Goal: Task Accomplishment & Management: Use online tool/utility

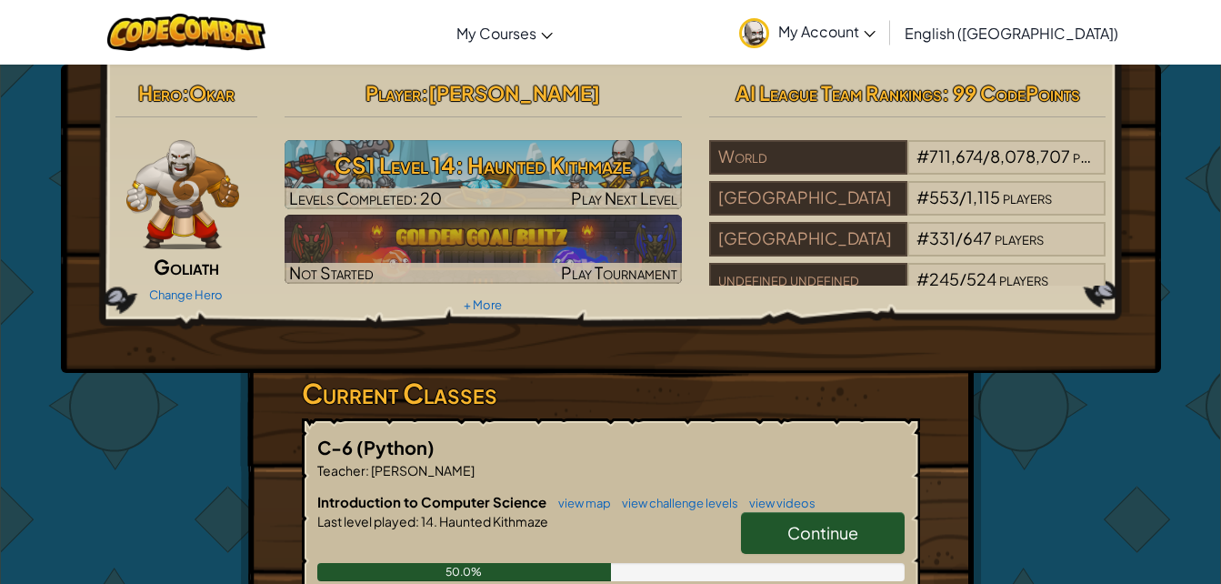
click at [793, 552] on link "Continue" at bounding box center [823, 533] width 164 height 42
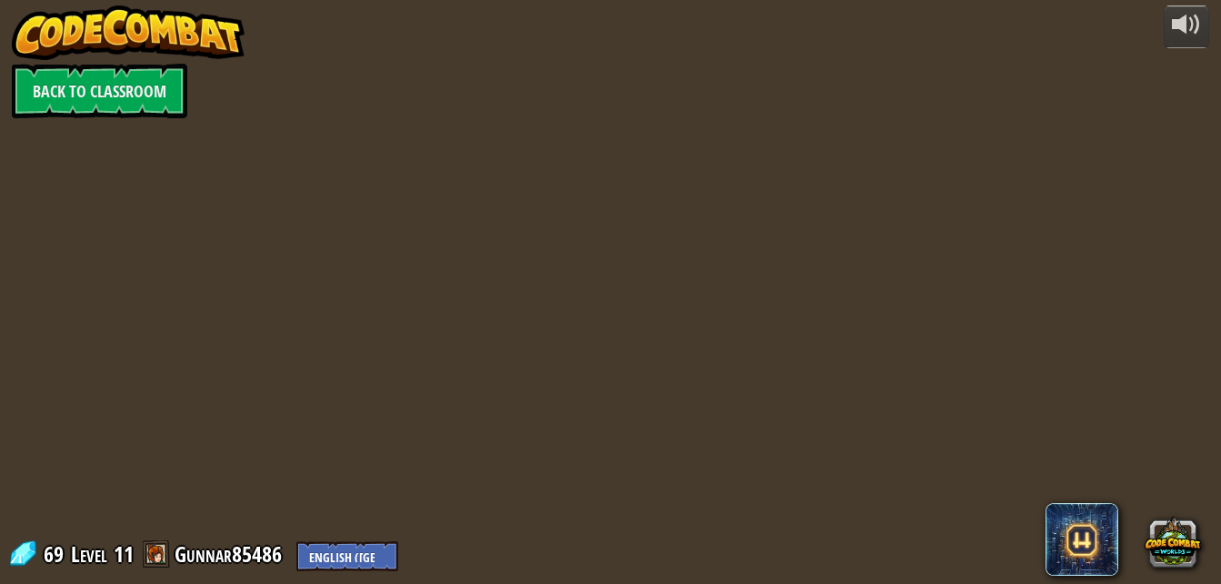
click at [808, 539] on div "powered by Back to Classroom 69 Level 11 Gunnar85486 English ([GEOGRAPHIC_DATA]…" at bounding box center [610, 292] width 1221 height 584
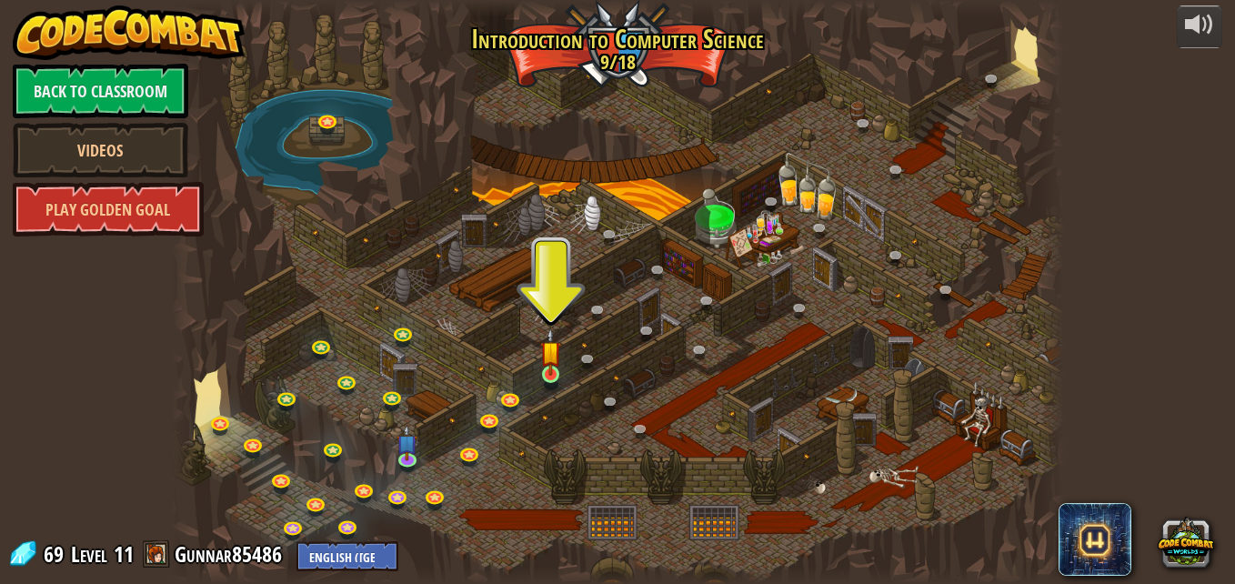
click at [553, 366] on img at bounding box center [550, 351] width 21 height 48
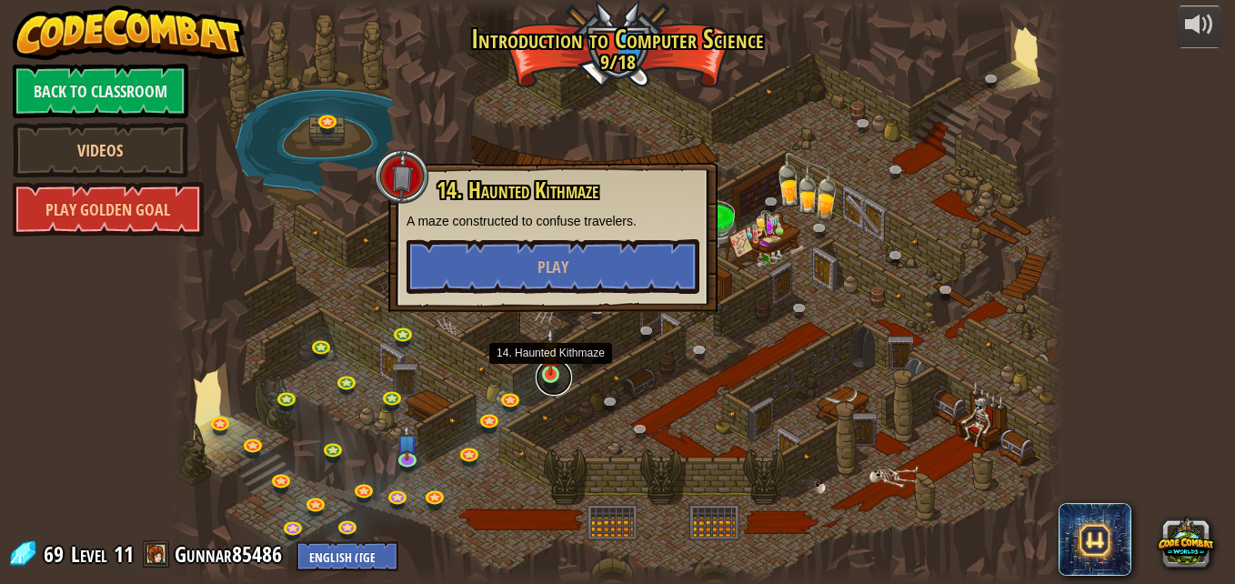
click at [548, 378] on link at bounding box center [554, 377] width 36 height 36
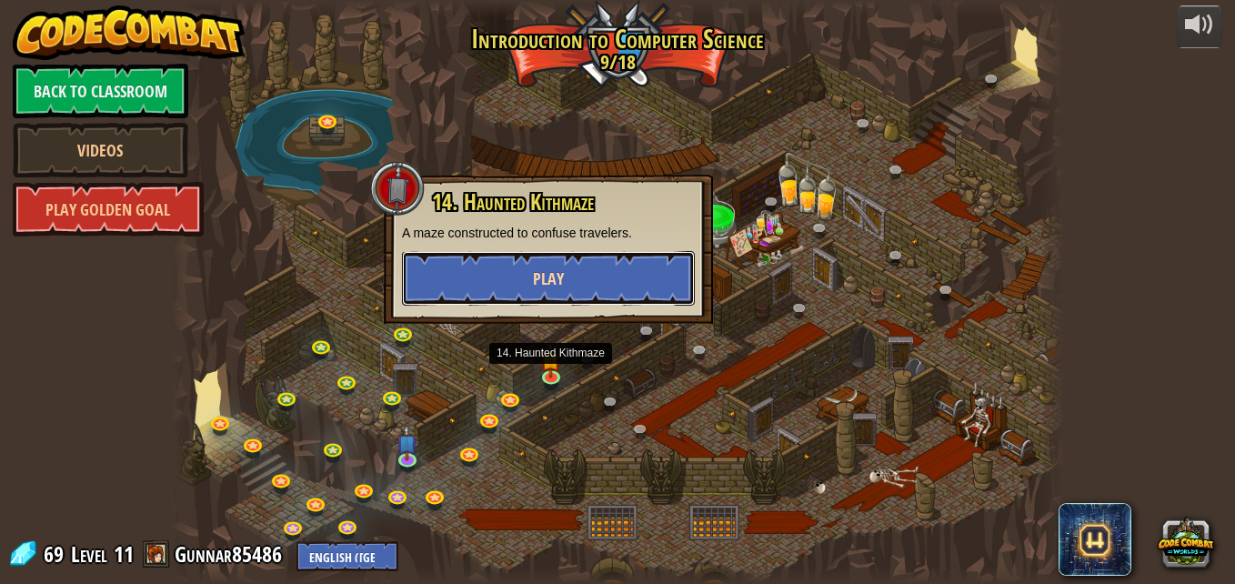
click at [567, 285] on button "Play" at bounding box center [548, 278] width 293 height 55
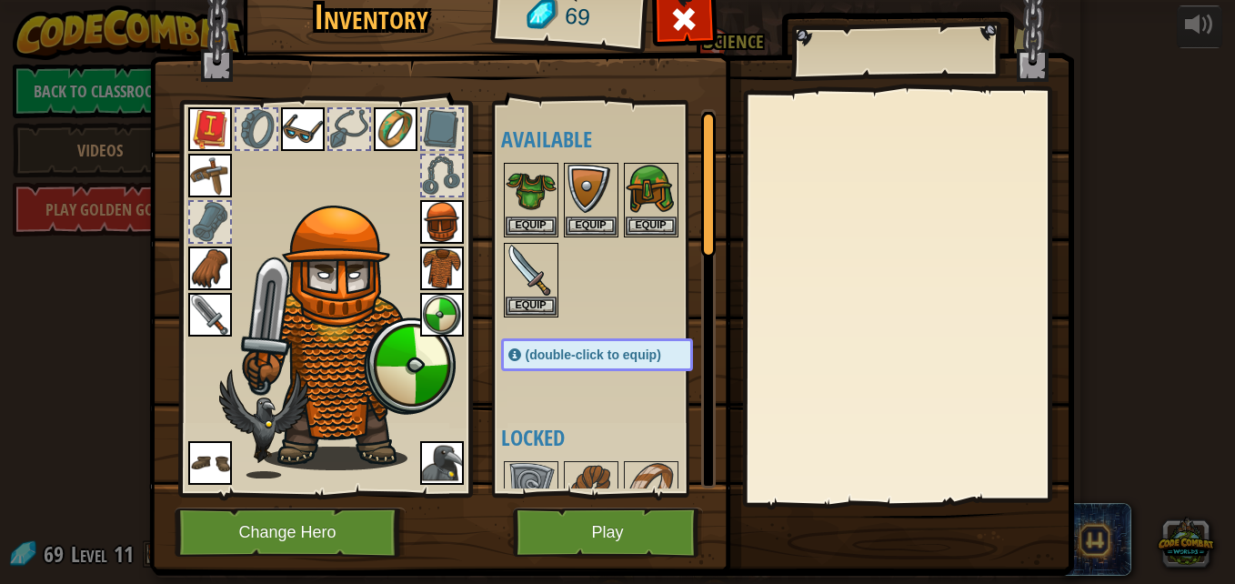
click at [686, 87] on img at bounding box center [611, 245] width 925 height 660
click at [496, 7] on div "69" at bounding box center [569, 17] width 150 height 73
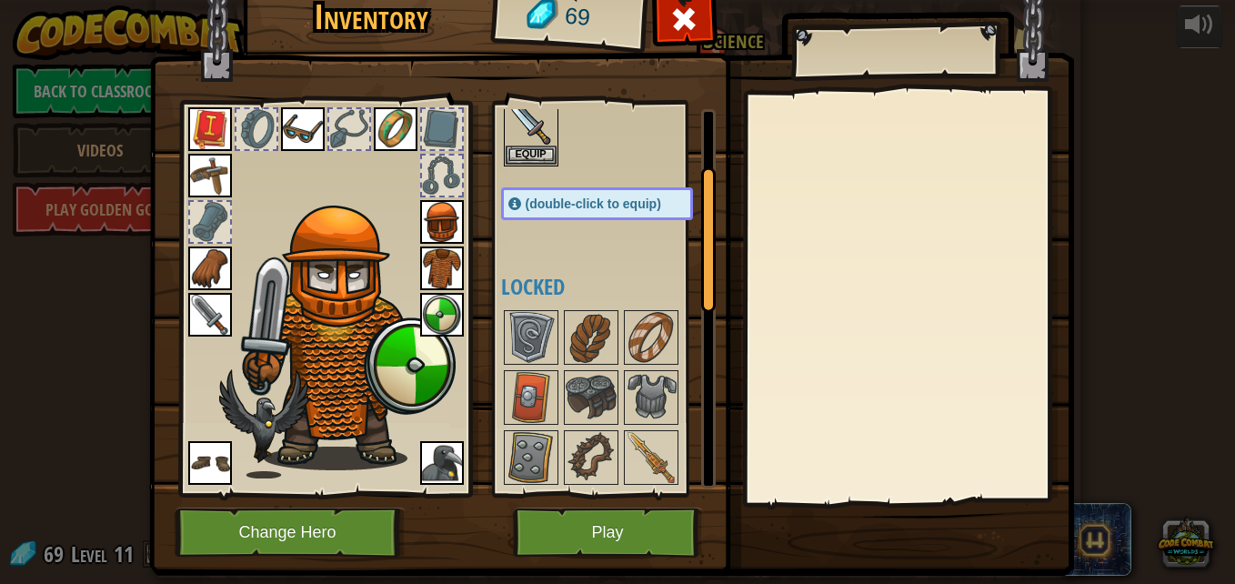
scroll to position [171, 0]
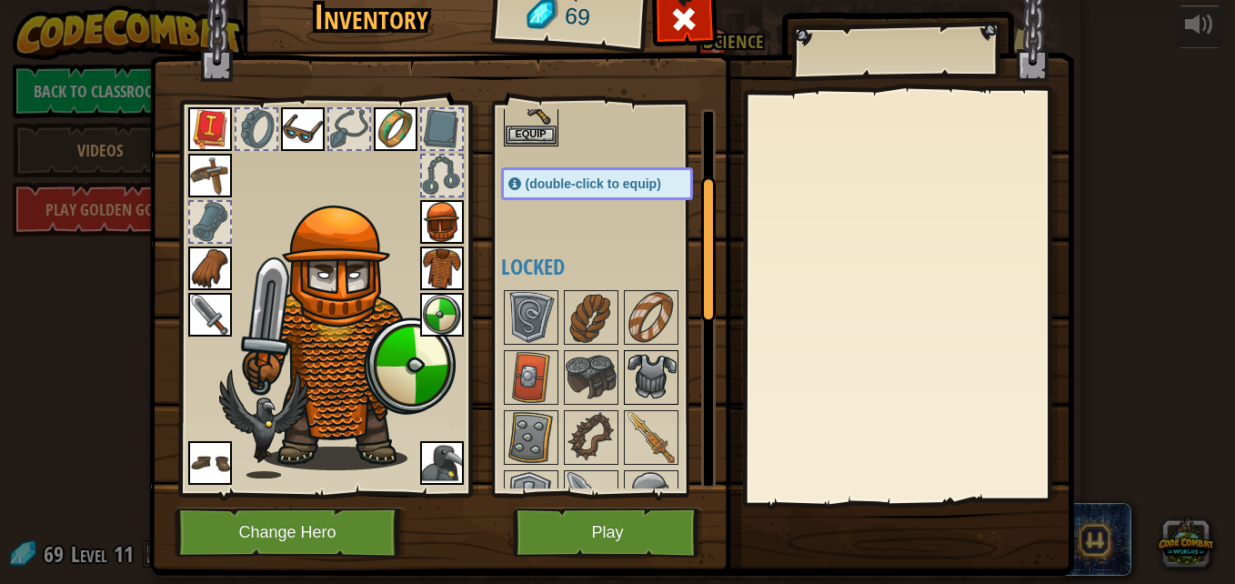
click at [626, 360] on img at bounding box center [651, 377] width 51 height 51
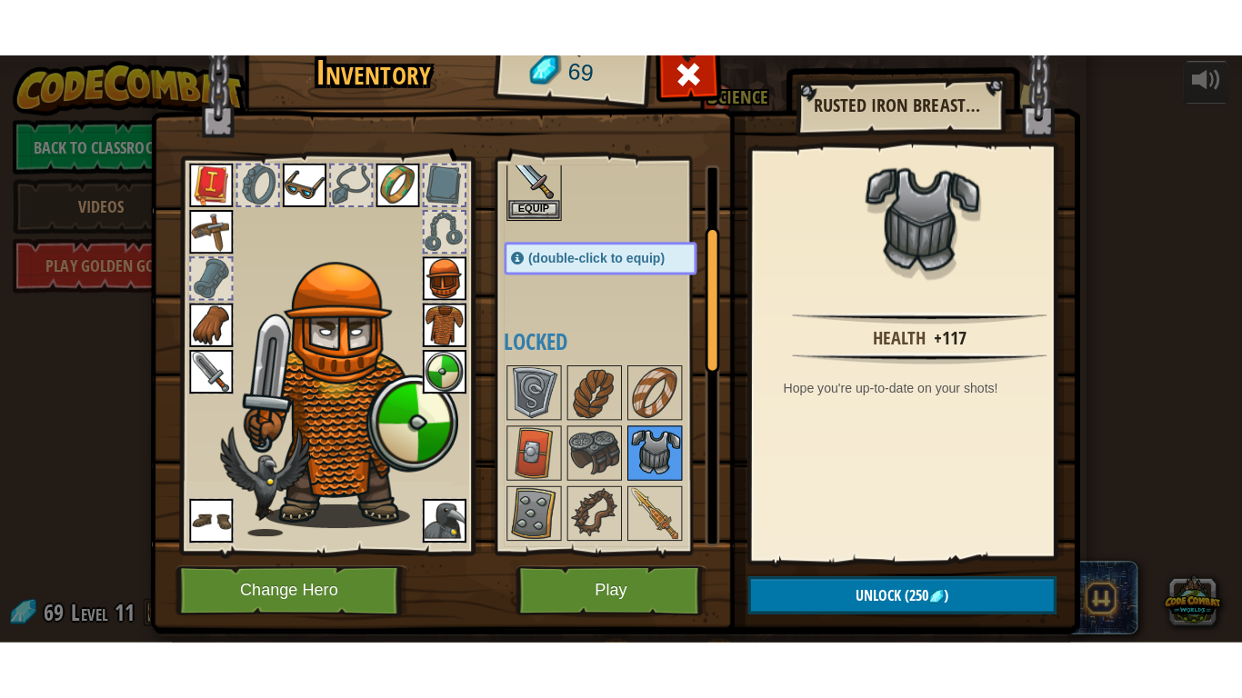
scroll to position [150, 0]
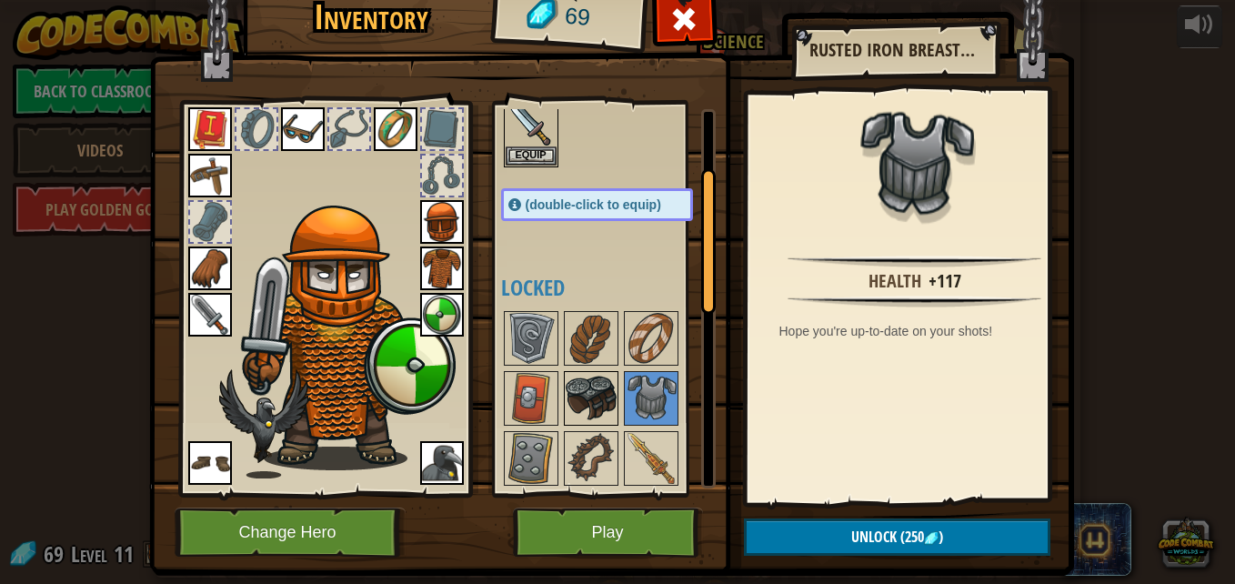
click at [584, 414] on img at bounding box center [591, 398] width 51 height 51
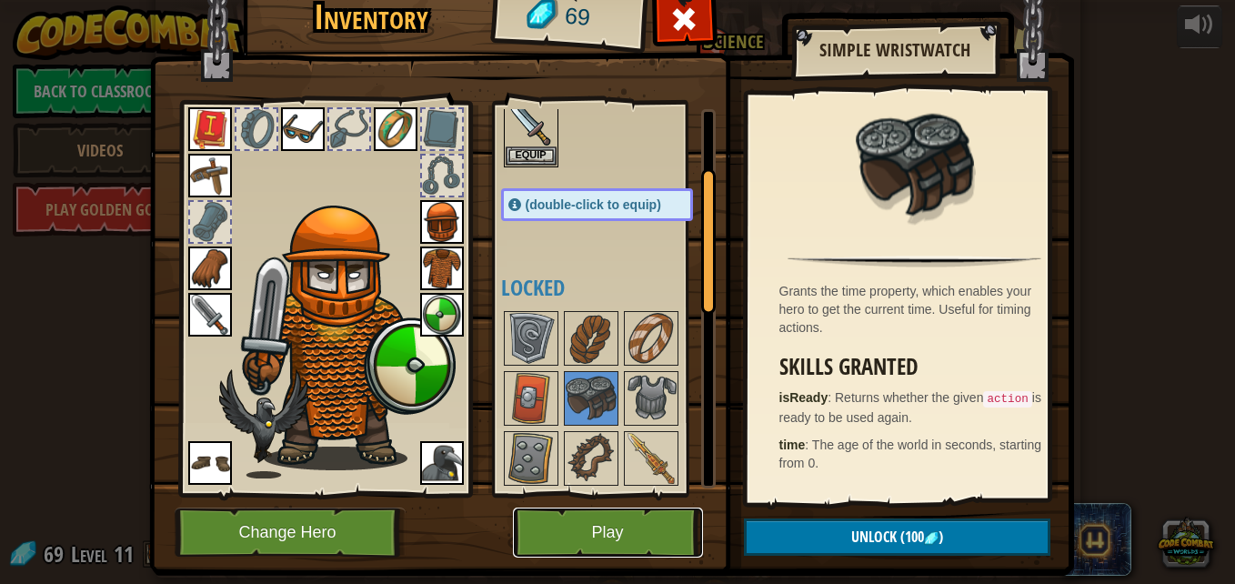
click at [632, 522] on button "Play" at bounding box center [608, 532] width 190 height 50
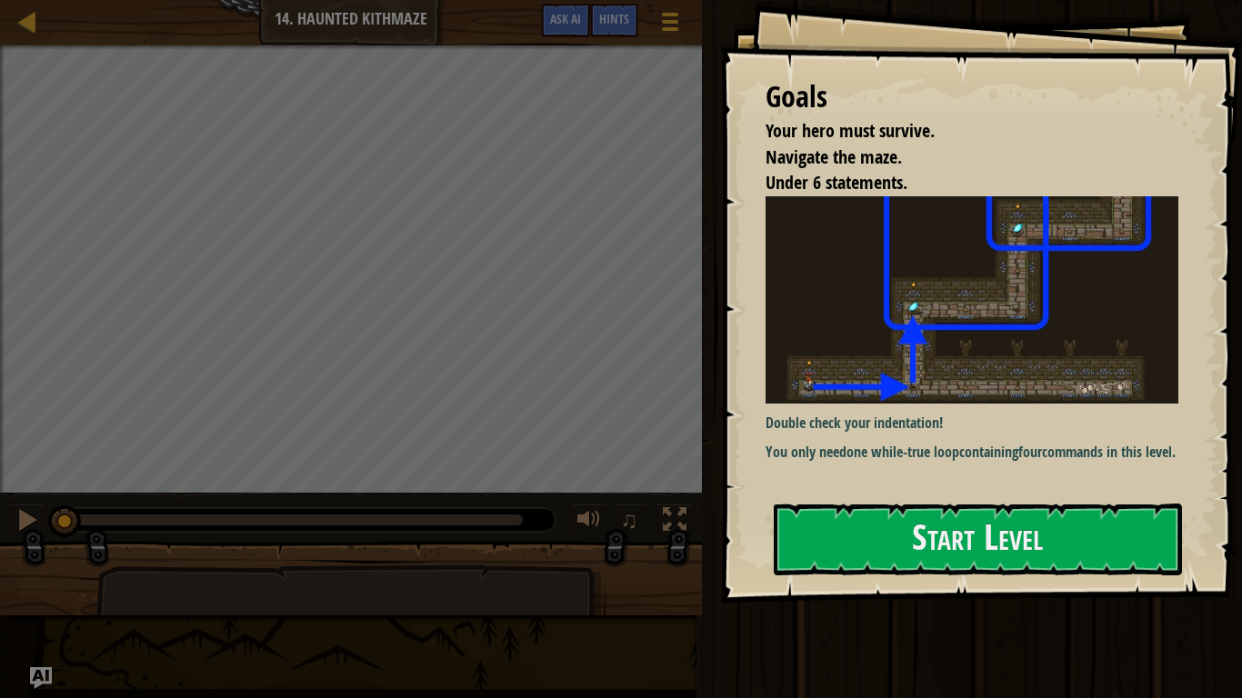
click at [942, 583] on div "Goals Your hero must survive. Navigate the maze. Under 6 statements. Double che…" at bounding box center [981, 302] width 522 height 604
click at [910, 569] on button "Start Level" at bounding box center [978, 540] width 408 height 72
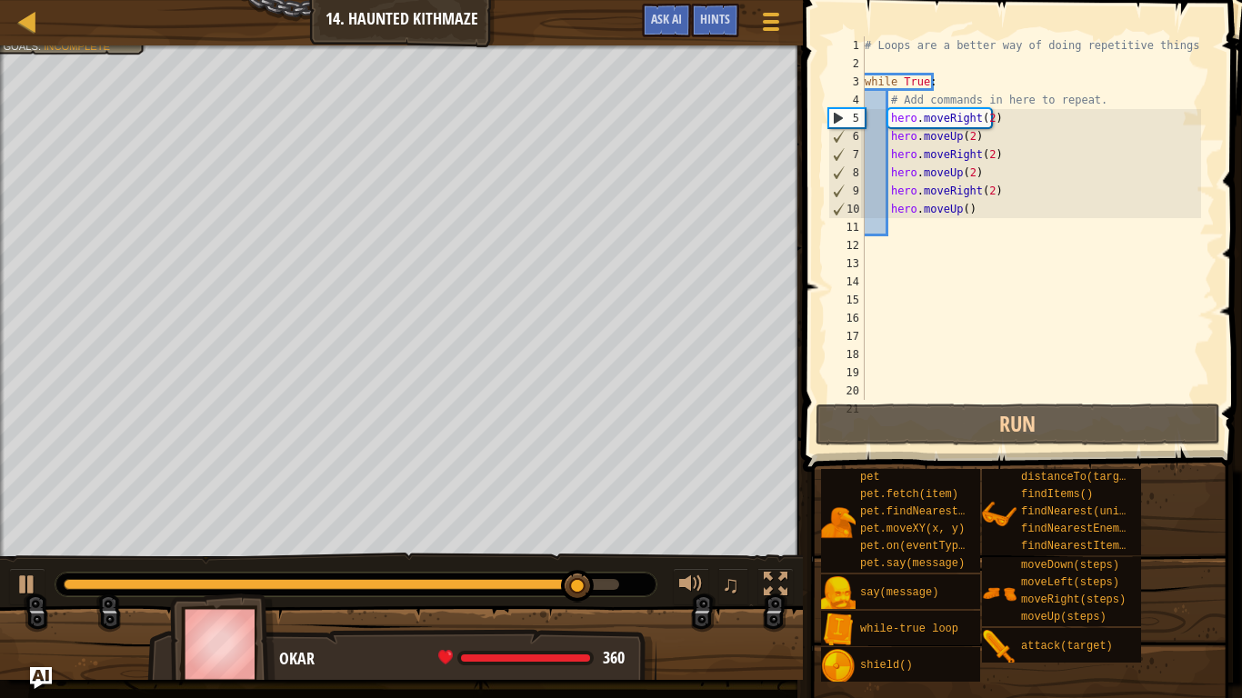
click at [973, 216] on div "# Loops are a better way of doing repetitive things. while True : # Add command…" at bounding box center [1031, 236] width 340 height 400
type textarea "hero.moveUp()"
click at [965, 218] on div "# Loops are a better way of doing repetitive things. while True : # Add command…" at bounding box center [1031, 236] width 340 height 400
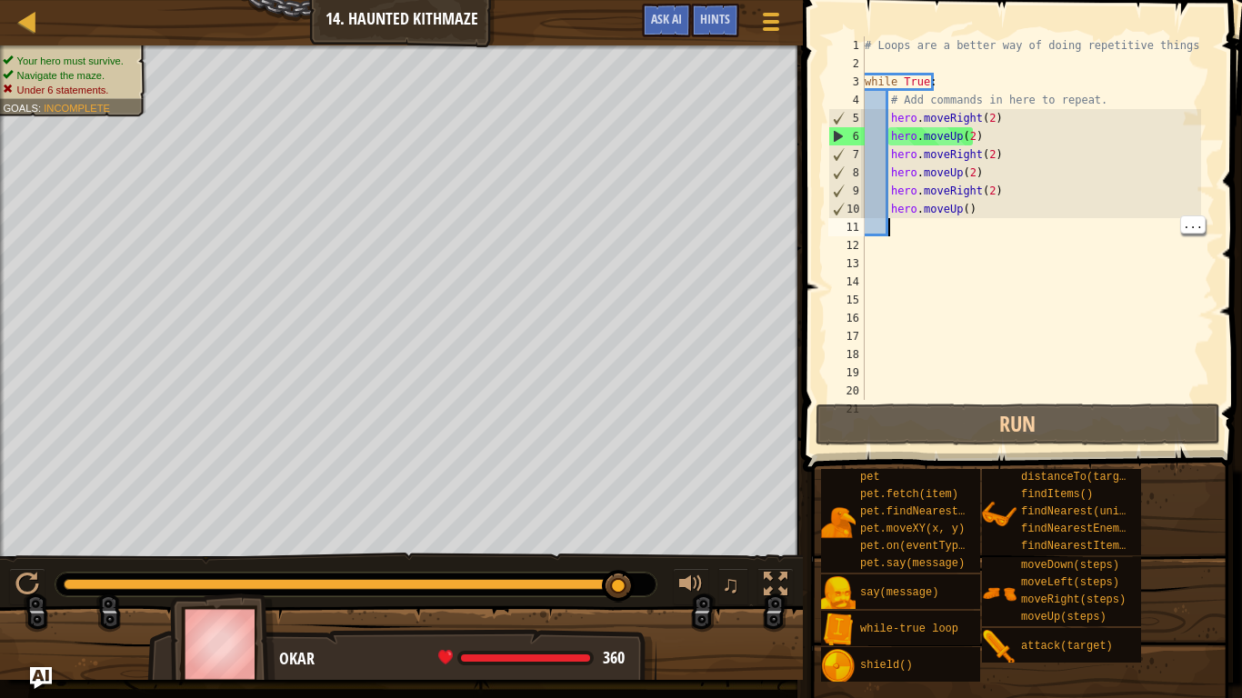
click at [959, 210] on div "# Loops are a better way of doing repetitive things. while True : # Add command…" at bounding box center [1031, 236] width 340 height 400
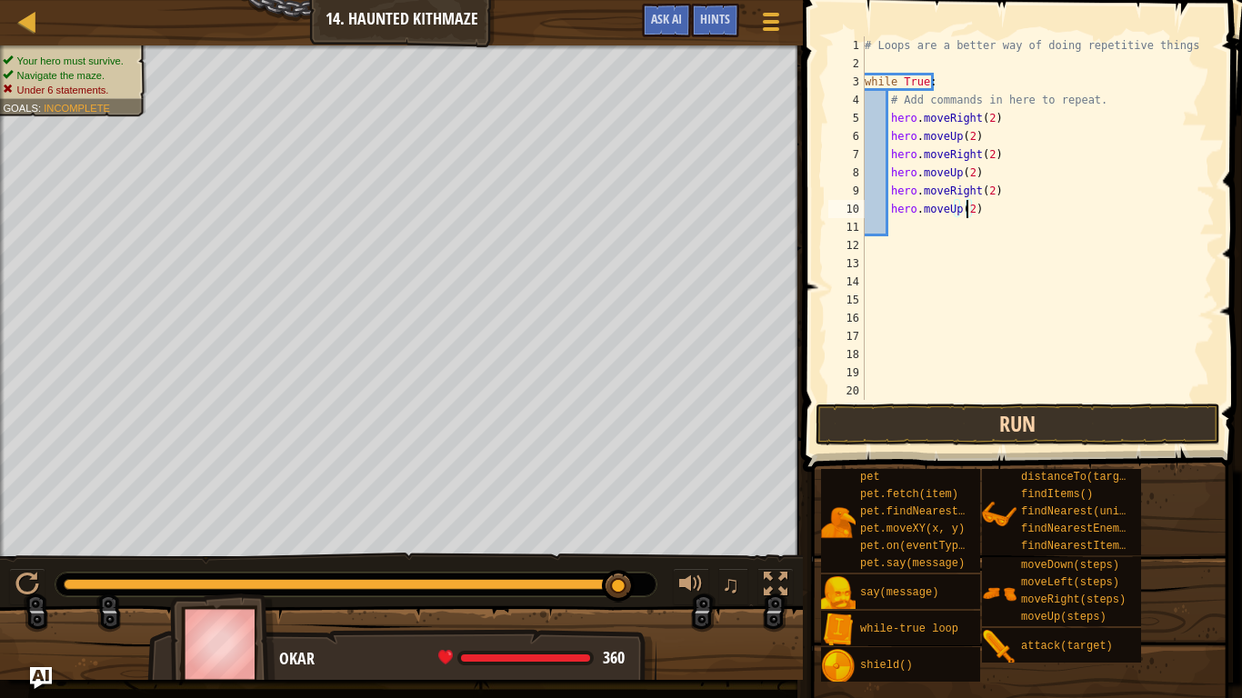
type textarea "hero.moveUp(2)"
click at [1027, 427] on button "Run" at bounding box center [1018, 425] width 405 height 42
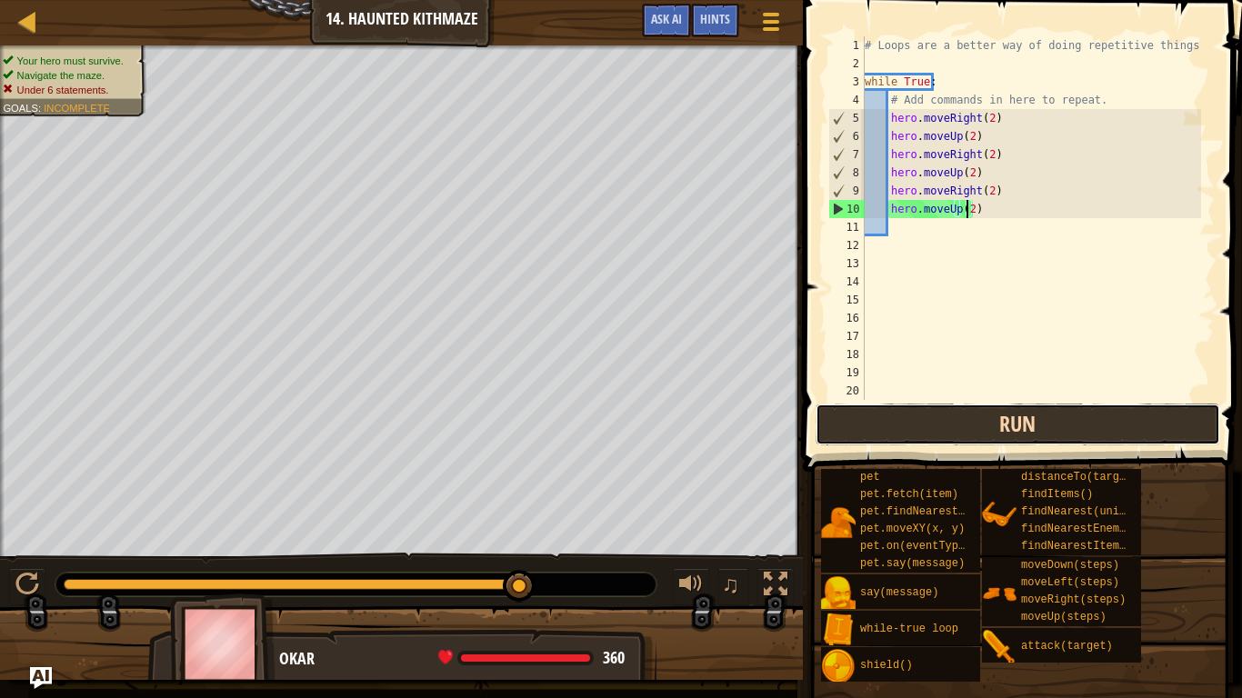
click at [967, 418] on button "Run" at bounding box center [1018, 425] width 405 height 42
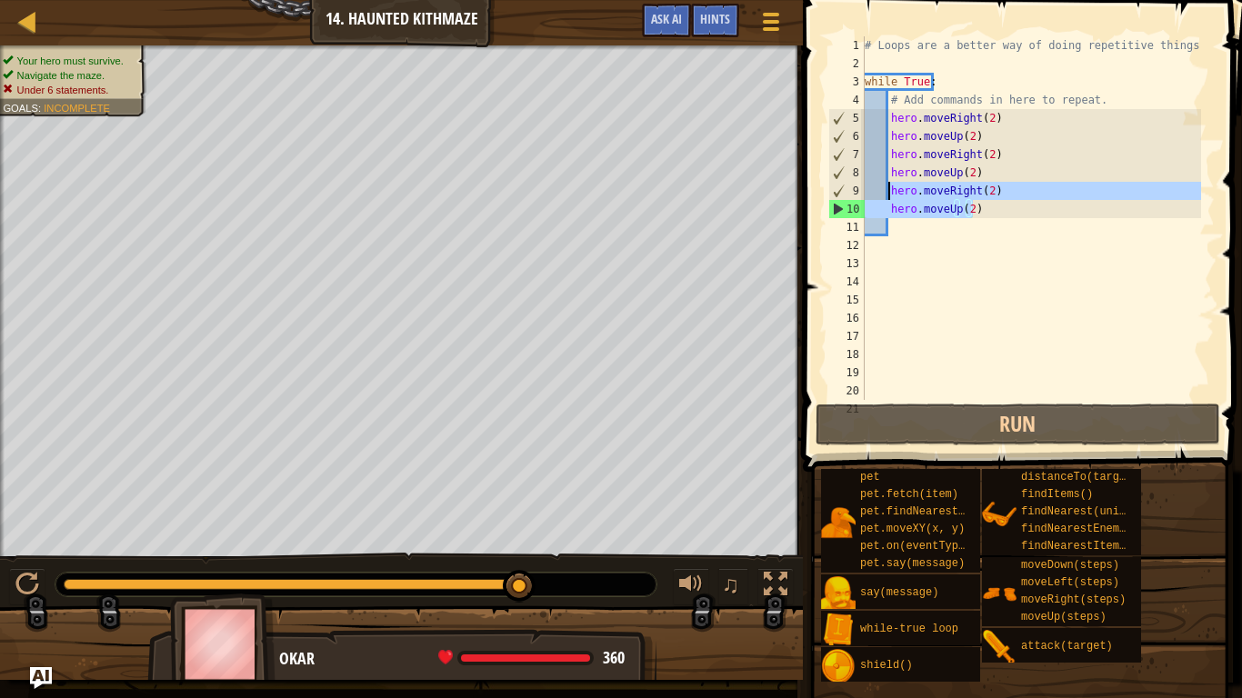
click at [747, 203] on div "Map Introduction to Computer Science 14. Haunted Kithmaze Game Menu Done Hints …" at bounding box center [621, 349] width 1242 height 698
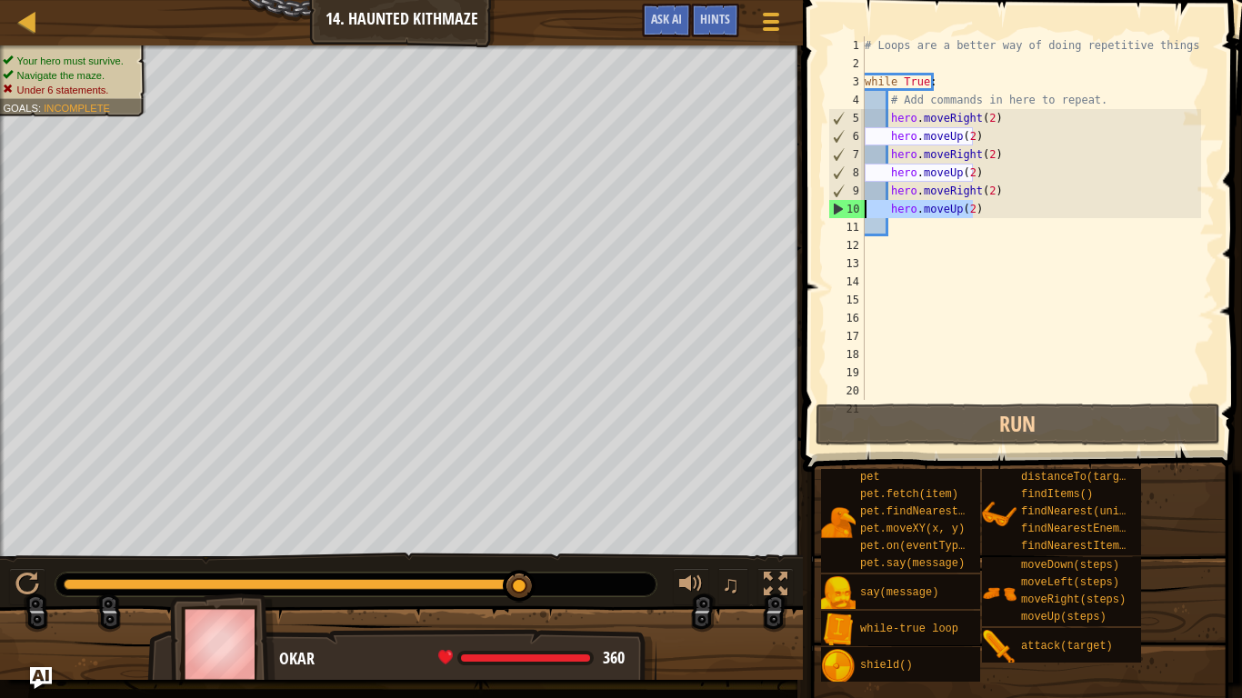
scroll to position [8, 0]
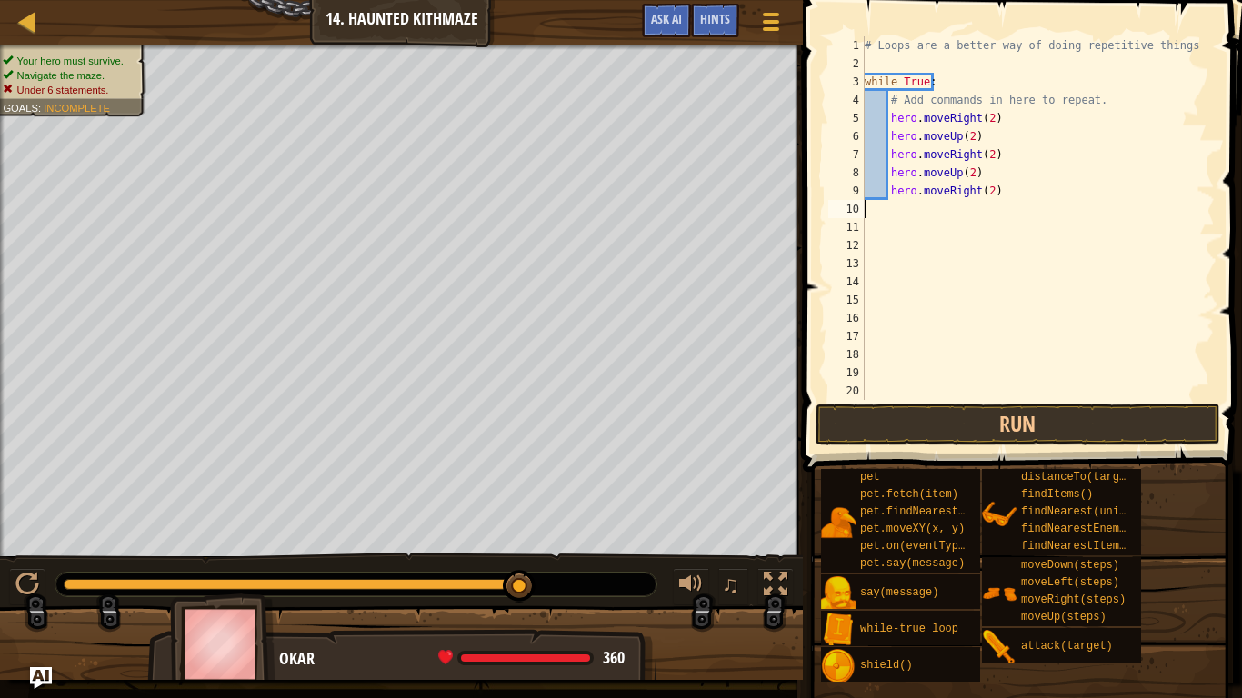
click at [1035, 180] on div "# Loops are a better way of doing repetitive things. while True : # Add command…" at bounding box center [1031, 236] width 340 height 400
drag, startPoint x: 1035, startPoint y: 180, endPoint x: 951, endPoint y: 163, distance: 85.4
click at [951, 163] on div "# Loops are a better way of doing repetitive things. while True : # Add command…" at bounding box center [1031, 236] width 340 height 400
type textarea "h"
click at [1011, 165] on div "# Loops are a better way of doing repetitive things. while True : # Add command…" at bounding box center [1031, 236] width 340 height 400
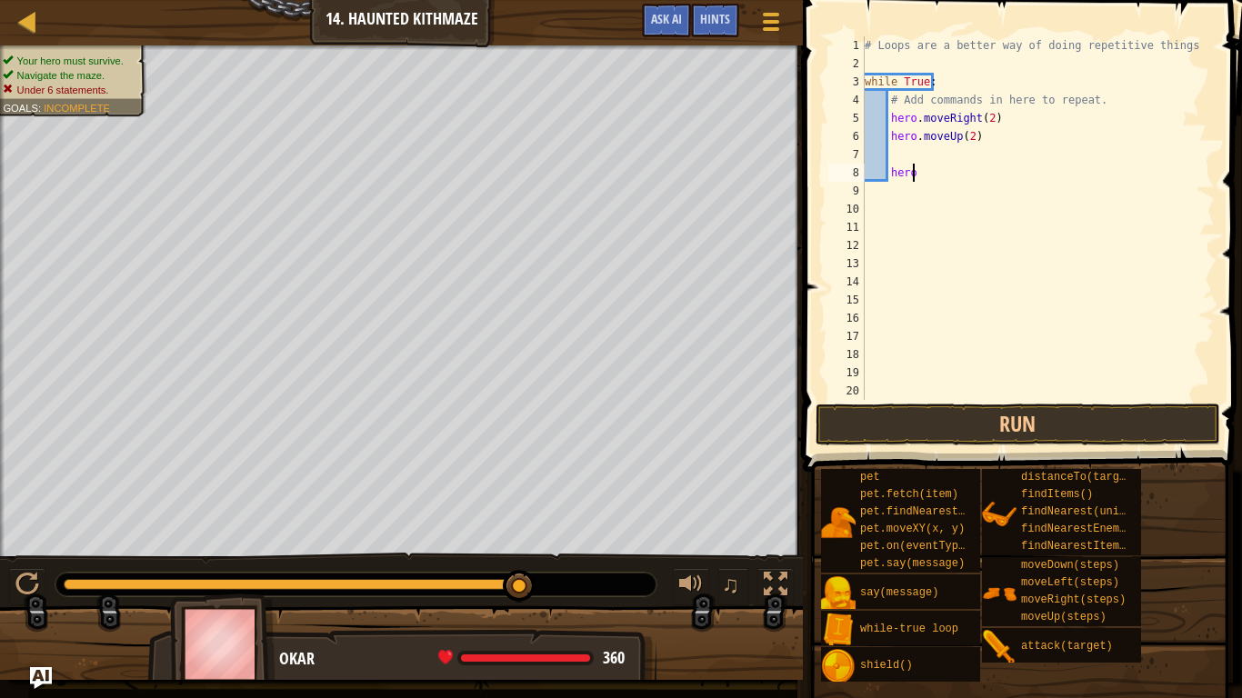
type textarea "h"
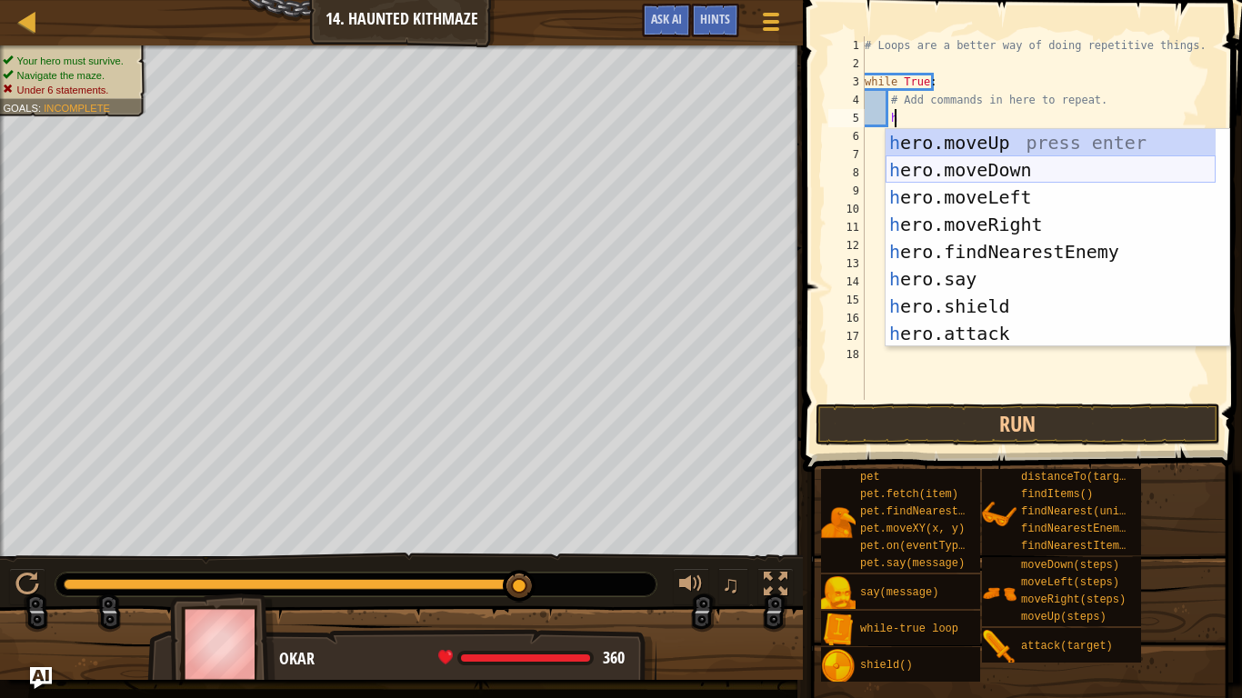
click at [987, 193] on div "h ero.moveUp press enter h ero.moveDown press enter h ero.moveLeft press enter …" at bounding box center [1051, 265] width 330 height 273
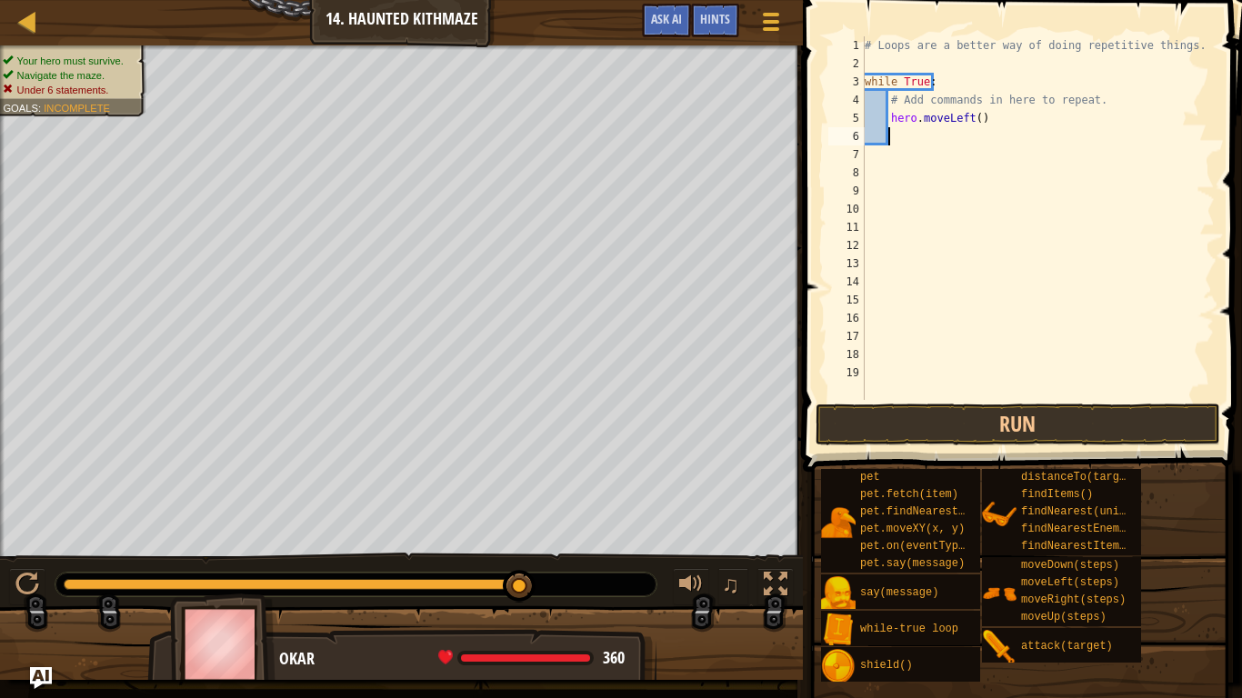
scroll to position [8, 1]
click at [964, 116] on div "# Loops are a better way of doing repetitive things. while True : # Add command…" at bounding box center [1038, 236] width 354 height 400
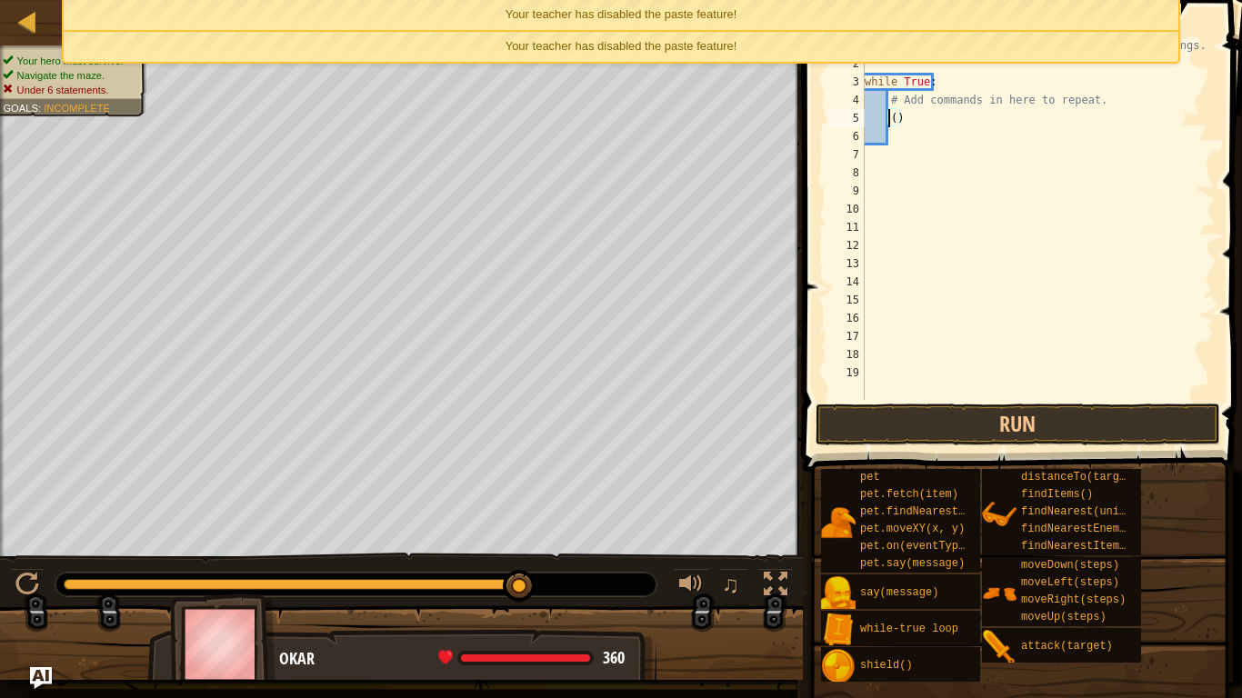
scroll to position [8, 3]
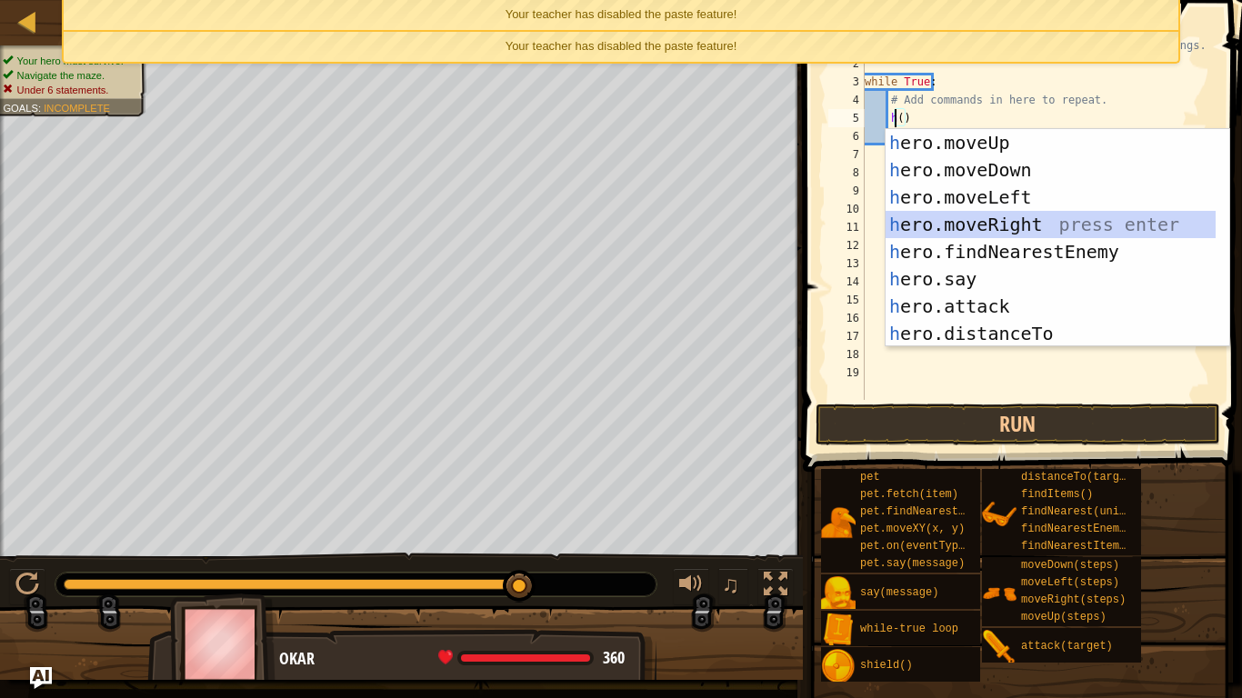
click at [985, 220] on div "h ero.moveUp press enter h ero.moveDown press enter h ero.moveLeft press enter …" at bounding box center [1051, 265] width 330 height 273
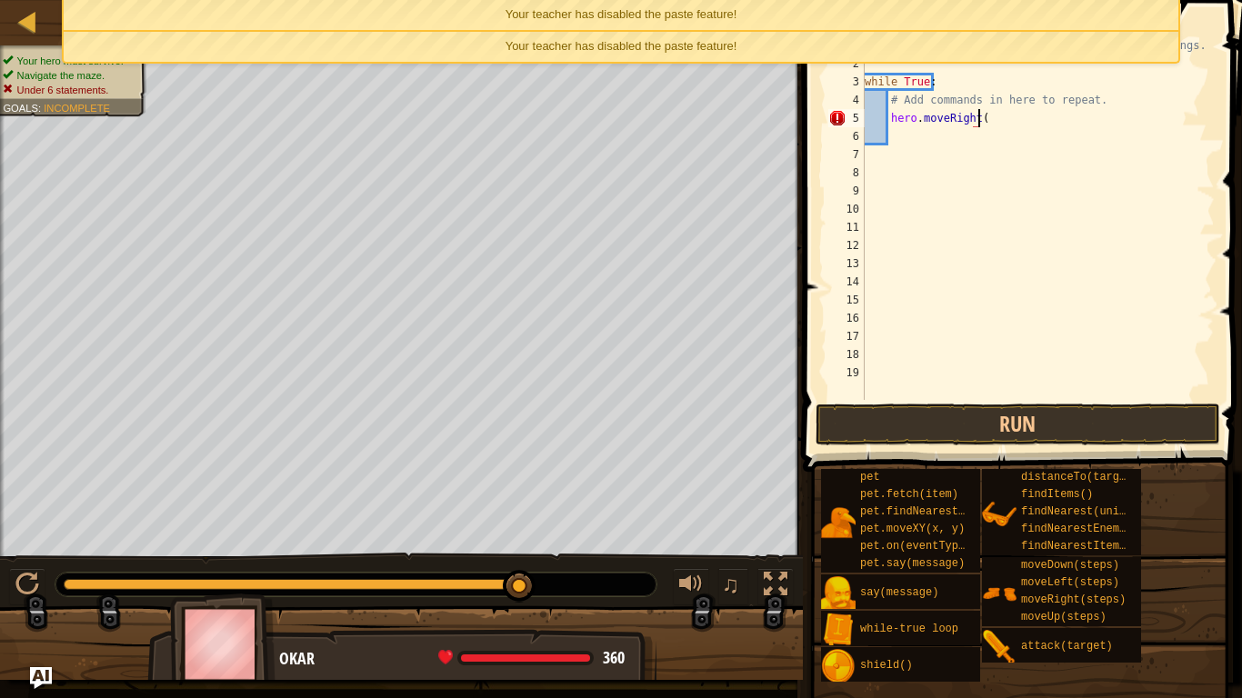
scroll to position [8, 9]
type textarea "hero.moveRight(2)"
click at [906, 147] on div "# Loops are a better way of doing repetitive things. while True : # Add command…" at bounding box center [1038, 236] width 354 height 400
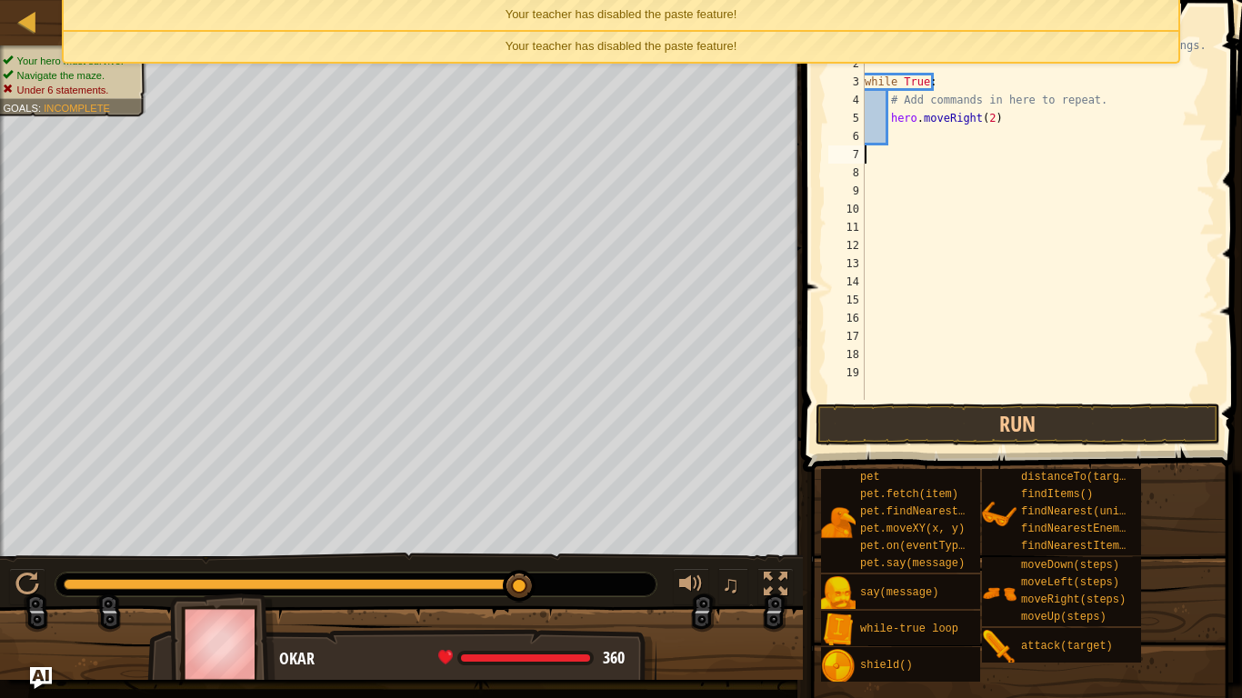
click at [877, 122] on div "# Loops are a better way of doing repetitive things. while True : # Add command…" at bounding box center [1038, 236] width 354 height 400
type textarea "hero.moveRight(2)"
click at [895, 143] on div "# Loops are a better way of doing repetitive things. while True : # Add command…" at bounding box center [1038, 236] width 354 height 400
click at [885, 412] on button "Run" at bounding box center [1018, 425] width 405 height 42
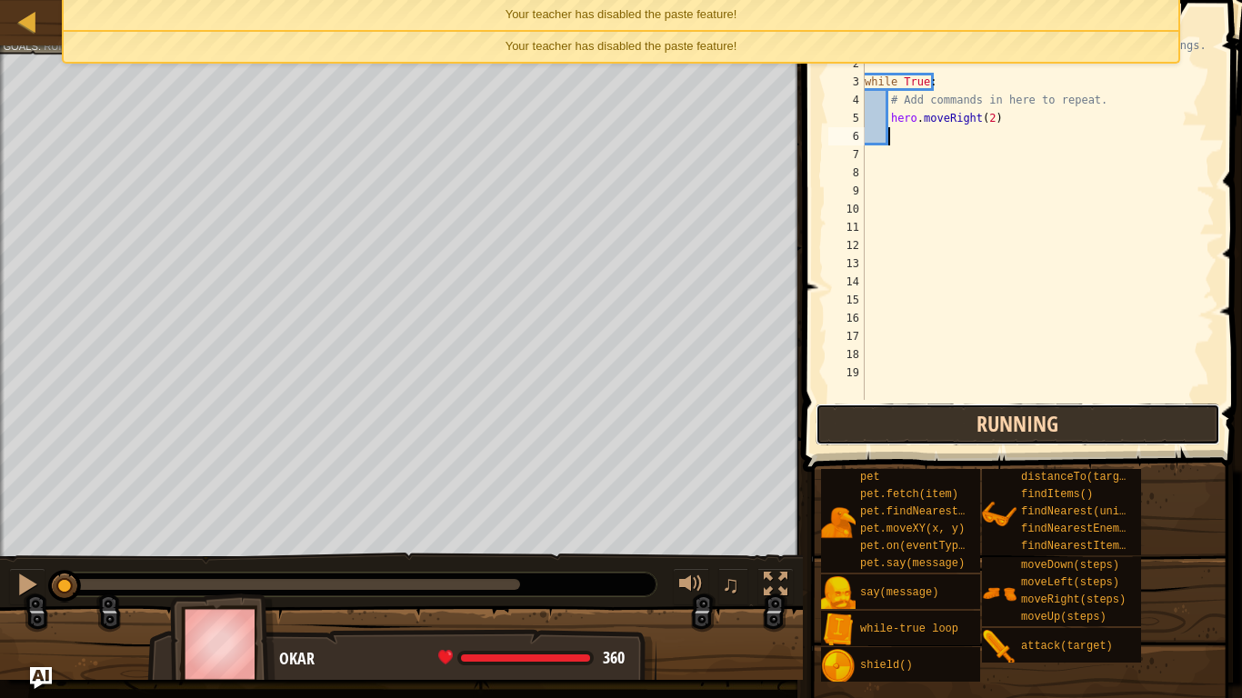
click at [926, 411] on button "Running" at bounding box center [1018, 425] width 405 height 42
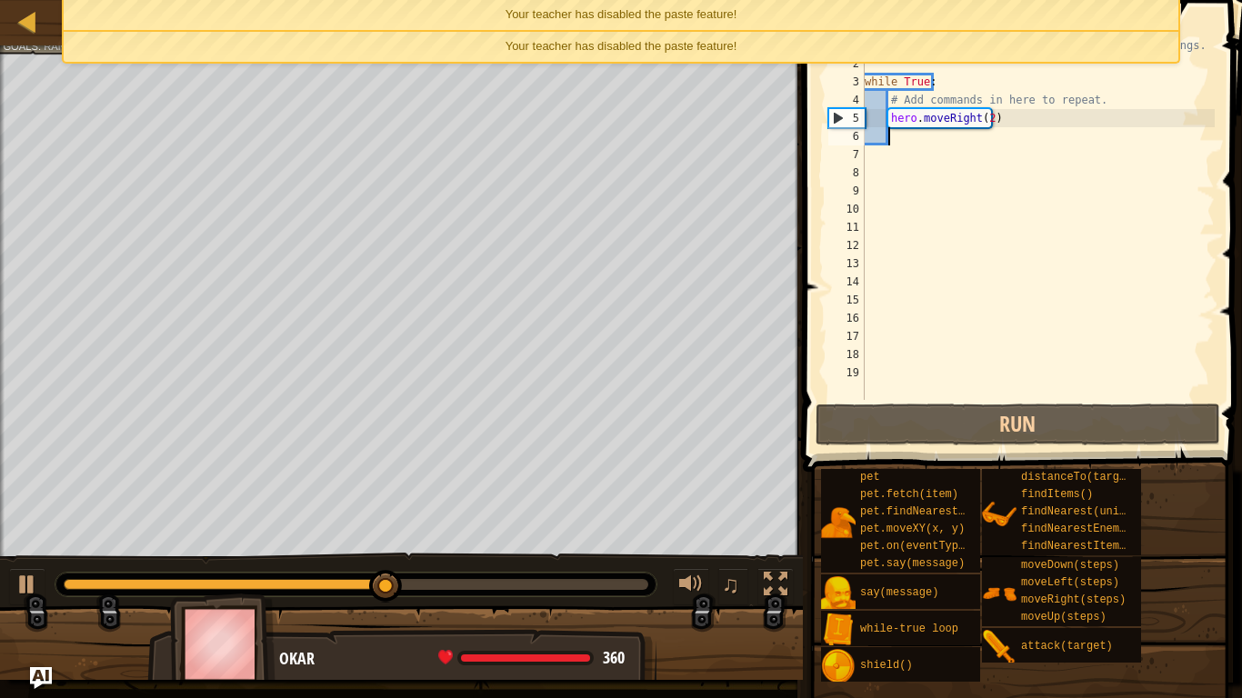
type textarea "h"
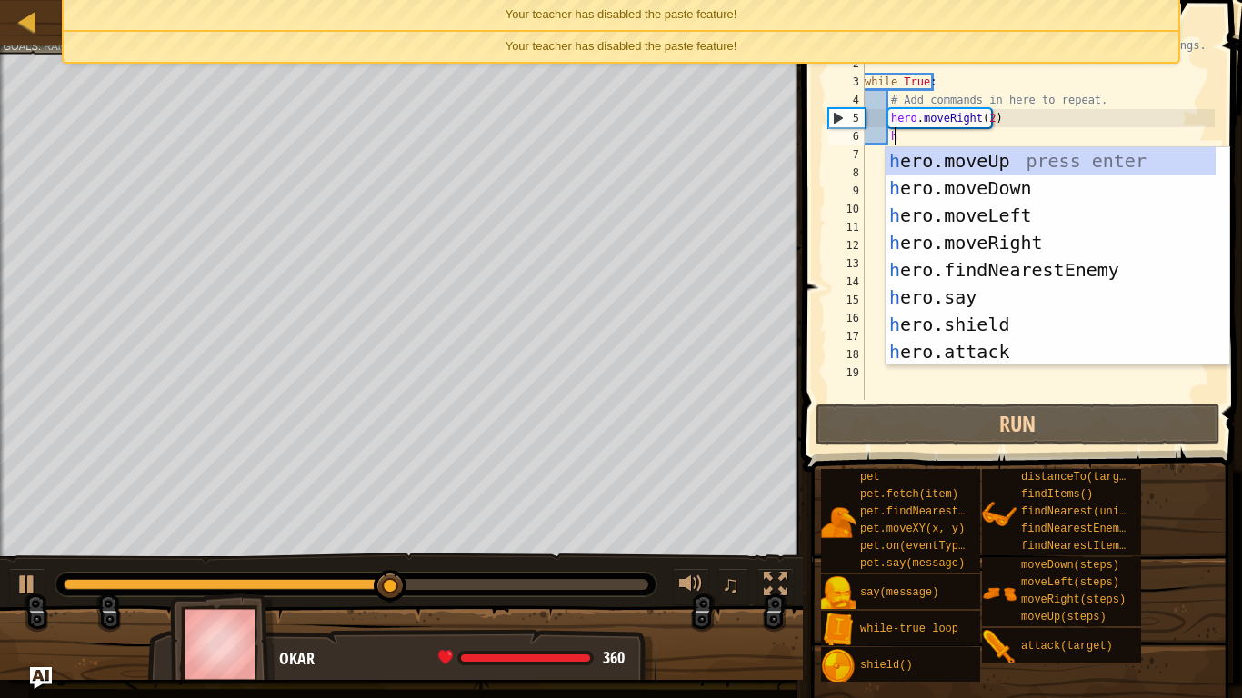
scroll to position [8, 2]
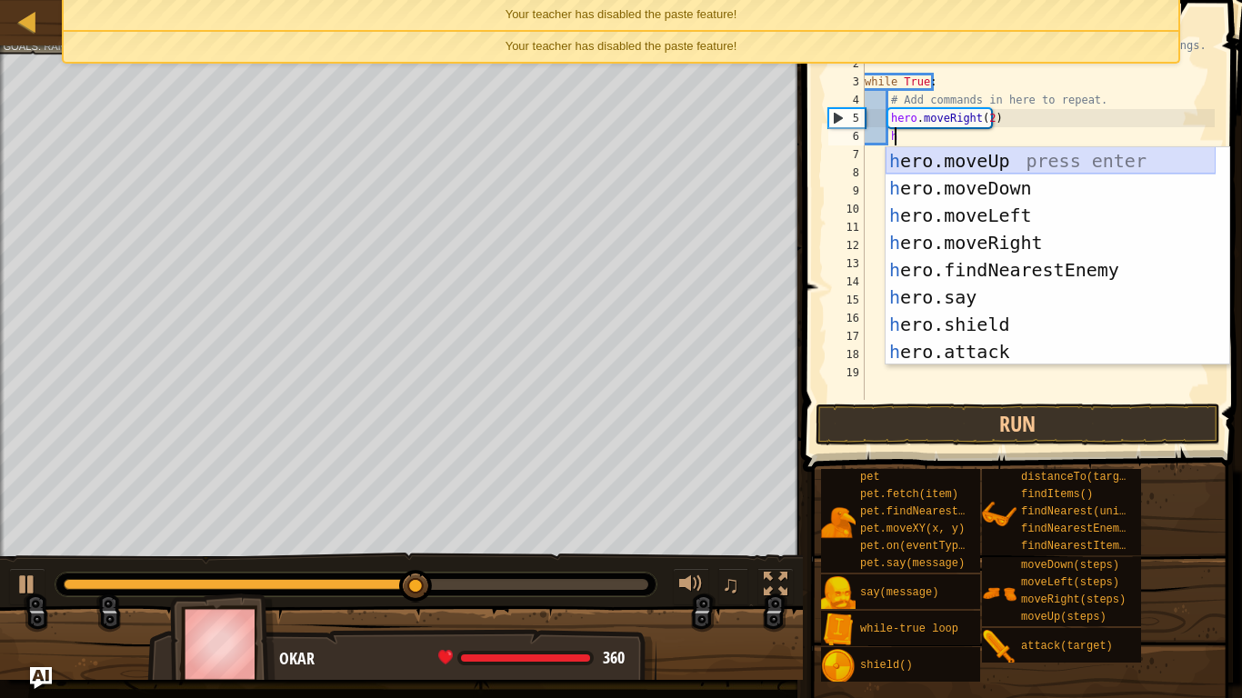
click at [994, 153] on div "h ero.moveUp press enter h ero.moveDown press enter h ero.moveLeft press enter …" at bounding box center [1051, 283] width 330 height 273
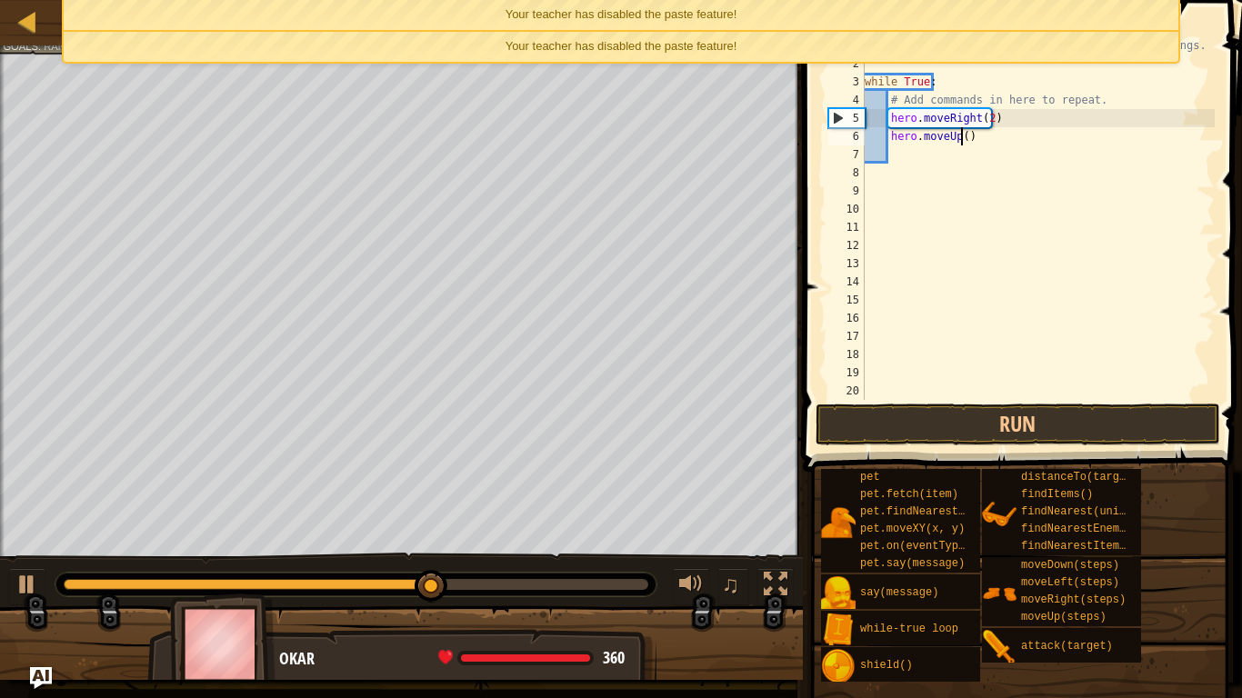
click at [964, 138] on div "# Loops are a better way of doing repetitive things. while True : # Add command…" at bounding box center [1038, 236] width 354 height 400
type textarea "hero.moveUp(2)"
click at [931, 155] on div "# Loops are a better way of doing repetitive things. while True : # Add command…" at bounding box center [1038, 236] width 354 height 400
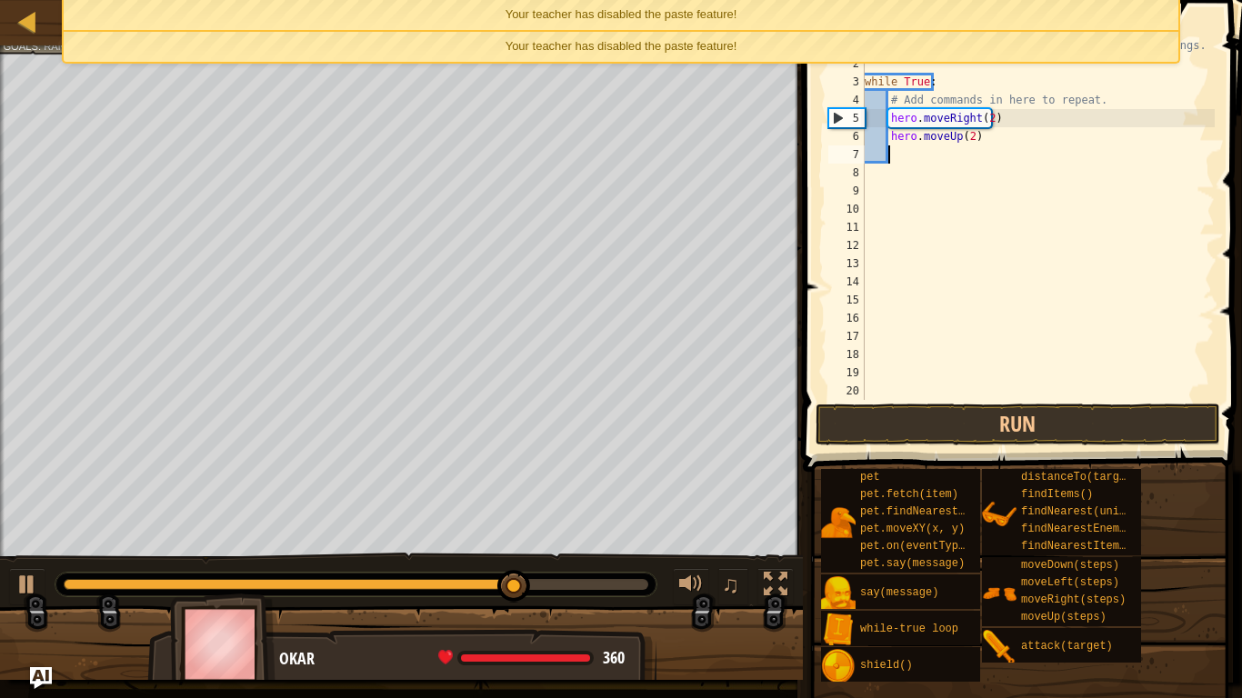
type textarea "h"
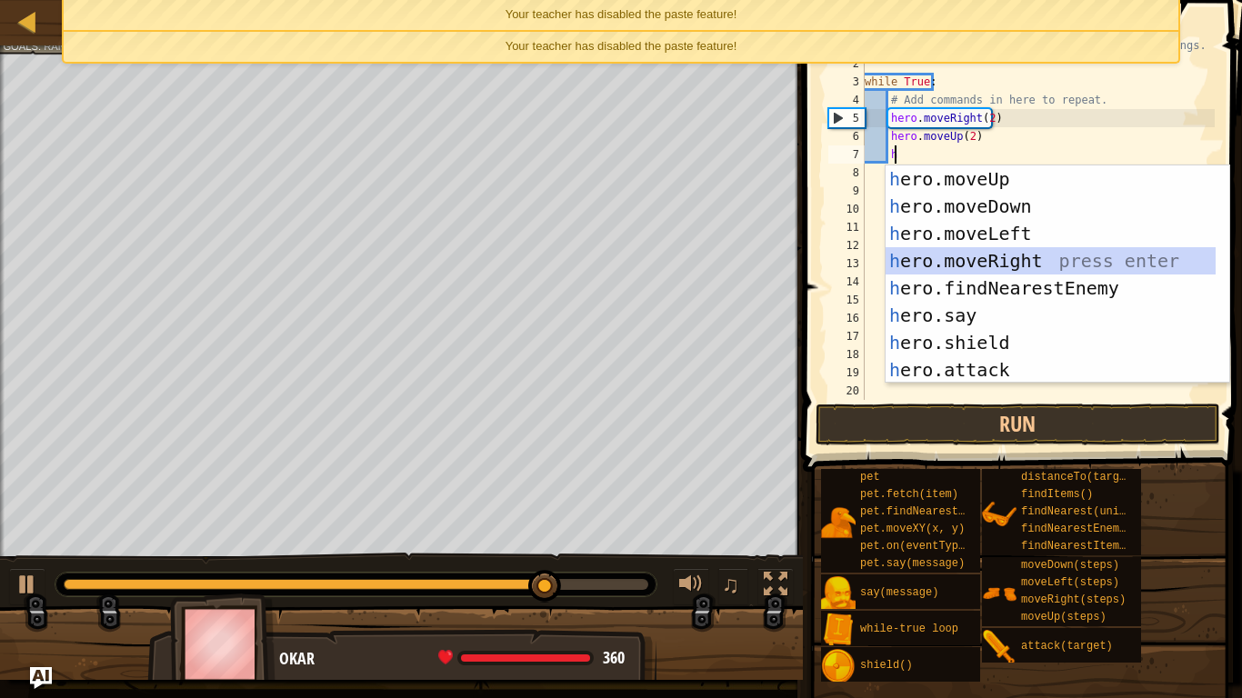
click at [947, 256] on div "h ero.moveUp press enter h ero.moveDown press enter h ero.moveLeft press enter …" at bounding box center [1051, 301] width 330 height 273
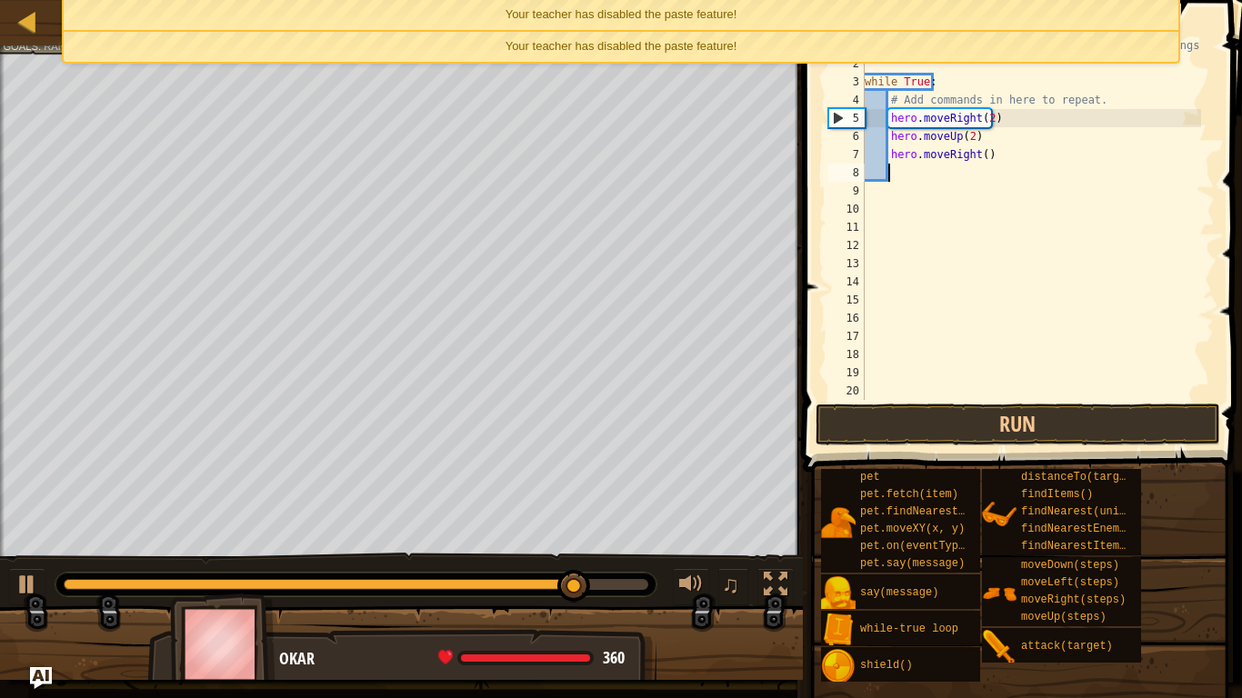
click at [979, 154] on div "# Loops are a better way of doing repetitive things. while True : # Add command…" at bounding box center [1031, 236] width 340 height 400
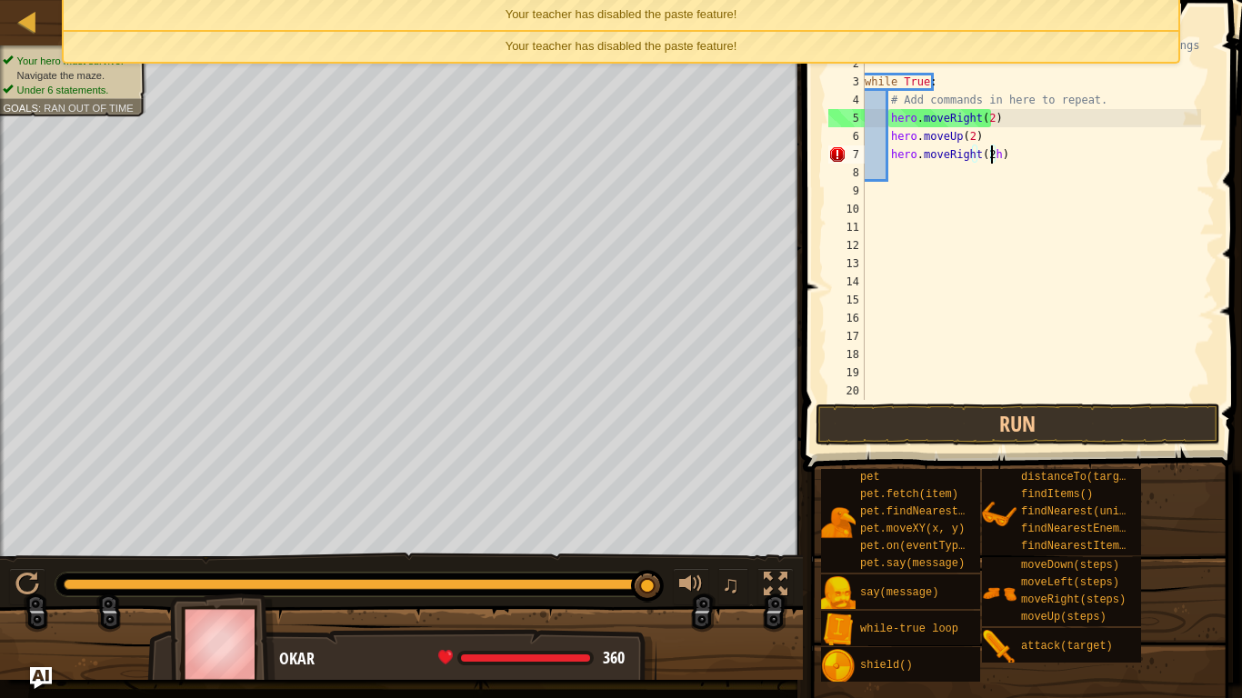
type textarea "hero.moveRight(2)"
click at [907, 171] on div "# Loops are a better way of doing repetitive things. while True : # Add command…" at bounding box center [1031, 236] width 340 height 400
type textarea "h"
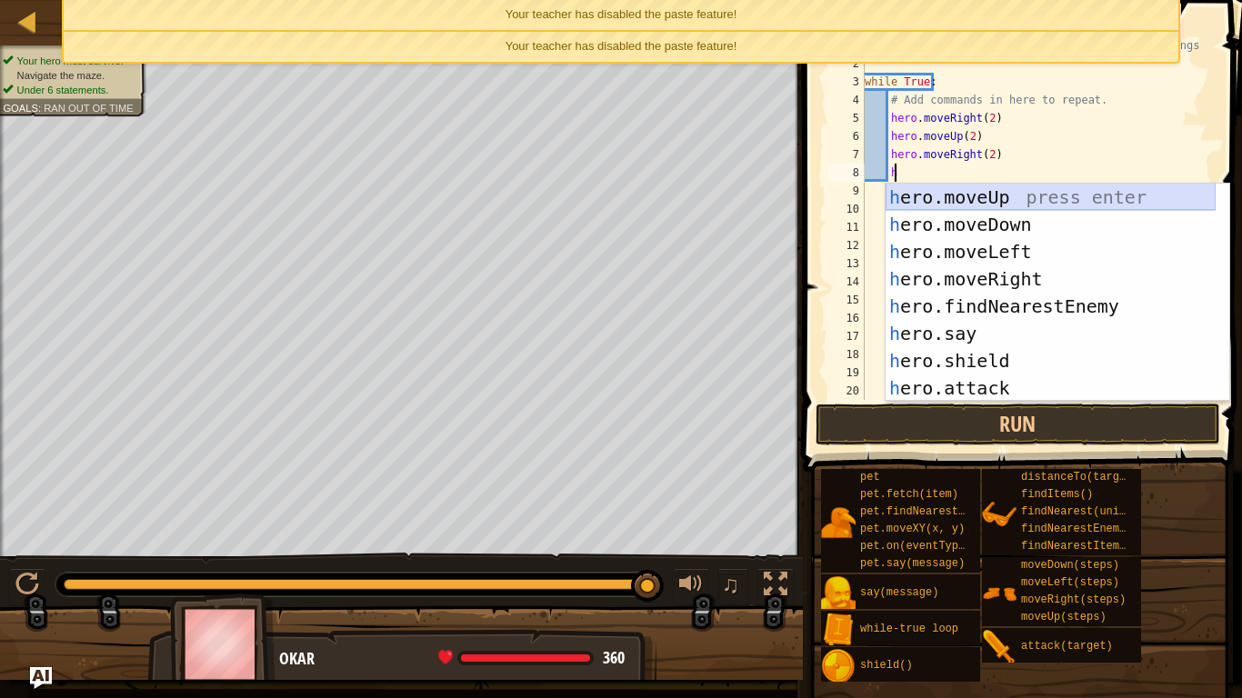
click at [1017, 207] on div "h ero.moveUp press enter h ero.moveDown press enter h ero.moveLeft press enter …" at bounding box center [1051, 320] width 330 height 273
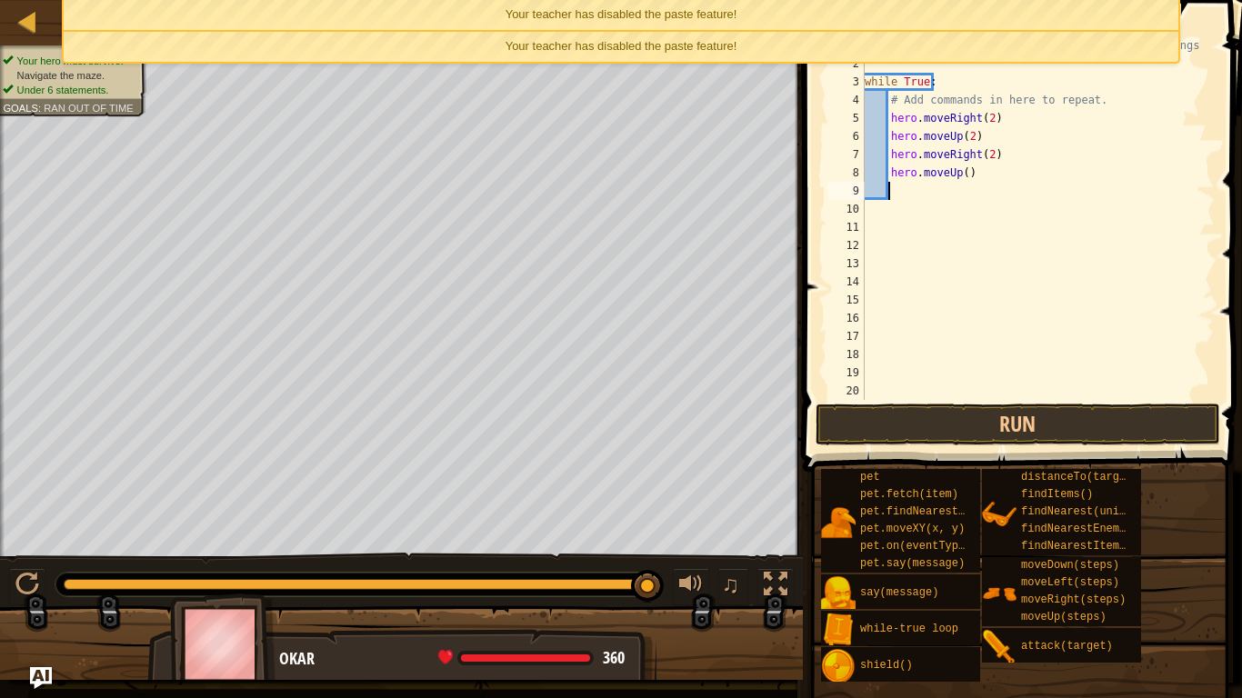
scroll to position [8, 1]
click at [957, 172] on div "# Loops are a better way of doing repetitive things. while True : # Add command…" at bounding box center [1031, 236] width 340 height 400
click at [960, 177] on div "# Loops are a better way of doing repetitive things. while True : # Add command…" at bounding box center [1031, 236] width 340 height 400
type textarea "hero.moveUp(2)"
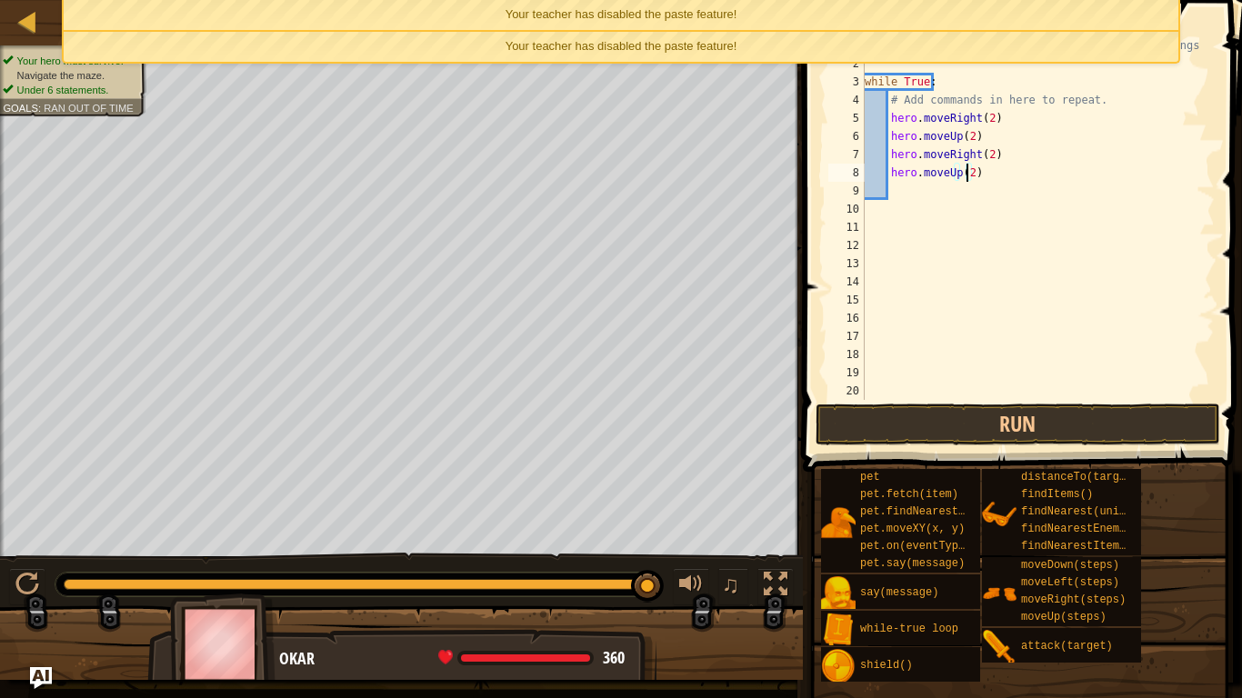
click at [900, 185] on div "# Loops are a better way of doing repetitive things. while True : # Add command…" at bounding box center [1031, 236] width 340 height 400
type textarea "h"
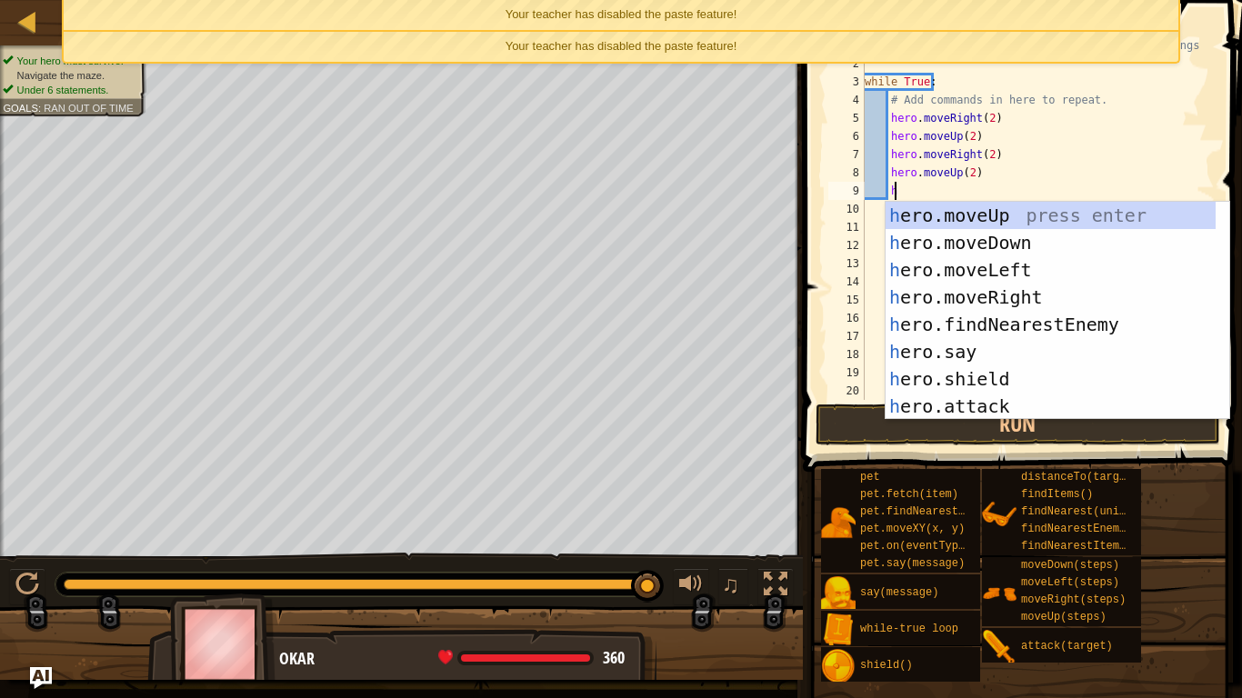
scroll to position [8, 2]
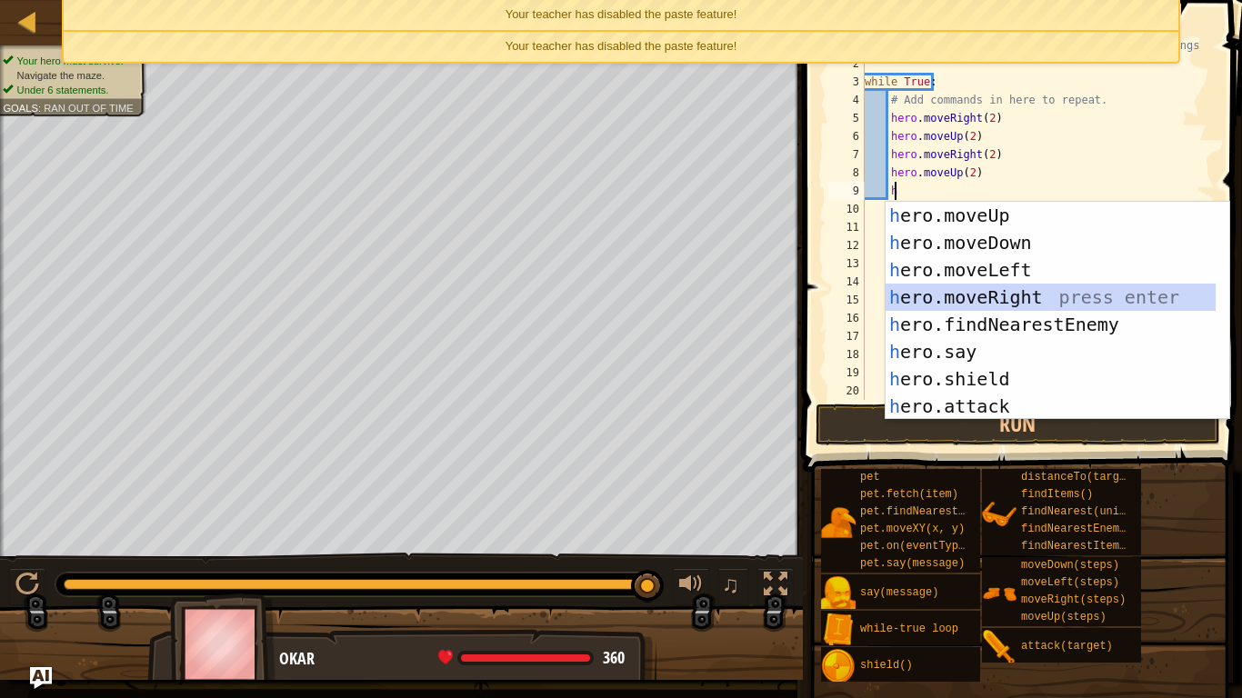
click at [1008, 295] on div "h ero.moveUp press enter h ero.moveDown press enter h ero.moveLeft press enter …" at bounding box center [1051, 338] width 330 height 273
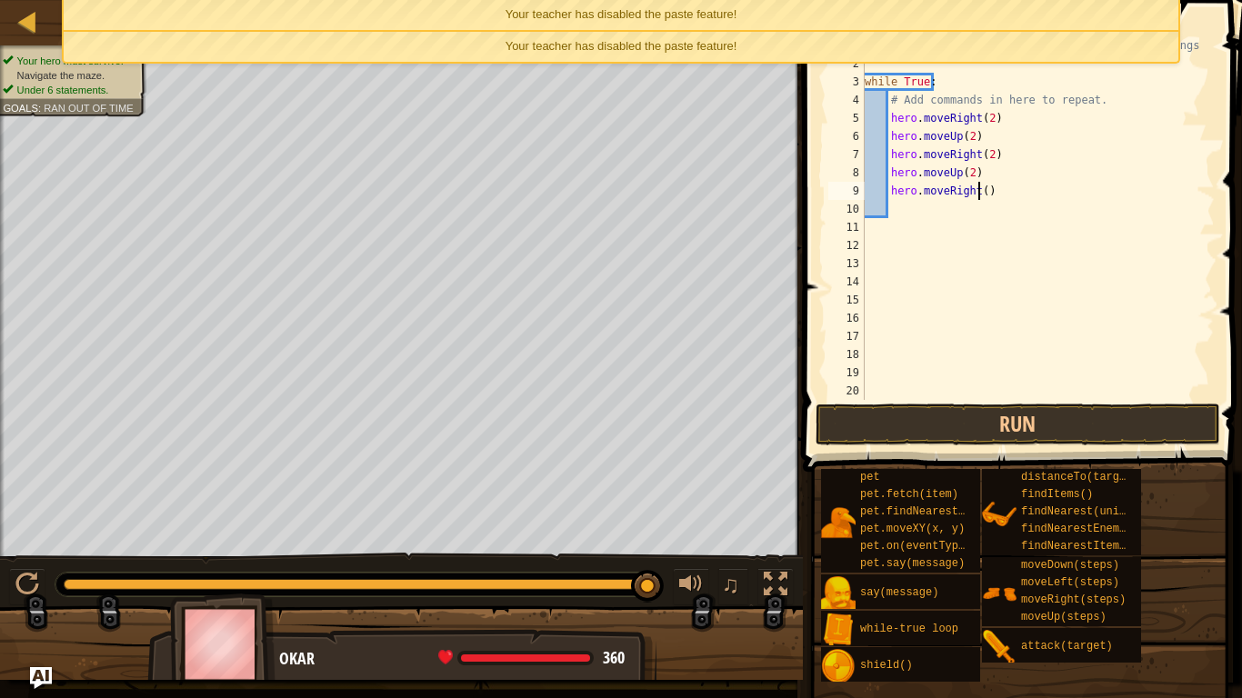
click at [978, 187] on div "# Loops are a better way of doing repetitive things. while True : # Add command…" at bounding box center [1031, 236] width 340 height 400
type textarea "hero.moveRight(2)"
click at [889, 414] on button "Run" at bounding box center [1018, 425] width 405 height 42
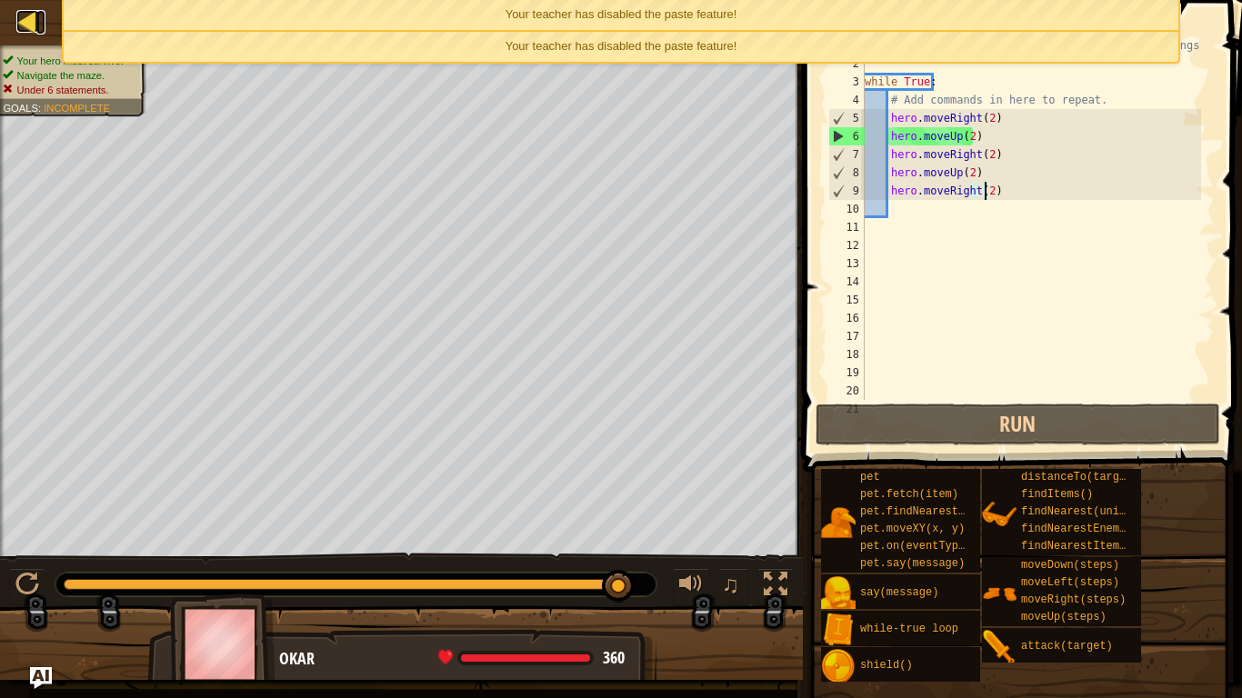
click at [28, 14] on div at bounding box center [27, 21] width 23 height 23
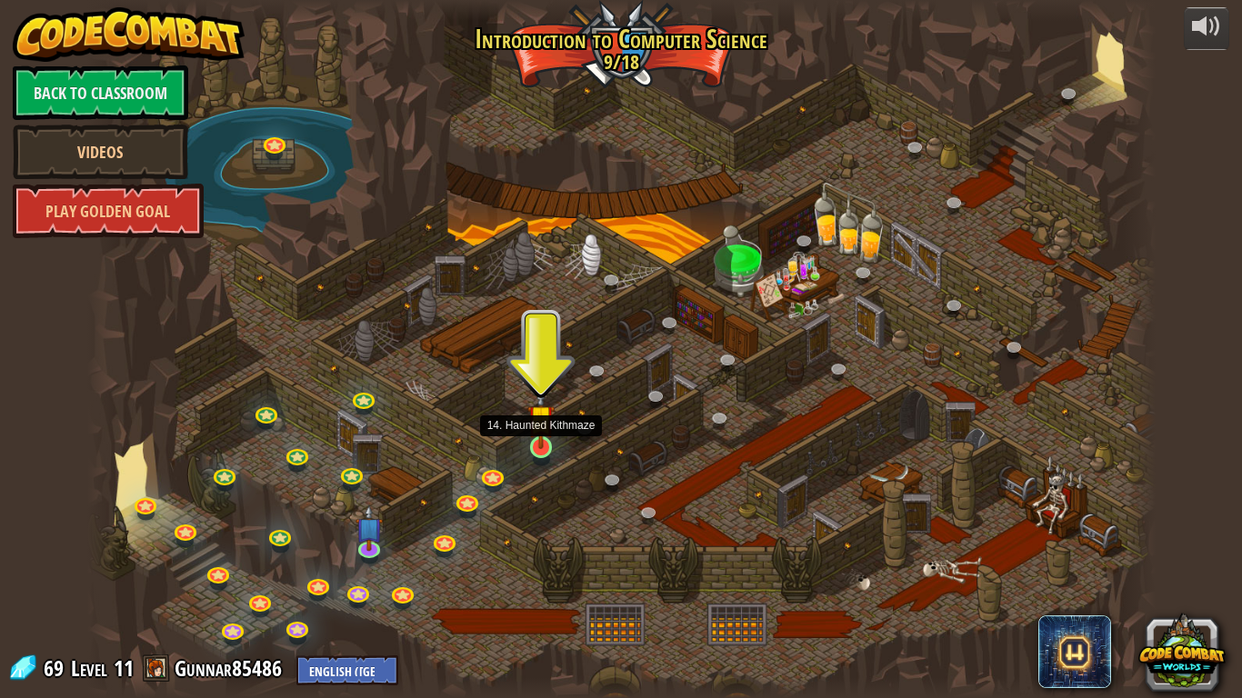
click at [547, 446] on img at bounding box center [540, 418] width 27 height 62
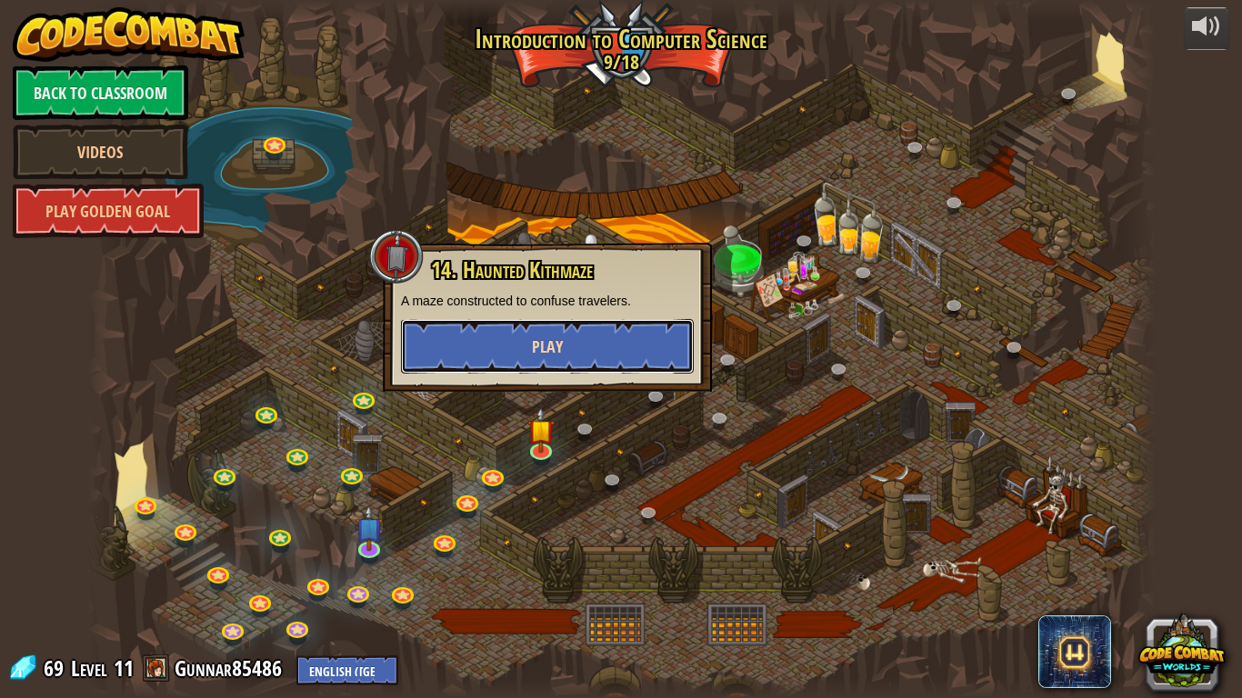
click at [552, 346] on span "Play" at bounding box center [547, 347] width 31 height 23
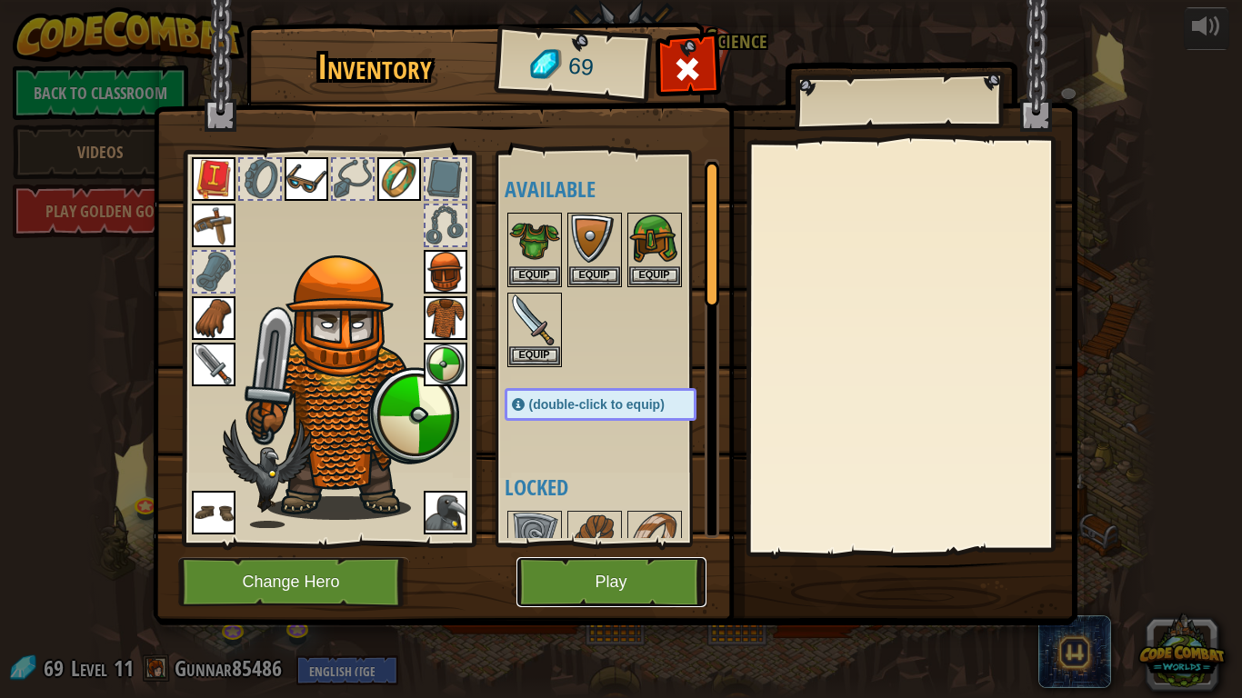
click at [587, 560] on button "Play" at bounding box center [611, 582] width 190 height 50
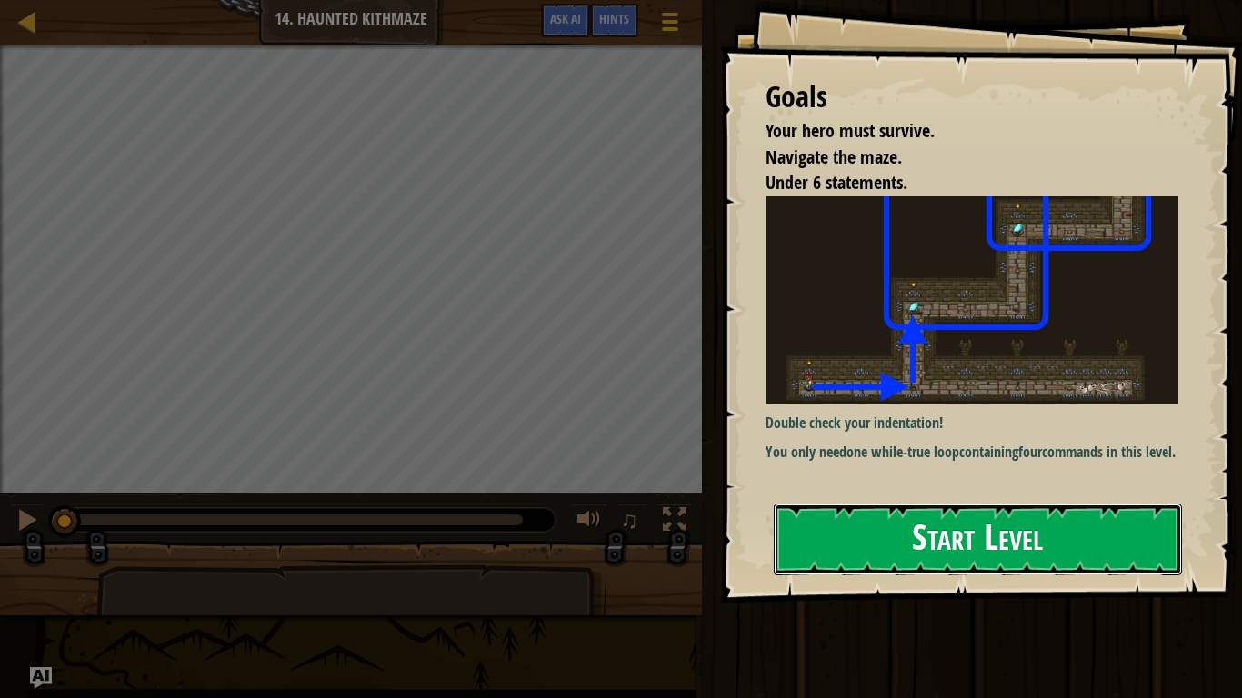
click at [991, 516] on button "Start Level" at bounding box center [978, 540] width 408 height 72
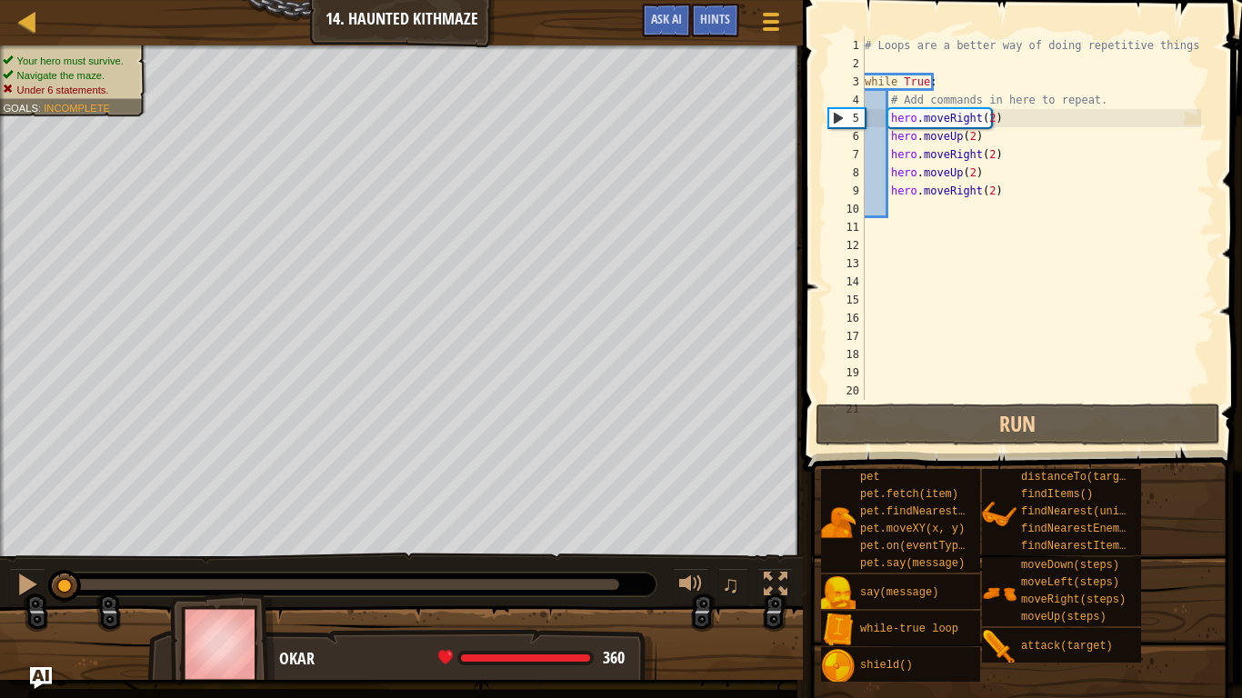
click at [926, 298] on div "# Loops are a better way of doing repetitive things. while True : # Add command…" at bounding box center [1031, 236] width 340 height 400
click at [970, 271] on div "# Loops are a better way of doing repetitive things. while True : # Add command…" at bounding box center [1031, 236] width 340 height 400
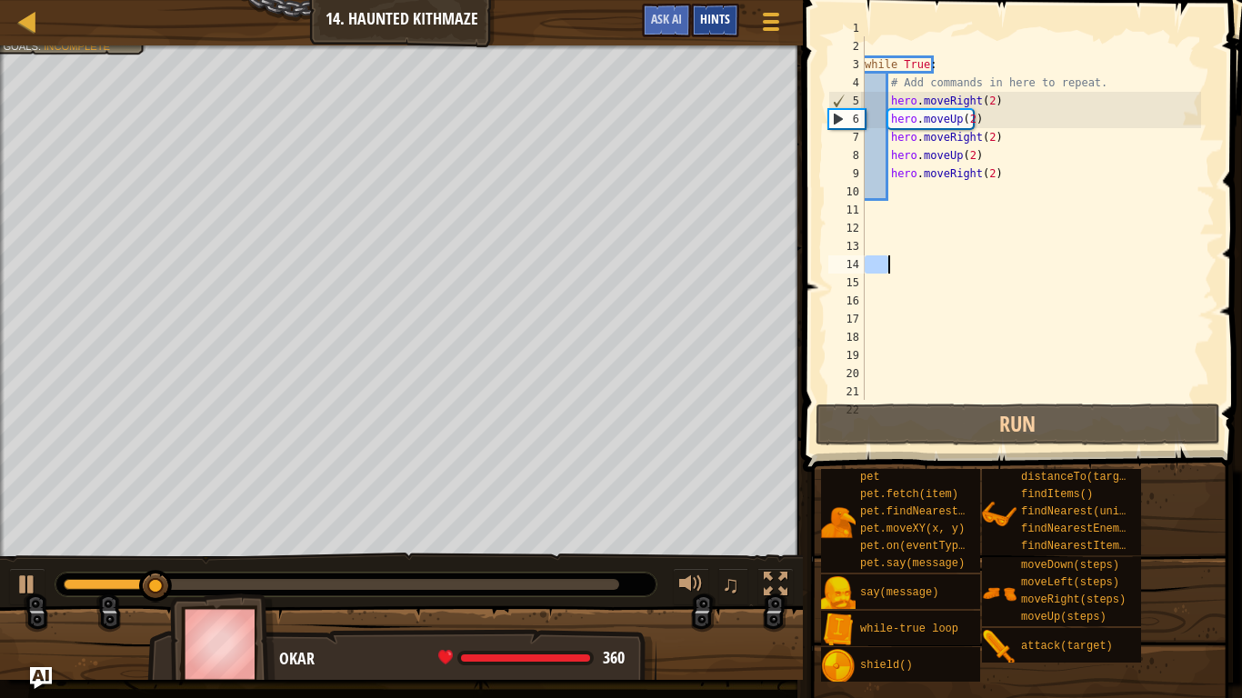
click at [736, 30] on div "Hints" at bounding box center [715, 21] width 48 height 34
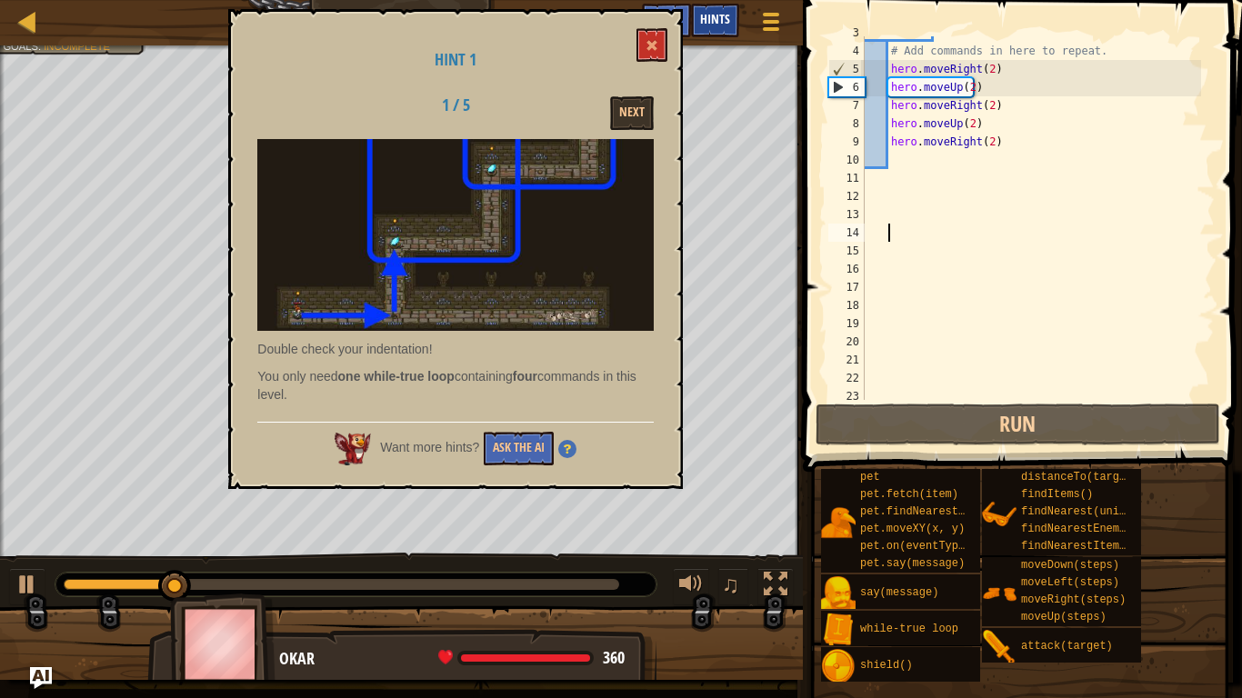
scroll to position [49, 0]
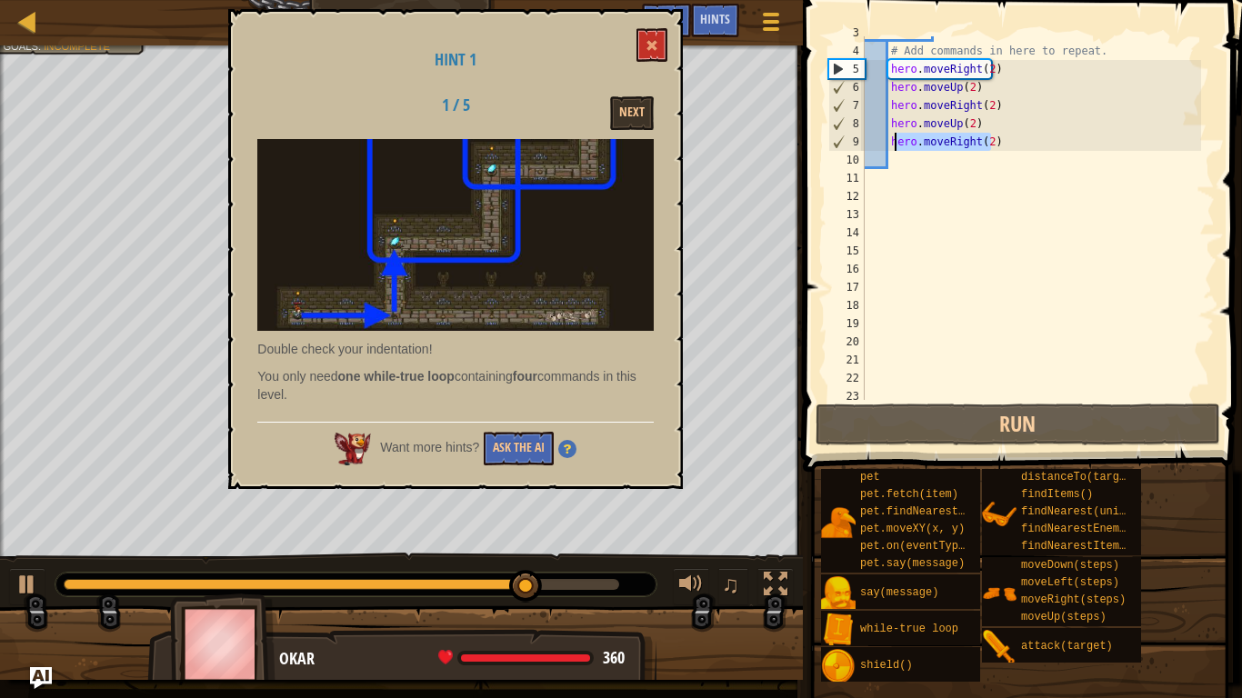
drag, startPoint x: 1000, startPoint y: 139, endPoint x: 891, endPoint y: 146, distance: 109.4
click at [891, 146] on div "while True : # Add commands in here to repeat. hero . moveRight ( 2 ) hero . mo…" at bounding box center [1031, 224] width 340 height 400
type textarea "hero.moveRight(2)"
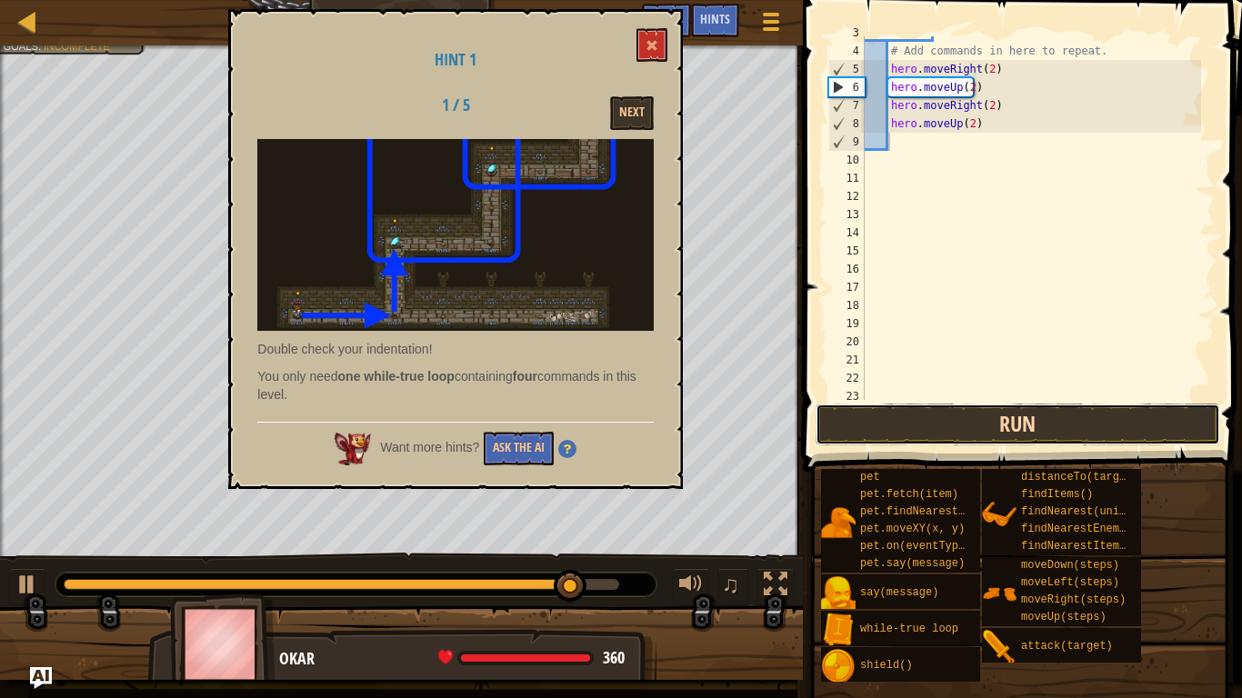
click at [935, 413] on button "Run" at bounding box center [1018, 425] width 405 height 42
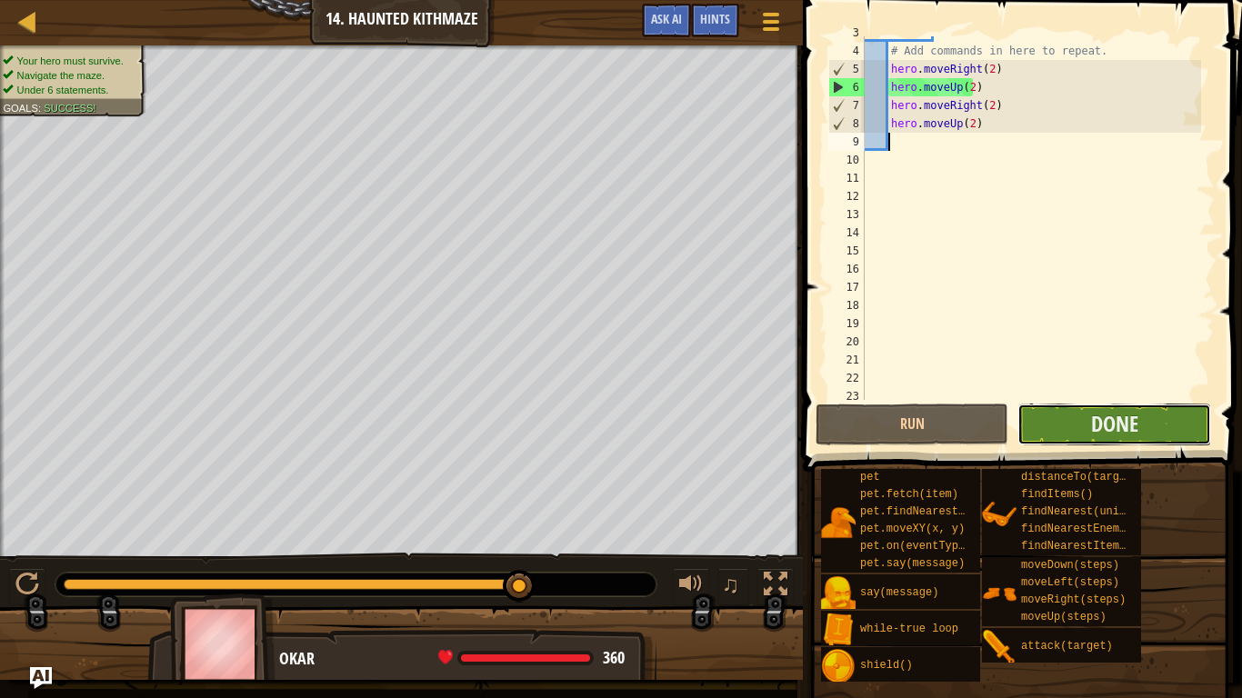
click at [1123, 440] on button "Done" at bounding box center [1113, 425] width 193 height 42
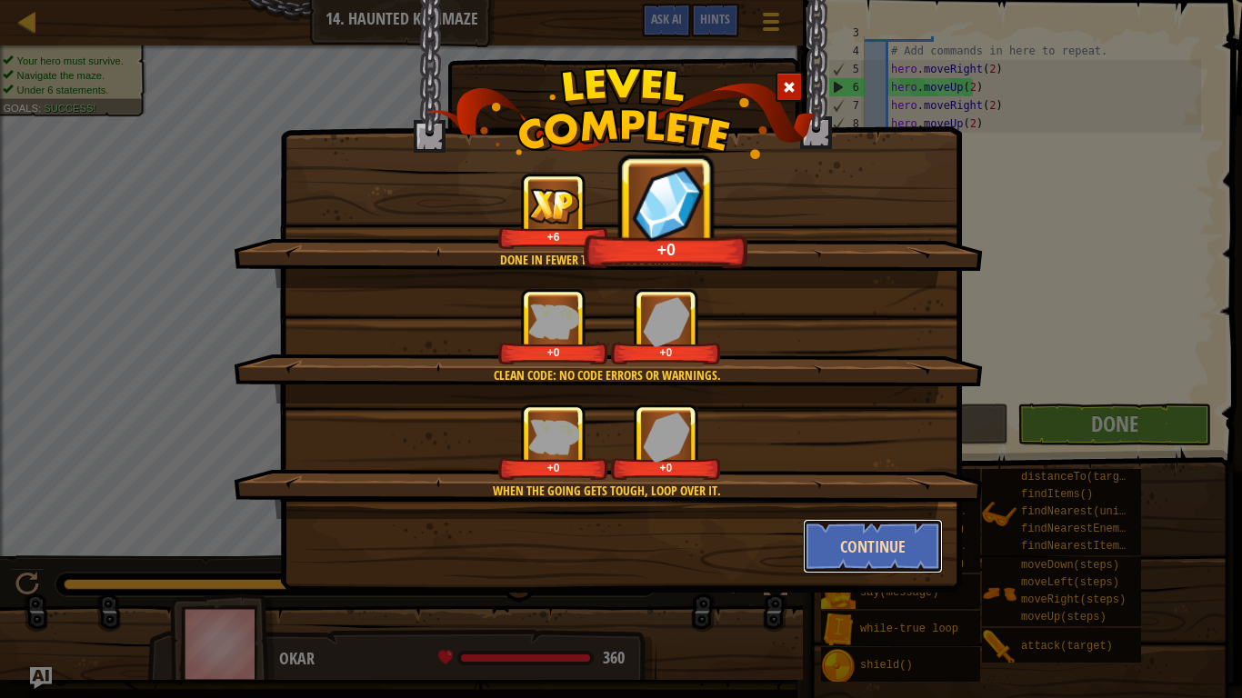
click at [901, 539] on button "Continue" at bounding box center [873, 546] width 141 height 55
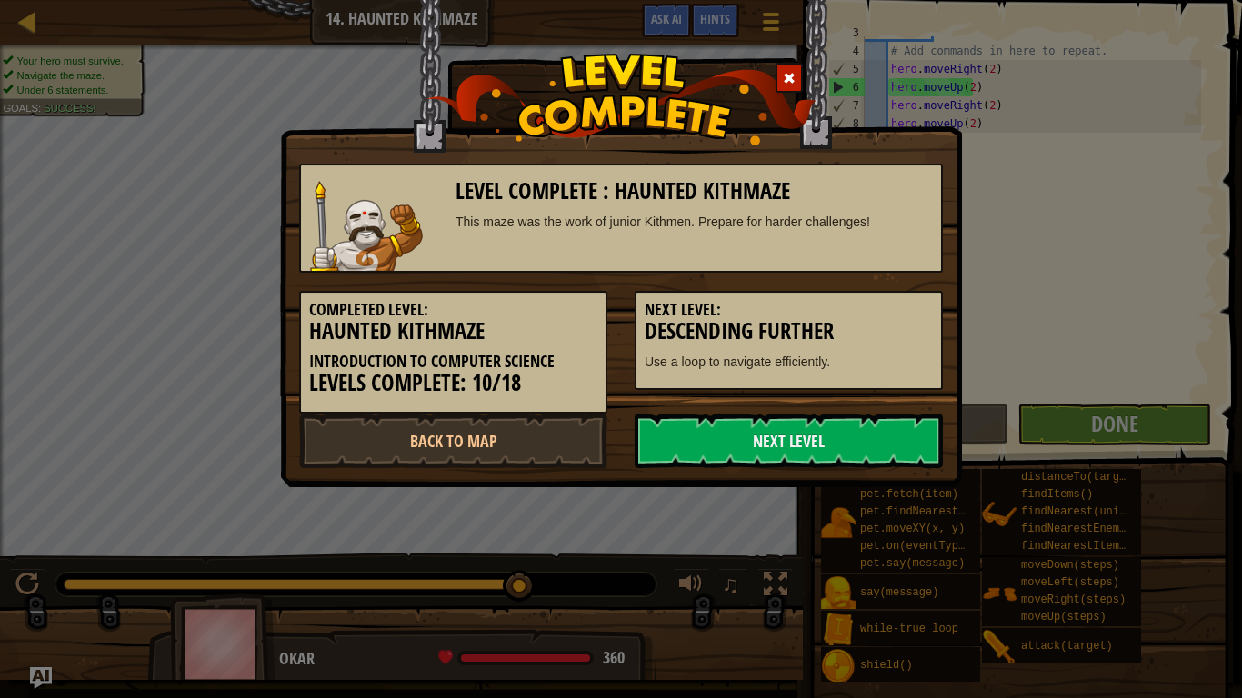
click at [901, 539] on div "Level Complete : Haunted Kithmaze This maze was the work of junior Kithmen. Pre…" at bounding box center [621, 349] width 1242 height 698
click at [791, 441] on link "Next Level" at bounding box center [789, 441] width 308 height 55
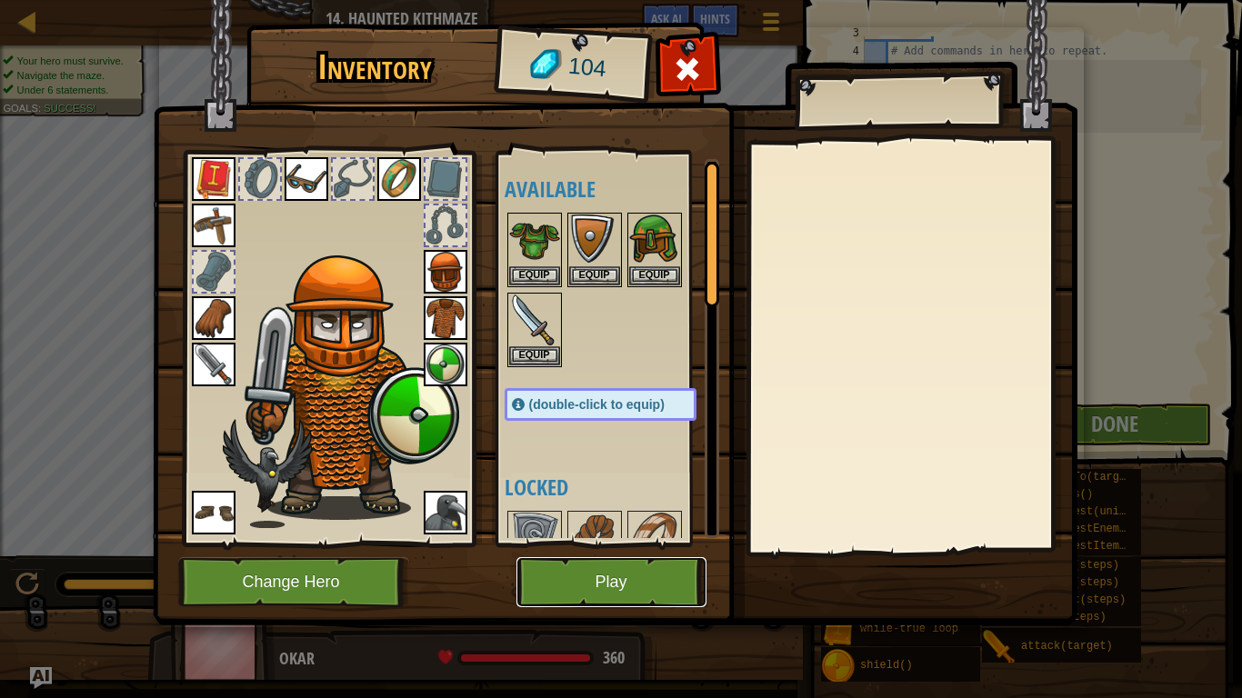
click at [591, 568] on button "Play" at bounding box center [611, 582] width 190 height 50
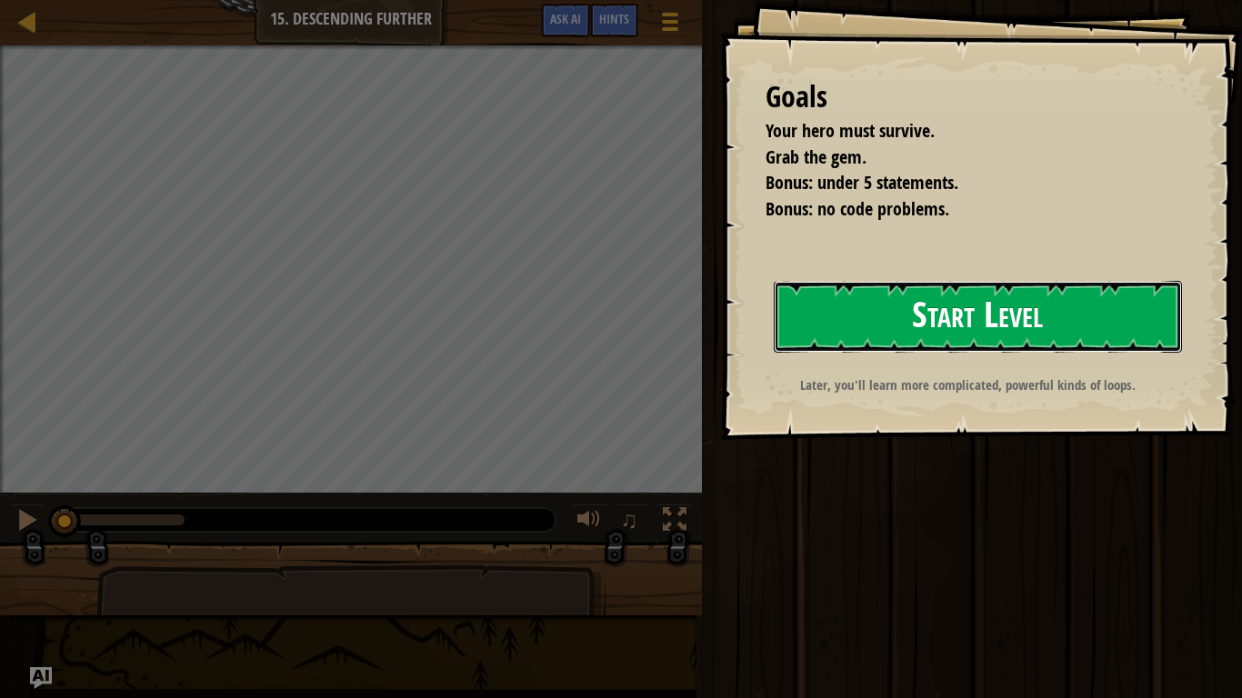
click at [914, 319] on button "Start Level" at bounding box center [978, 317] width 408 height 72
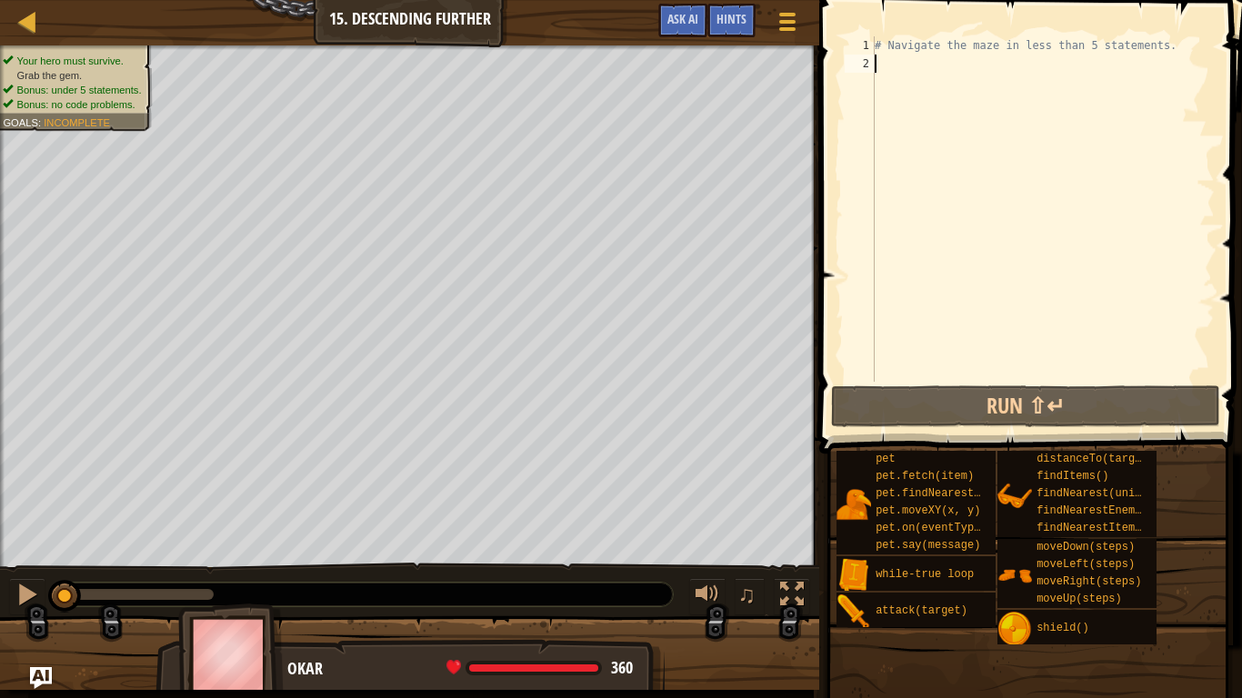
type textarea "h"
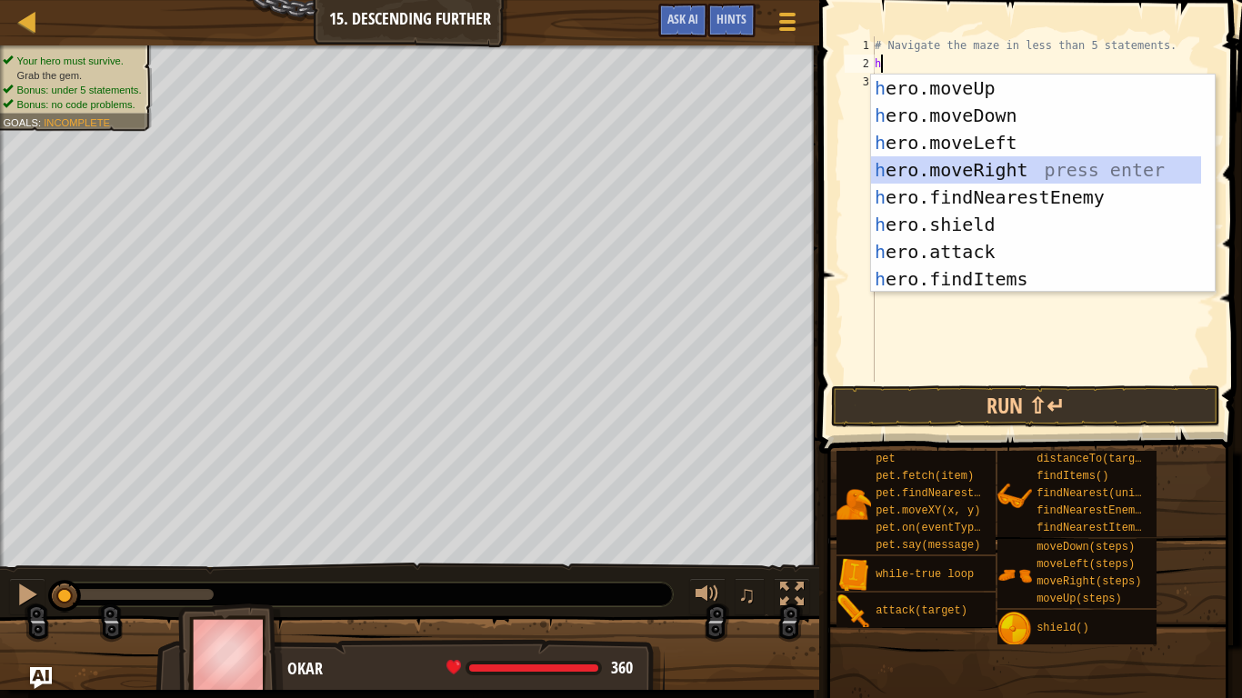
click at [943, 173] on div "h ero.moveUp press enter h ero.moveDown press enter h ero.moveLeft press enter …" at bounding box center [1036, 211] width 330 height 273
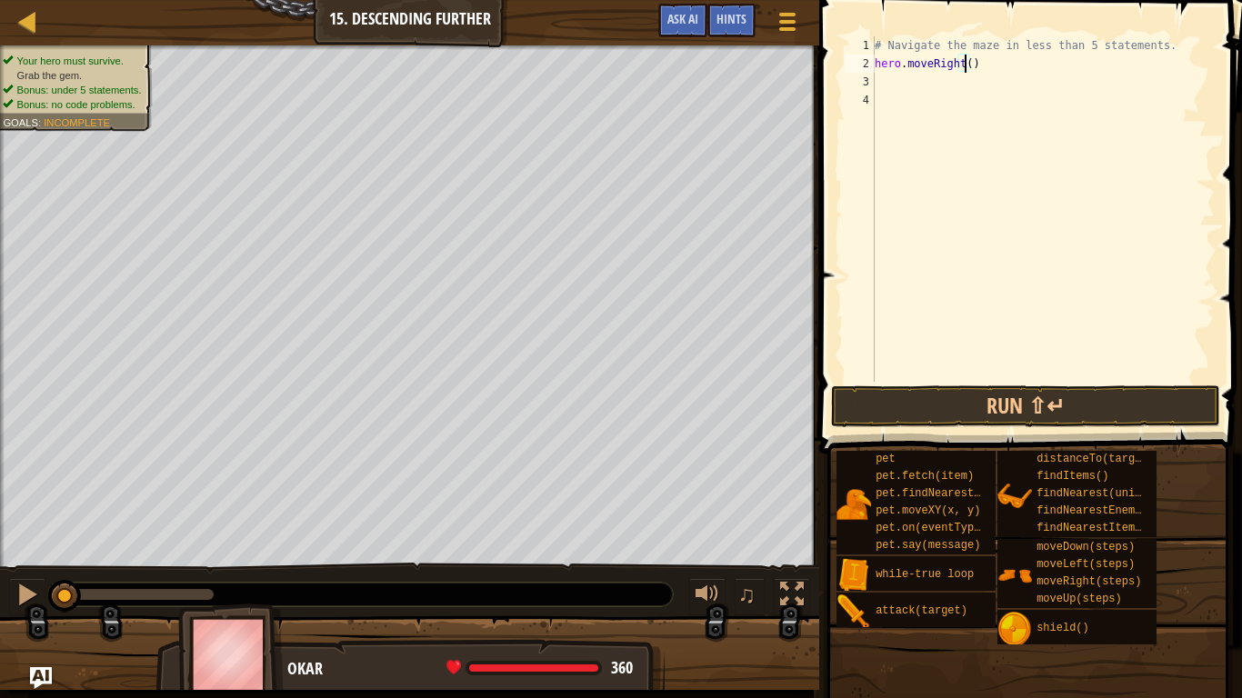
click at [967, 66] on div "# Navigate the maze in less than 5 statements. hero . moveRight ( )" at bounding box center [1043, 227] width 344 height 382
type textarea "hero.moveRight(2)"
click at [907, 82] on div "# Navigate the maze in less than 5 statements. hero . moveRight ( 2 )" at bounding box center [1043, 227] width 344 height 382
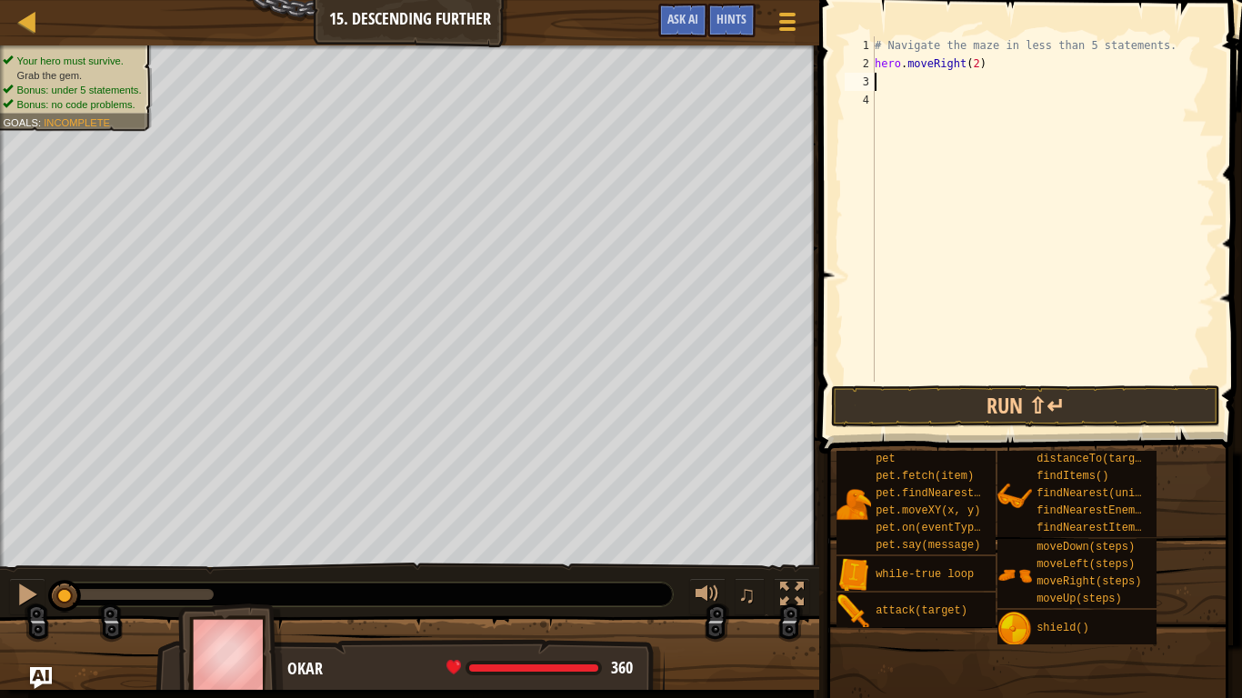
type textarea "h"
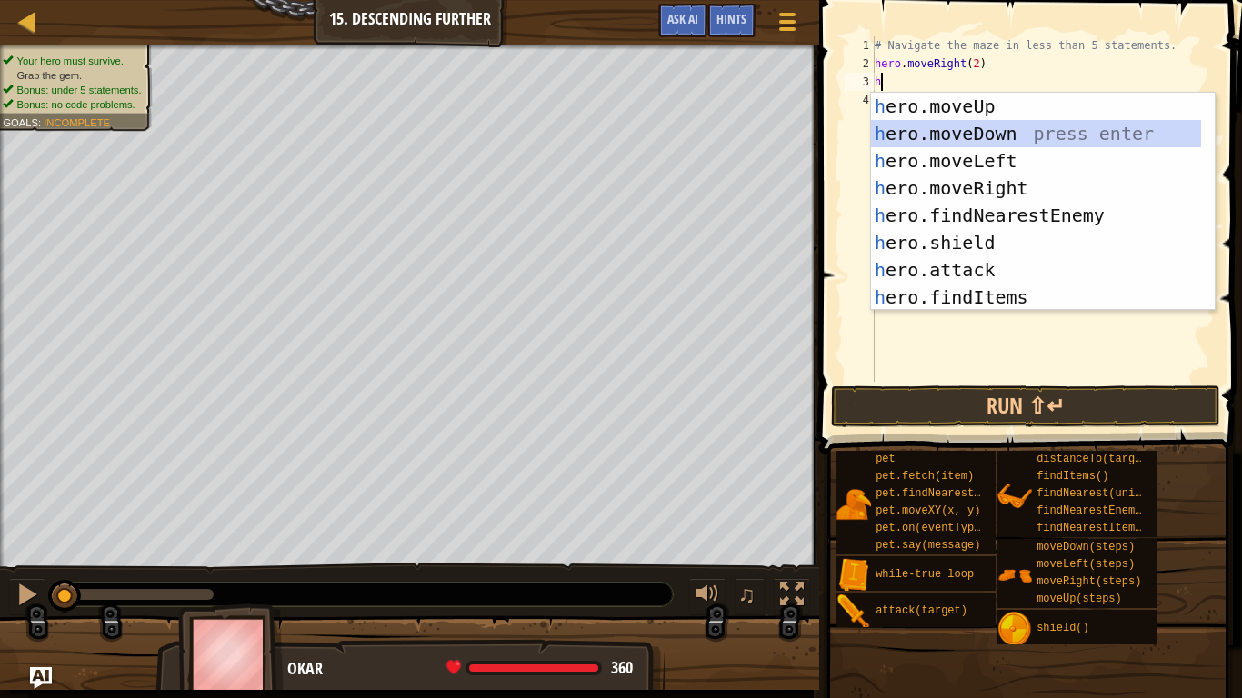
click at [957, 138] on div "h ero.moveUp press enter h ero.moveDown press enter h ero.moveLeft press enter …" at bounding box center [1036, 229] width 330 height 273
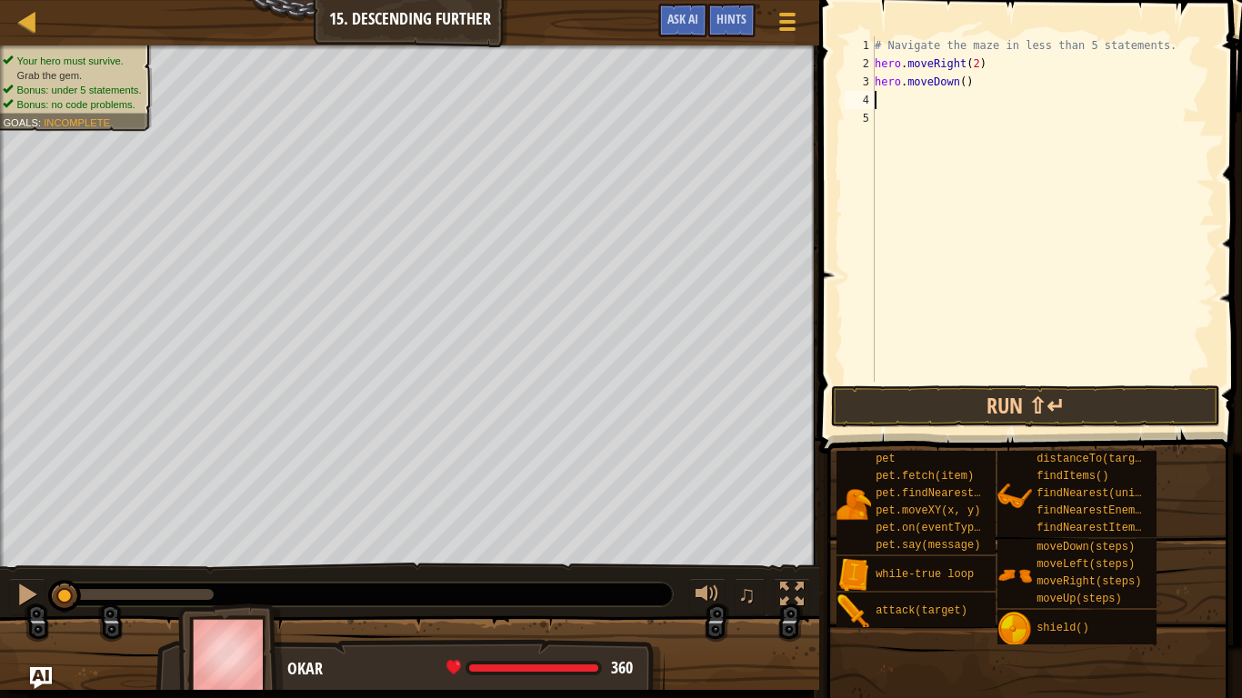
type textarea "h"
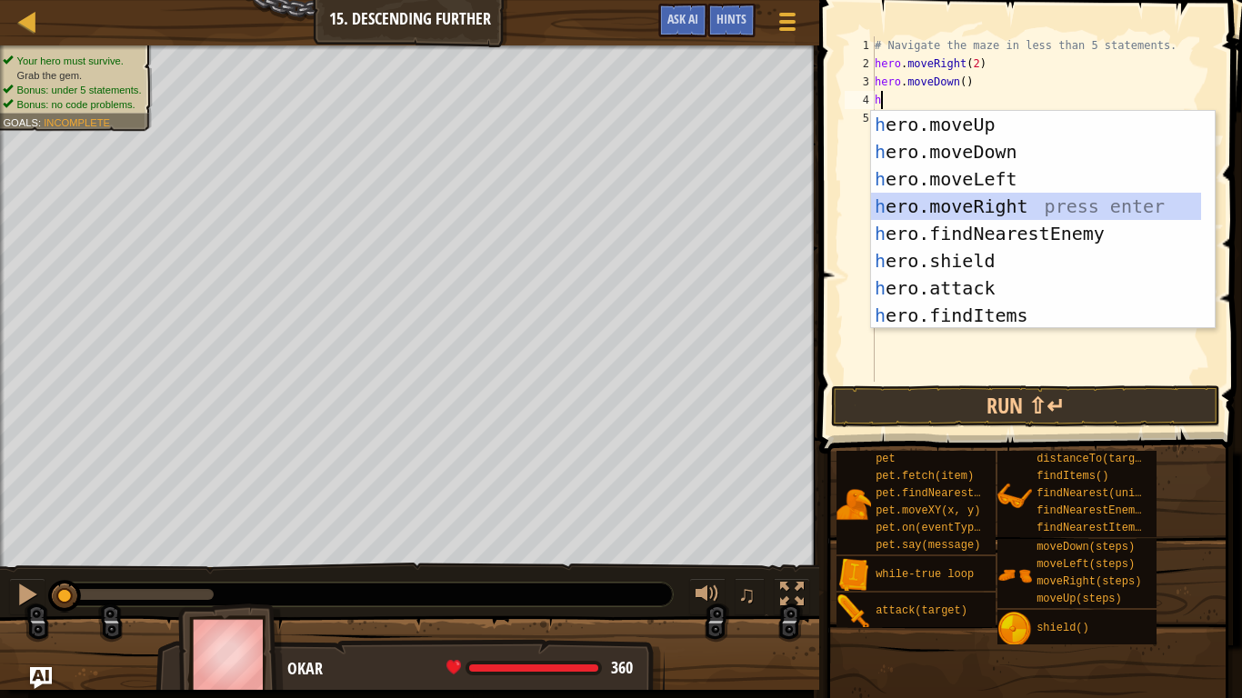
click at [929, 199] on div "h ero.moveUp press enter h ero.moveDown press enter h ero.moveLeft press enter …" at bounding box center [1036, 247] width 330 height 273
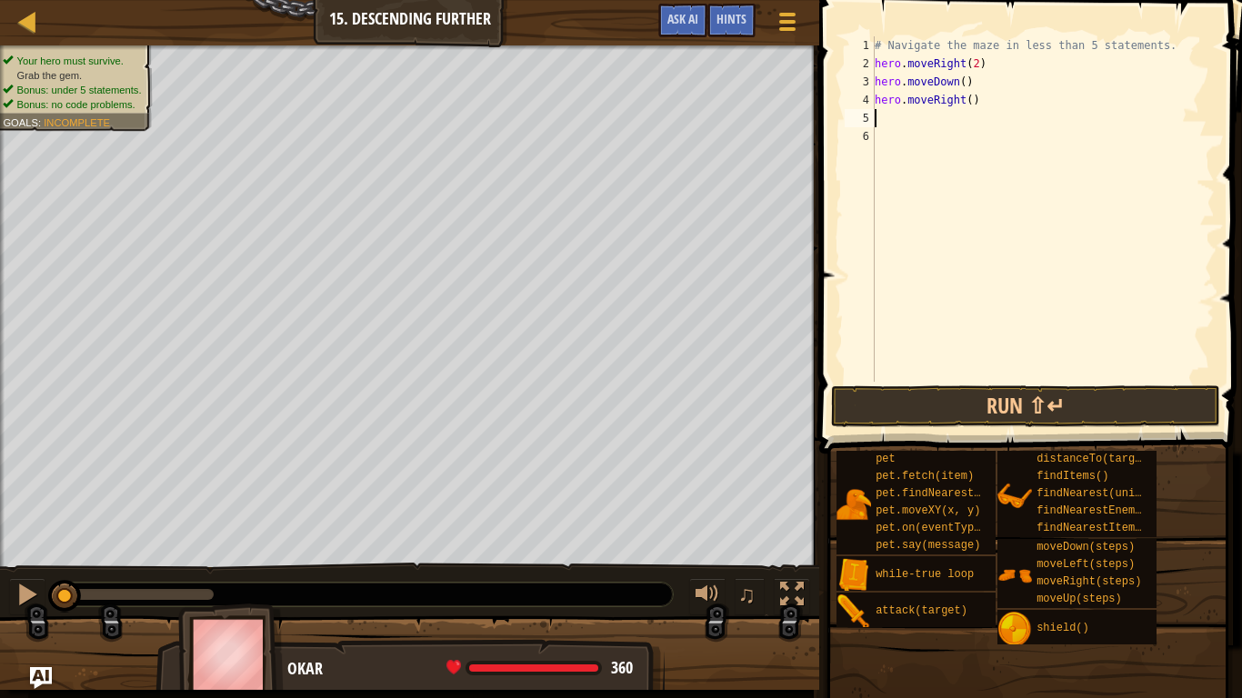
click at [964, 102] on div "# Navigate the maze in less than 5 statements. hero . moveRight ( 2 ) hero . mo…" at bounding box center [1043, 227] width 344 height 382
type textarea "hero.moveRight(2)"
click at [890, 114] on div "# Navigate the maze in less than 5 statements. hero . moveRight ( 2 ) hero . mo…" at bounding box center [1043, 227] width 344 height 382
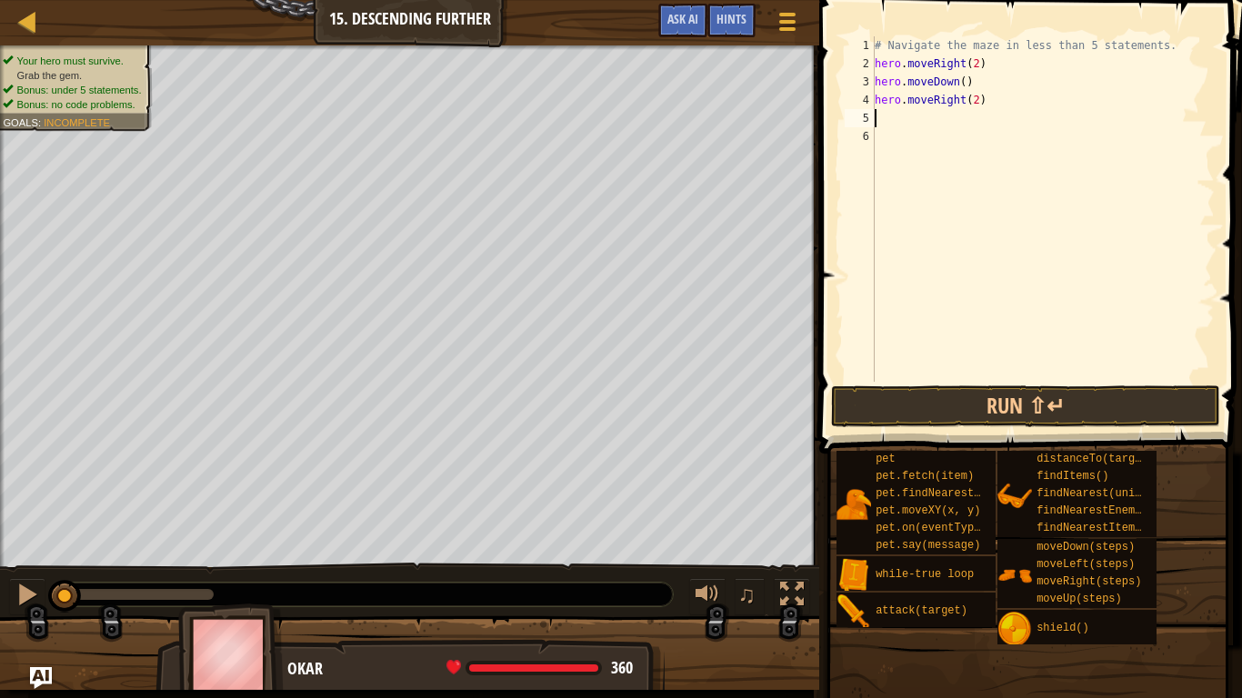
type textarea "h"
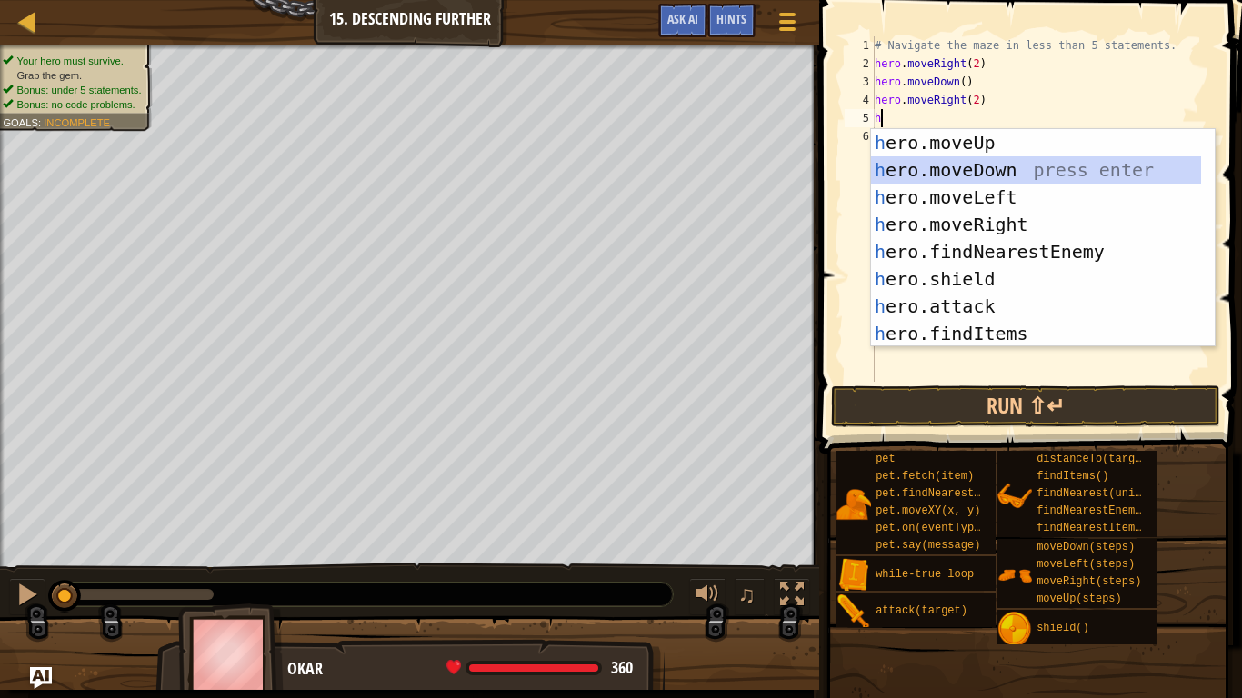
click at [938, 165] on div "h ero.moveUp press enter h ero.moveDown press enter h ero.moveLeft press enter …" at bounding box center [1036, 265] width 330 height 273
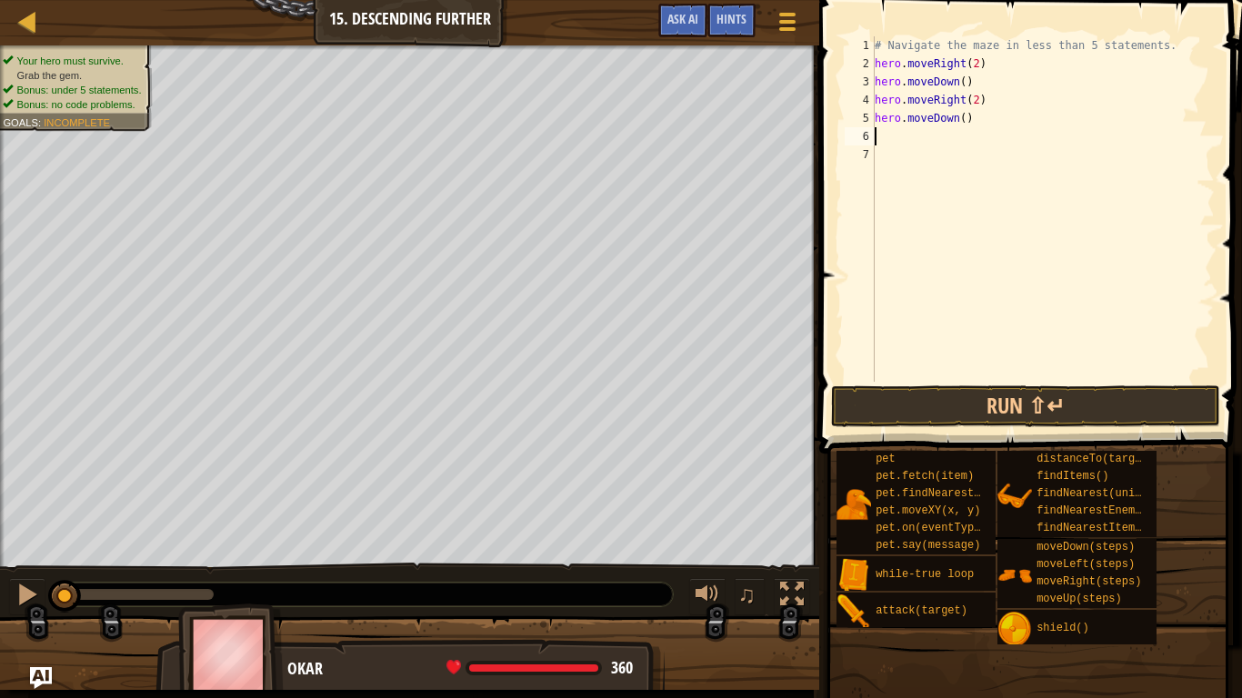
click at [903, 158] on div "# Navigate the maze in less than 5 statements. hero . moveRight ( 2 ) hero . mo…" at bounding box center [1043, 227] width 344 height 382
click at [889, 145] on div "# Navigate the maze in less than 5 statements. hero . moveRight ( 2 ) hero . mo…" at bounding box center [1043, 227] width 344 height 382
click at [883, 139] on div "# Navigate the maze in less than 5 statements. hero . moveRight ( 2 ) hero . mo…" at bounding box center [1043, 227] width 344 height 382
type textarea "h"
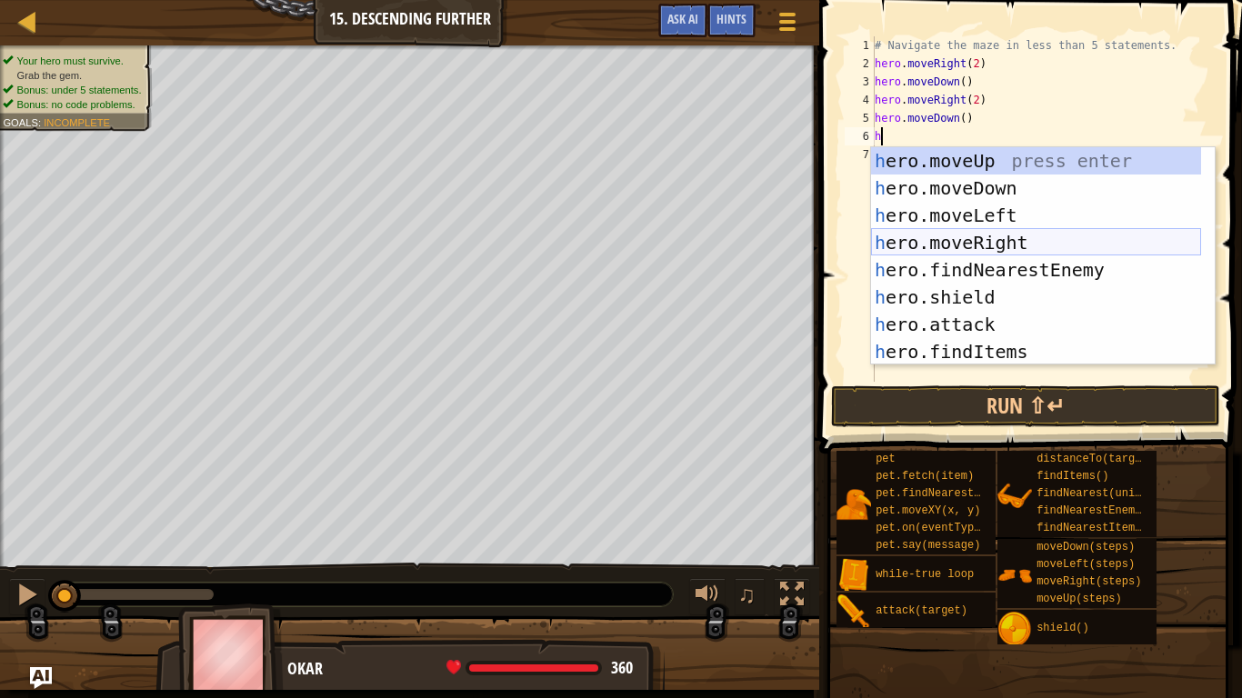
click at [955, 236] on div "h ero.moveUp press enter h ero.moveDown press enter h ero.moveLeft press enter …" at bounding box center [1036, 283] width 330 height 273
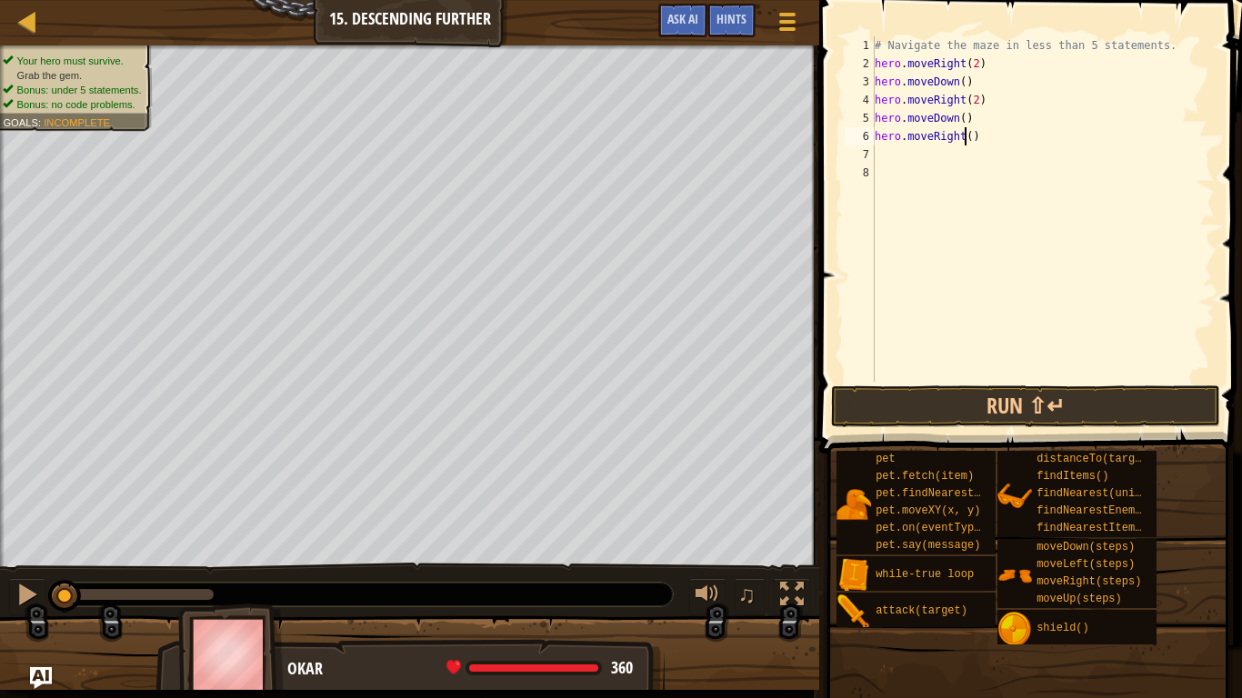
click at [963, 134] on div "# Navigate the maze in less than 5 statements. hero . moveRight ( 2 ) hero . mo…" at bounding box center [1043, 227] width 344 height 382
type textarea "hero.moveRight(3)"
click at [1028, 429] on span at bounding box center [1032, 200] width 437 height 507
click at [1007, 405] on button "Run ⇧↵" at bounding box center [1025, 407] width 389 height 42
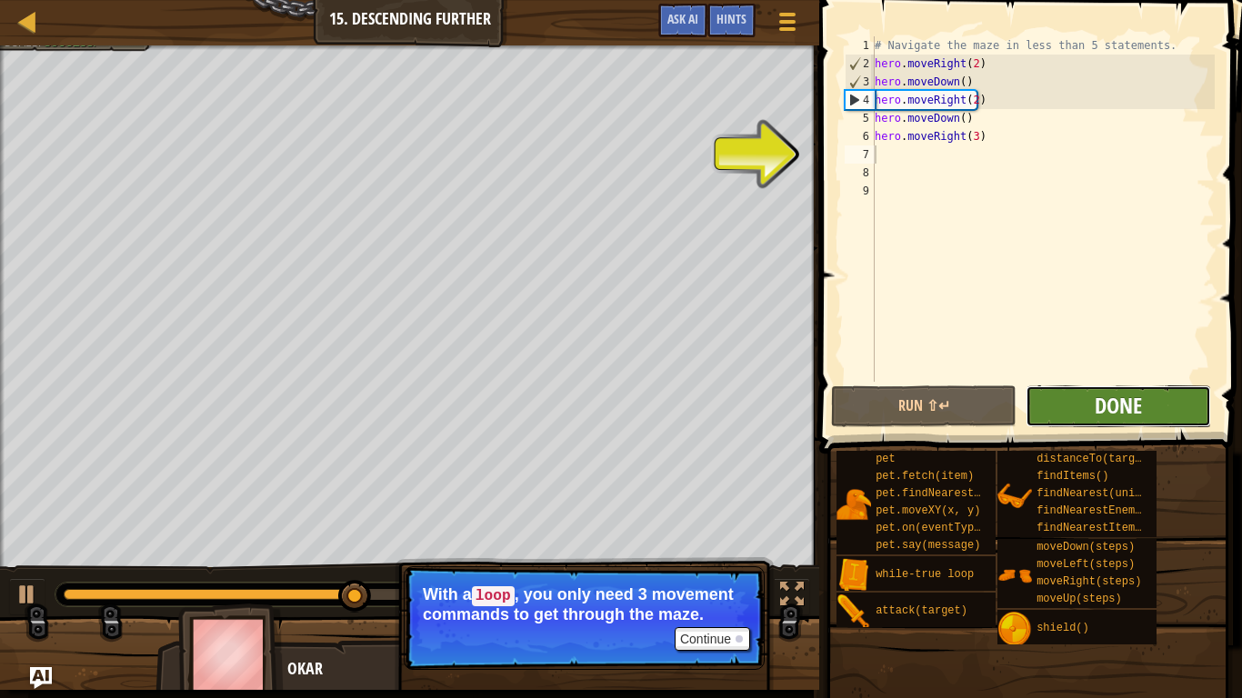
click at [1099, 418] on span "Done" at bounding box center [1118, 405] width 47 height 29
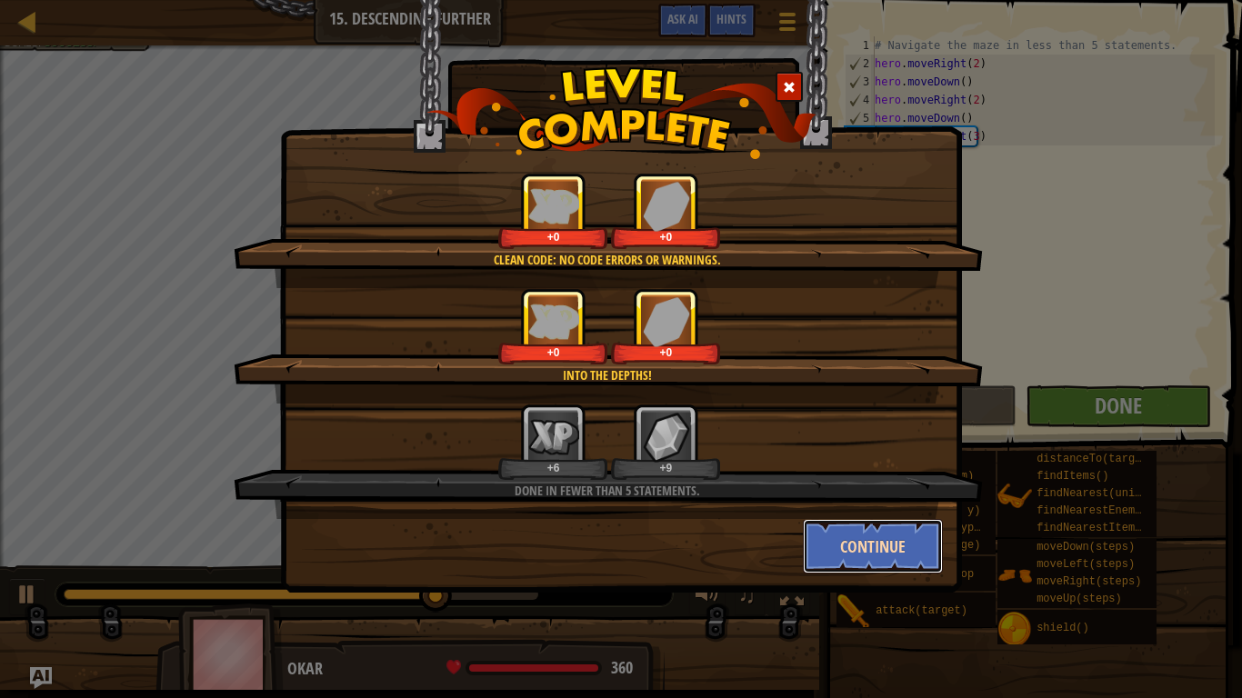
click at [899, 536] on button "Continue" at bounding box center [873, 546] width 141 height 55
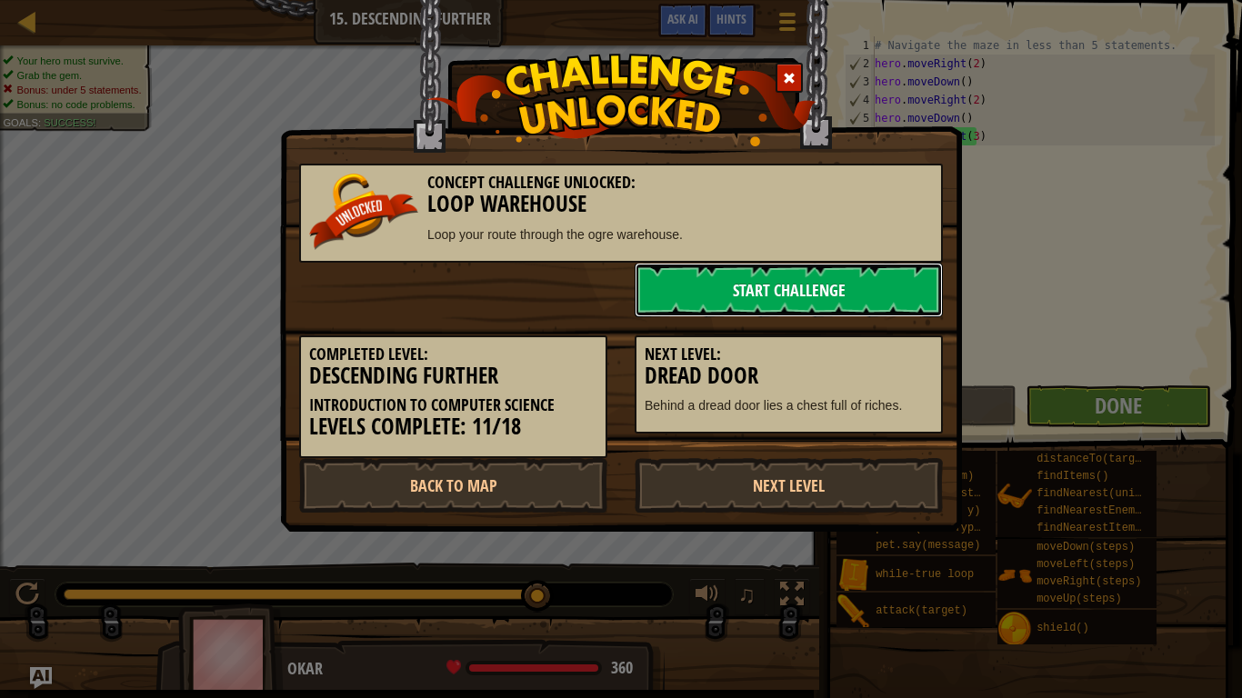
click at [746, 283] on link "Start Challenge" at bounding box center [789, 290] width 308 height 55
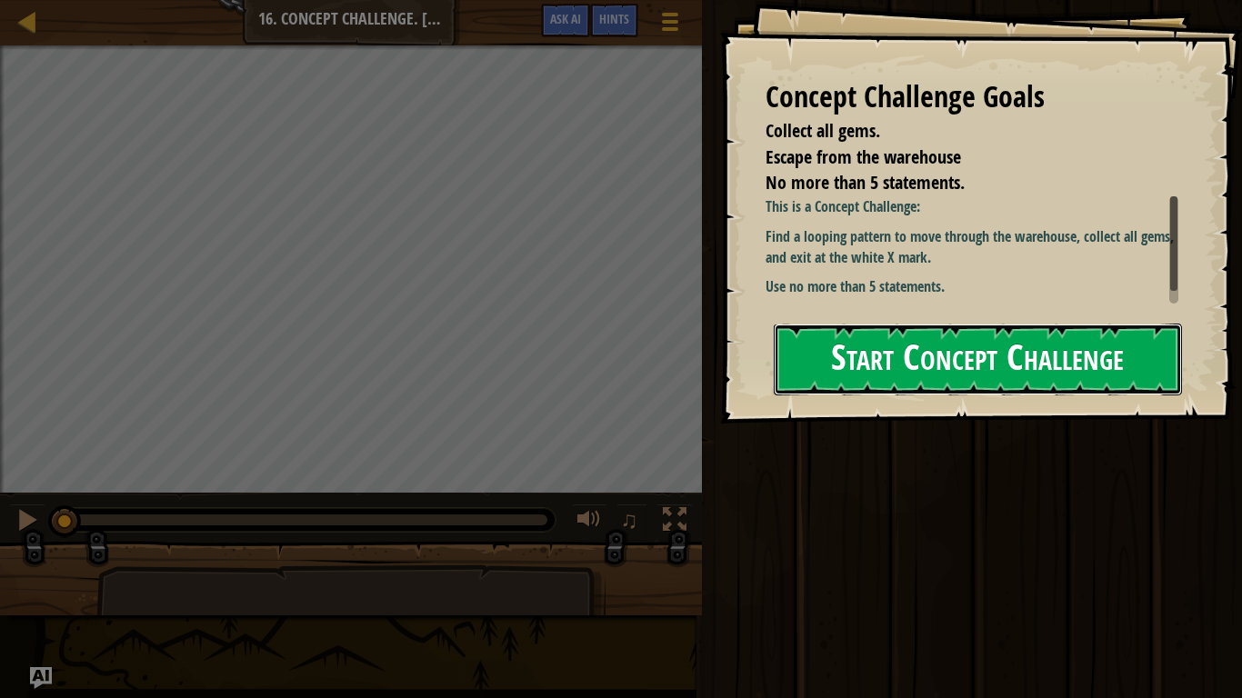
click at [906, 363] on button "Start Concept Challenge" at bounding box center [978, 360] width 408 height 72
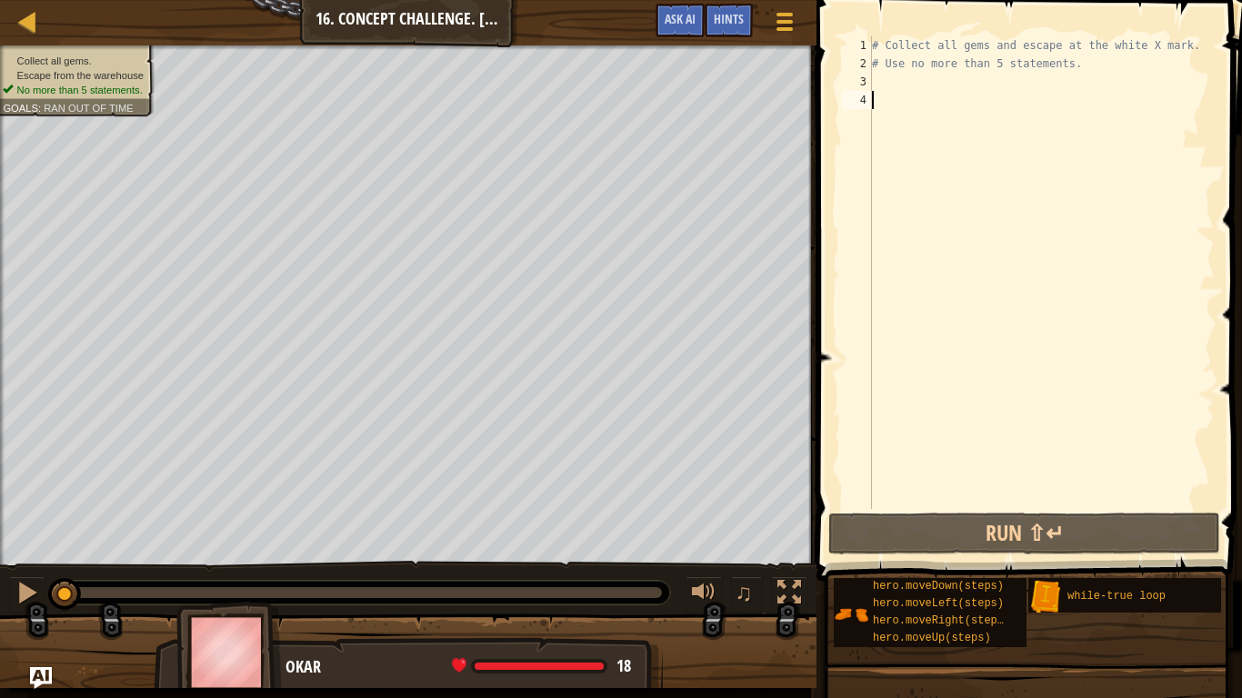
type textarea "h"
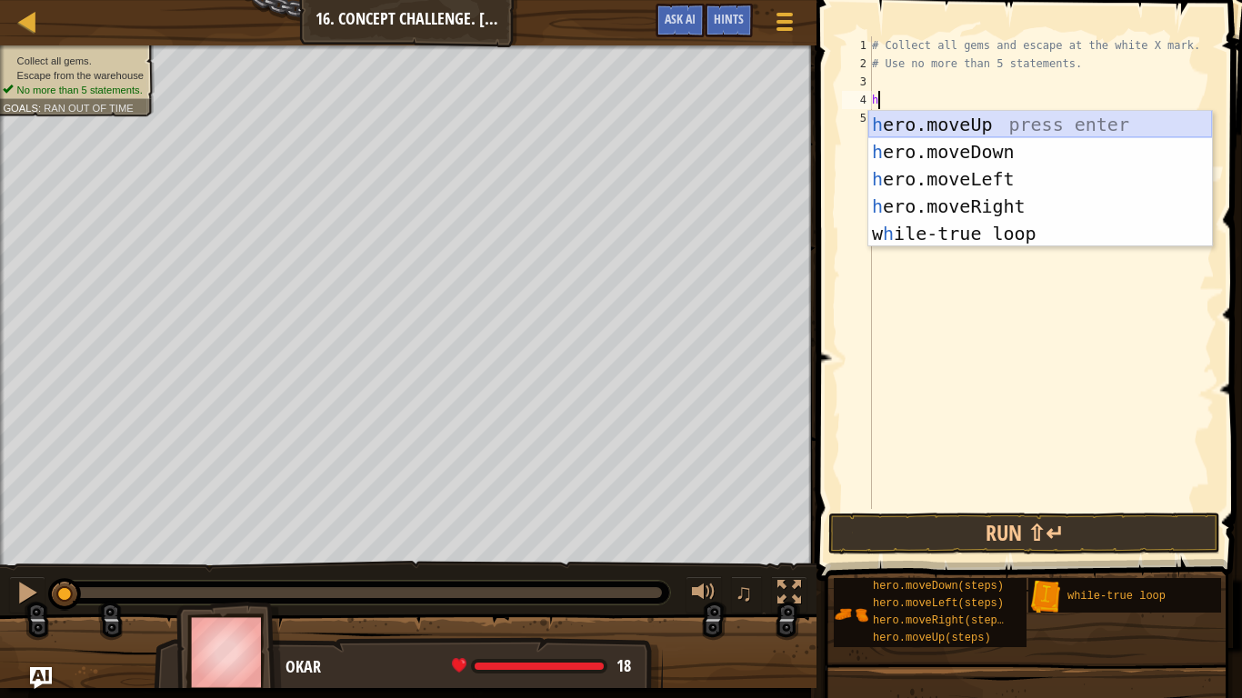
click at [954, 119] on div "h ero.moveUp press enter h ero.moveDown press enter h ero.moveLeft press enter …" at bounding box center [1040, 206] width 344 height 191
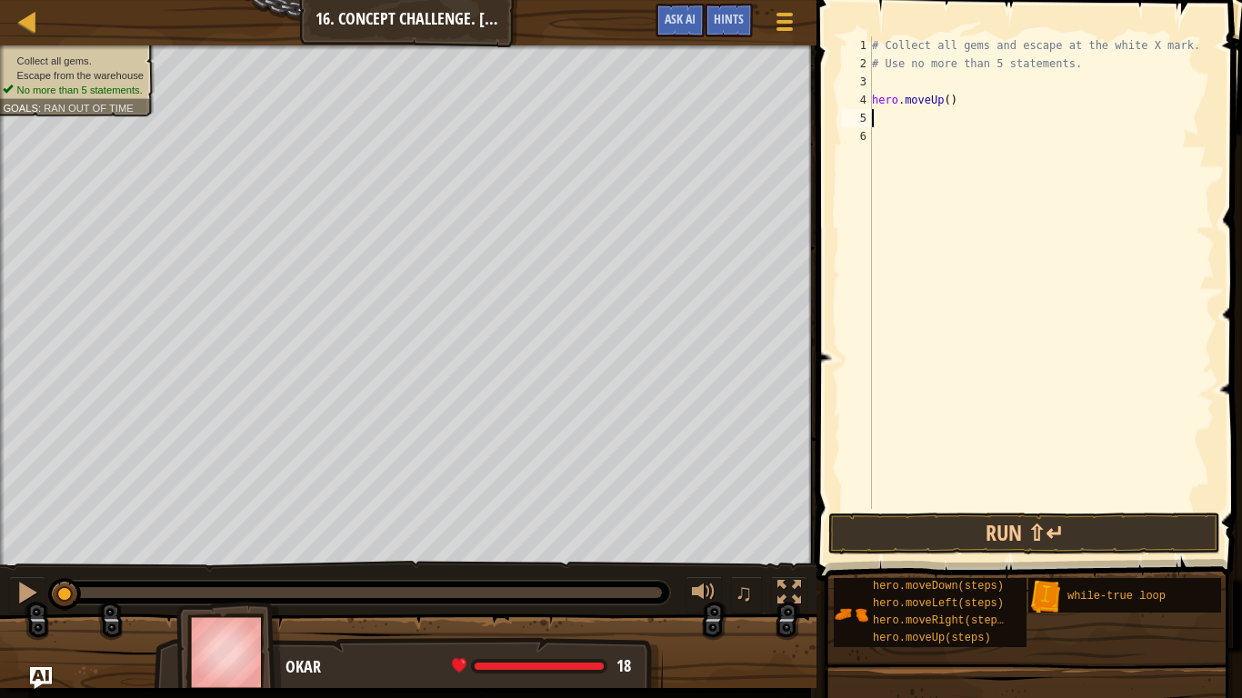
type textarea "h"
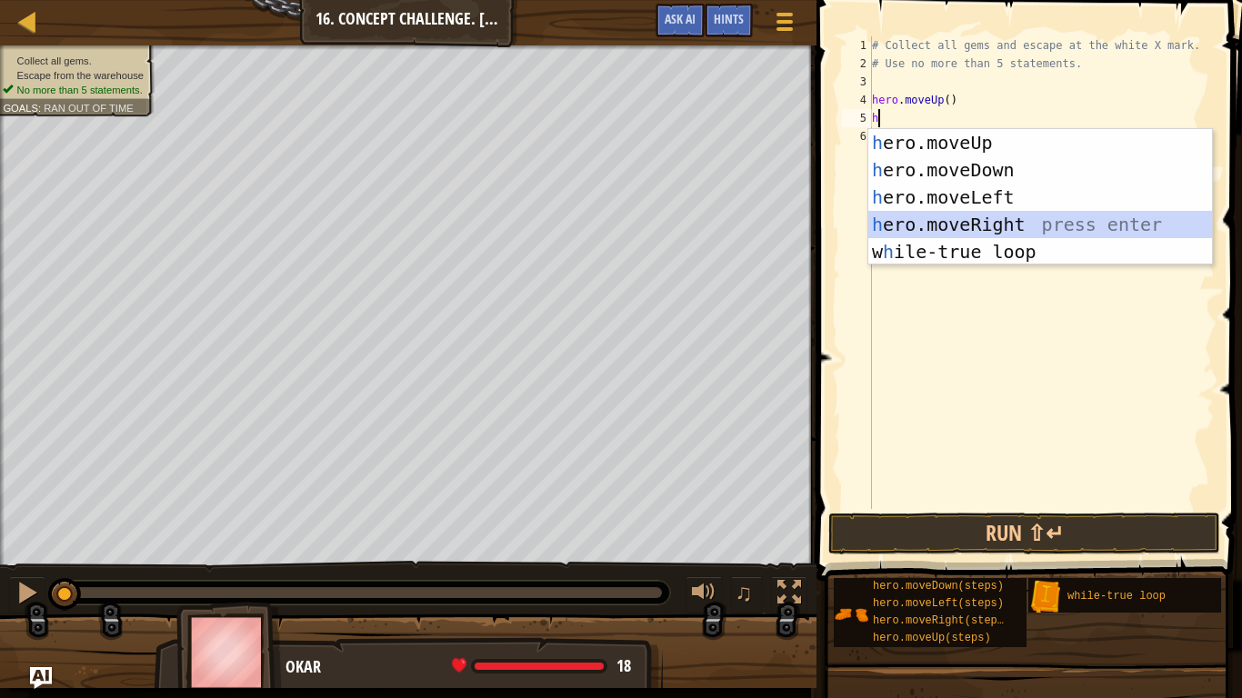
click at [930, 219] on div "h ero.moveUp press enter h ero.moveDown press enter h ero.moveLeft press enter …" at bounding box center [1040, 224] width 344 height 191
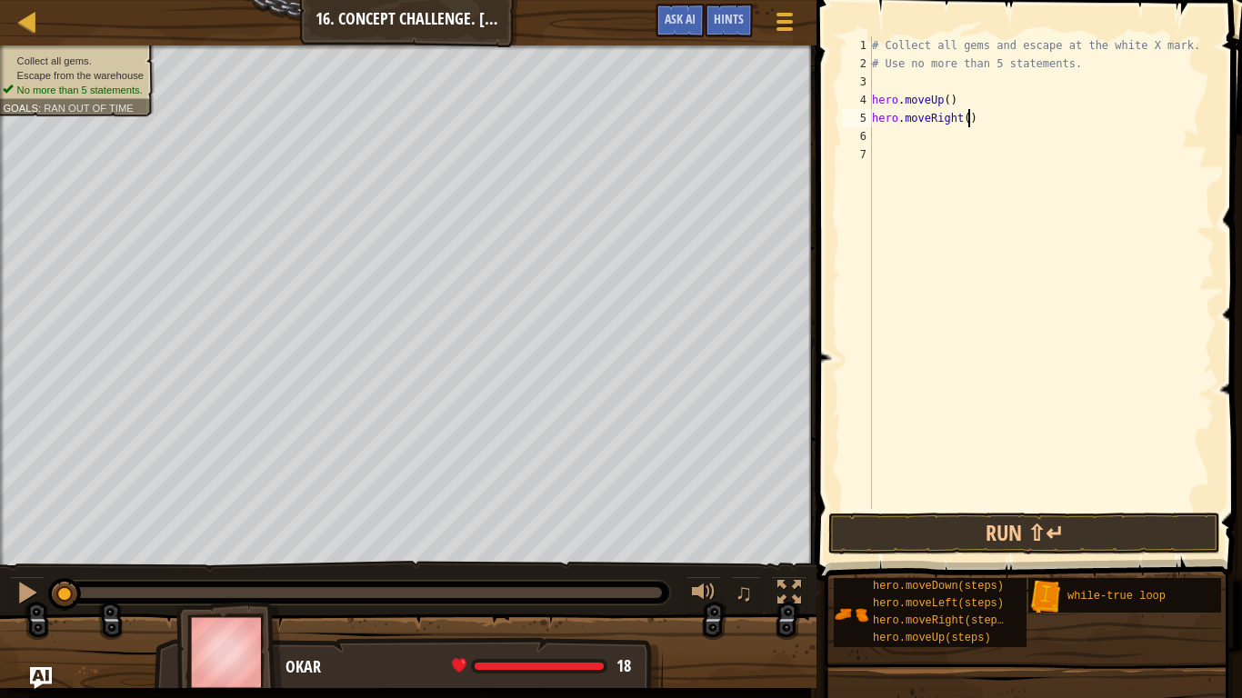
click at [646, 110] on div "Map Introduction to Computer Science 16. Concept Challenge. Loop Warehouse Game…" at bounding box center [621, 349] width 1242 height 698
type textarea "hero.moveRight()"
click at [686, 129] on div "Map Introduction to Computer Science 16. Concept Challenge. Loop Warehouse Game…" at bounding box center [621, 349] width 1242 height 698
type textarea "h"
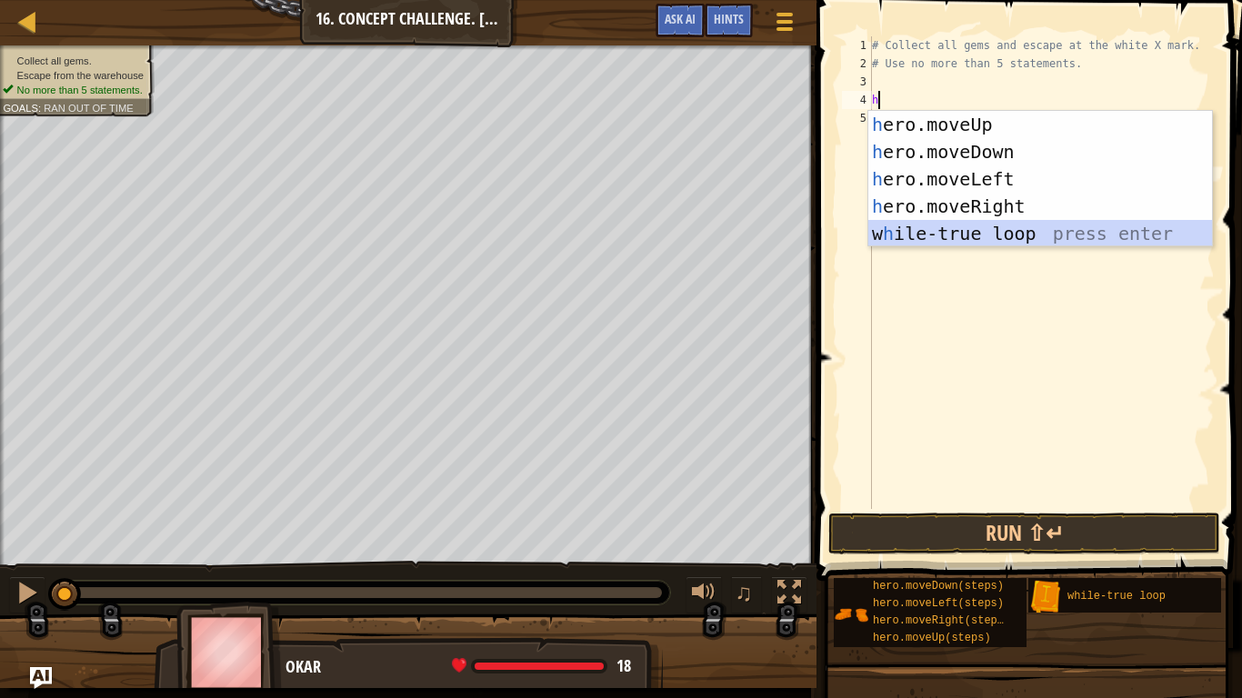
click at [868, 235] on div "h ero.moveUp press enter h ero.moveDown press enter h ero.moveLeft press enter …" at bounding box center [1040, 206] width 344 height 191
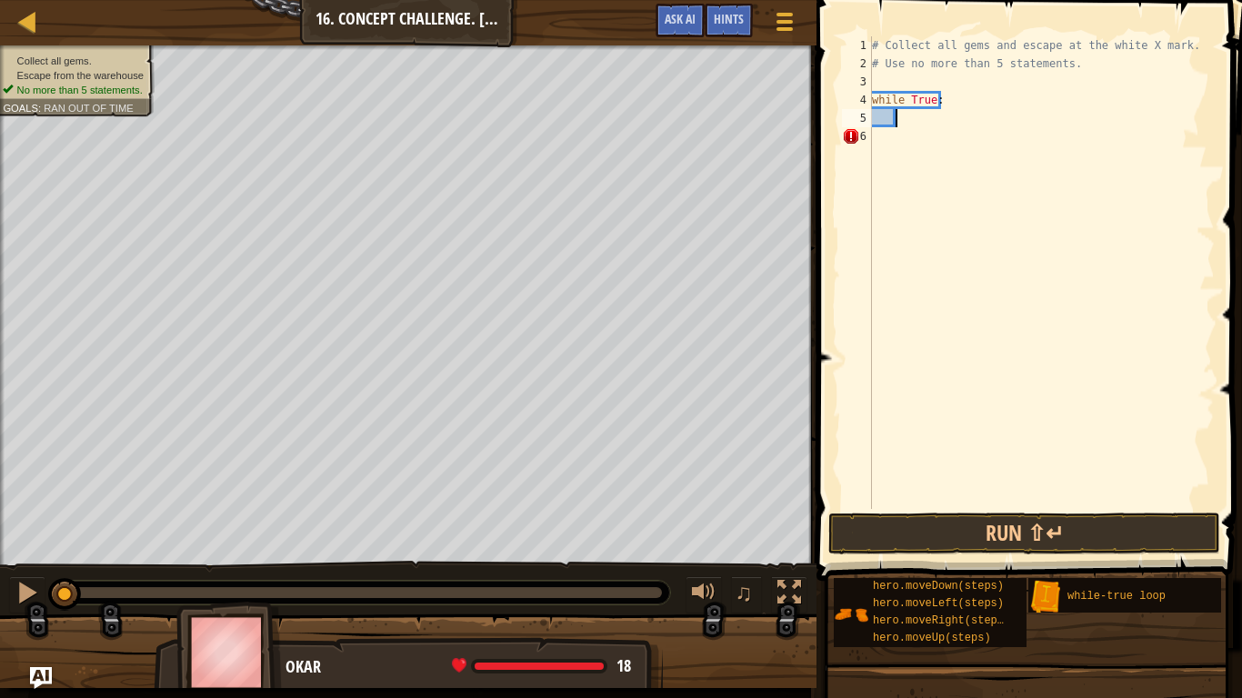
click at [917, 115] on div "# Collect all gems and escape at the white X mark. # Use no more than 5 stateme…" at bounding box center [1041, 290] width 346 height 509
type textarea "h"
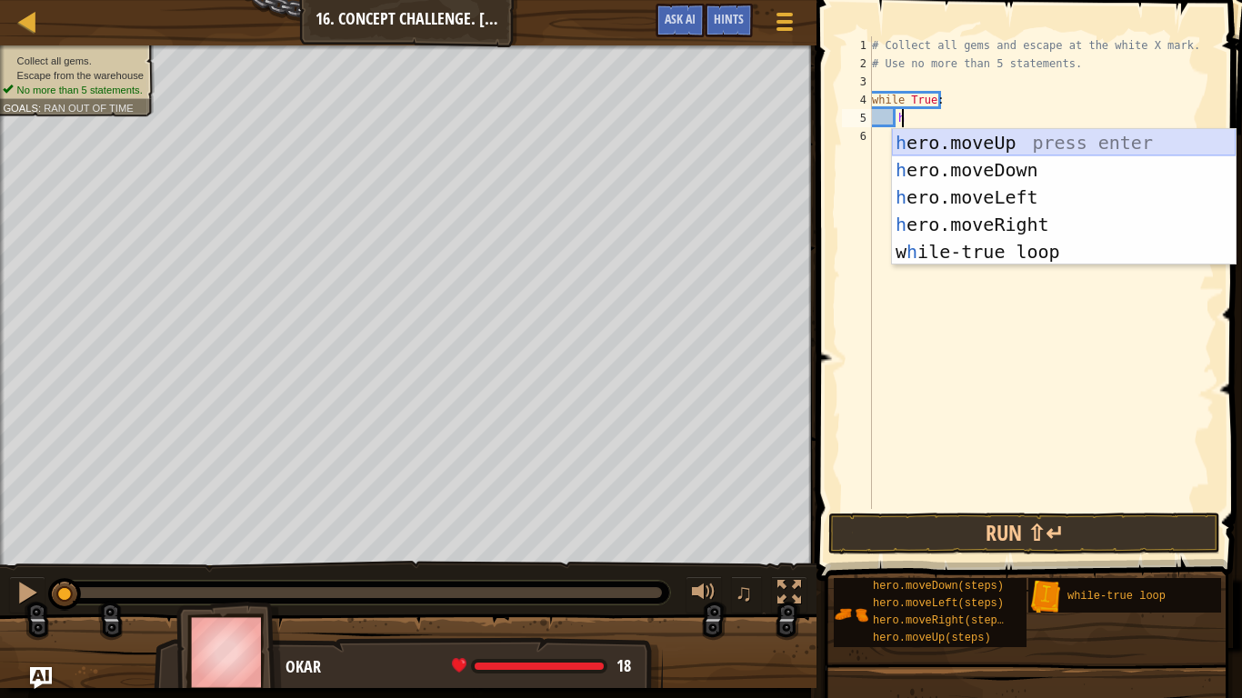
click at [996, 139] on div "h ero.moveUp press enter h ero.moveDown press enter h ero.moveLeft press enter …" at bounding box center [1064, 224] width 344 height 191
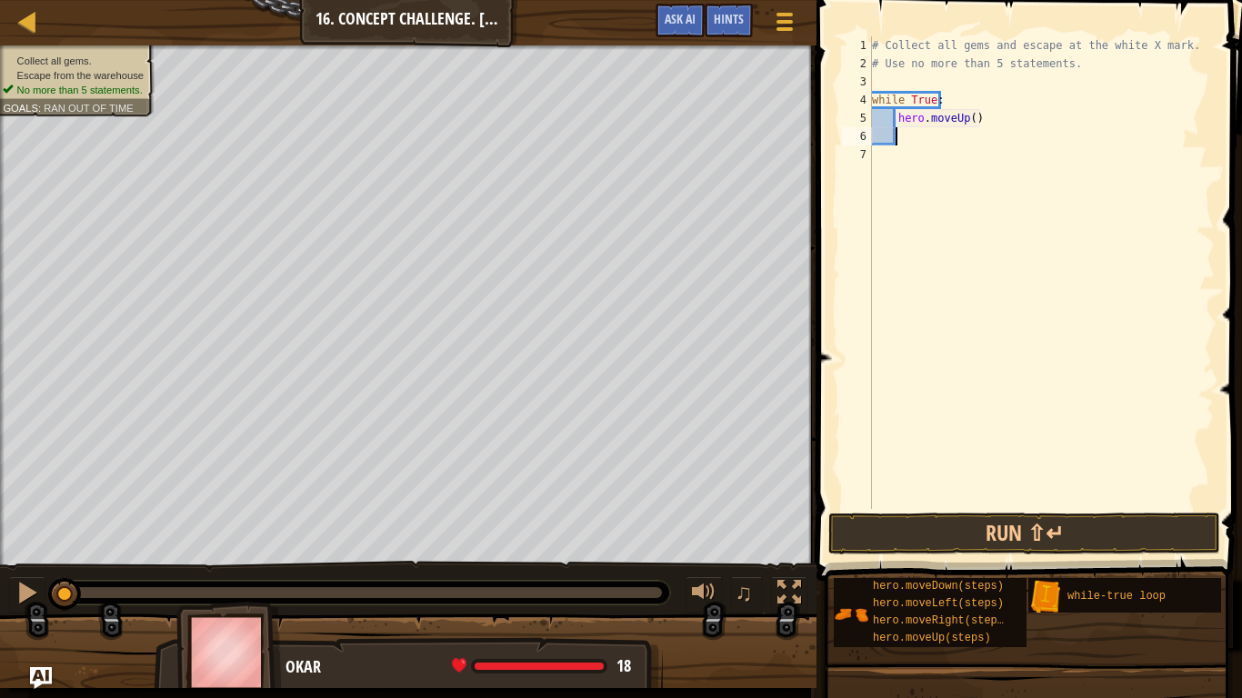
type textarea "h"
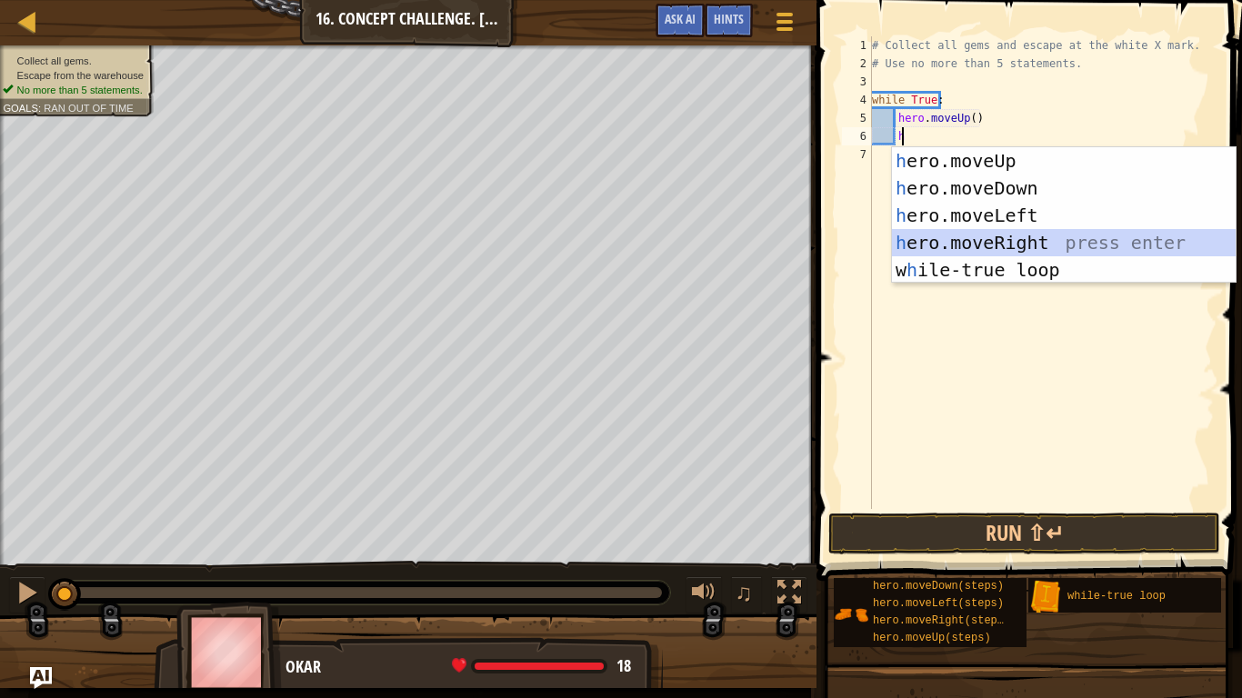
drag, startPoint x: 976, startPoint y: 235, endPoint x: 959, endPoint y: 231, distance: 17.0
click at [959, 231] on div "h ero.moveUp press enter h ero.moveDown press enter h ero.moveLeft press enter …" at bounding box center [1064, 242] width 344 height 191
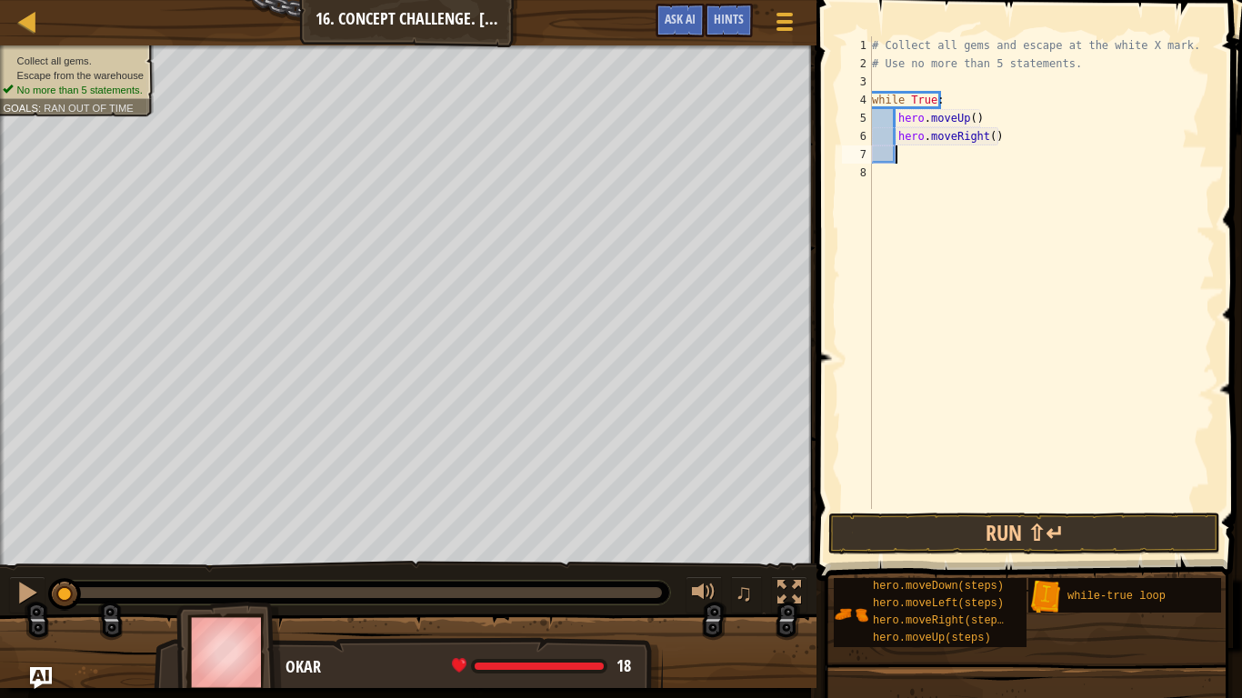
type textarea "h"
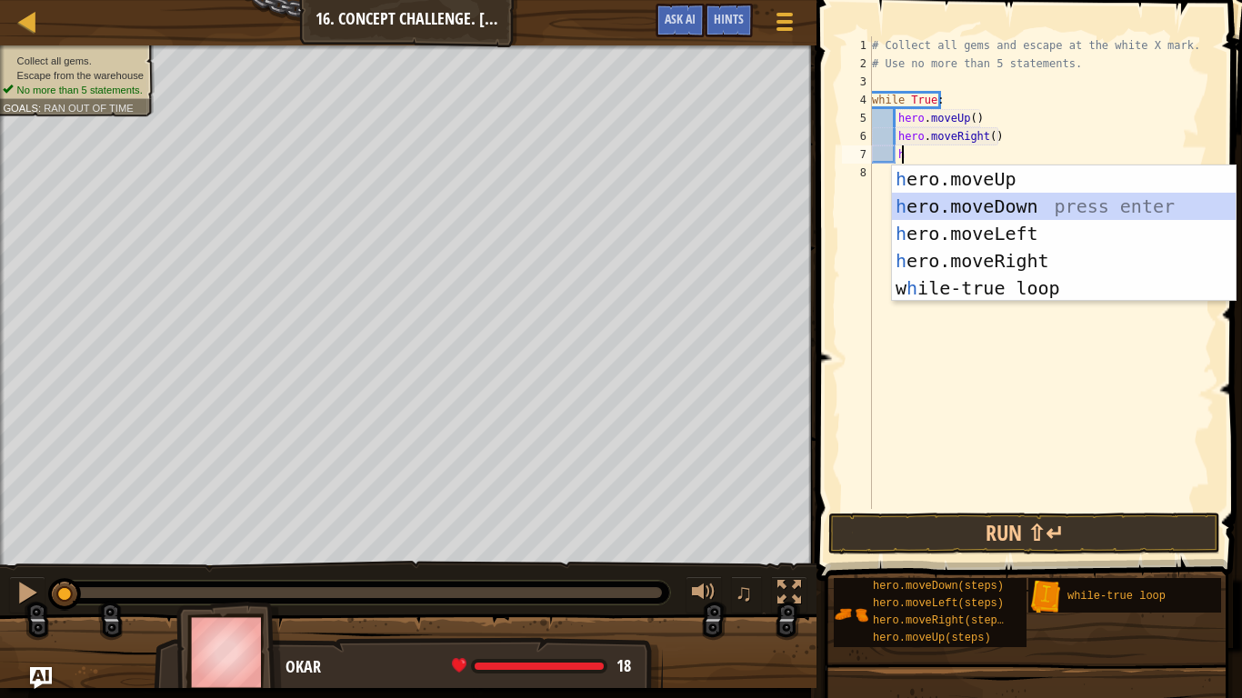
click at [996, 204] on div "h ero.moveUp press enter h ero.moveDown press enter h ero.moveLeft press enter …" at bounding box center [1064, 260] width 344 height 191
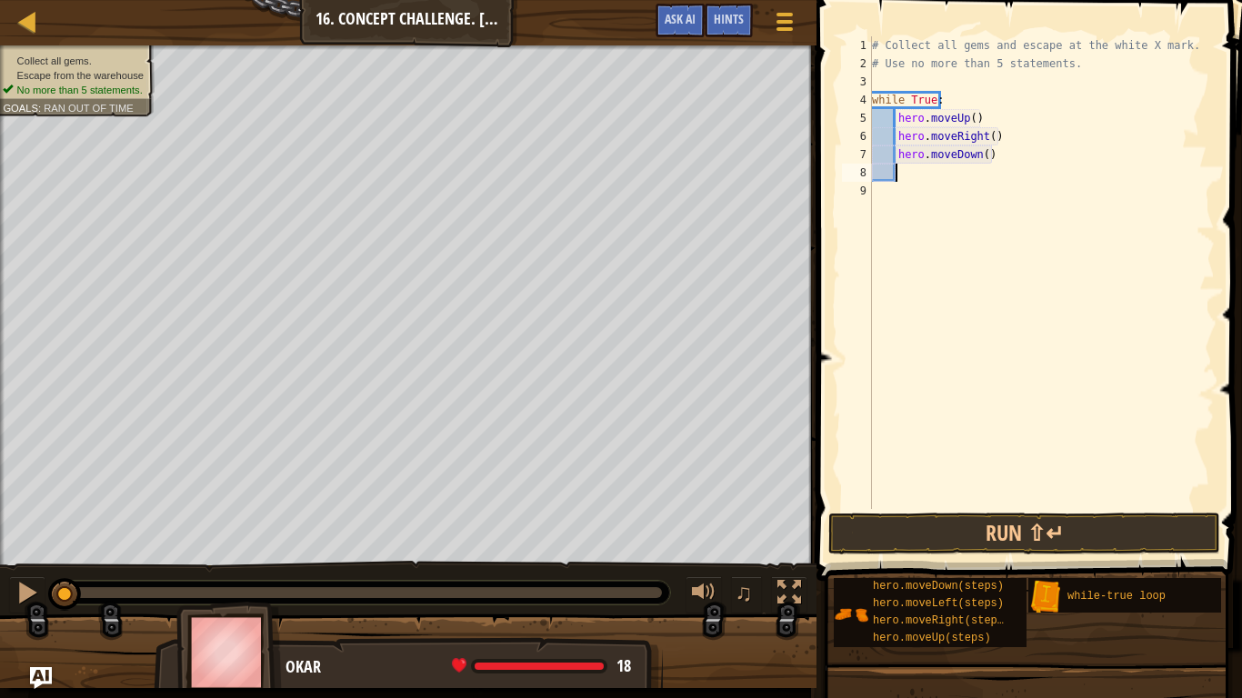
type textarea "h"
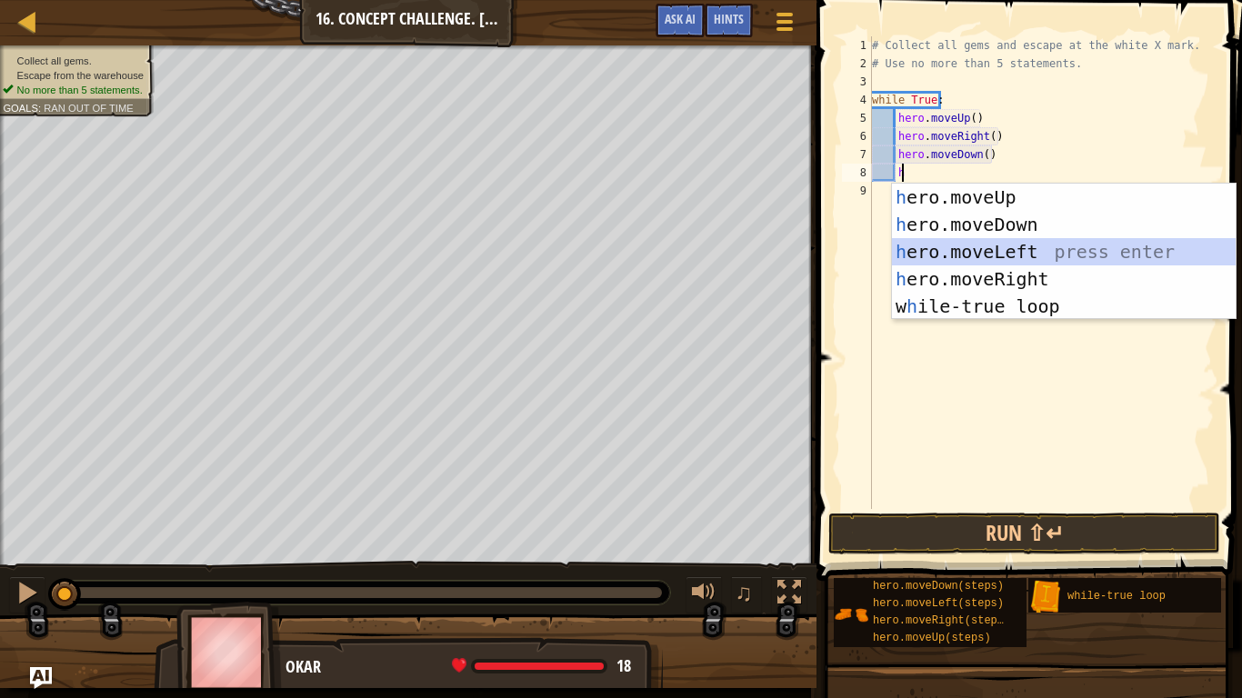
click at [986, 256] on div "h ero.moveUp press enter h ero.moveDown press enter h ero.moveLeft press enter …" at bounding box center [1064, 279] width 344 height 191
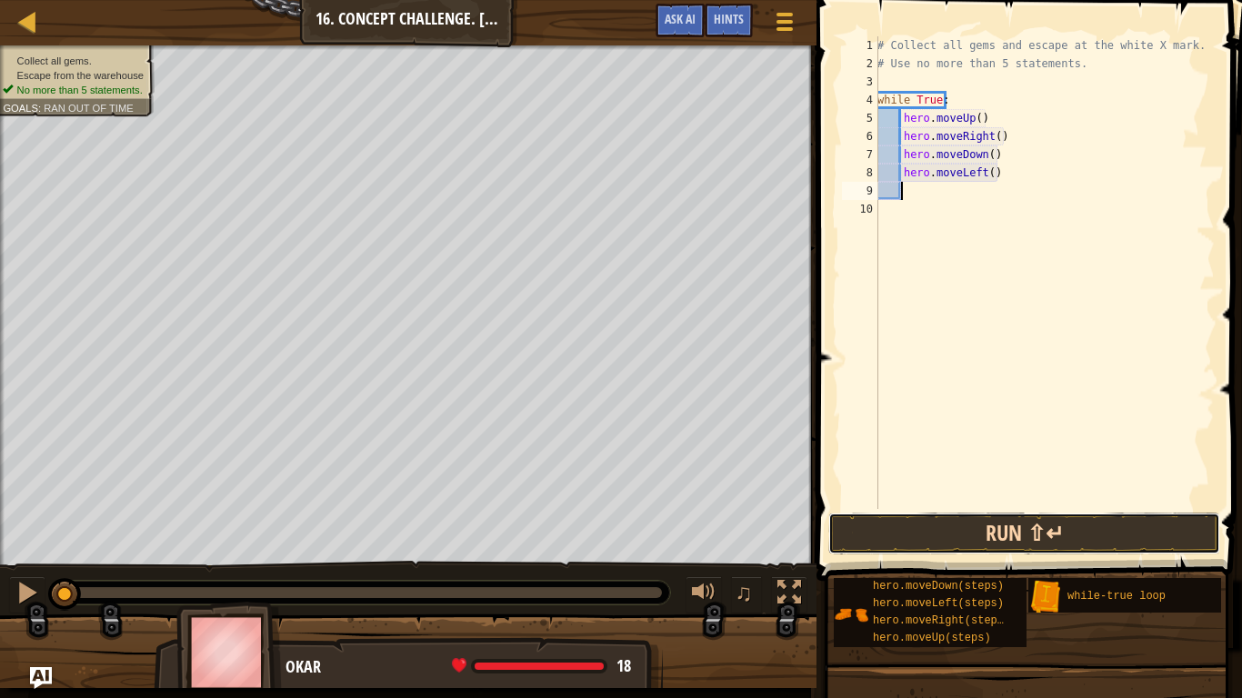
click at [866, 546] on button "Run ⇧↵" at bounding box center [1024, 534] width 392 height 42
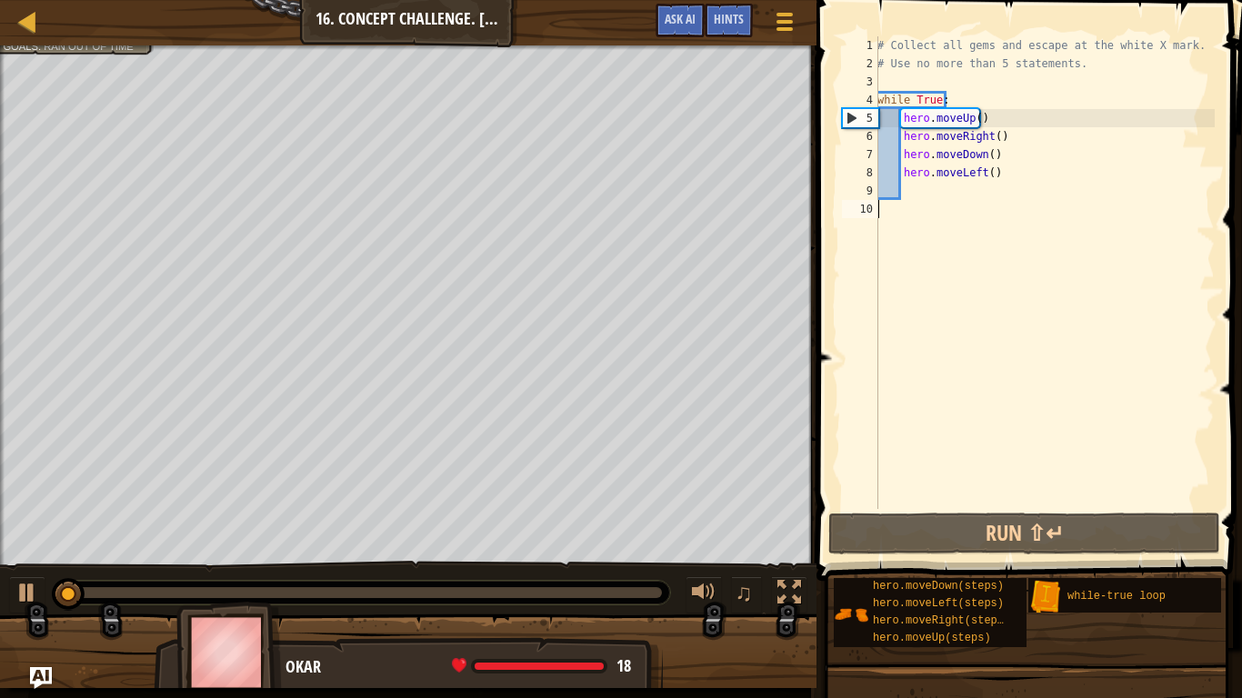
click at [891, 506] on div "# Collect all gems and escape at the white X mark. # Use no more than 5 stateme…" at bounding box center [1044, 290] width 341 height 509
click at [970, 116] on div "# Collect all gems and escape at the white X mark. # Use no more than 5 stateme…" at bounding box center [1044, 290] width 341 height 509
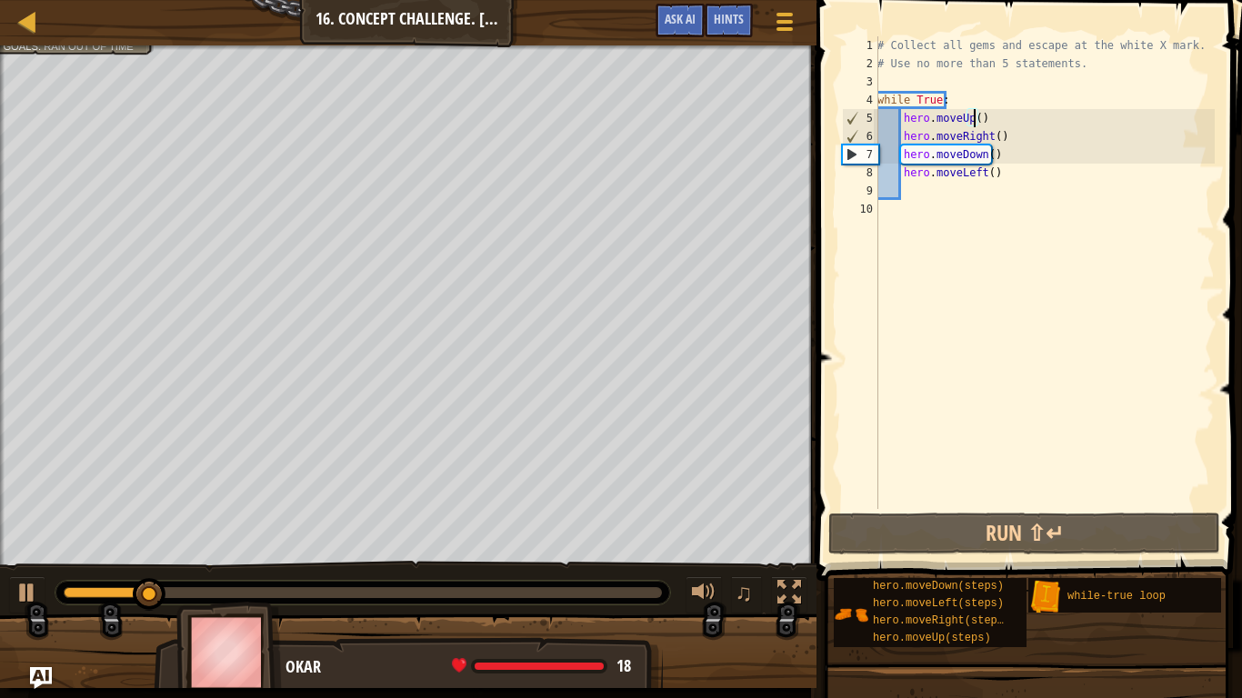
click at [976, 116] on div "# Collect all gems and escape at the white X mark. # Use no more than 5 stateme…" at bounding box center [1044, 290] width 341 height 509
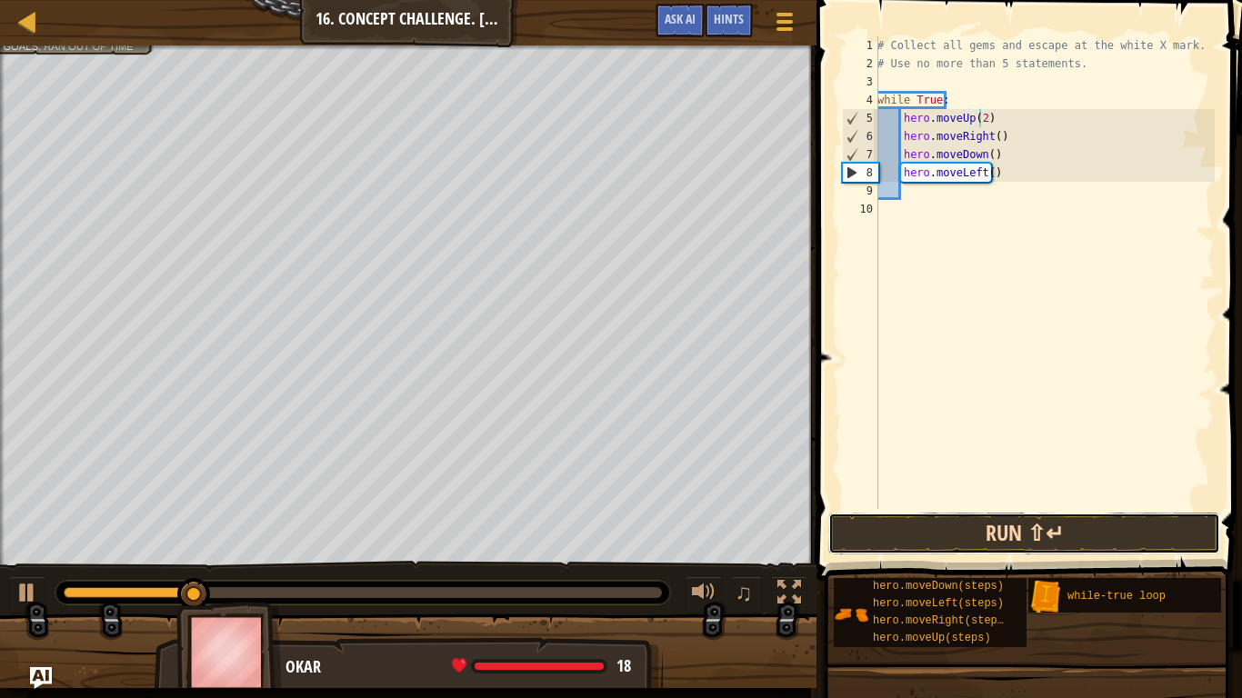
click at [904, 522] on button "Run ⇧↵" at bounding box center [1024, 534] width 392 height 42
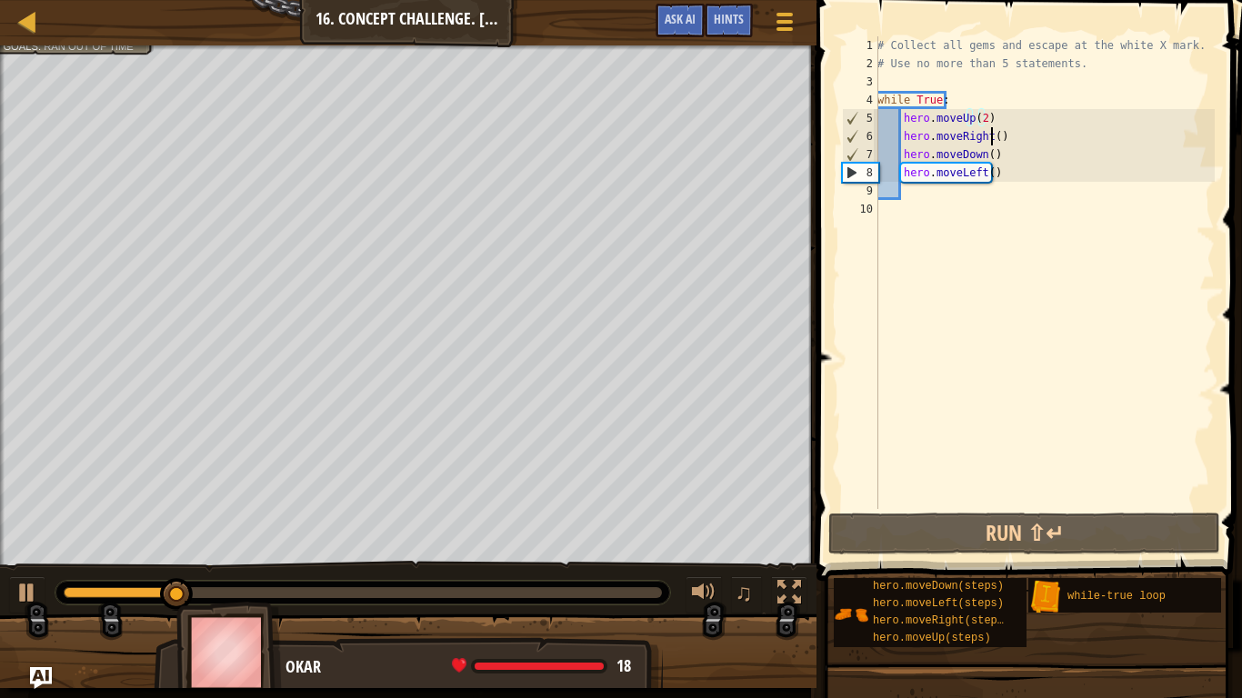
click at [991, 139] on div "# Collect all gems and escape at the white X mark. # Use no more than 5 stateme…" at bounding box center [1044, 290] width 341 height 509
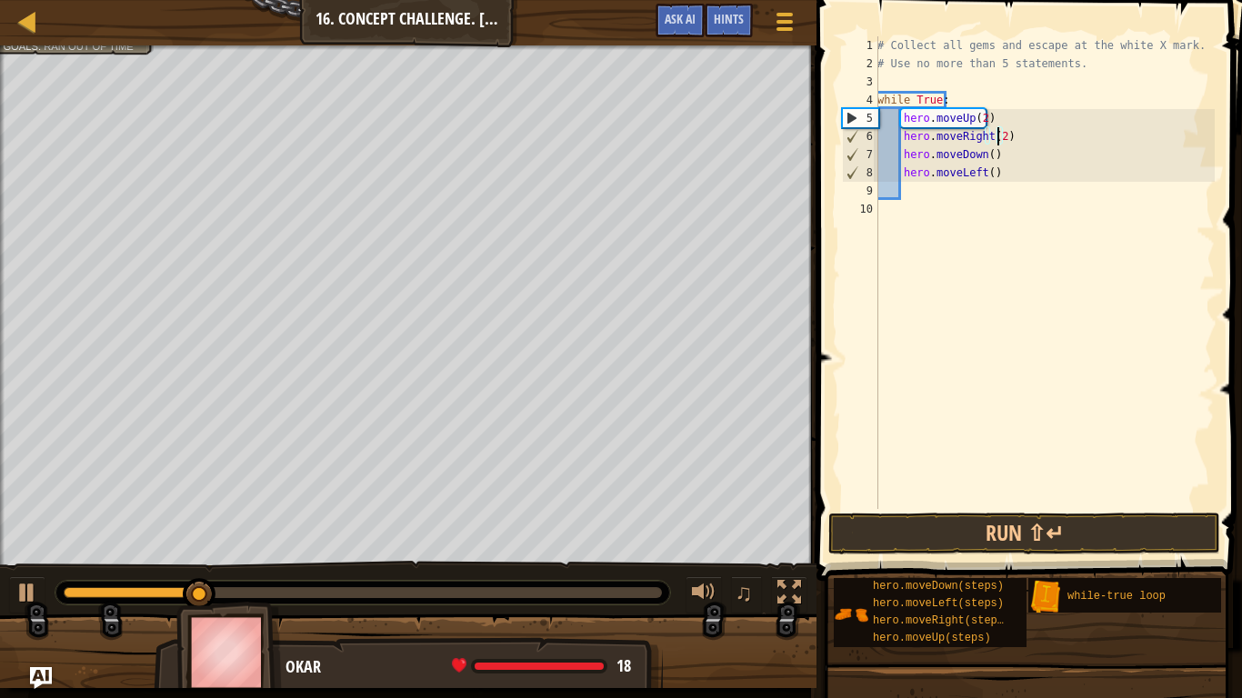
type textarea "hero.moveRight(2)"
click at [940, 532] on button "Run ⇧↵" at bounding box center [1024, 534] width 392 height 42
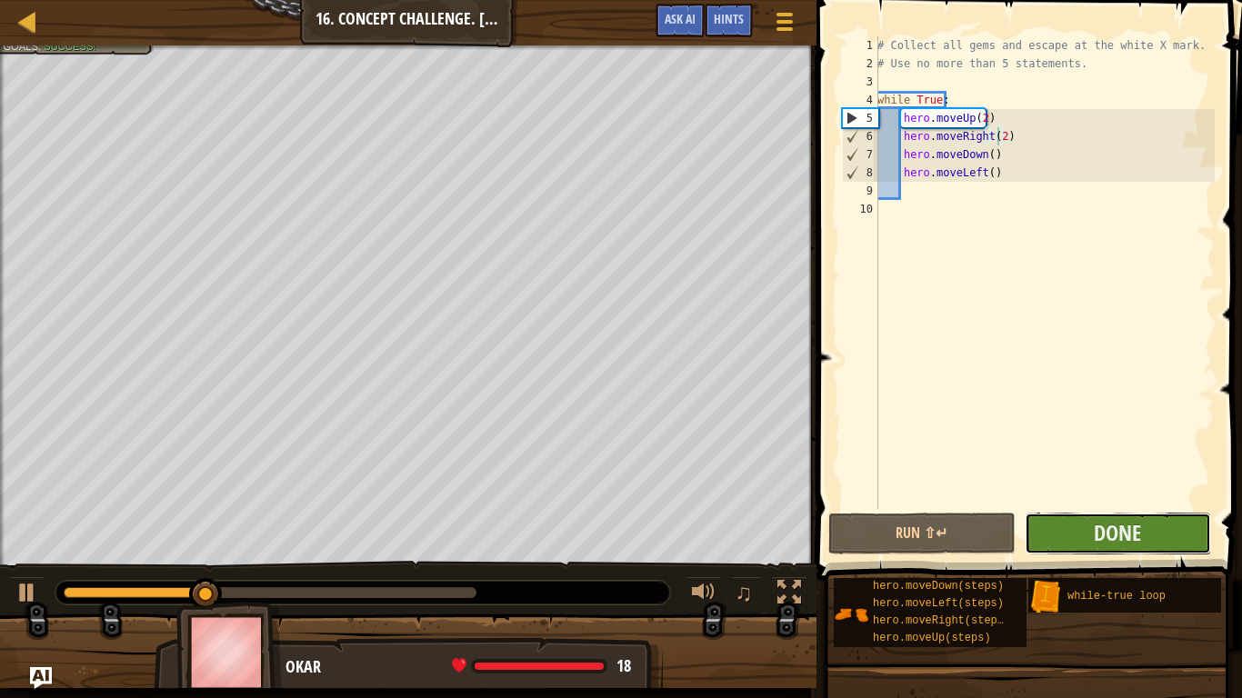
click at [1084, 535] on button "Done" at bounding box center [1118, 534] width 186 height 42
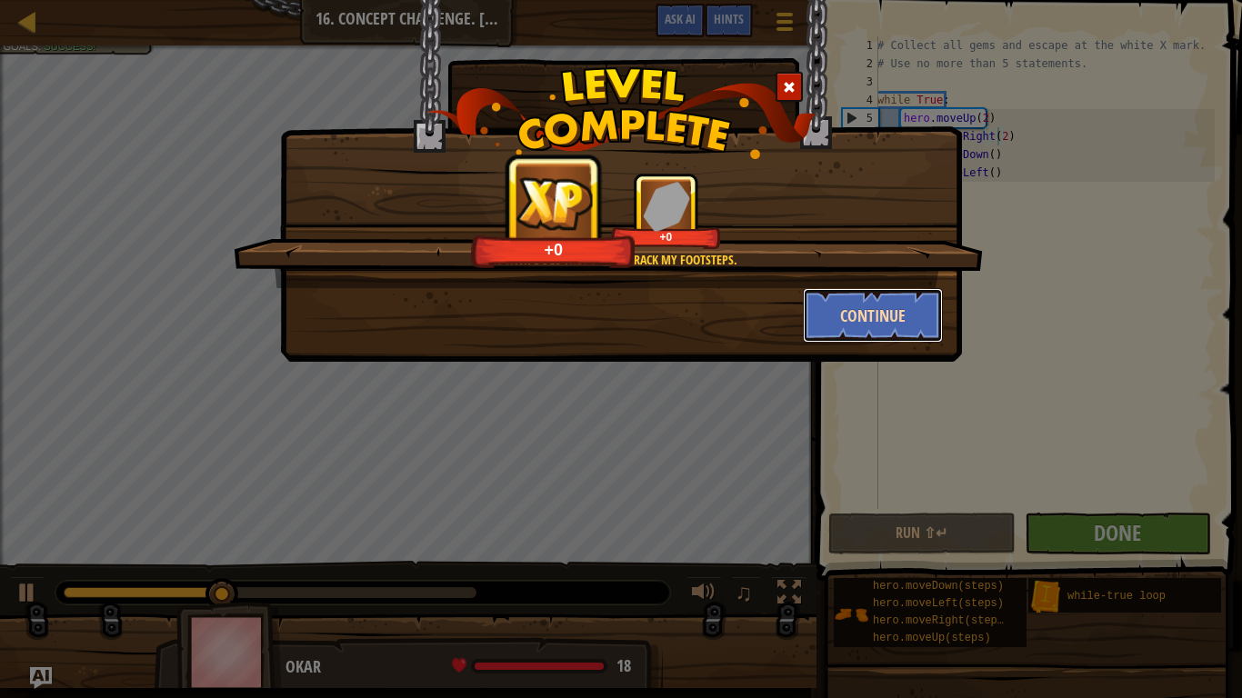
click at [853, 331] on button "Continue" at bounding box center [873, 315] width 141 height 55
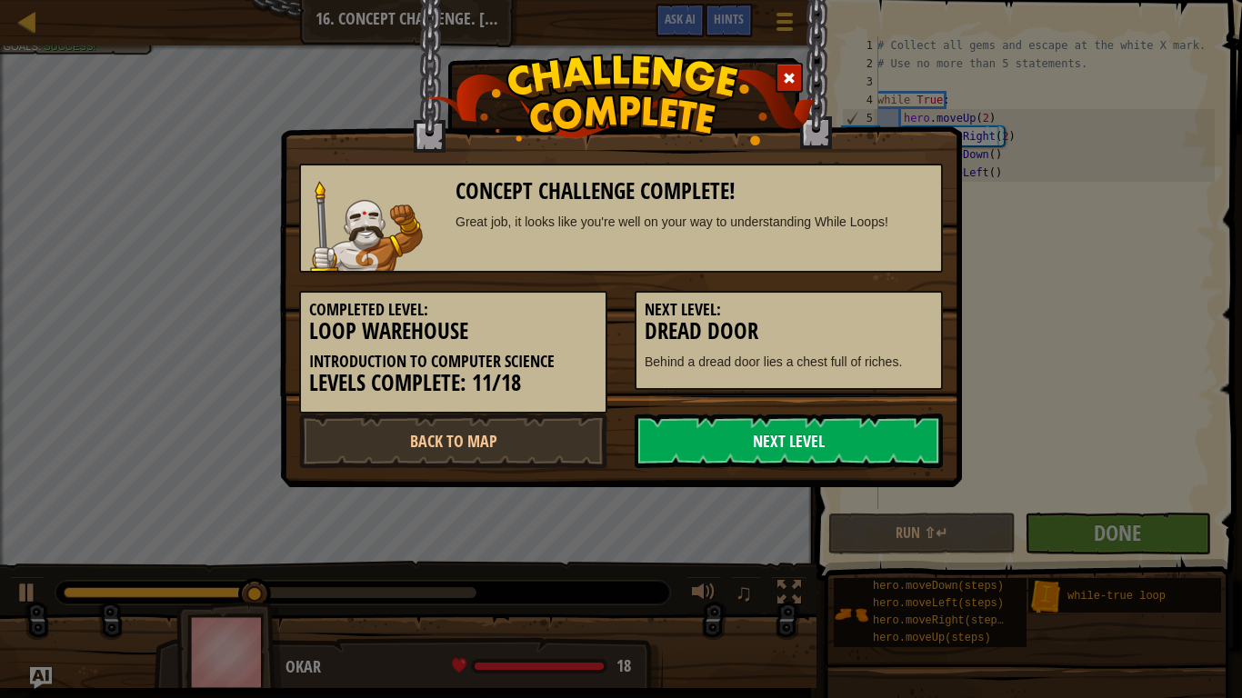
click at [763, 441] on link "Next Level" at bounding box center [789, 441] width 308 height 55
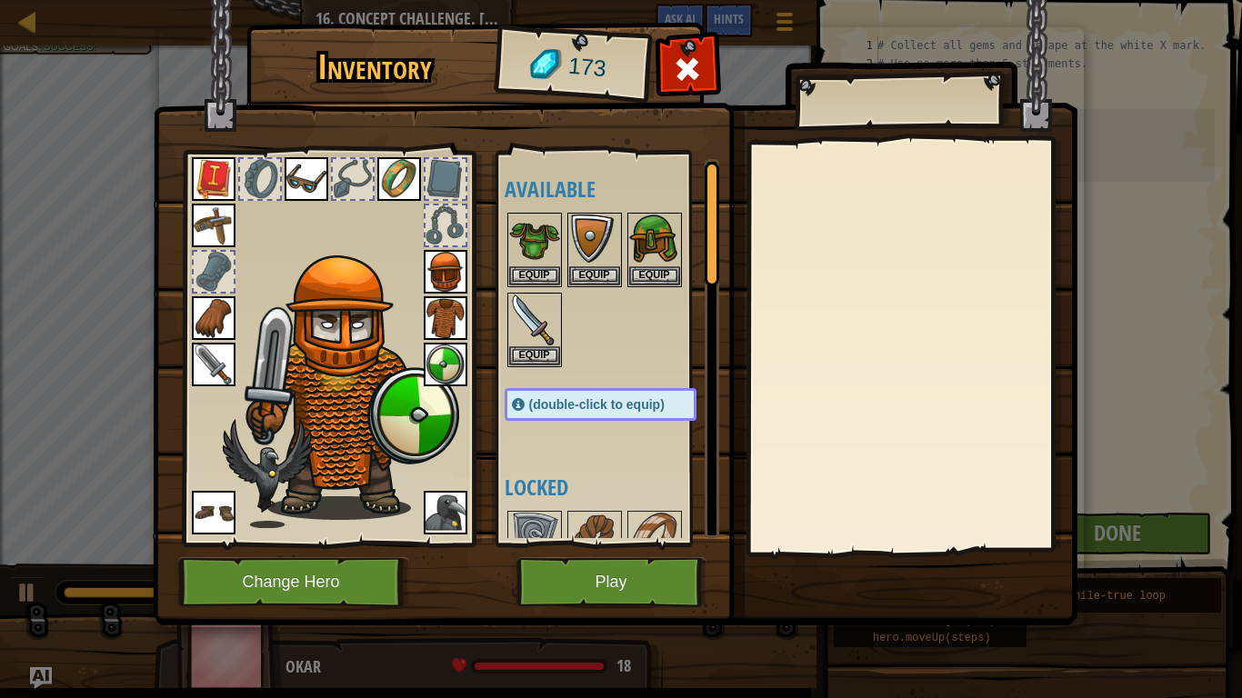
click at [608, 556] on img at bounding box center [615, 295] width 925 height 660
click at [601, 571] on button "Play" at bounding box center [611, 582] width 190 height 50
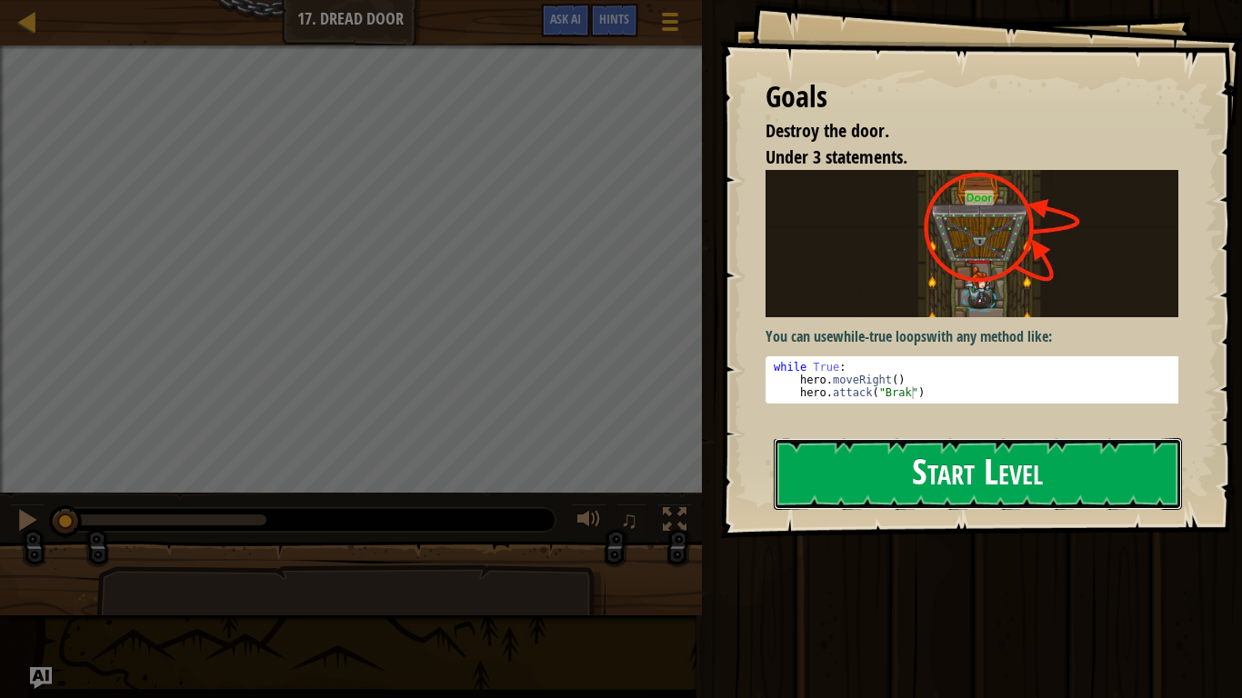
click at [838, 485] on button "Start Level" at bounding box center [978, 474] width 408 height 72
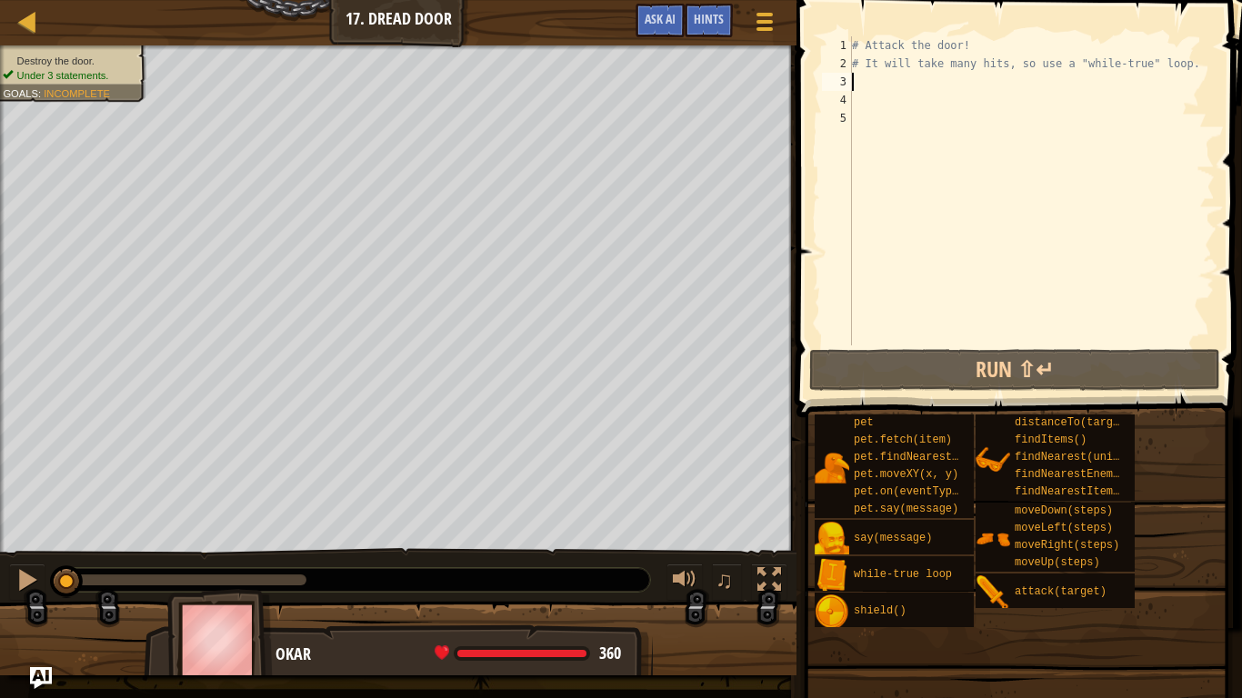
click at [854, 88] on div "# Attack the door! # It will take many hits, so use a "while-true" loop." at bounding box center [1031, 209] width 366 height 346
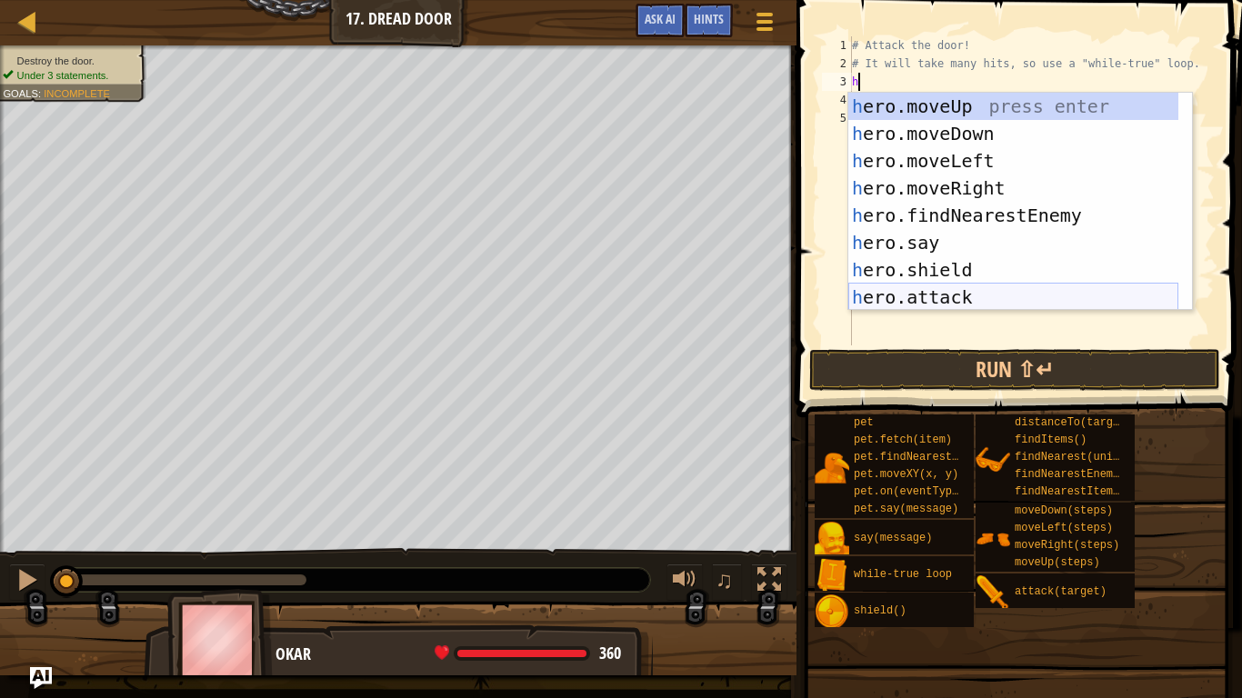
click at [936, 293] on div "h ero.moveUp press enter h ero.moveDown press enter h ero.moveLeft press enter …" at bounding box center [1013, 229] width 330 height 273
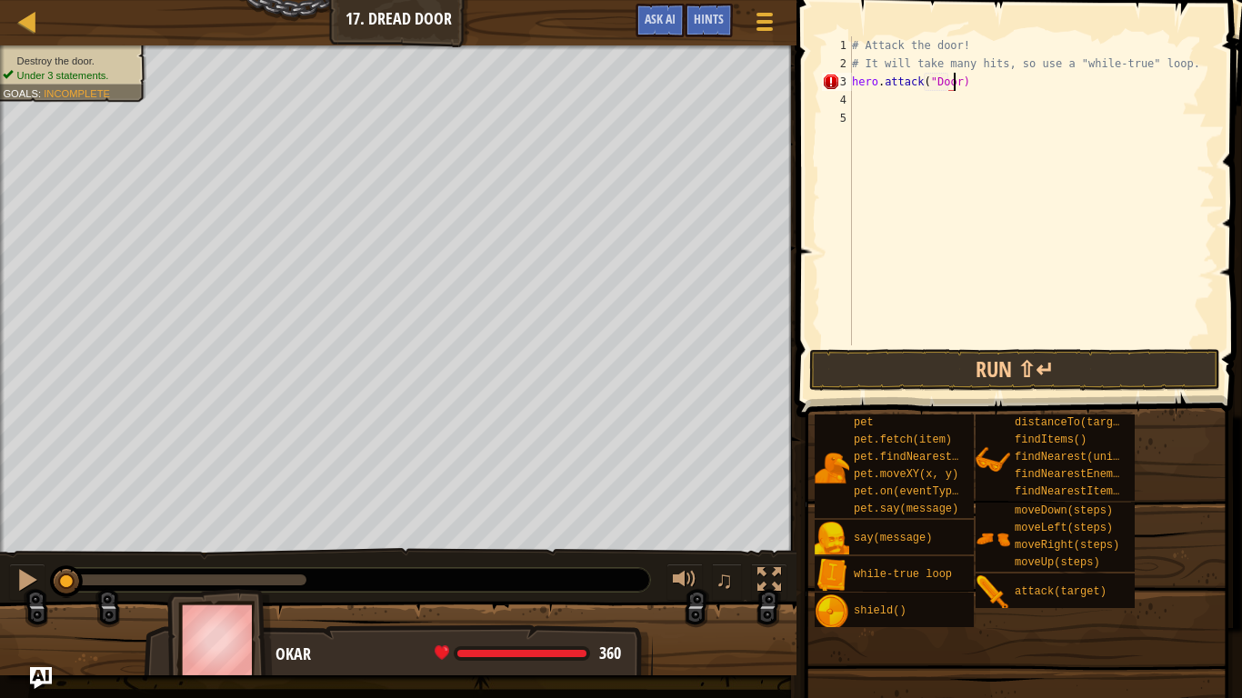
scroll to position [8, 8]
type textarea "hero.attack("Door")"
click at [889, 118] on div "# Attack the door! # It will take many hits, so use a "while-true" loop. hero .…" at bounding box center [1031, 209] width 366 height 346
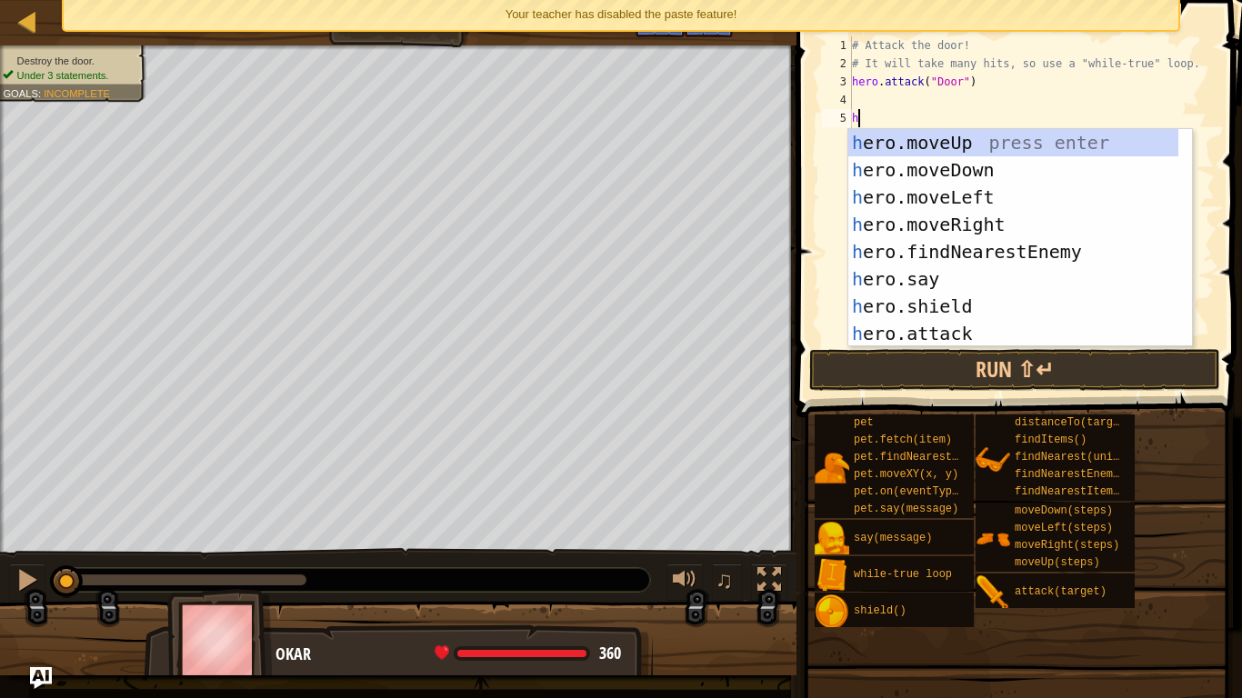
click at [878, 0] on body "Map Introduction to Computer Science 17. Dread Door Game Menu Done Hints Ask AI…" at bounding box center [621, 0] width 1242 height 0
click at [917, 323] on div "h ero.moveUp press enter h ero.moveDown press enter h ero.moveLeft press enter …" at bounding box center [1013, 265] width 330 height 273
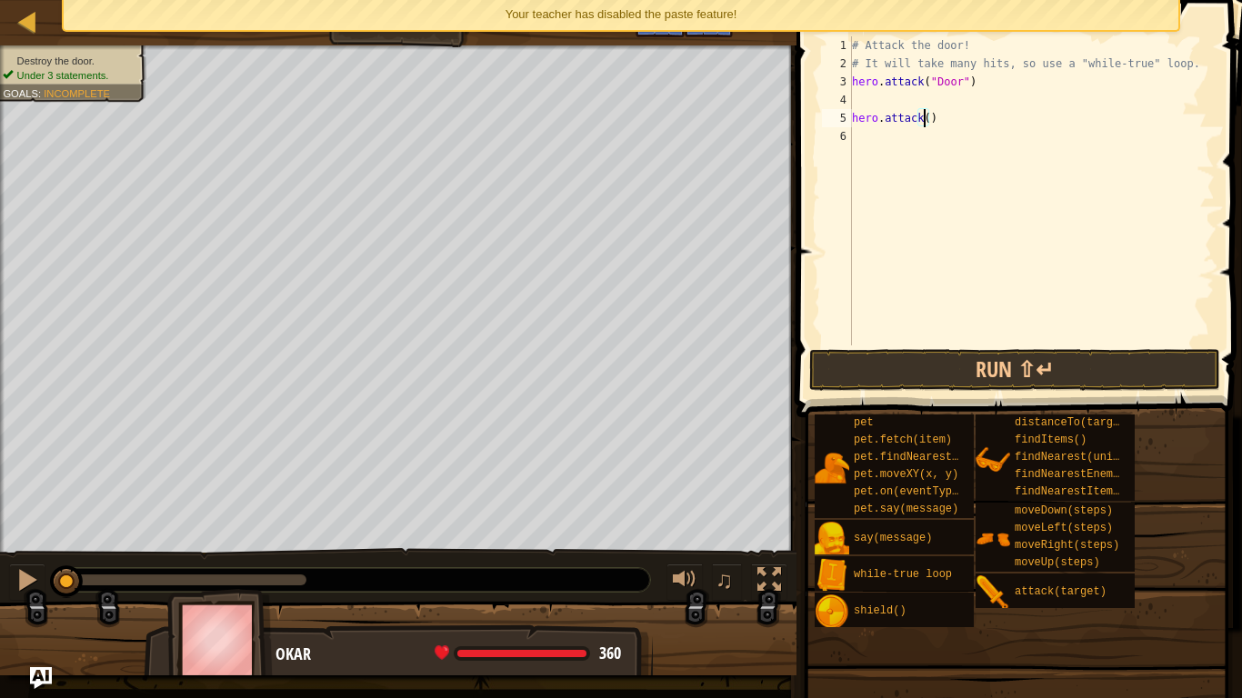
scroll to position [8, 6]
type textarea "hero.attack("Door)"
click at [880, 101] on div "# Attack the door! # It will take many hits, so use a "while-true" loop. hero .…" at bounding box center [1031, 209] width 366 height 346
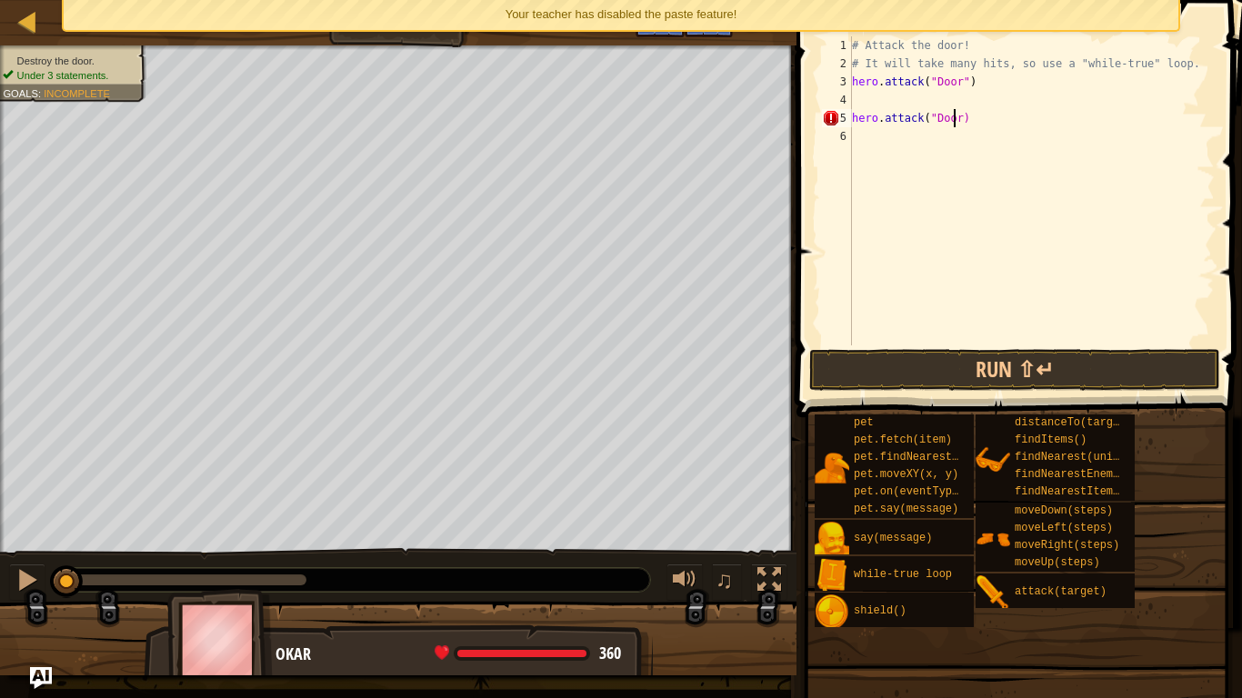
click at [952, 119] on div "# Attack the door! # It will take many hits, so use a "while-true" loop. hero .…" at bounding box center [1031, 209] width 366 height 346
type textarea "hero.attack("Door")"
click at [883, 99] on div "# Attack the door! # It will take many hits, so use a "while-true" loop. hero .…" at bounding box center [1031, 209] width 366 height 346
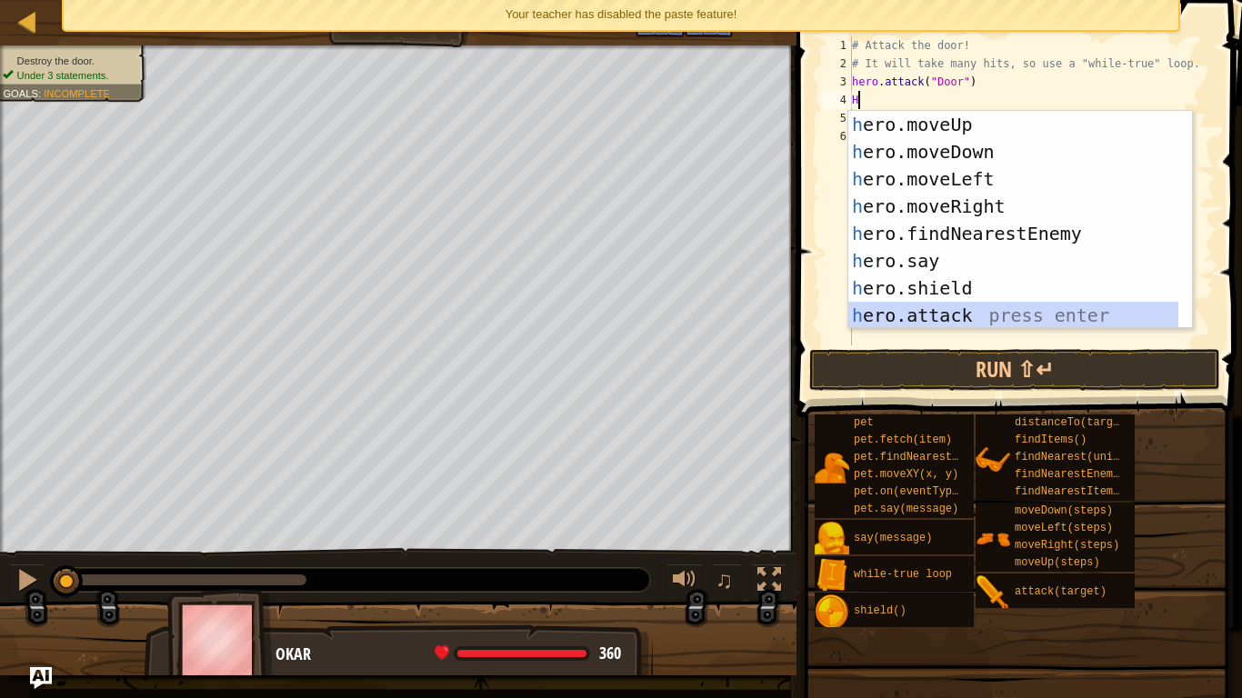
click at [918, 303] on div "h ero.moveUp press enter h ero.moveDown press enter h ero.moveLeft press enter …" at bounding box center [1013, 247] width 330 height 273
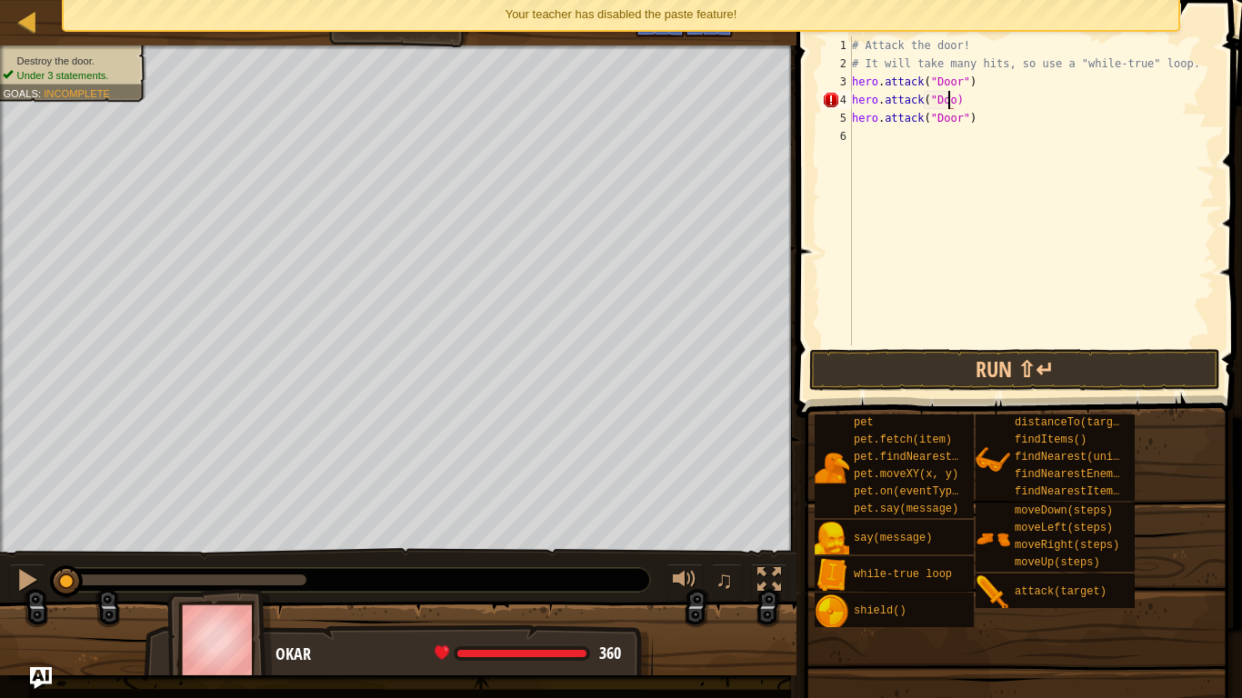
scroll to position [8, 8]
type textarea "hero.attack("Door")"
click at [943, 346] on span at bounding box center [1021, 182] width 460 height 471
click at [945, 367] on button "Run ⇧↵" at bounding box center [1014, 370] width 411 height 42
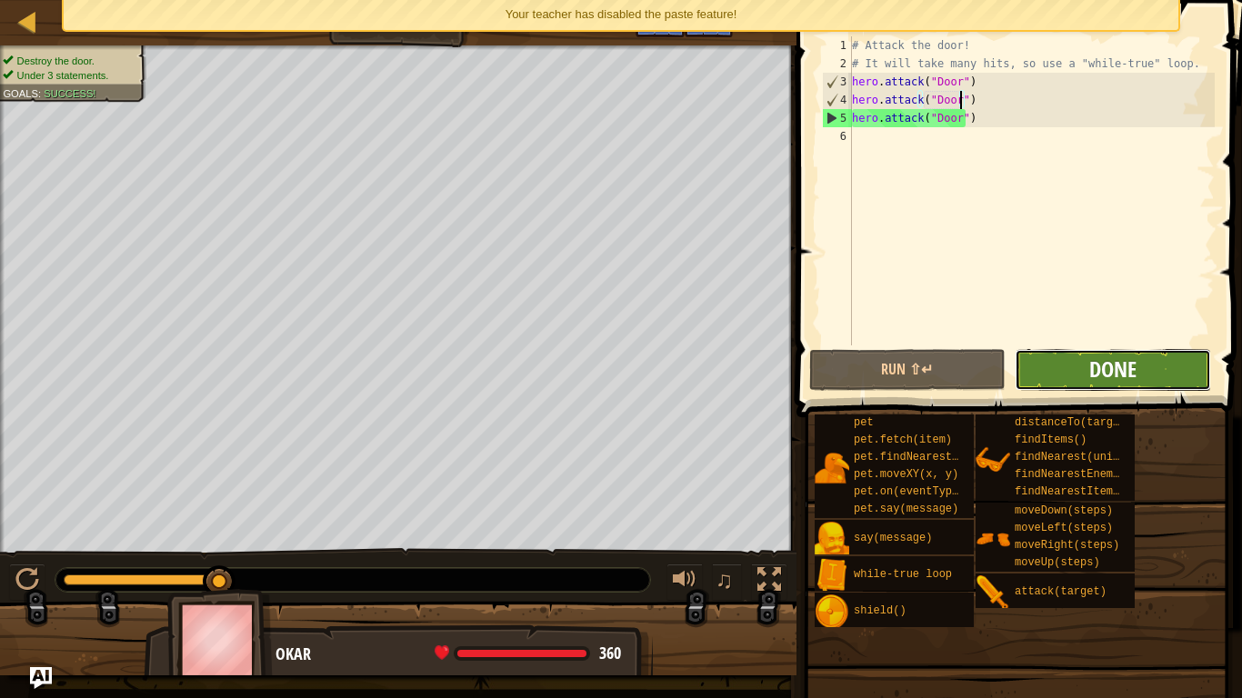
click at [1118, 376] on span "Done" at bounding box center [1112, 369] width 47 height 29
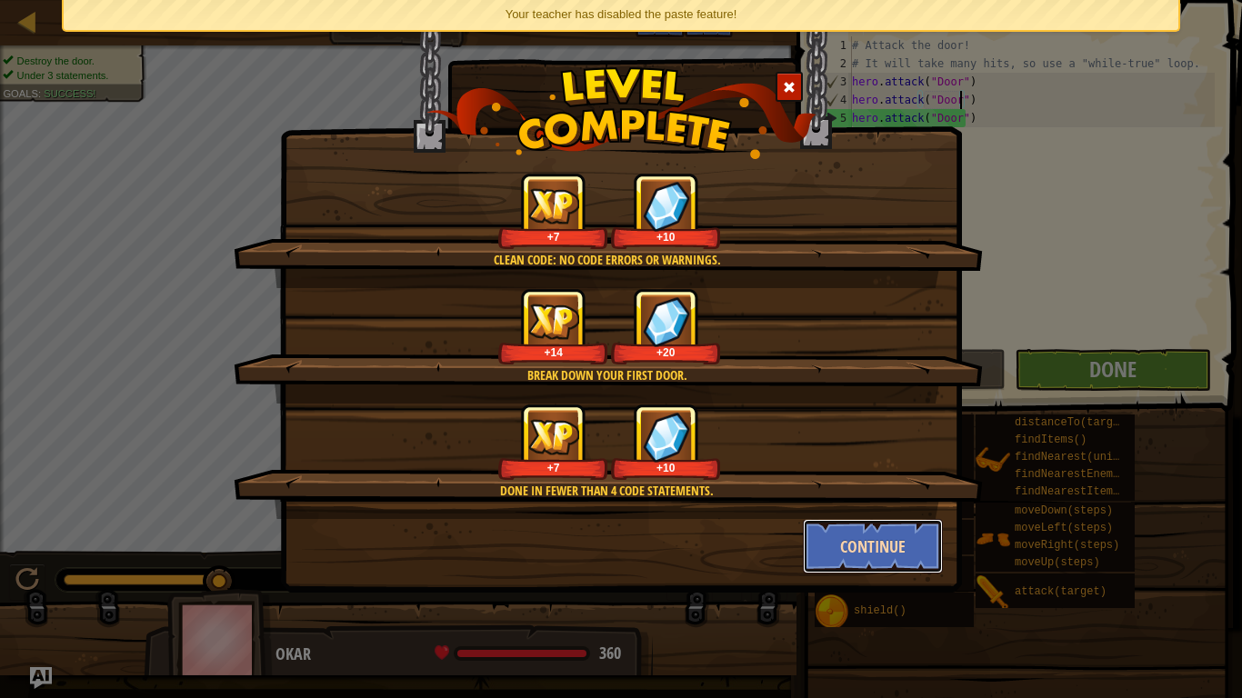
click at [867, 570] on button "Continue" at bounding box center [873, 546] width 141 height 55
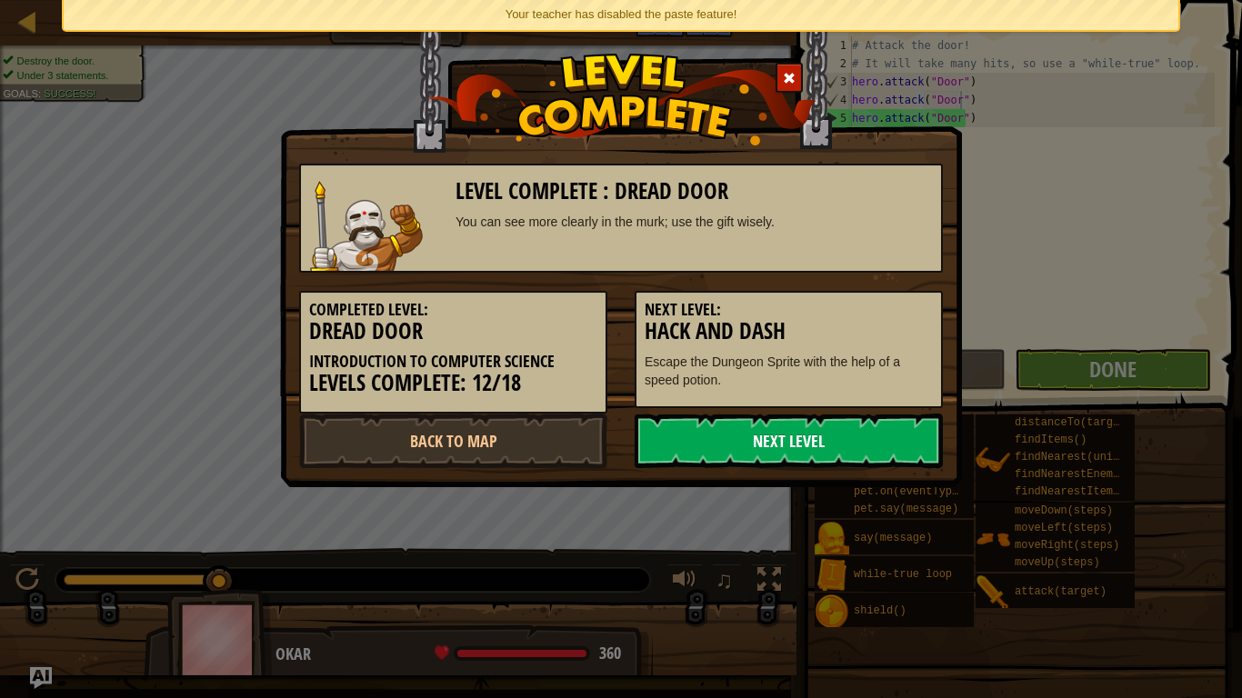
click at [790, 444] on link "Next Level" at bounding box center [789, 441] width 308 height 55
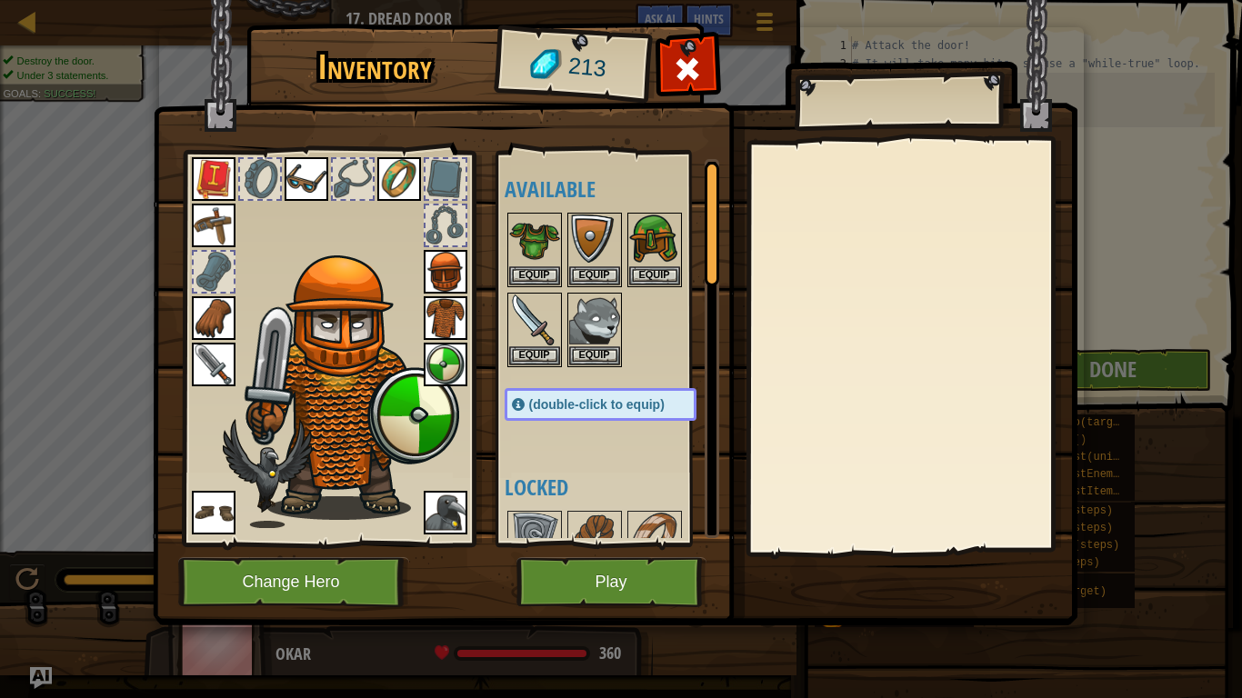
click at [587, 382] on div "Available Equip Equip Equip Equip Equip Equip Equip Equip Equip Equip Equip Equ…" at bounding box center [619, 348] width 228 height 379
click at [604, 349] on button "Equip" at bounding box center [594, 355] width 51 height 19
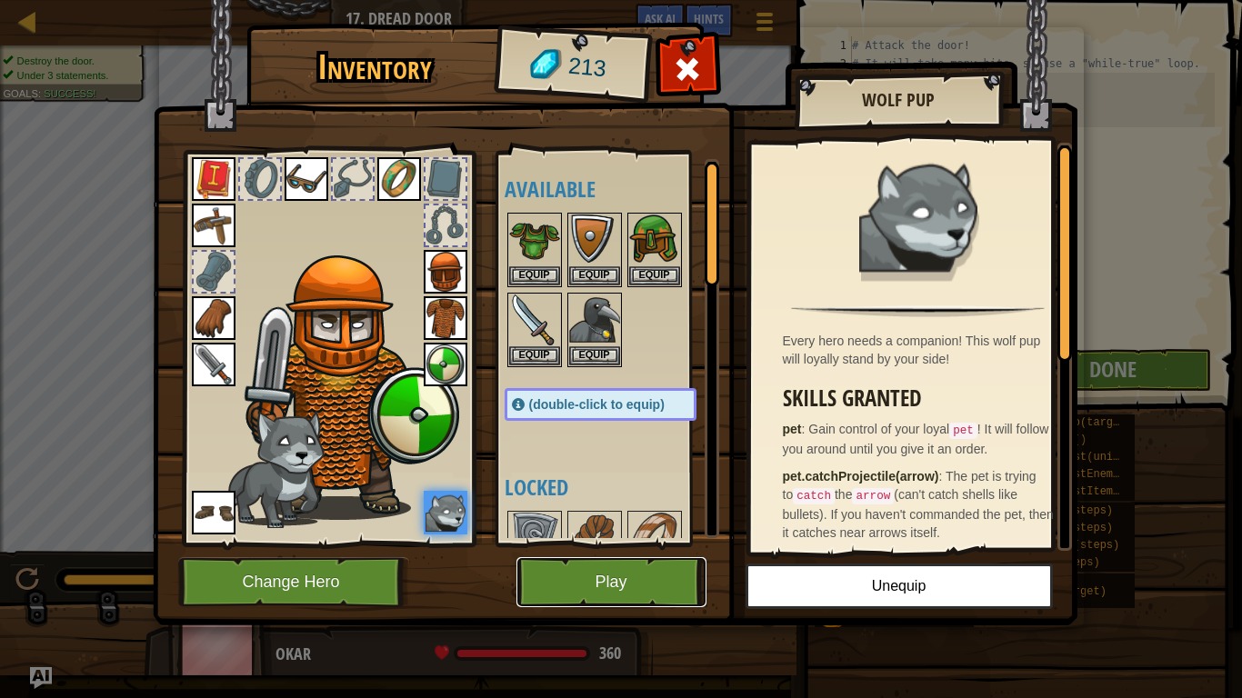
click at [576, 560] on button "Play" at bounding box center [611, 582] width 190 height 50
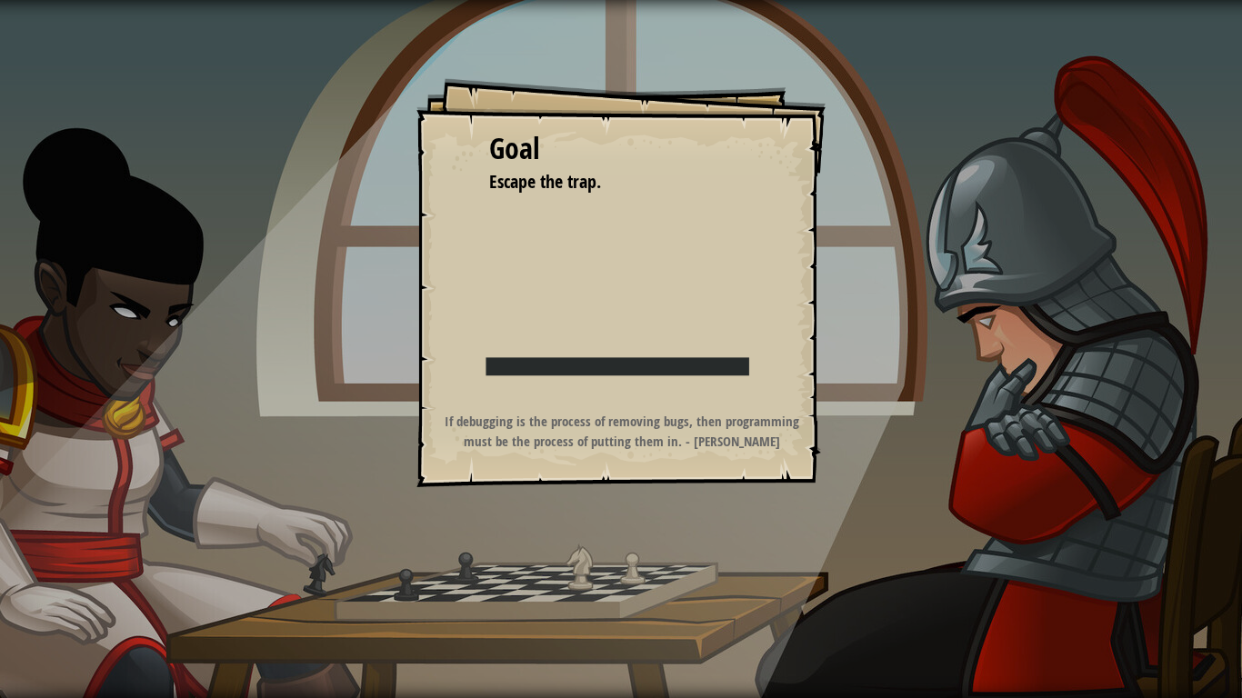
click at [586, 561] on div "Goal Escape the trap. Start Level Error loading from server. Try refreshing the…" at bounding box center [621, 349] width 1242 height 698
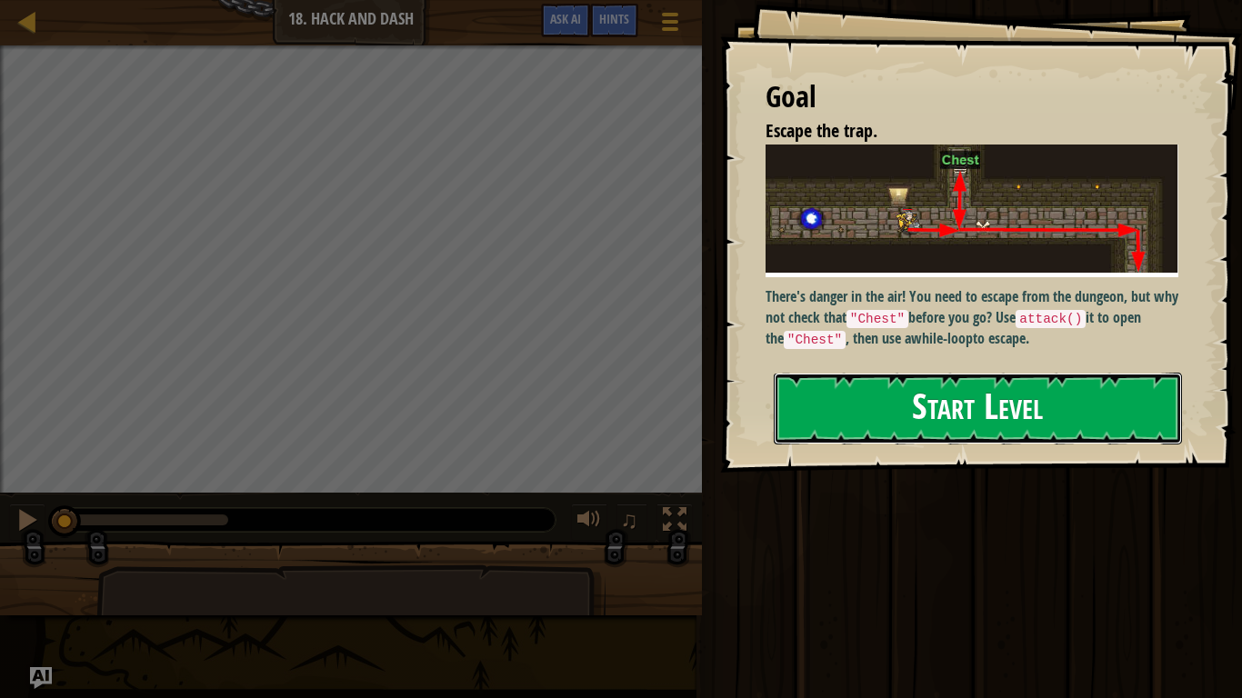
click at [1106, 425] on button "Start Level" at bounding box center [978, 409] width 408 height 72
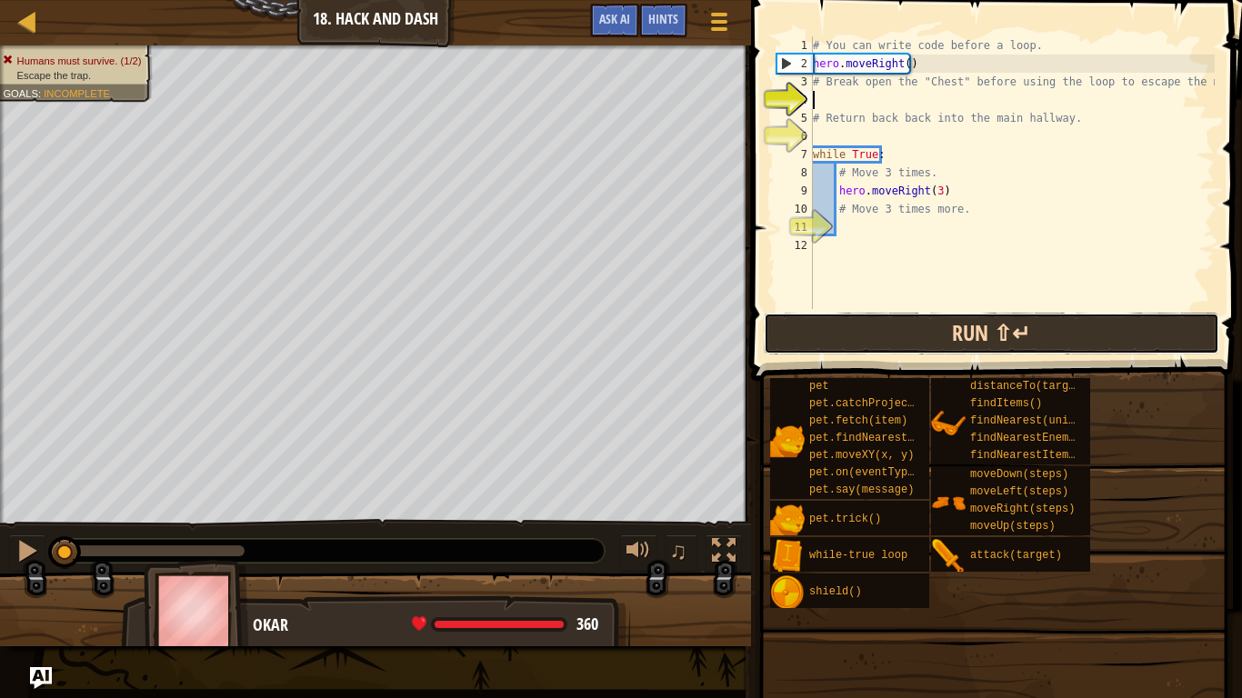
click at [1052, 343] on button "Run ⇧↵" at bounding box center [992, 334] width 456 height 42
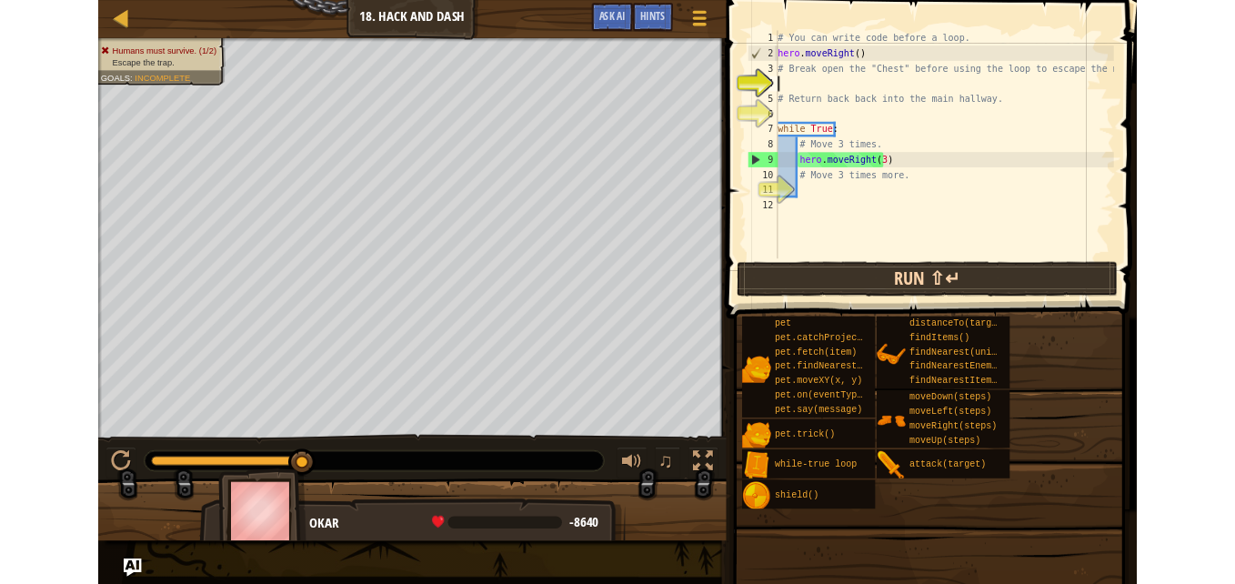
scroll to position [8, 0]
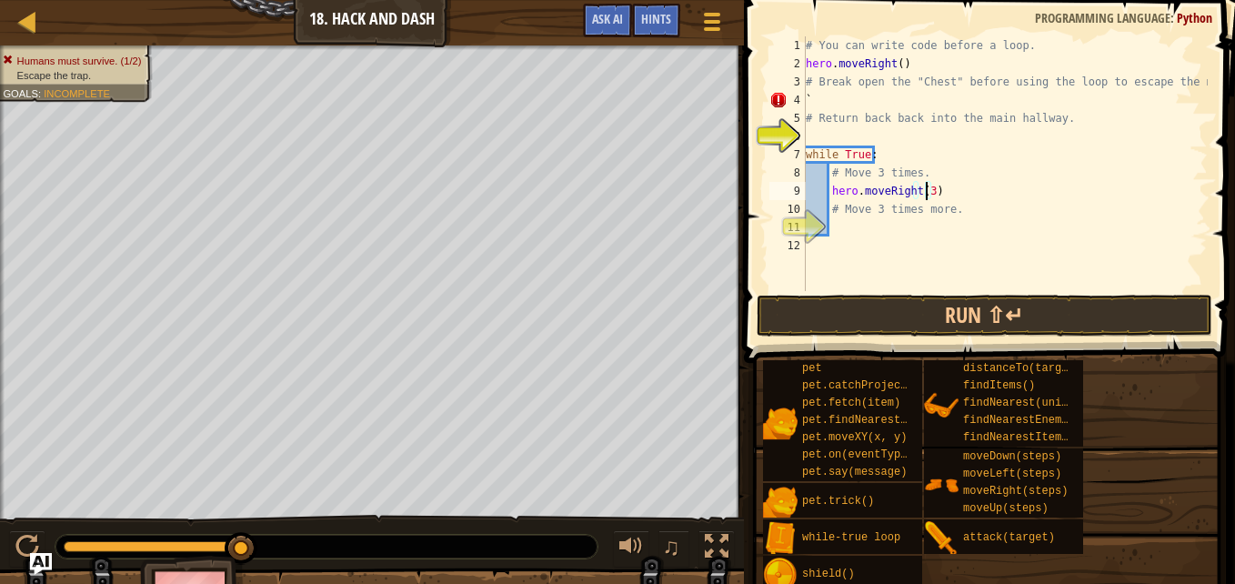
drag, startPoint x: 924, startPoint y: 192, endPoint x: 747, endPoint y: 186, distance: 176.5
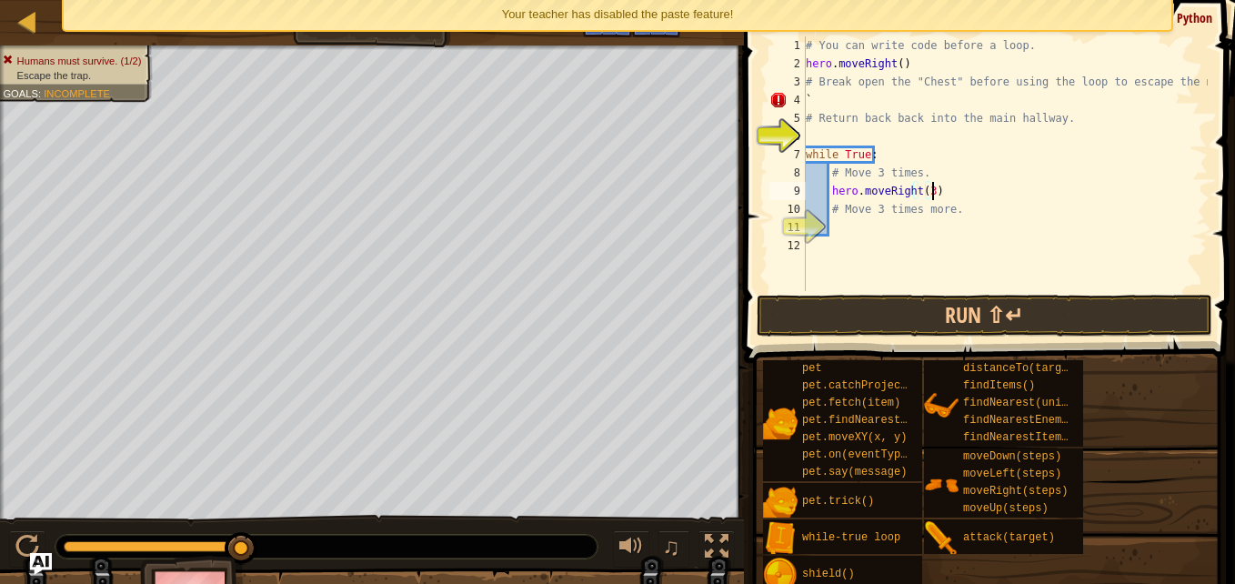
click at [930, 189] on div "# You can write code before a loop. hero . moveRight ( ) # Break open the "Ches…" at bounding box center [1005, 181] width 406 height 291
type textarea "h"
click at [904, 63] on div "# You can write code before a loop. hero . moveRight ( ) # Break open the "Ches…" at bounding box center [1005, 181] width 406 height 291
click at [847, 102] on div "# You can write code before a loop. hero . moveRight ( ) # Break open the "Ches…" at bounding box center [1005, 181] width 406 height 291
type textarea "`"
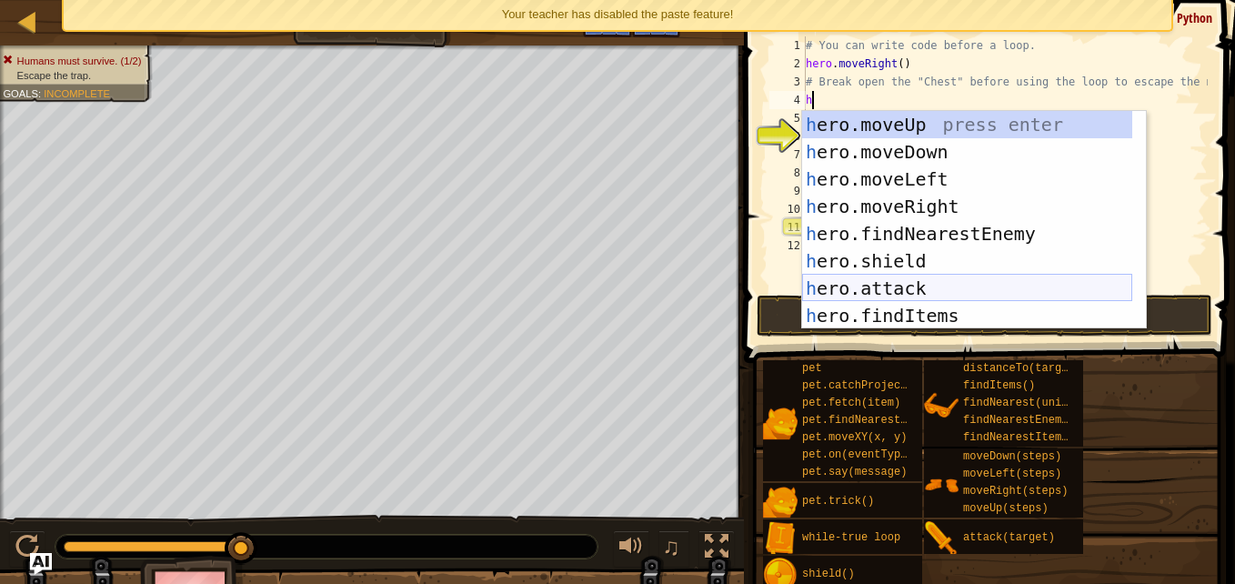
click at [901, 291] on div "h ero.moveUp press enter h ero.moveDown press enter h ero.moveLeft press enter …" at bounding box center [967, 247] width 330 height 273
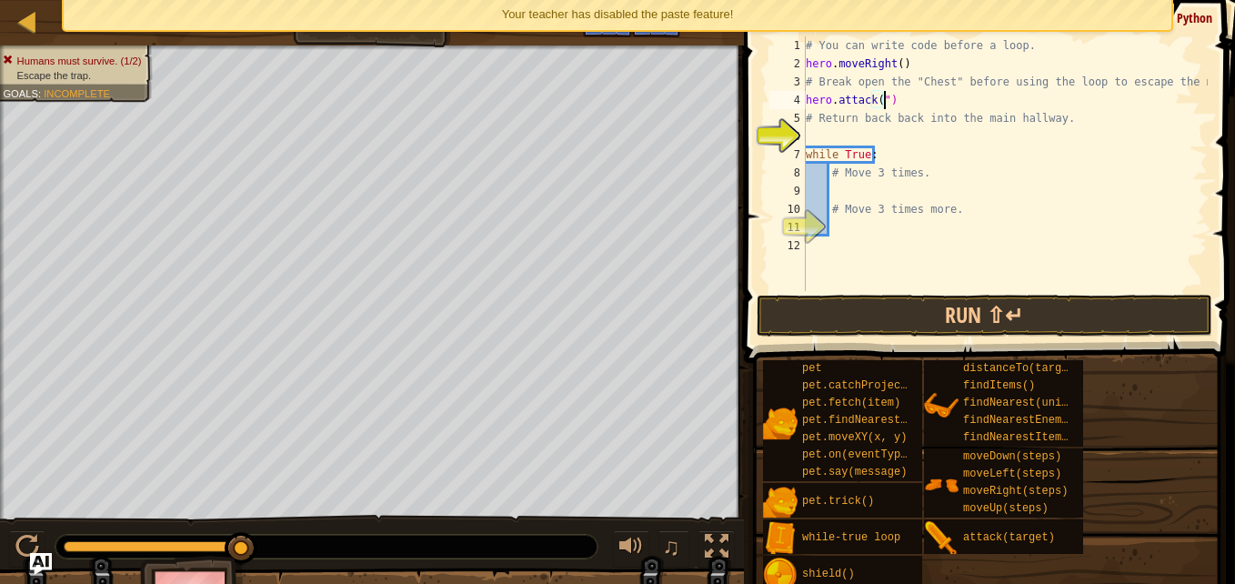
scroll to position [8, 5]
type textarea "hero.attack("Chest)"
click at [845, 129] on div "# You can write code before a loop. hero . moveRight ( ) # Break open the "Ches…" at bounding box center [1005, 181] width 406 height 291
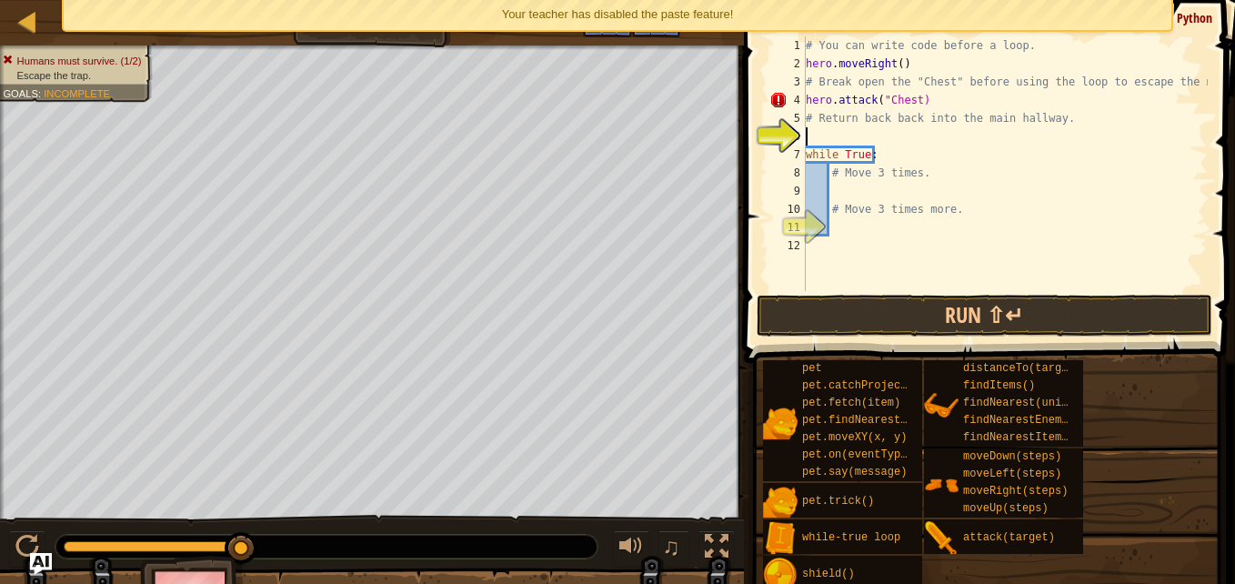
type textarea "h"
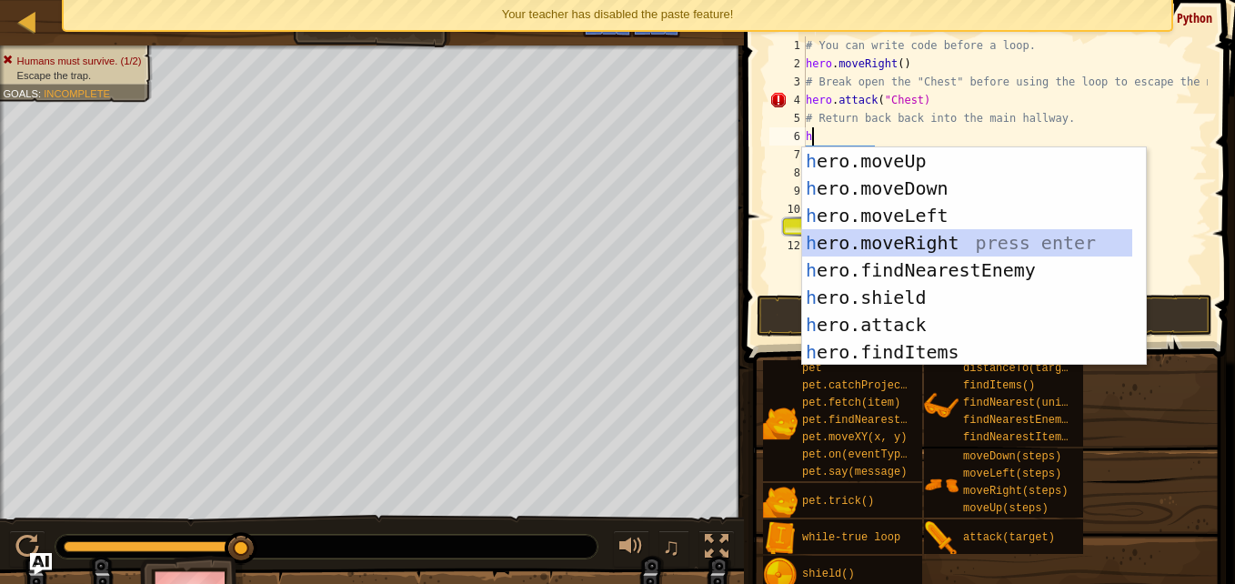
click at [886, 236] on div "h ero.moveUp press enter h ero.moveDown press enter h ero.moveLeft press enter …" at bounding box center [967, 283] width 330 height 273
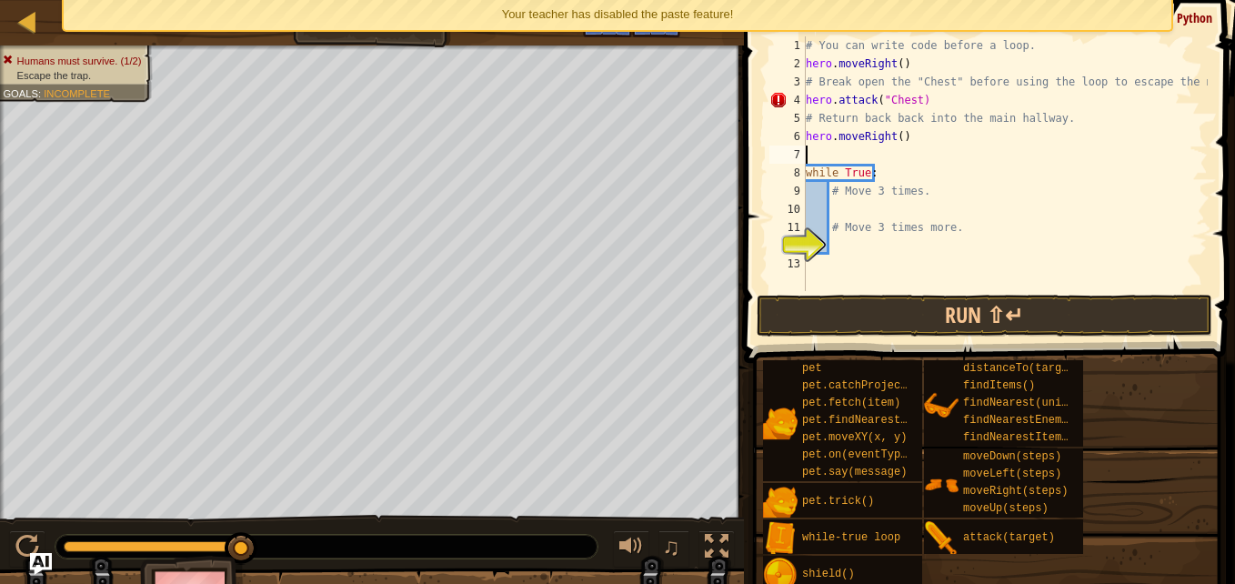
click at [894, 138] on div "# You can write code before a loop. hero . moveRight ( ) # Break open the "Ches…" at bounding box center [1005, 181] width 406 height 291
type textarea "hero.moveRight(3)"
click at [834, 147] on div "# You can write code before a loop. hero . moveRight ( ) # Break open the "Ches…" at bounding box center [1005, 181] width 406 height 291
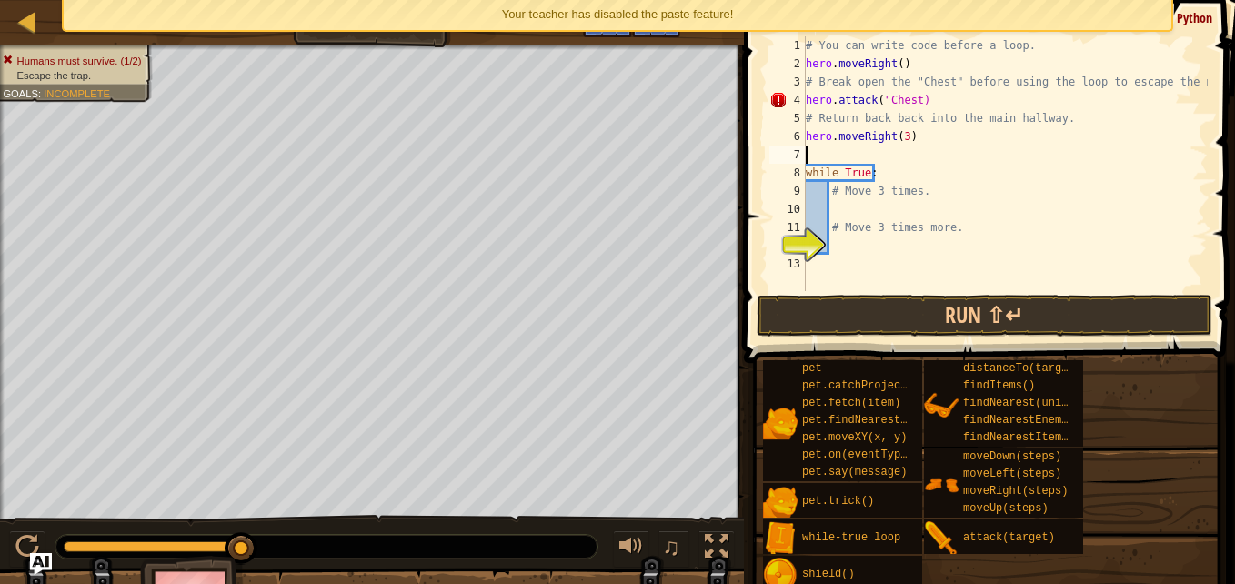
click at [853, 205] on div "# You can write code before a loop. hero . moveRight ( ) # Break open the "Ches…" at bounding box center [1005, 181] width 406 height 291
type textarea "h"
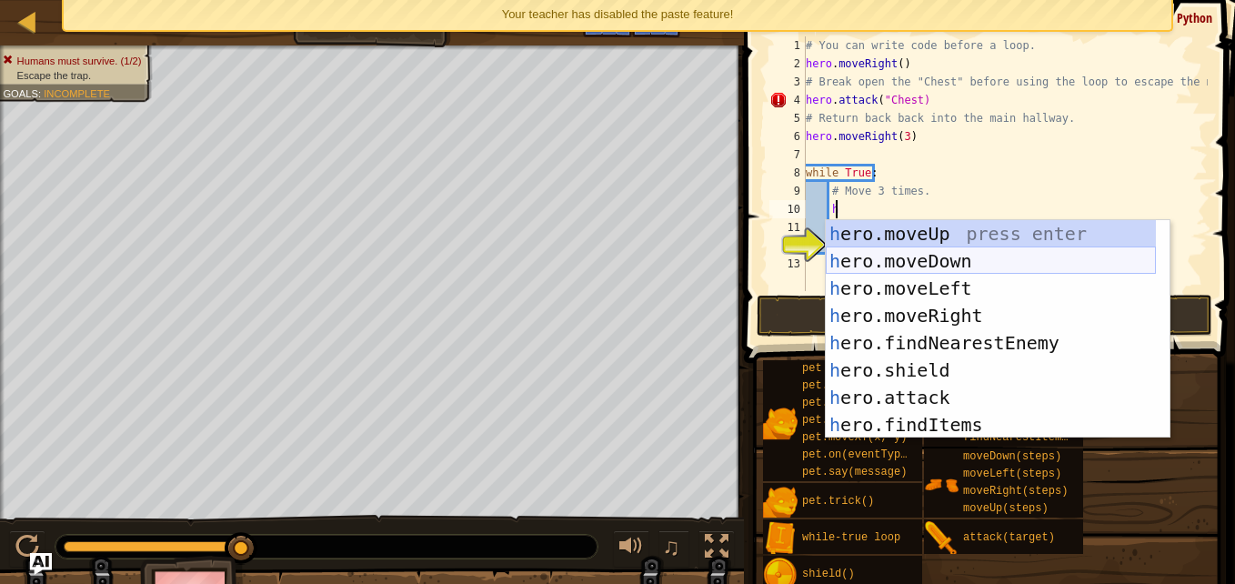
click at [946, 265] on div "h ero.moveUp press enter h ero.moveDown press enter h ero.moveLeft press enter …" at bounding box center [991, 356] width 330 height 273
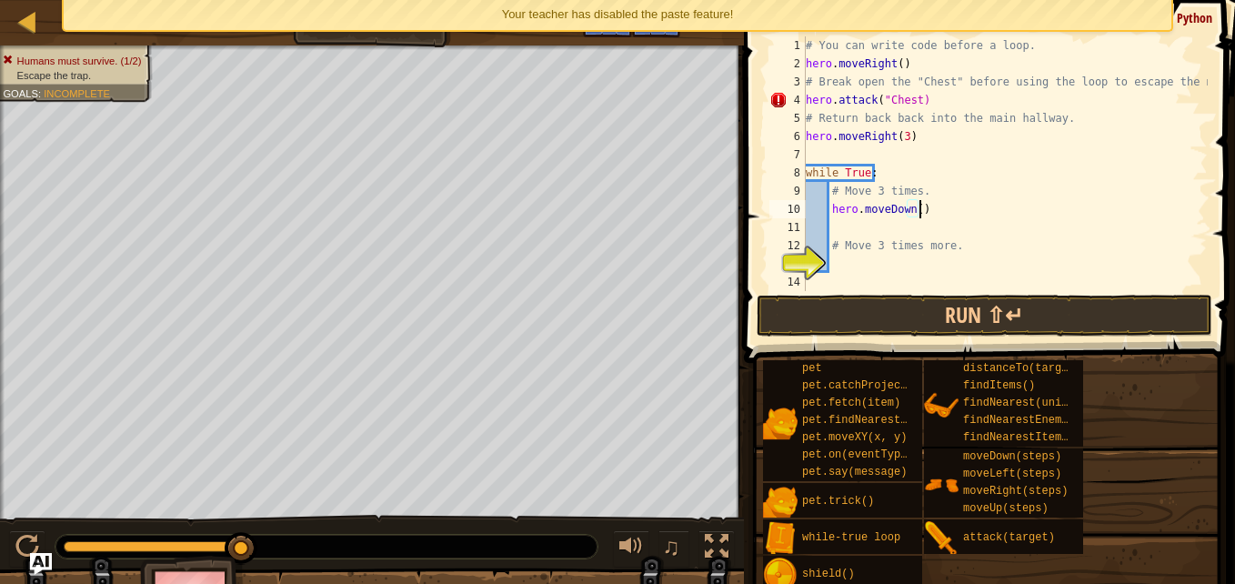
click at [918, 208] on div "# You can write code before a loop. hero . moveRight ( ) # Break open the "Ches…" at bounding box center [1005, 181] width 406 height 291
click at [910, 204] on div "# You can write code before a loop. hero . moveRight ( ) # Break open the "Ches…" at bounding box center [1005, 181] width 406 height 291
click at [916, 208] on div "# You can write code before a loop. hero . moveRight ( ) # Break open the "Ches…" at bounding box center [1005, 181] width 406 height 291
click at [900, 319] on button "Run ⇧↵" at bounding box center [985, 316] width 456 height 42
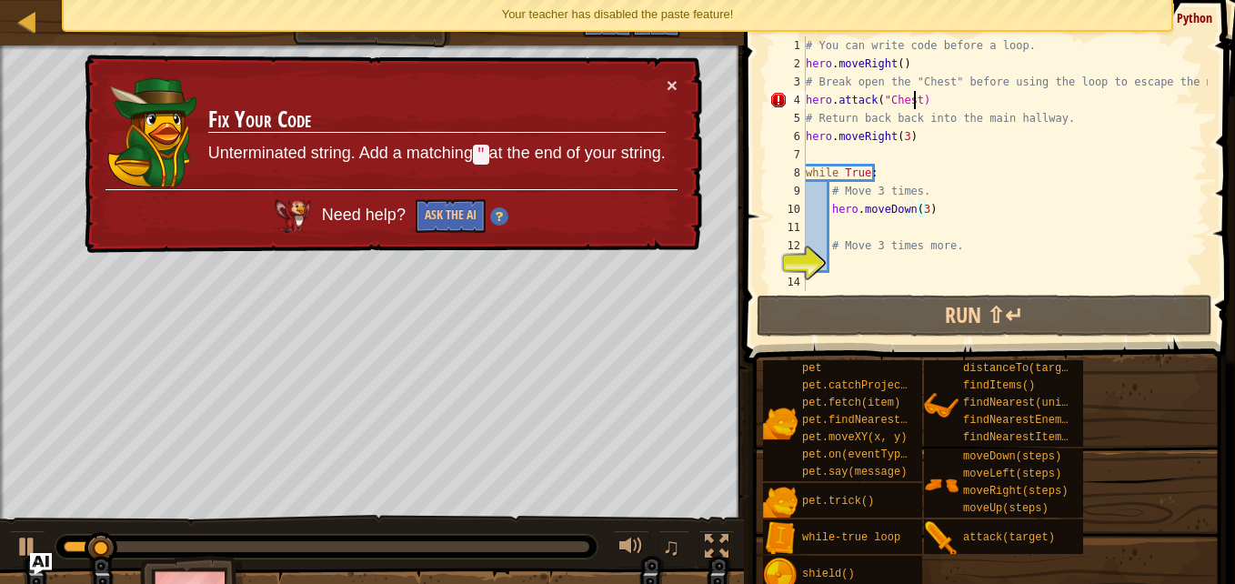
click at [913, 101] on div "# You can write code before a loop. hero . moveRight ( ) # Break open the "Ches…" at bounding box center [1005, 181] width 406 height 291
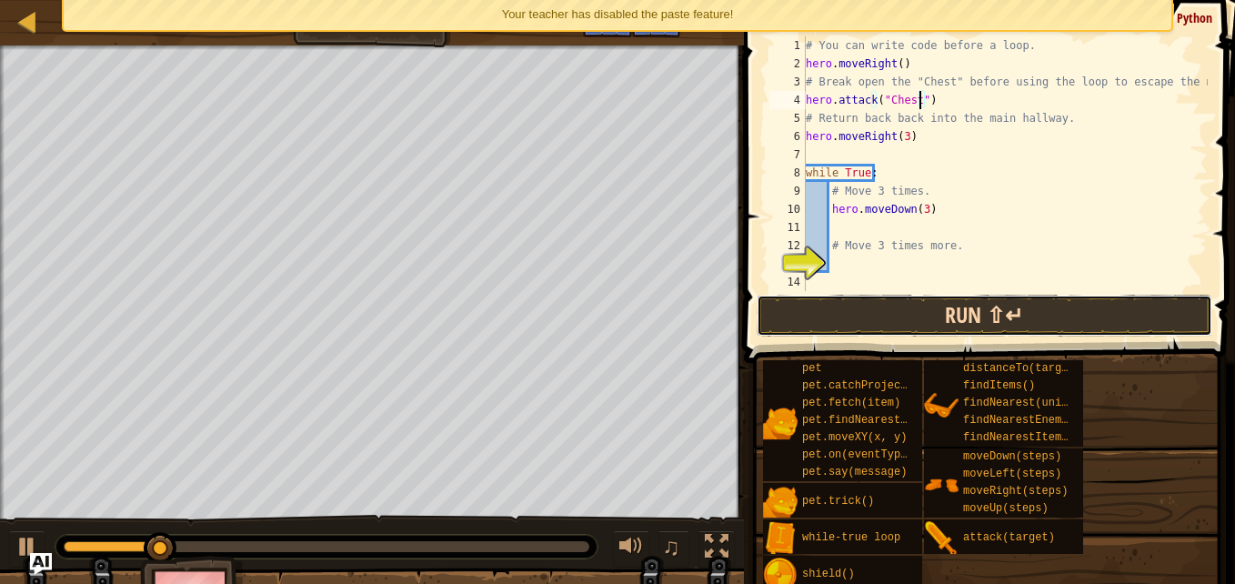
click at [947, 305] on button "Run ⇧↵" at bounding box center [985, 316] width 456 height 42
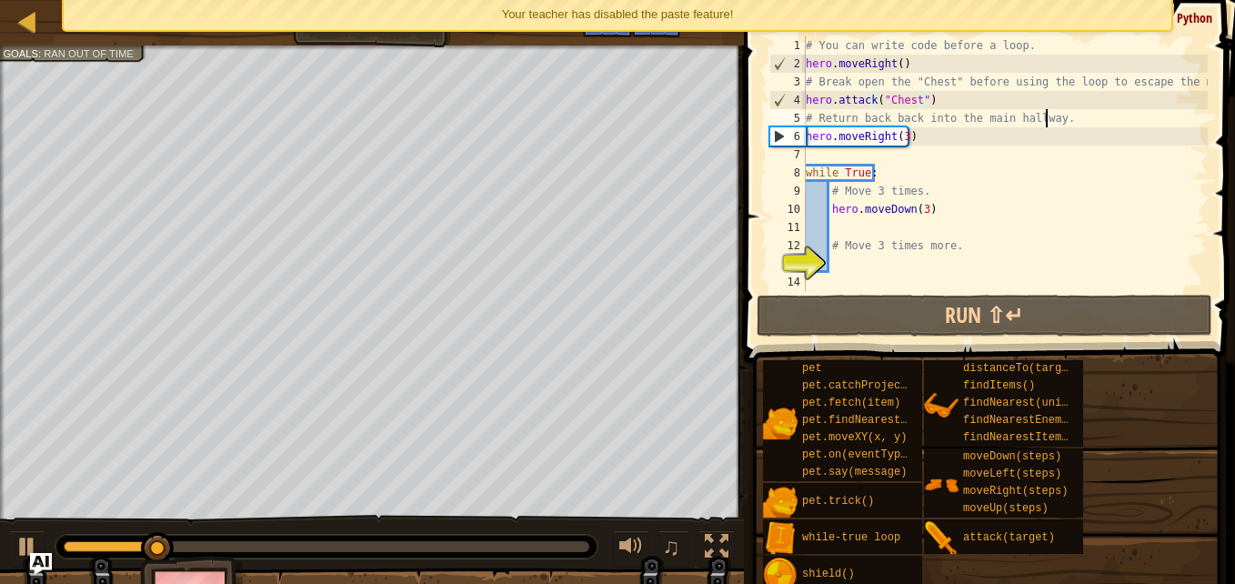
click at [1047, 115] on div "# You can write code before a loop. hero . moveRight ( ) # Break open the "Ches…" at bounding box center [1005, 181] width 406 height 291
click at [1051, 118] on div "# You can write code before a loop. hero . moveRight ( ) # Break open the "Ches…" at bounding box center [1005, 181] width 406 height 291
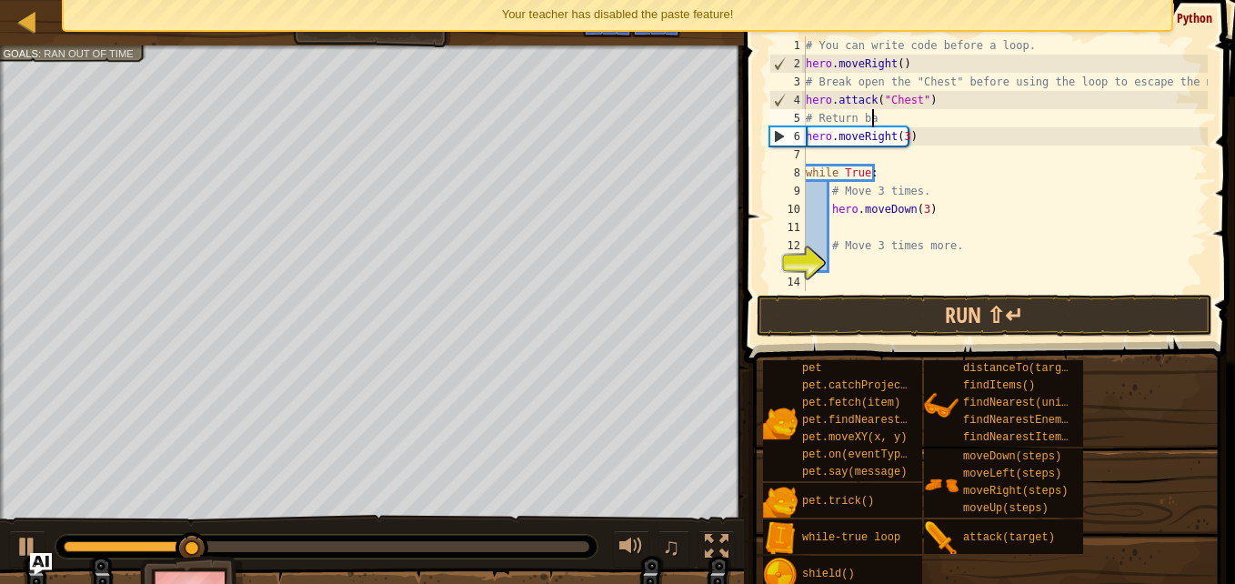
type textarea "#"
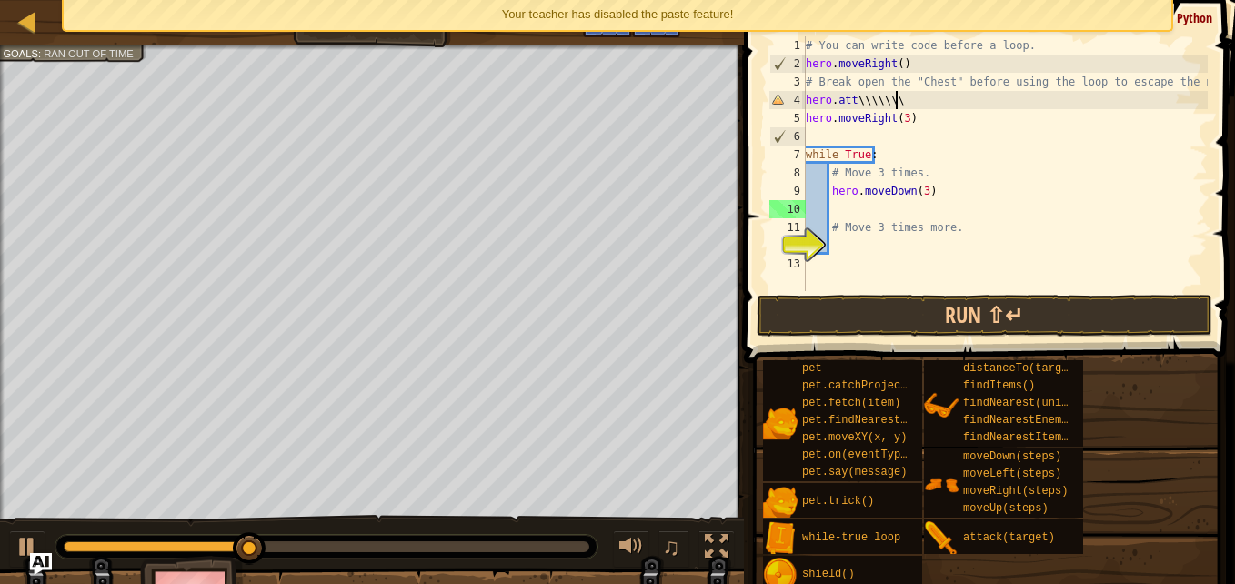
scroll to position [8, 6]
type textarea "h"
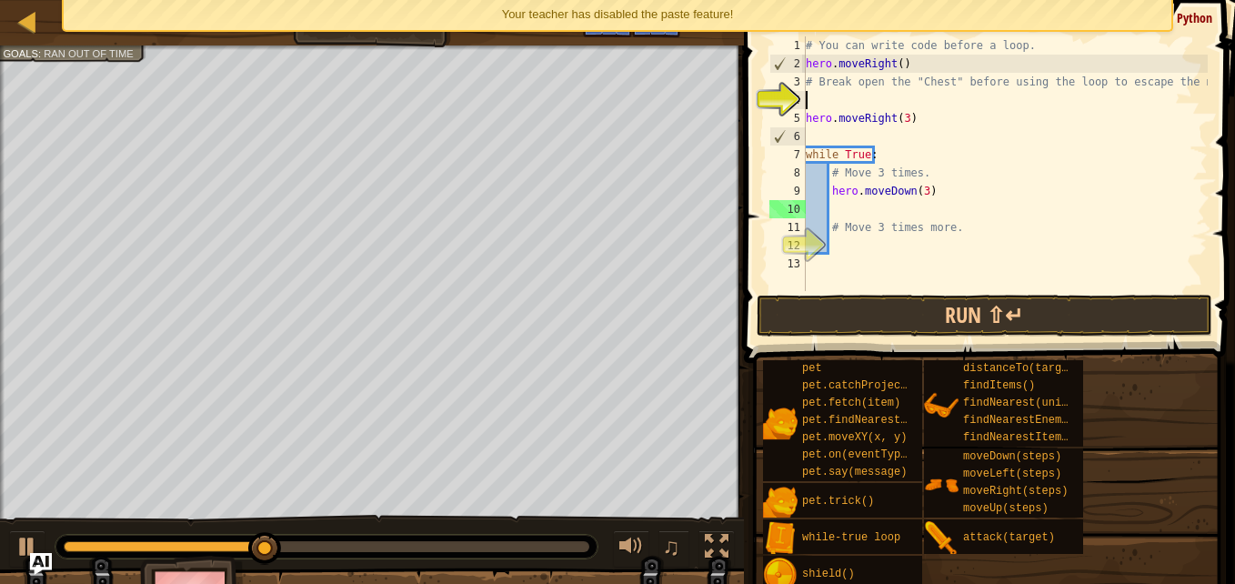
scroll to position [8, 0]
click at [1201, 82] on div "# You can write code before a loop. hero . moveRight ( ) # Break open the "Ches…" at bounding box center [1005, 181] width 406 height 291
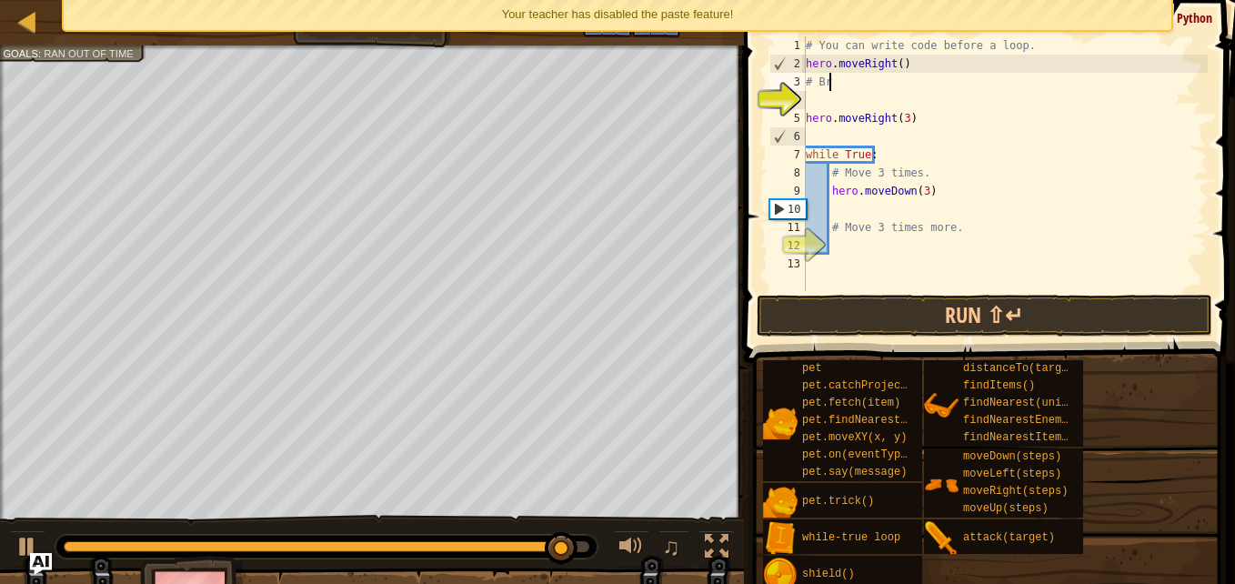
type textarea "#"
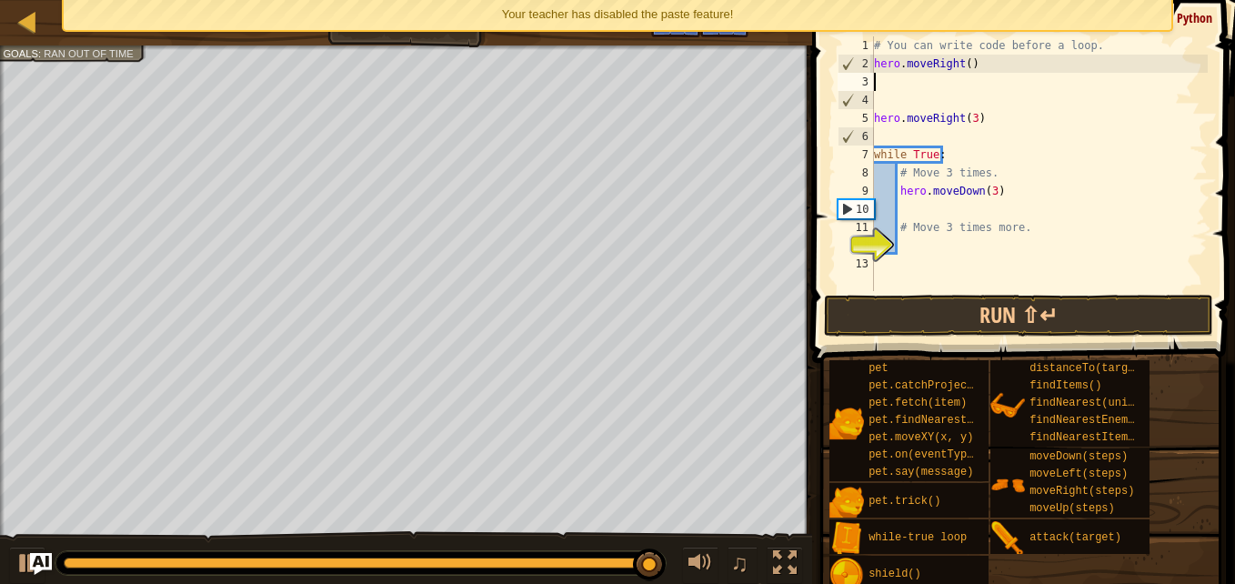
type textarea "h"
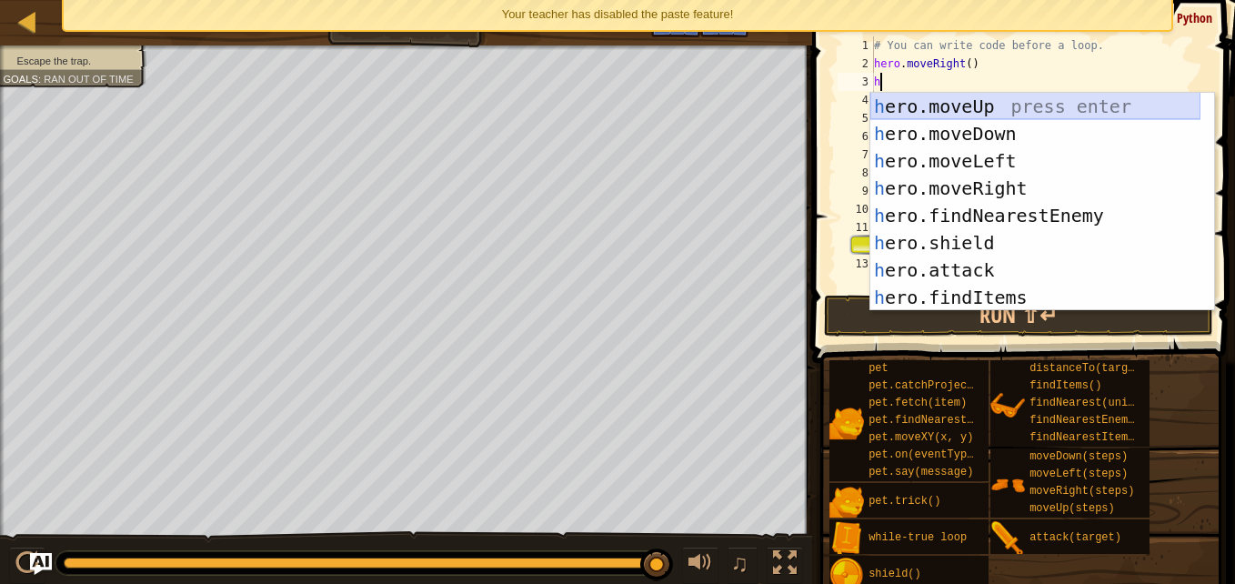
click at [947, 108] on div "h ero.moveUp press enter h ero.moveDown press enter h ero.moveLeft press enter …" at bounding box center [1035, 229] width 330 height 273
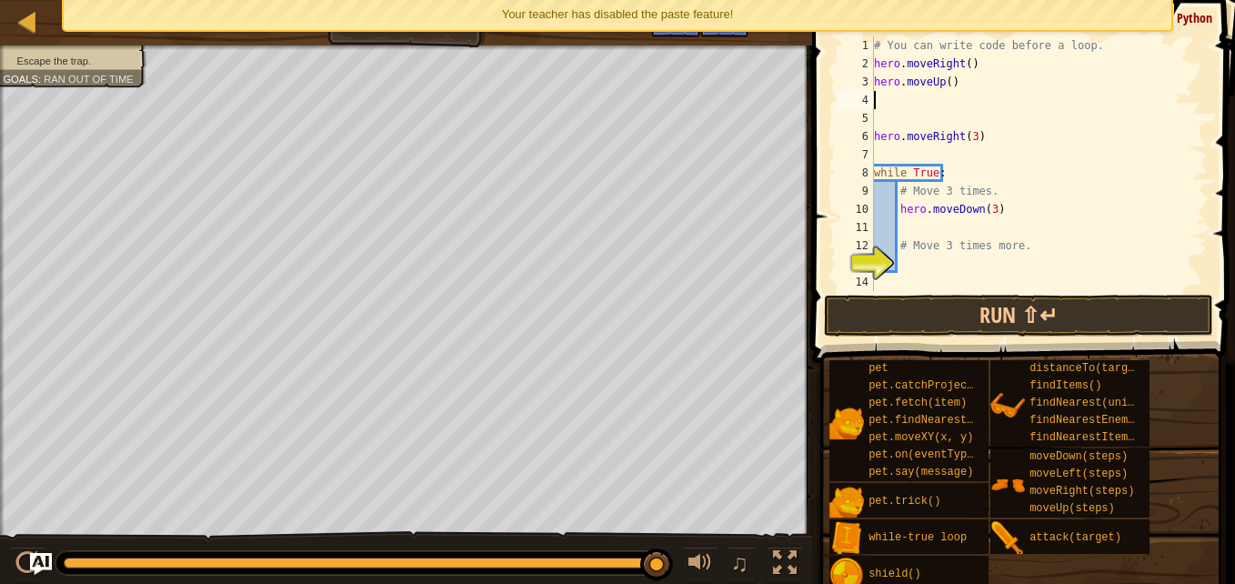
type textarea "h"
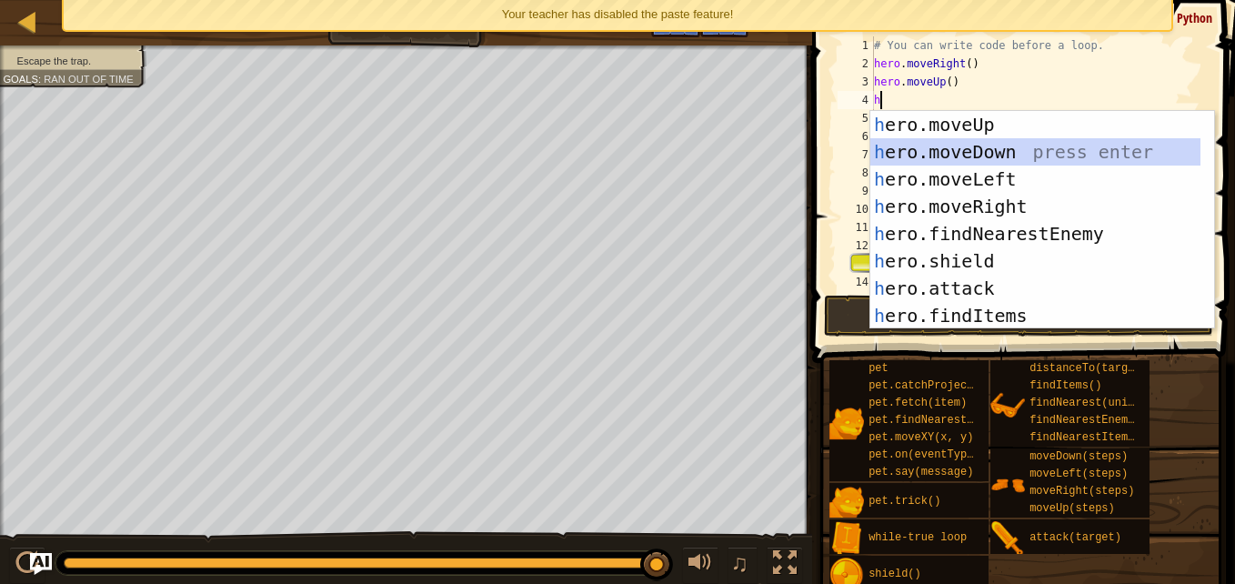
click at [934, 145] on div "h ero.moveUp press enter h ero.moveDown press enter h ero.moveLeft press enter …" at bounding box center [1035, 247] width 330 height 273
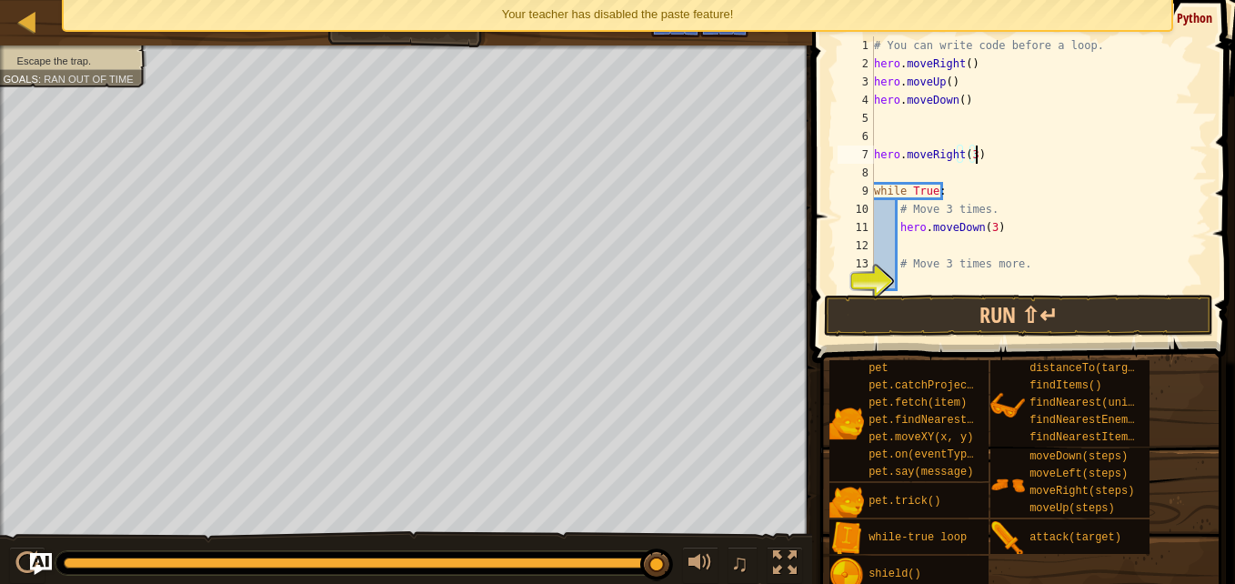
click at [977, 158] on div "# You can write code before a loop. hero . moveRight ( ) hero . moveUp ( ) hero…" at bounding box center [1032, 181] width 324 height 291
type textarea "hero.moveRight(3)"
drag, startPoint x: 977, startPoint y: 158, endPoint x: 820, endPoint y: 163, distance: 157.4
click at [820, 163] on div "hero.moveRight(3) 1 2 3 4 5 6 7 8 9 10 11 12 13 14 15 # You can write code befo…" at bounding box center [1021, 217] width 428 height 416
click at [899, 125] on div "# You can write code before a loop. hero . moveRight ( ) hero . moveUp ( ) hero…" at bounding box center [1032, 181] width 324 height 291
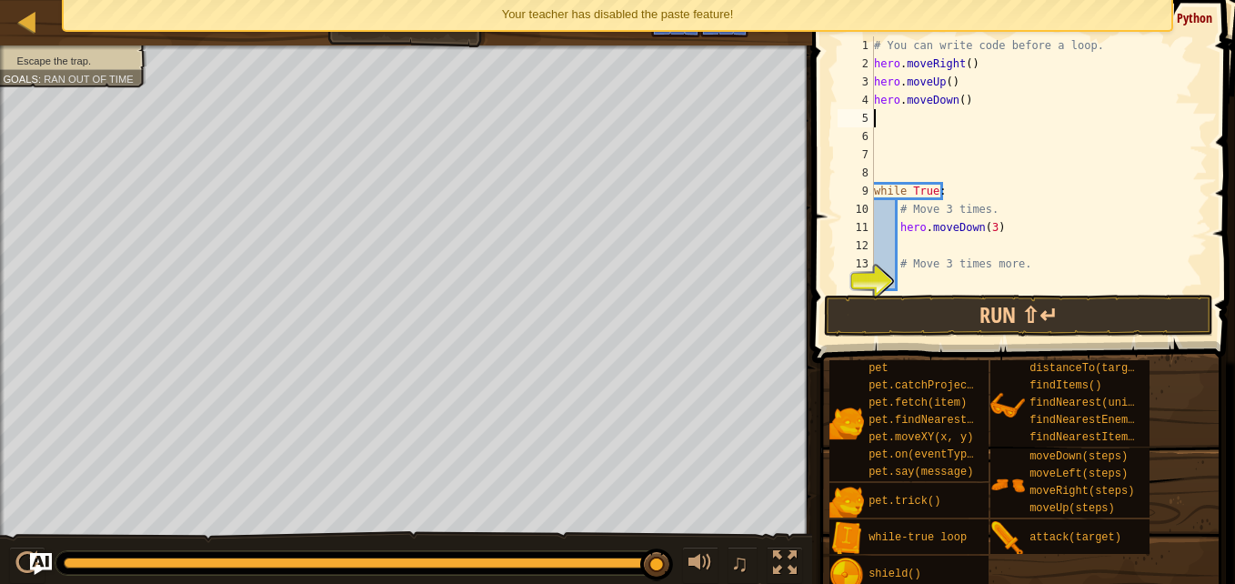
type textarea "h"
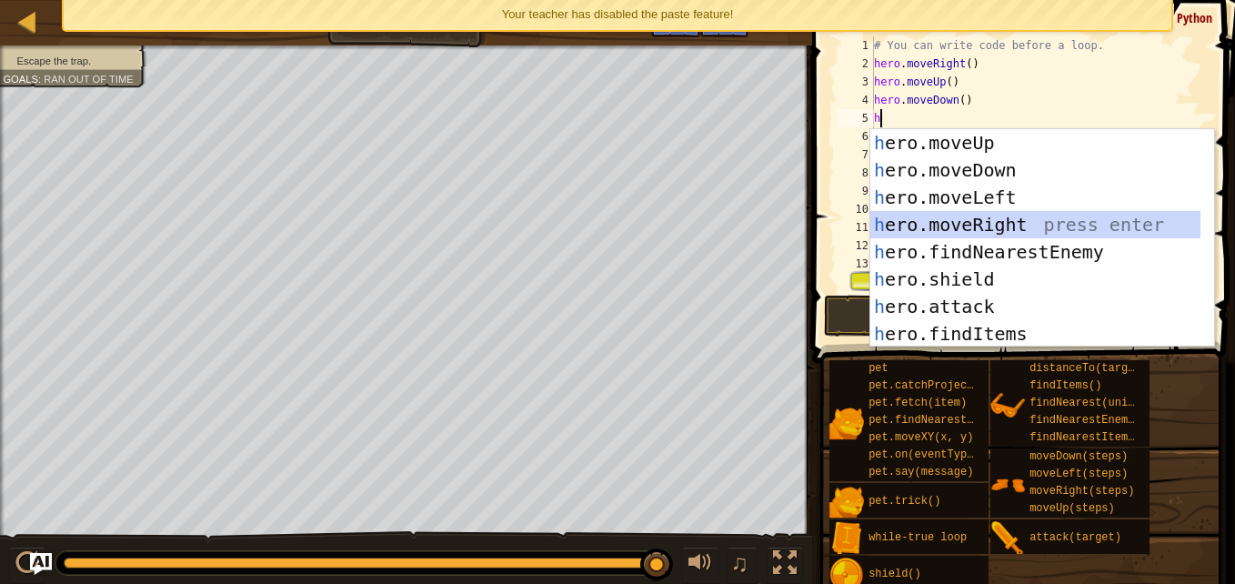
click at [974, 231] on div "h ero.moveUp press enter h ero.moveDown press enter h ero.moveLeft press enter …" at bounding box center [1035, 265] width 330 height 273
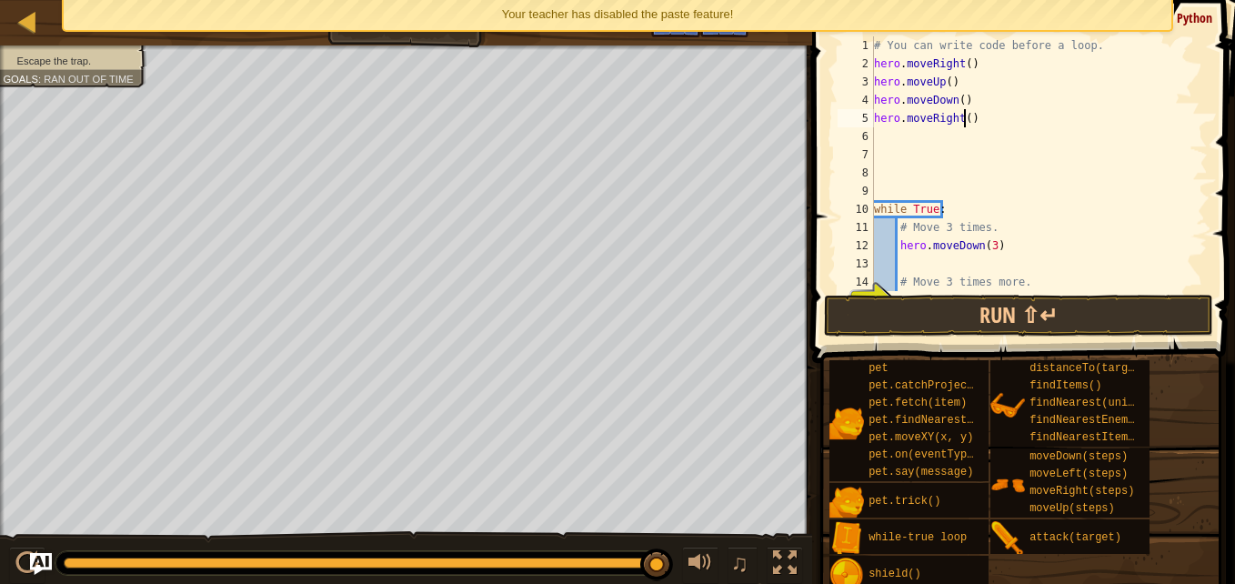
click at [966, 118] on div "# You can write code before a loop. hero . moveRight ( ) hero . moveUp ( ) hero…" at bounding box center [1032, 181] width 324 height 291
type textarea "hero.moveRight(3)"
click at [907, 150] on div "# You can write code before a loop. hero . moveRight ( ) hero . moveUp ( ) hero…" at bounding box center [1032, 181] width 324 height 291
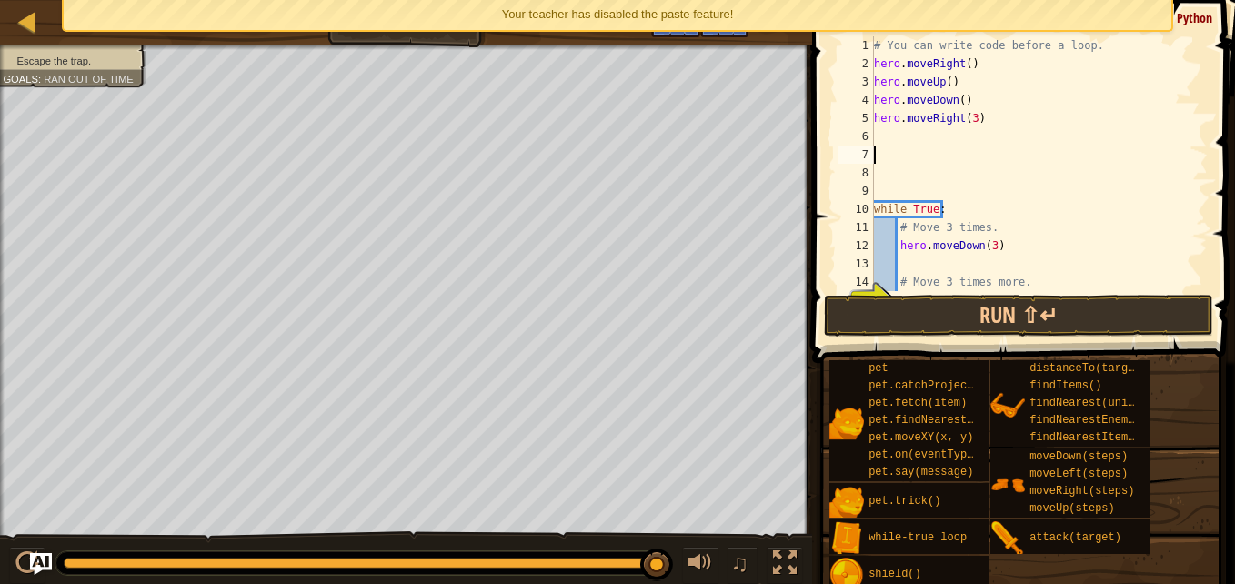
click at [878, 144] on div "# You can write code before a loop. hero . moveRight ( ) hero . moveUp ( ) hero…" at bounding box center [1032, 181] width 324 height 291
type textarea "h"
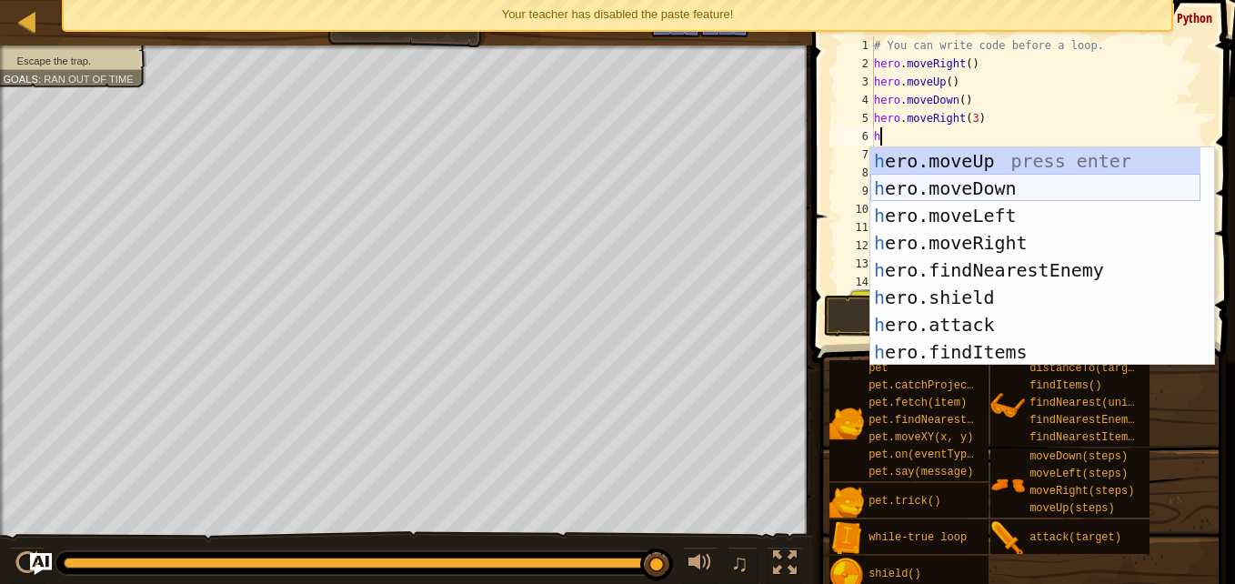
click at [937, 192] on div "h ero.moveUp press enter h ero.moveDown press enter h ero.moveLeft press enter …" at bounding box center [1035, 283] width 330 height 273
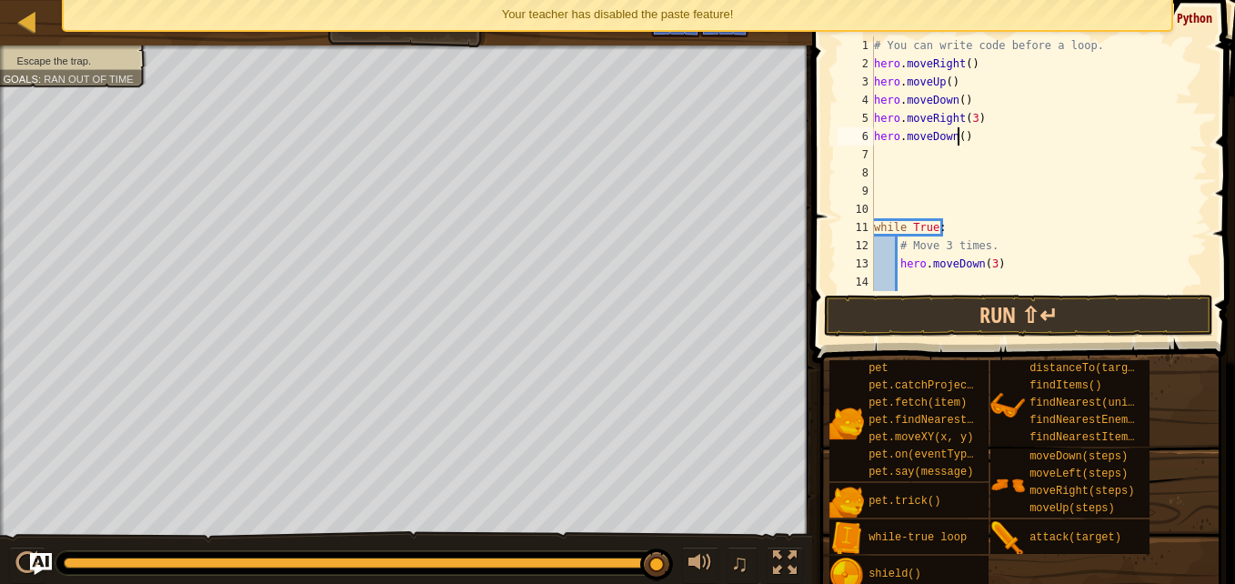
click at [956, 143] on div "# You can write code before a loop. hero . moveRight ( ) hero . moveUp ( ) hero…" at bounding box center [1032, 181] width 324 height 291
type textarea "hero.moveDown(3)"
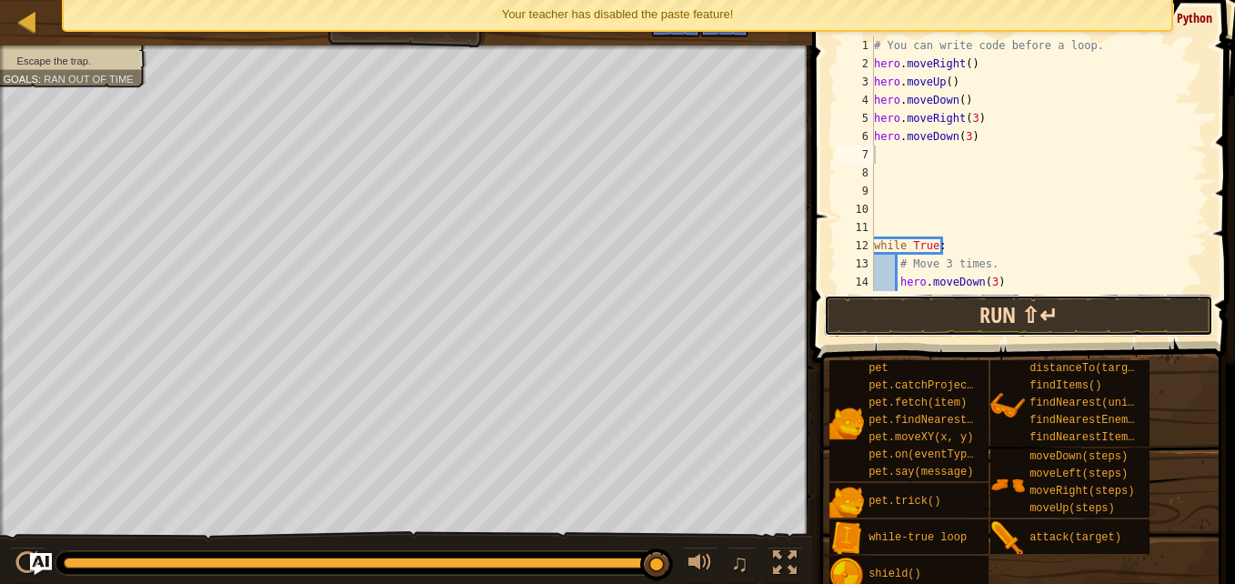
click at [1016, 316] on button "Run ⇧↵" at bounding box center [1018, 316] width 389 height 42
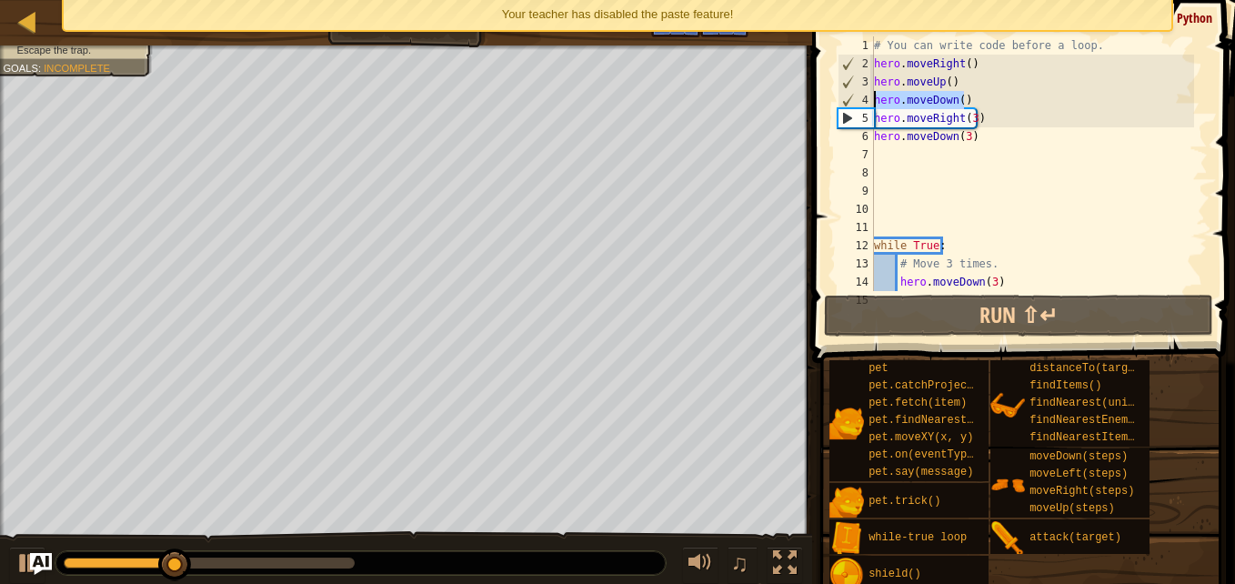
drag, startPoint x: 991, startPoint y: 105, endPoint x: 876, endPoint y: 105, distance: 115.5
click at [876, 105] on div "# You can write code before a loop. hero . moveRight ( ) hero . moveUp ( ) hero…" at bounding box center [1032, 181] width 324 height 291
type textarea "hero.moveDown()"
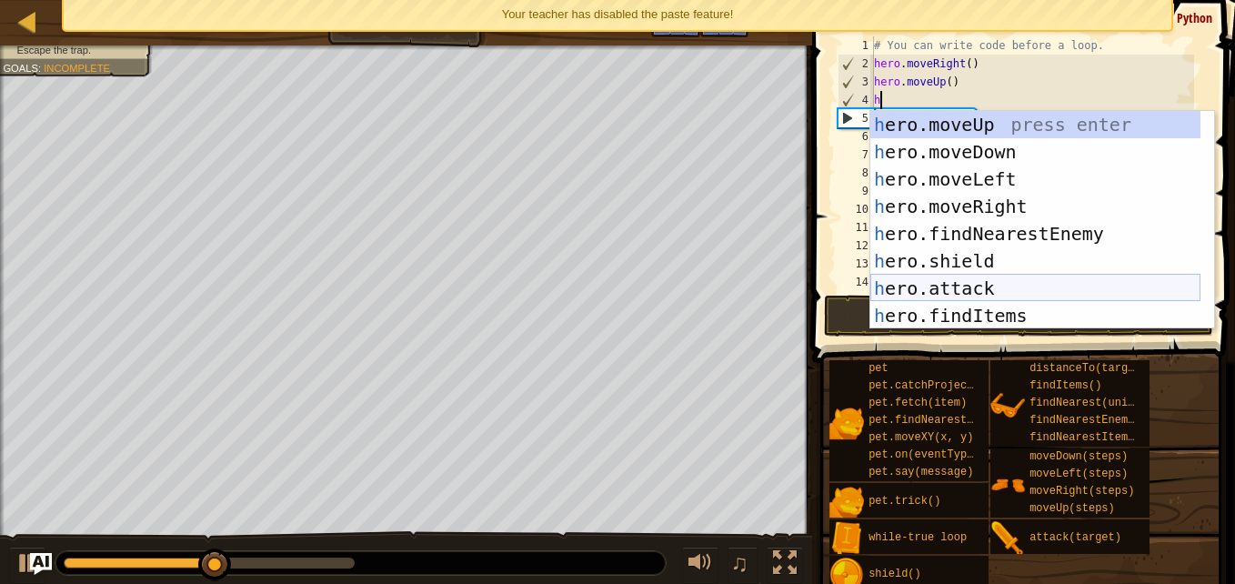
click at [953, 278] on div "h ero.moveUp press enter h ero.moveDown press enter h ero.moveLeft press enter …" at bounding box center [1035, 247] width 330 height 273
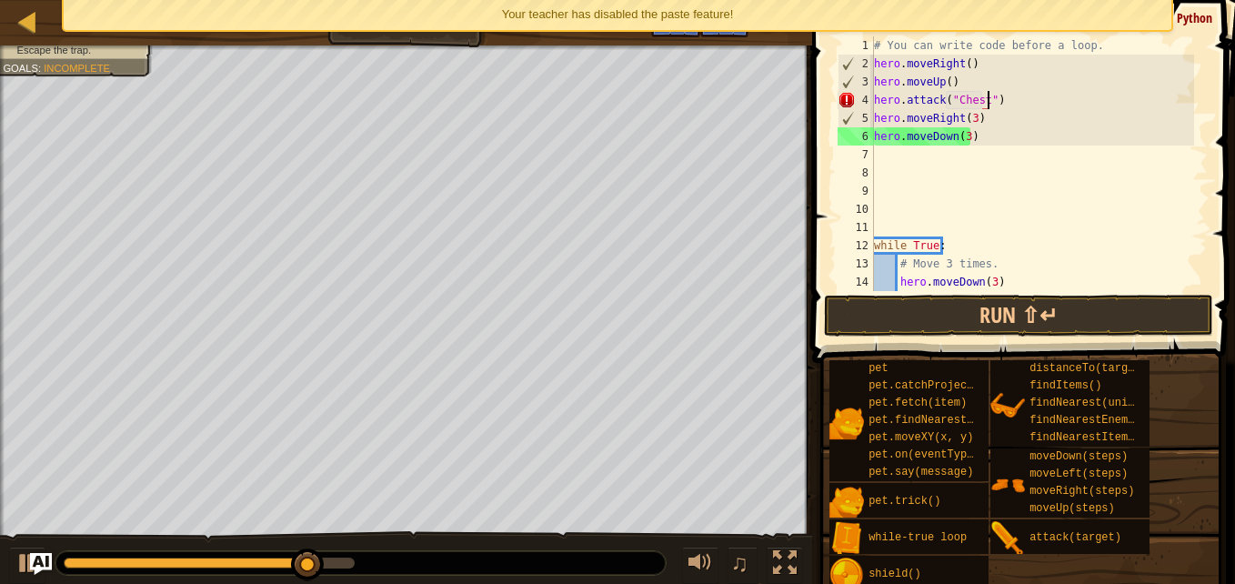
scroll to position [8, 9]
click at [979, 123] on div "# You can write code before a loop. hero . moveRight ( ) hero . moveUp ( ) hero…" at bounding box center [1032, 181] width 324 height 291
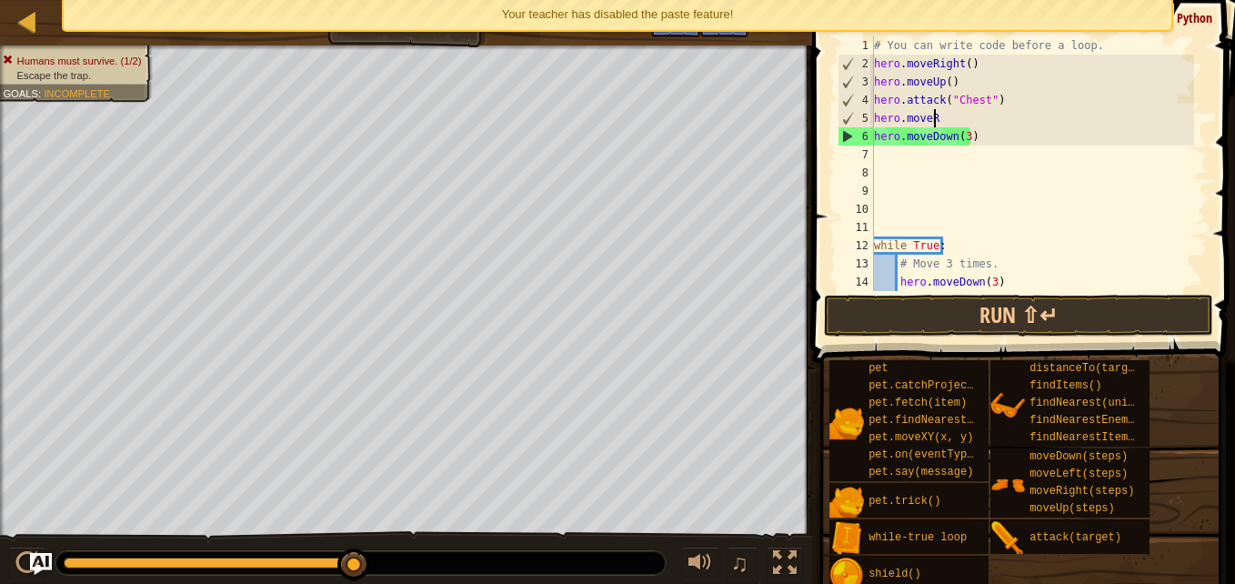
scroll to position [8, 2]
type textarea "h"
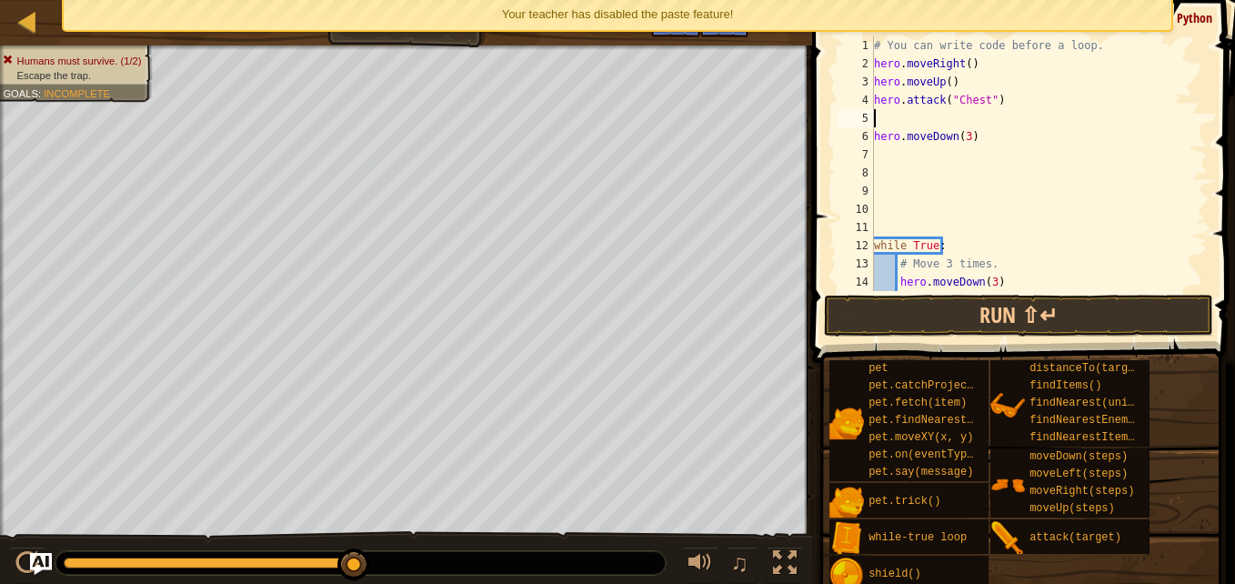
type textarea "h"
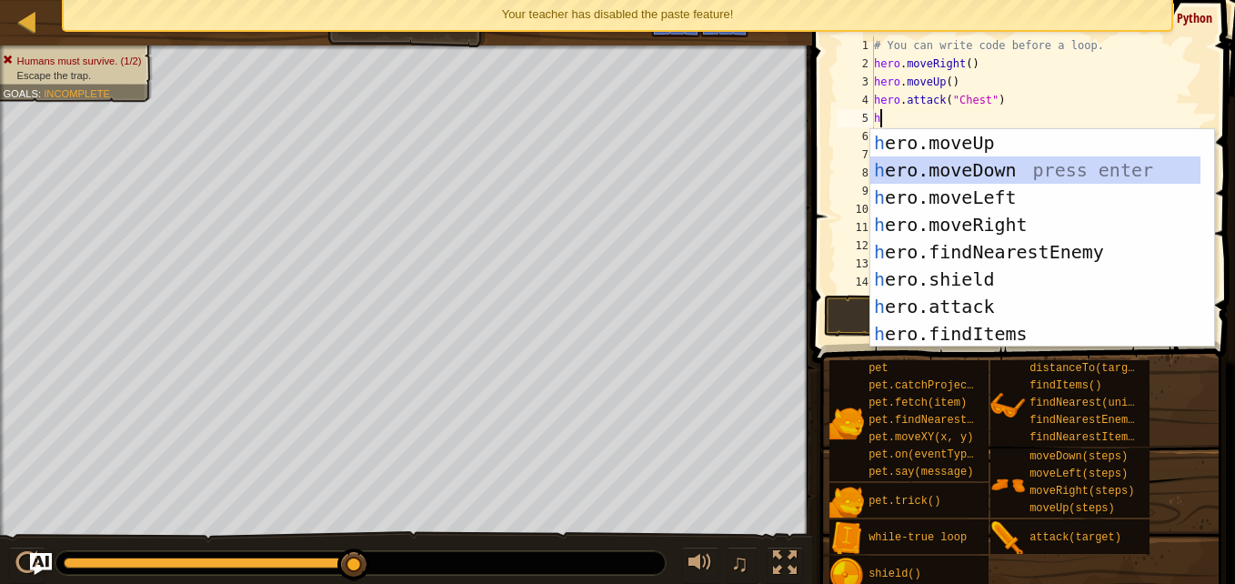
click at [955, 174] on div "h ero.moveUp press enter h ero.moveDown press enter h ero.moveLeft press enter …" at bounding box center [1035, 265] width 330 height 273
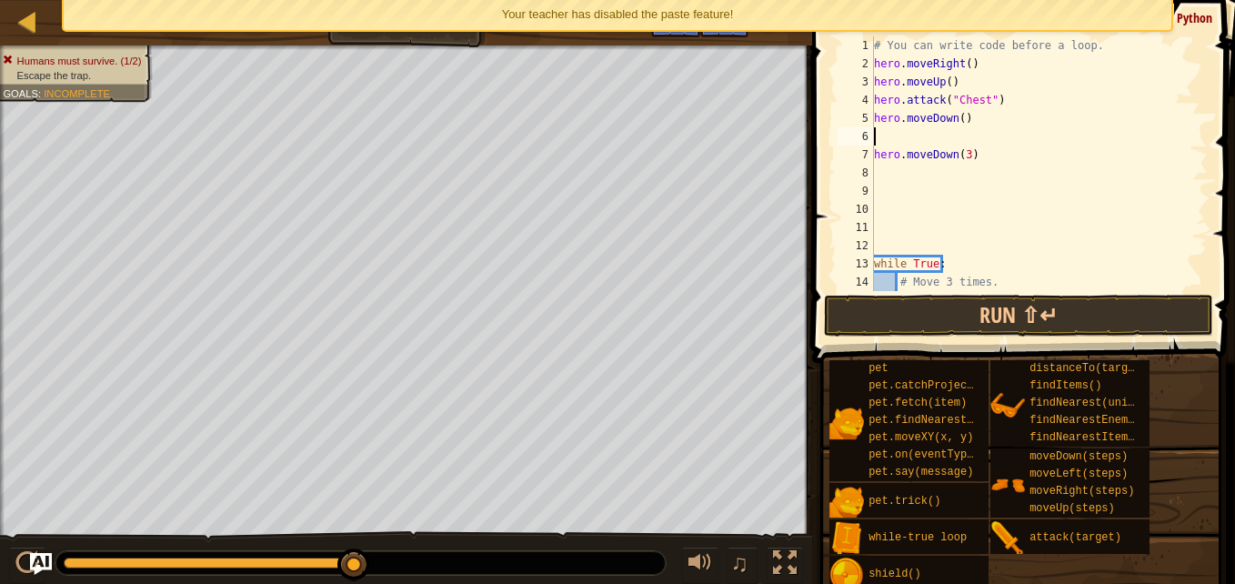
type textarea "h"
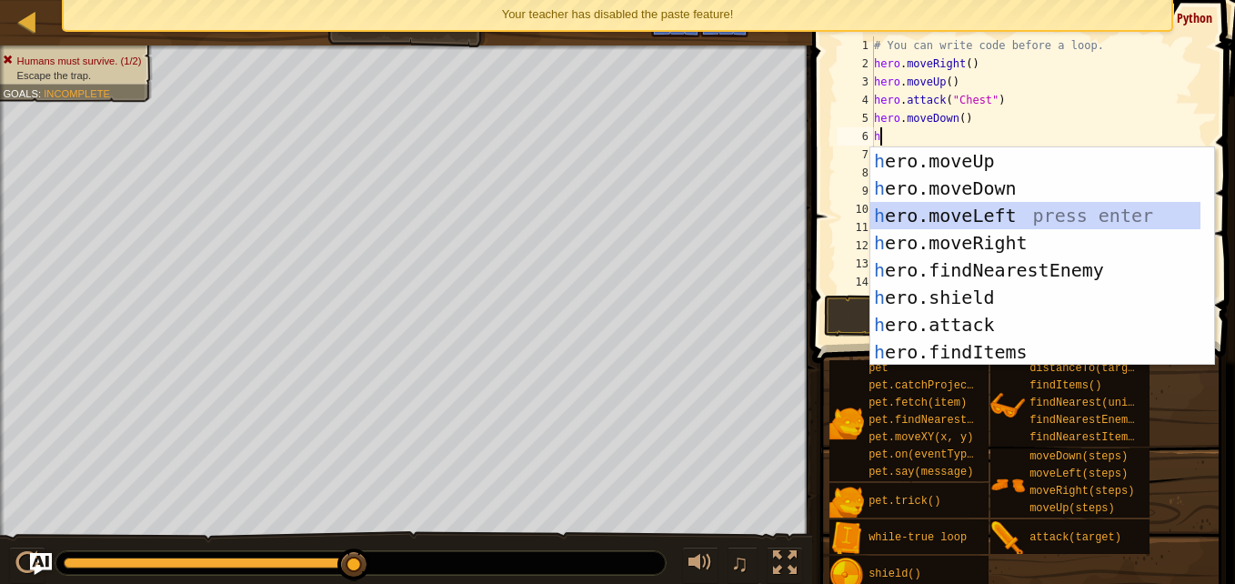
click at [995, 228] on div "h ero.moveUp press enter h ero.moveDown press enter h ero.moveLeft press enter …" at bounding box center [1035, 283] width 330 height 273
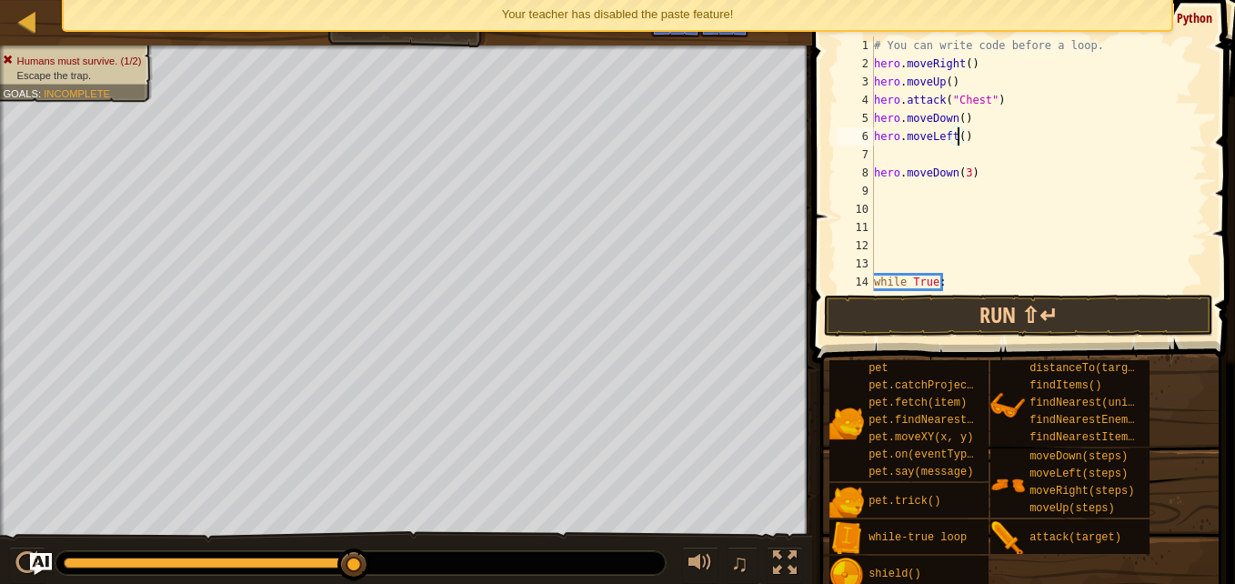
click at [957, 139] on div "# You can write code before a loop. hero . moveRight ( ) hero . moveUp ( ) hero…" at bounding box center [1032, 181] width 324 height 291
click at [974, 175] on div "# You can write code before a loop. hero . moveRight ( ) hero . moveUp ( ) hero…" at bounding box center [1032, 181] width 324 height 291
type textarea "h"
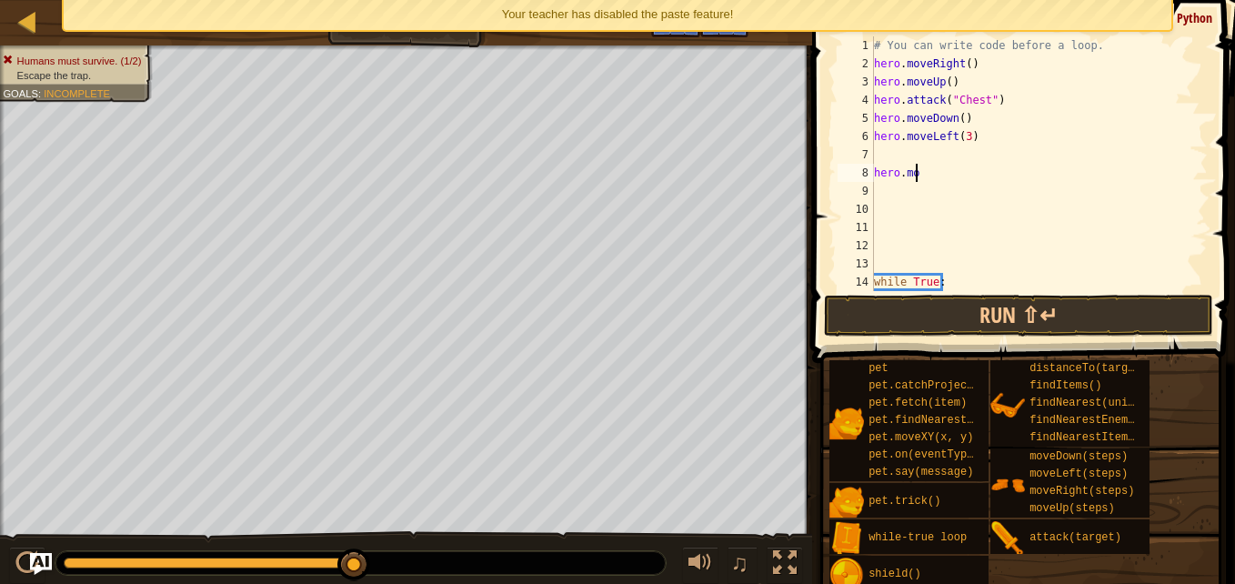
scroll to position [8, 0]
click at [902, 153] on div "# You can write code before a loop. hero . moveRight ( ) hero . moveUp ( ) hero…" at bounding box center [1032, 181] width 324 height 291
type textarea "h"
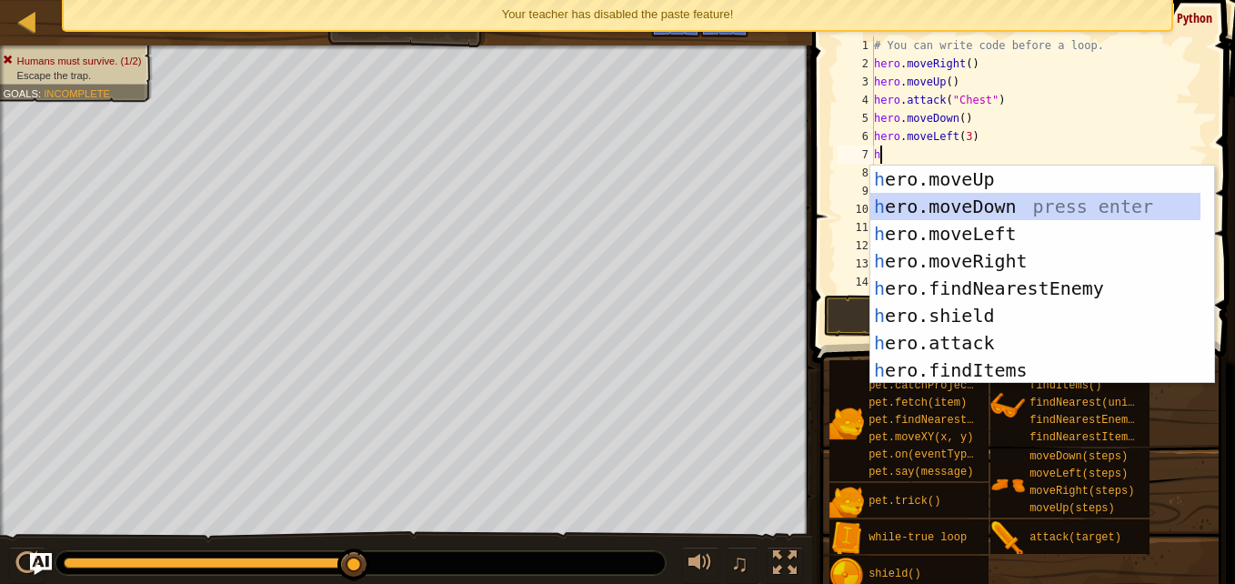
click at [972, 204] on div "h ero.moveUp press enter h ero.moveDown press enter h ero.moveLeft press enter …" at bounding box center [1035, 301] width 330 height 273
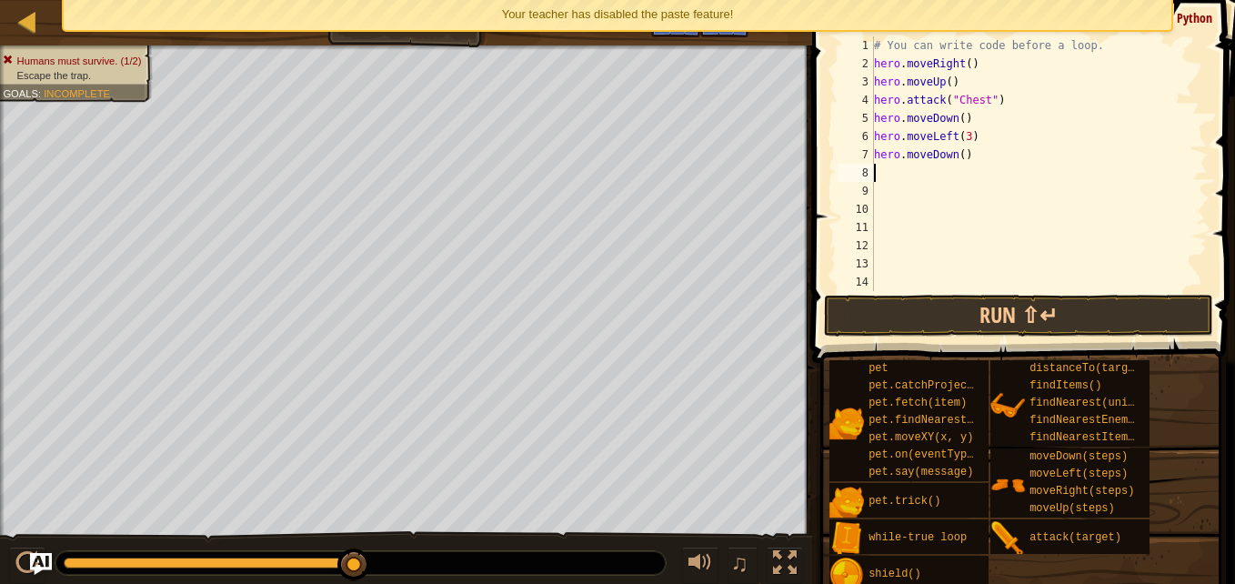
click at [959, 160] on div "# You can write code before a loop. hero . moveRight ( ) hero . moveUp ( ) hero…" at bounding box center [1032, 181] width 324 height 291
click at [988, 304] on button "Run ⇧↵" at bounding box center [1018, 316] width 389 height 42
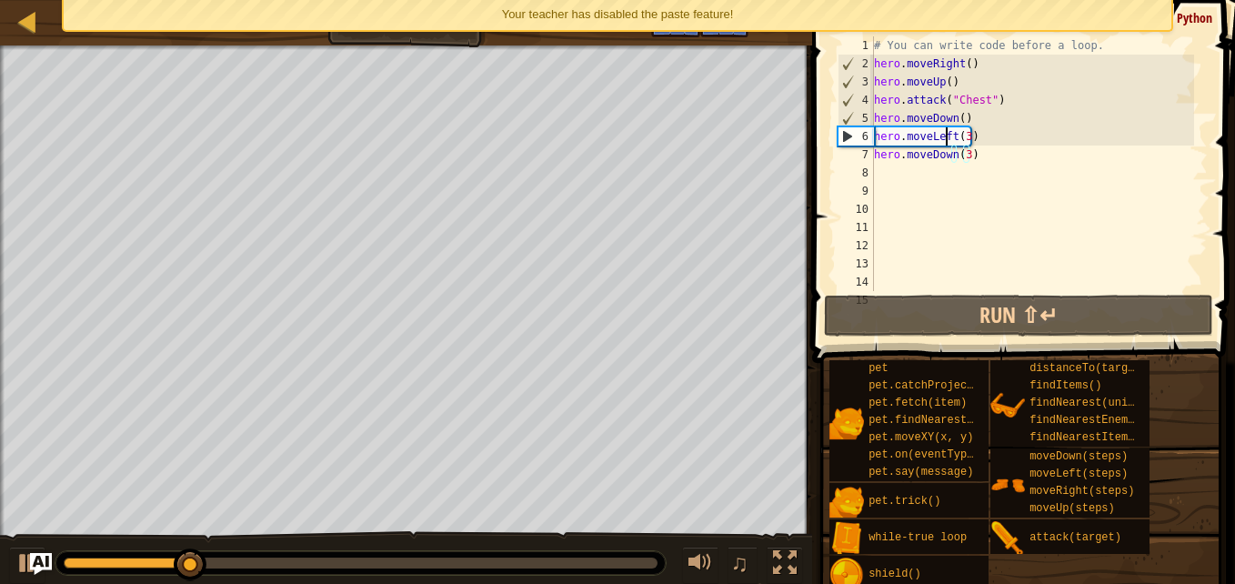
click at [946, 135] on div "# You can write code before a loop. hero . moveRight ( ) hero . moveUp ( ) hero…" at bounding box center [1032, 181] width 324 height 291
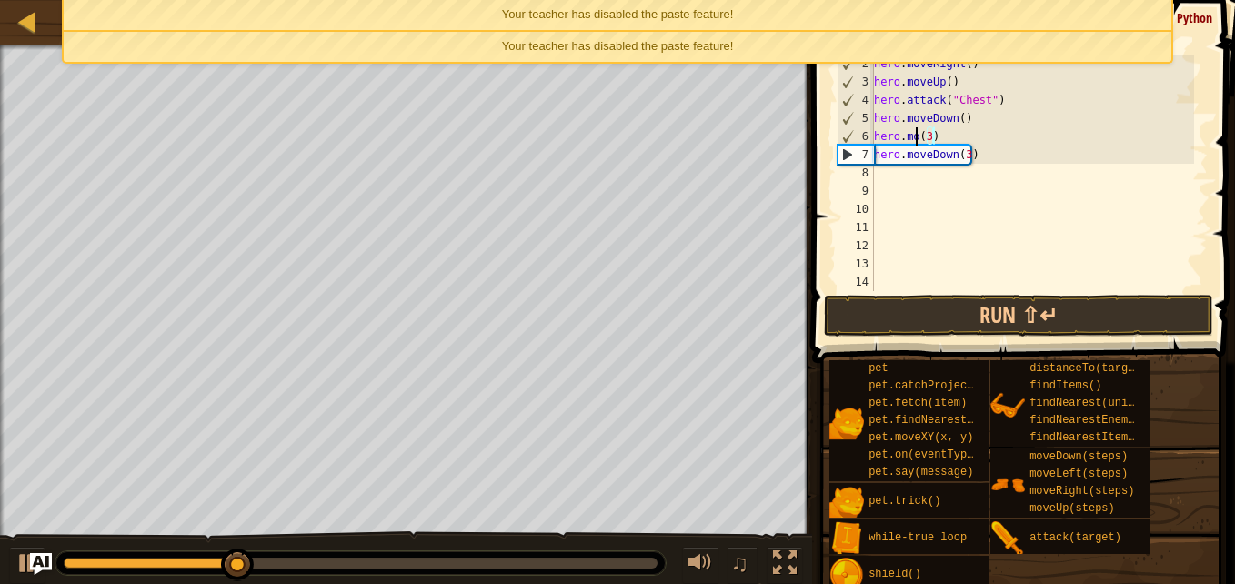
scroll to position [8, 1]
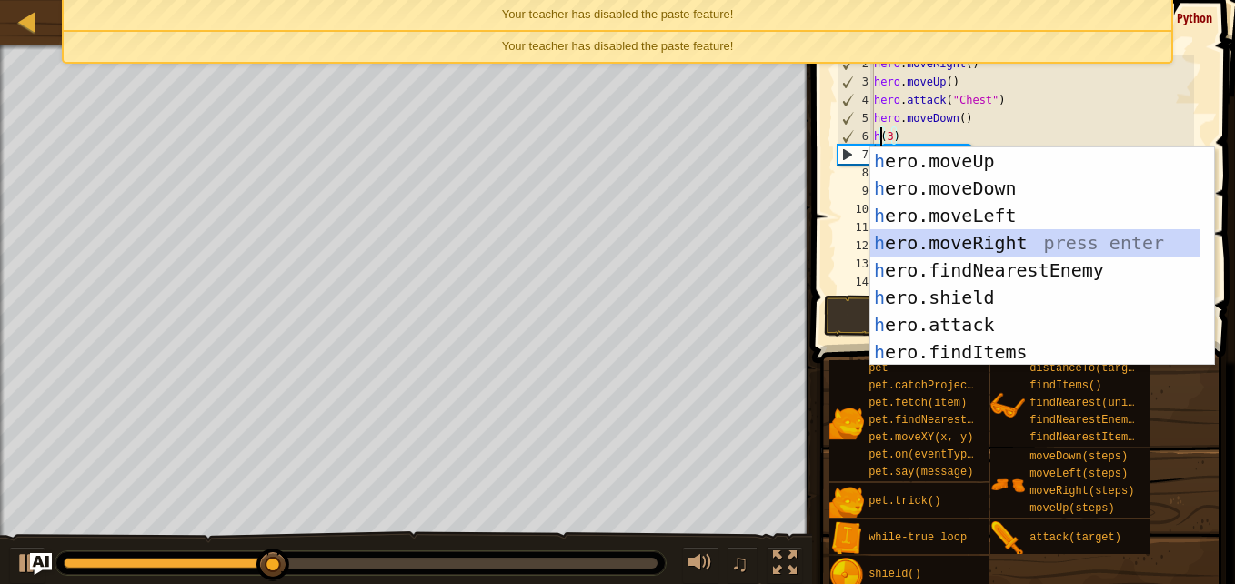
click at [964, 239] on div "h ero.moveUp press enter h ero.moveDown press enter h ero.moveLeft press enter …" at bounding box center [1035, 283] width 330 height 273
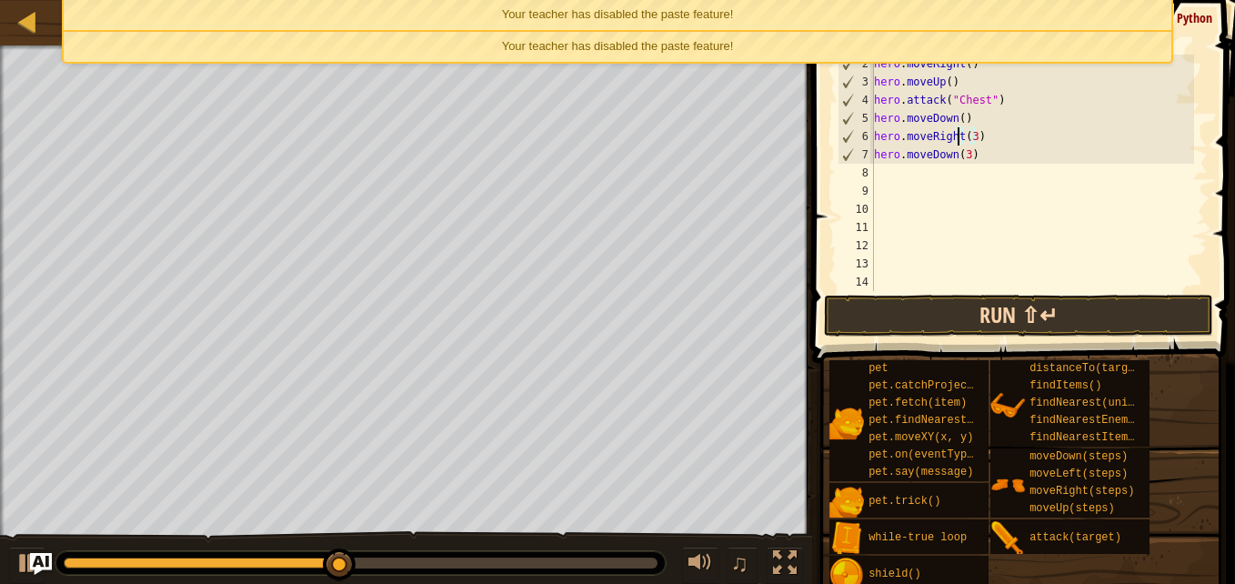
type textarea "hero.moveRight(3)"
click at [949, 297] on button "Run ⇧↵" at bounding box center [1018, 316] width 389 height 42
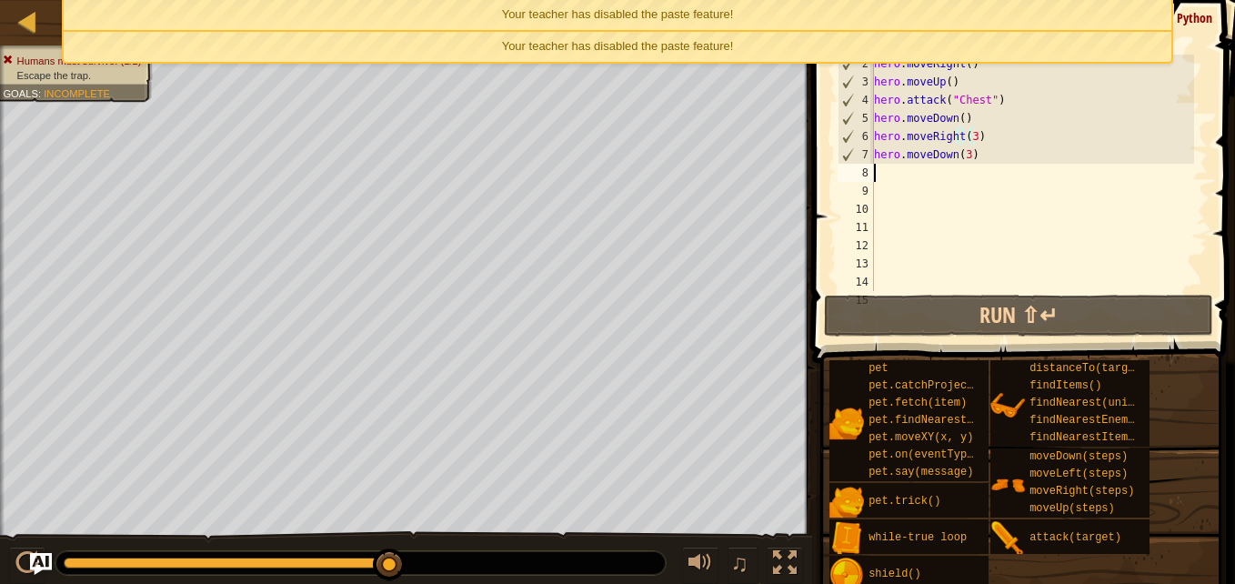
click at [884, 178] on div "# You can write code before a loop. hero . moveRight ( ) hero . moveUp ( ) hero…" at bounding box center [1032, 181] width 324 height 291
type textarea "h"
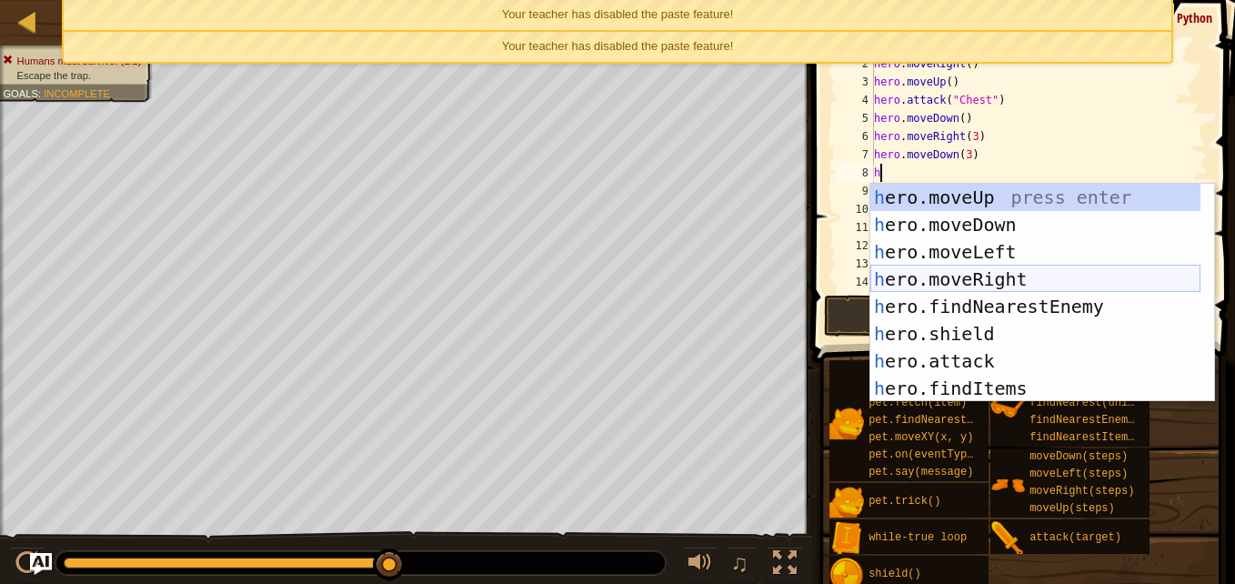
click at [955, 273] on div "h ero.moveUp press enter h ero.moveDown press enter h ero.moveLeft press enter …" at bounding box center [1035, 320] width 330 height 273
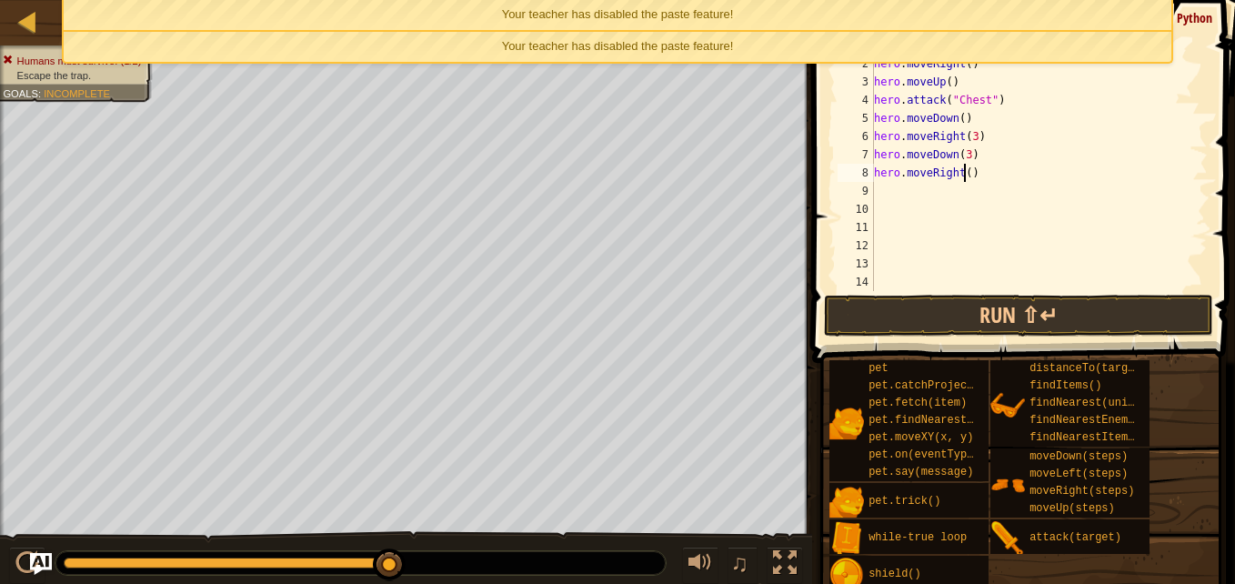
click at [962, 176] on div "# You can write code before a loop. hero . moveRight ( ) hero . moveUp ( ) hero…" at bounding box center [1032, 181] width 324 height 291
type textarea "hero.moveRight(3)"
click at [954, 333] on button "Run ⇧↵" at bounding box center [1018, 316] width 389 height 42
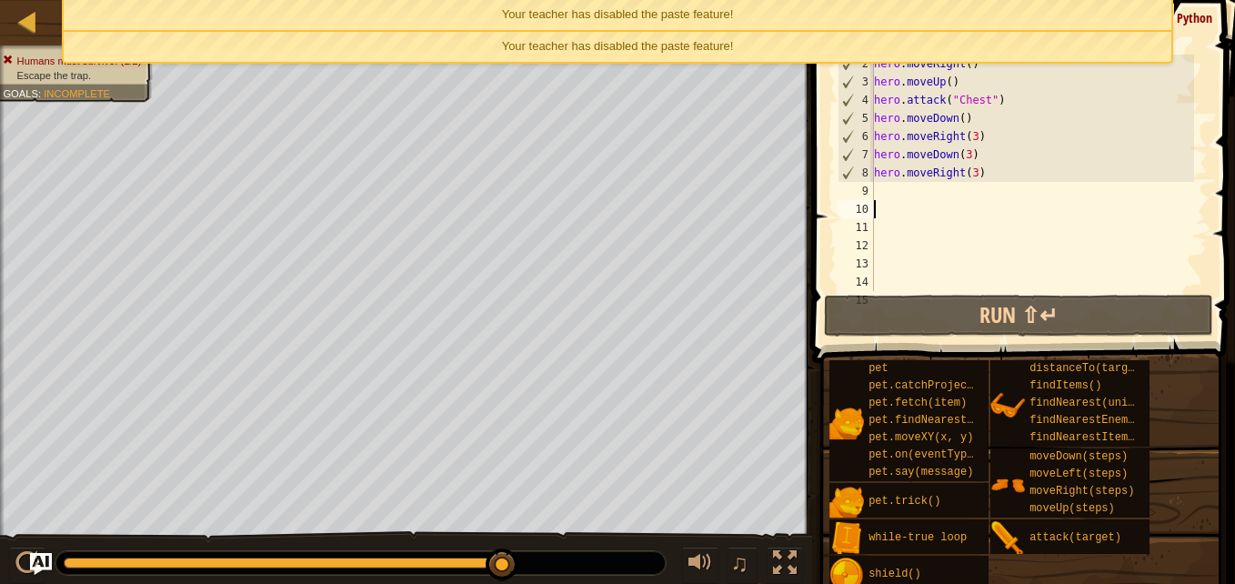
click at [903, 201] on div "# You can write code before a loop. hero . moveRight ( ) hero . moveUp ( ) hero…" at bounding box center [1032, 181] width 324 height 291
type textarea "h"
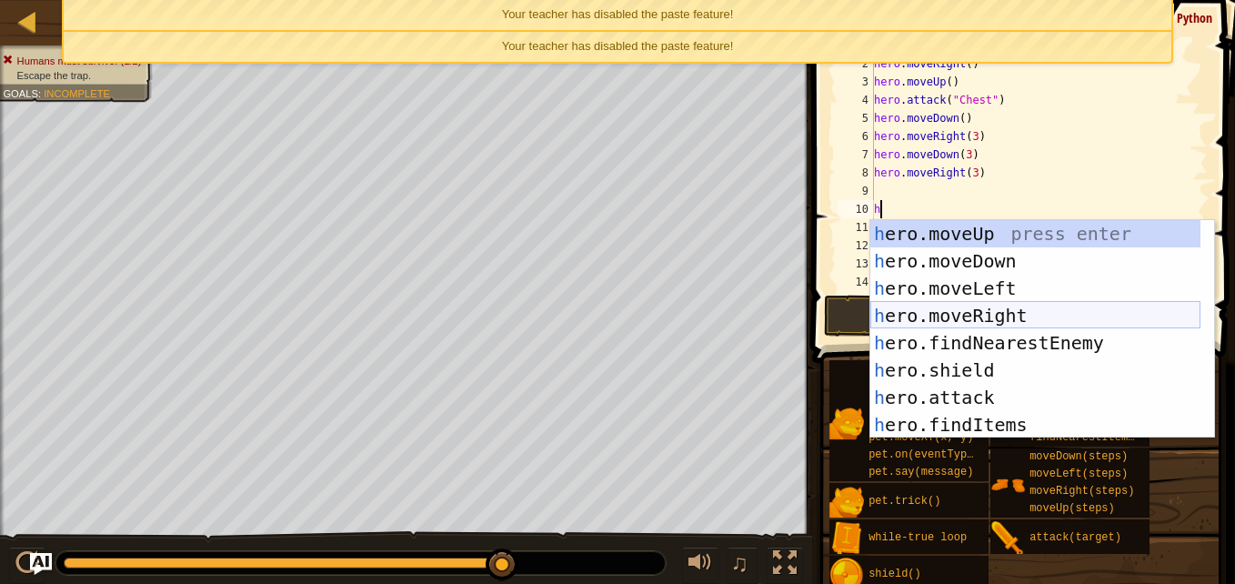
click at [968, 306] on div "h ero.moveUp press enter h ero.moveDown press enter h ero.moveLeft press enter …" at bounding box center [1035, 356] width 330 height 273
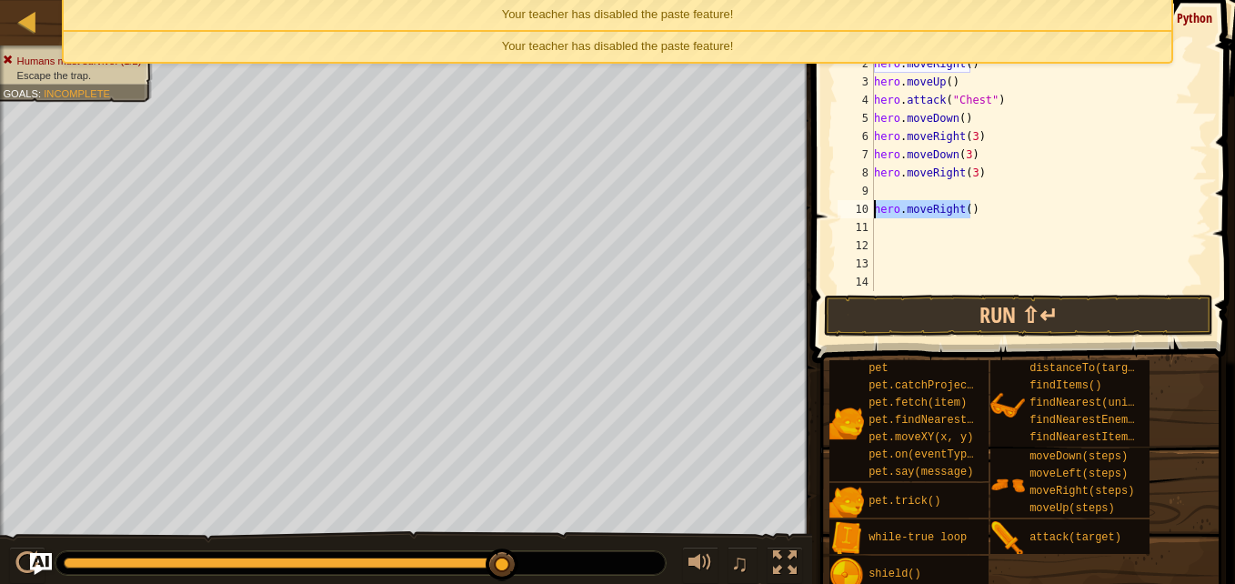
drag, startPoint x: 977, startPoint y: 207, endPoint x: 836, endPoint y: 212, distance: 141.9
click at [836, 212] on div "1 2 3 4 5 6 7 8 9 10 11 12 13 14 15 # You can write code before a loop. hero . …" at bounding box center [1021, 163] width 374 height 255
type textarea "hero.moveRight()"
click at [907, 189] on div "# You can write code before a loop. hero . moveRight ( ) hero . moveUp ( ) hero…" at bounding box center [1032, 181] width 324 height 291
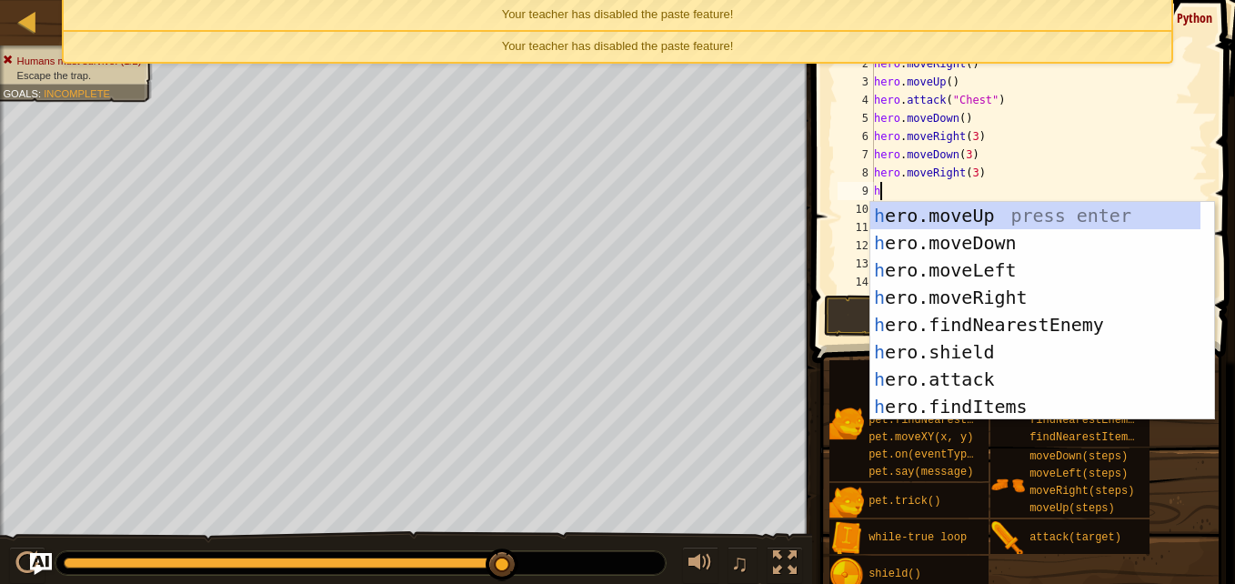
type textarea "h"
click at [954, 295] on div "h ero.moveUp press enter h ero.moveDown press enter h ero.moveLeft press enter …" at bounding box center [1035, 338] width 330 height 273
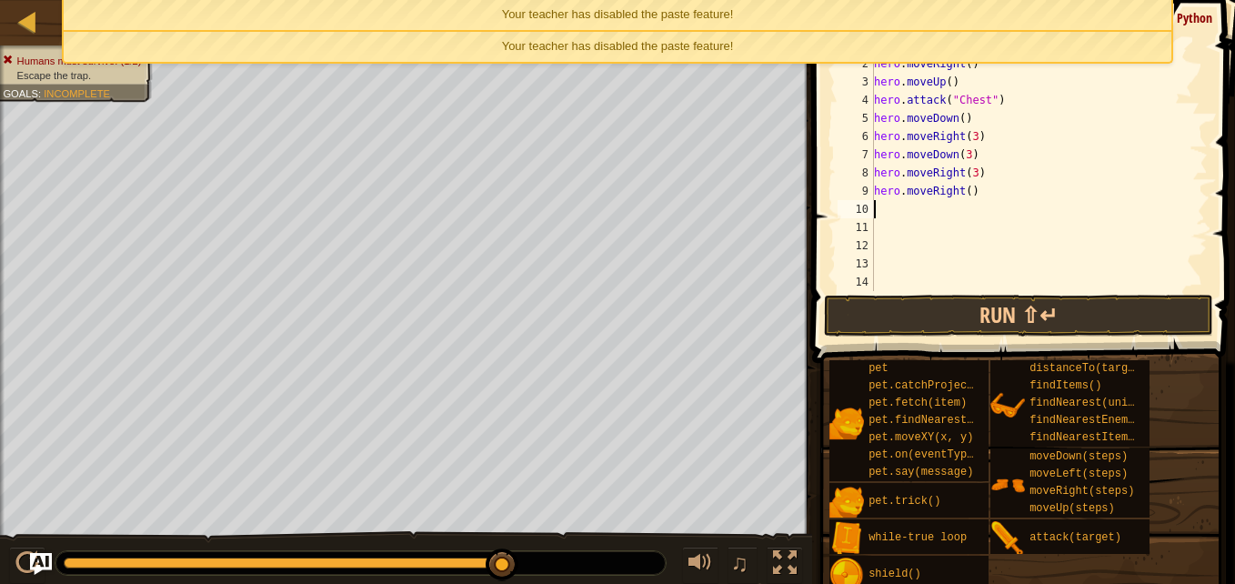
click at [966, 197] on div "# You can write code before a loop. hero . moveRight ( ) hero . moveUp ( ) hero…" at bounding box center [1032, 181] width 324 height 291
type textarea "hero.moveRight(3)"
click at [954, 329] on button "Run ⇧↵" at bounding box center [1018, 316] width 389 height 42
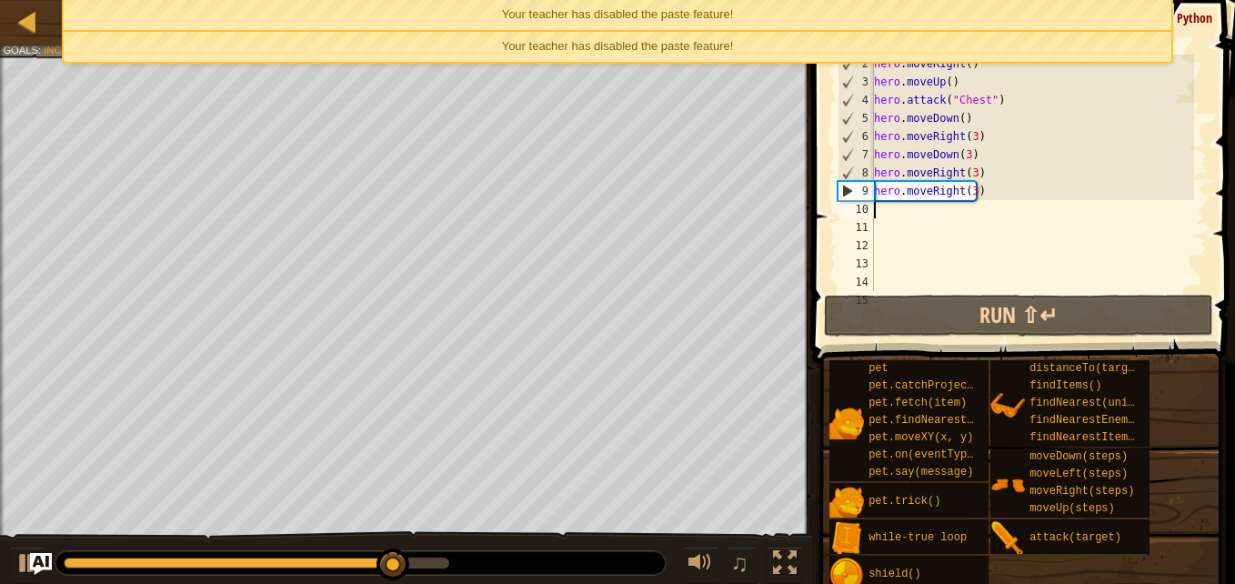
click at [977, 199] on div "# You can write code before a loop. hero . moveRight ( ) hero . moveUp ( ) hero…" at bounding box center [1032, 181] width 324 height 291
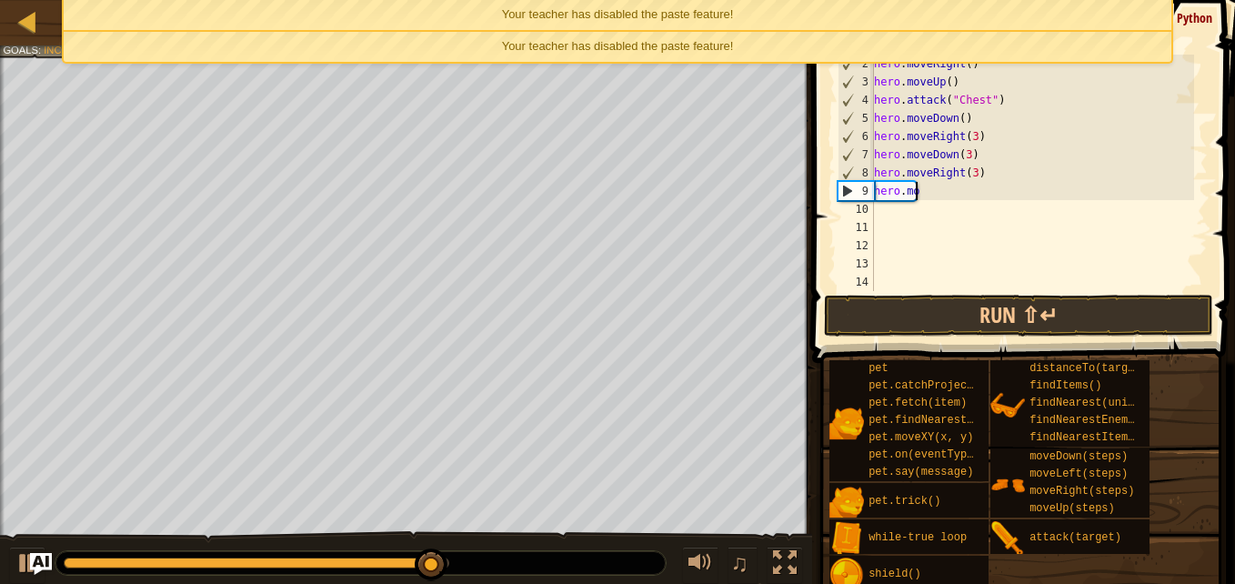
type textarea "h"
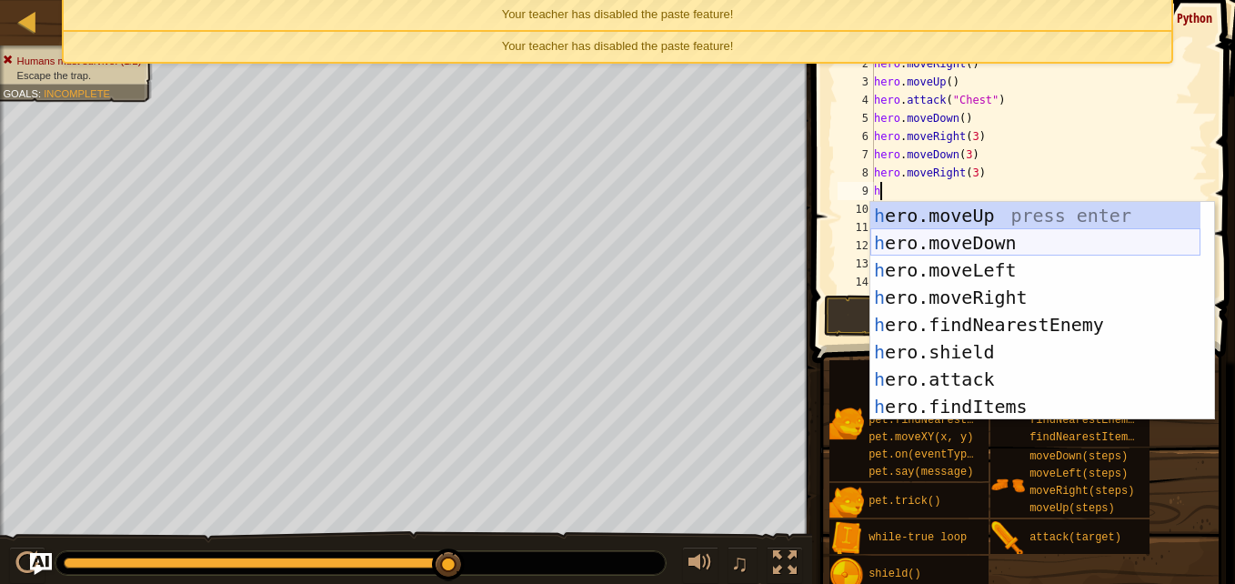
click at [981, 241] on div "h ero.moveUp press enter h ero.moveDown press enter h ero.moveLeft press enter …" at bounding box center [1035, 338] width 330 height 273
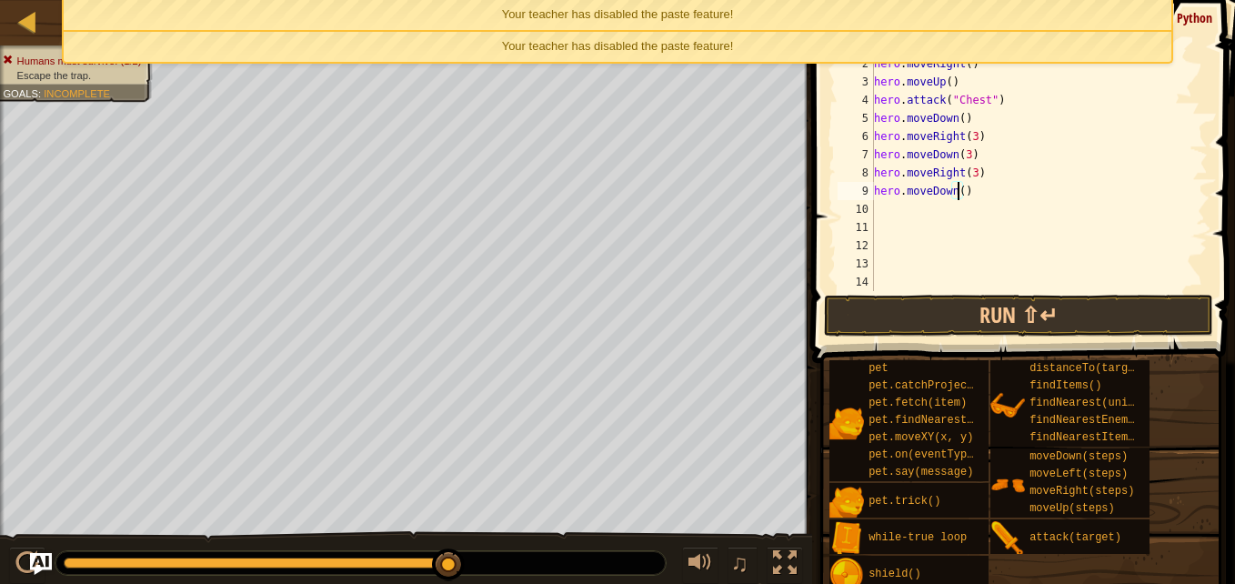
click at [959, 194] on div "# You can write code before a loop. hero . moveRight ( ) hero . moveUp ( ) hero…" at bounding box center [1032, 181] width 324 height 291
type textarea "hero.moveDown(3)"
click at [900, 217] on div "# You can write code before a loop. hero . moveRight ( ) hero . moveUp ( ) hero…" at bounding box center [1032, 181] width 324 height 291
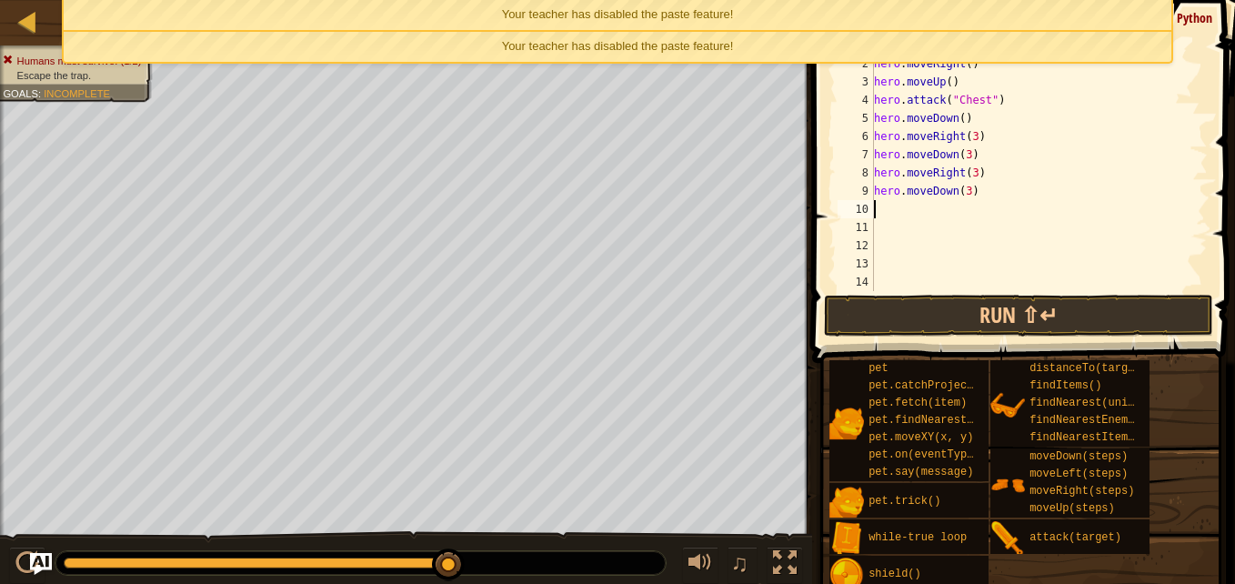
type textarea "h"
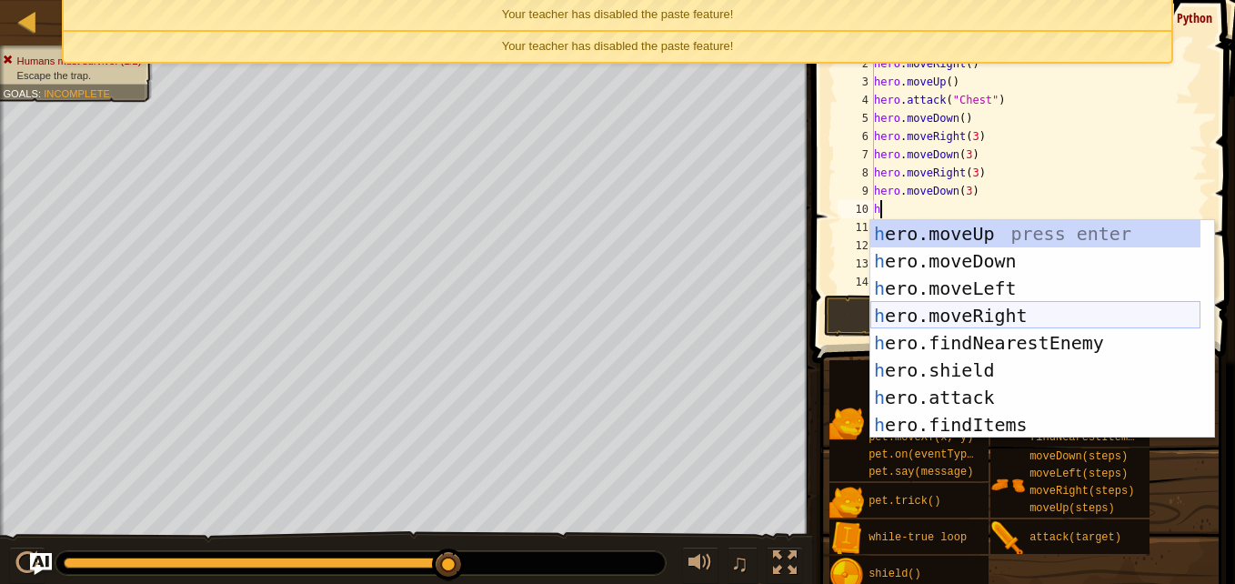
click at [994, 319] on div "h ero.moveUp press enter h ero.moveDown press enter h ero.moveLeft press enter …" at bounding box center [1035, 356] width 330 height 273
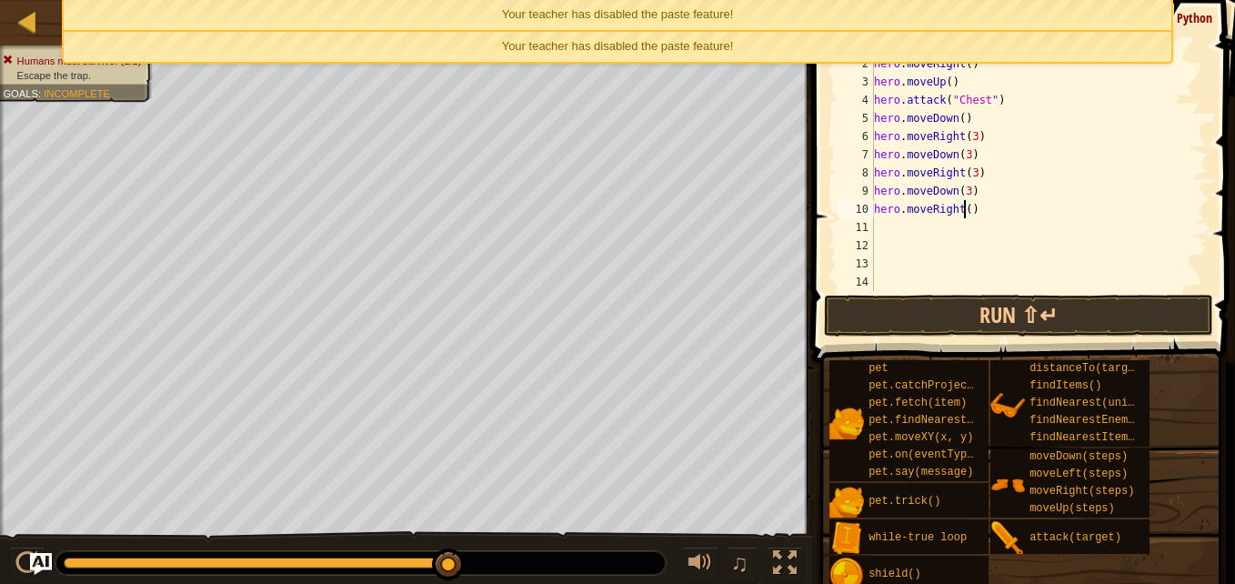
click at [964, 215] on div "# You can write code before a loop. hero . moveRight ( ) hero . moveUp ( ) hero…" at bounding box center [1032, 181] width 324 height 291
type textarea "hero.moveRight(3)"
click at [895, 331] on button "Run ⇧↵" at bounding box center [1018, 316] width 389 height 42
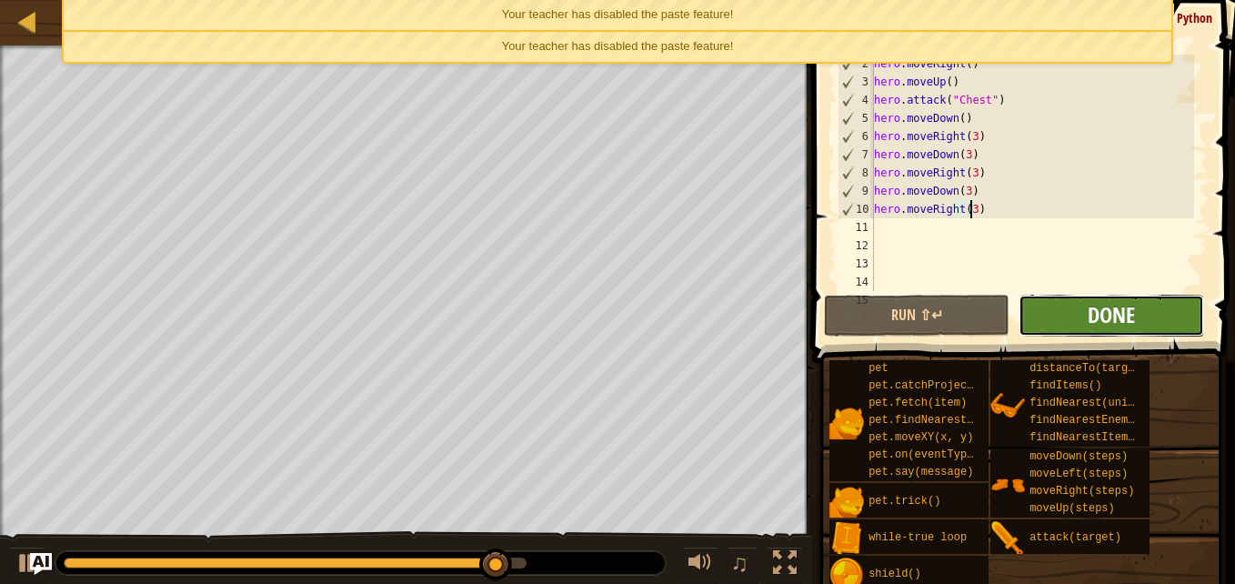
click at [1088, 310] on span "Done" at bounding box center [1110, 314] width 47 height 29
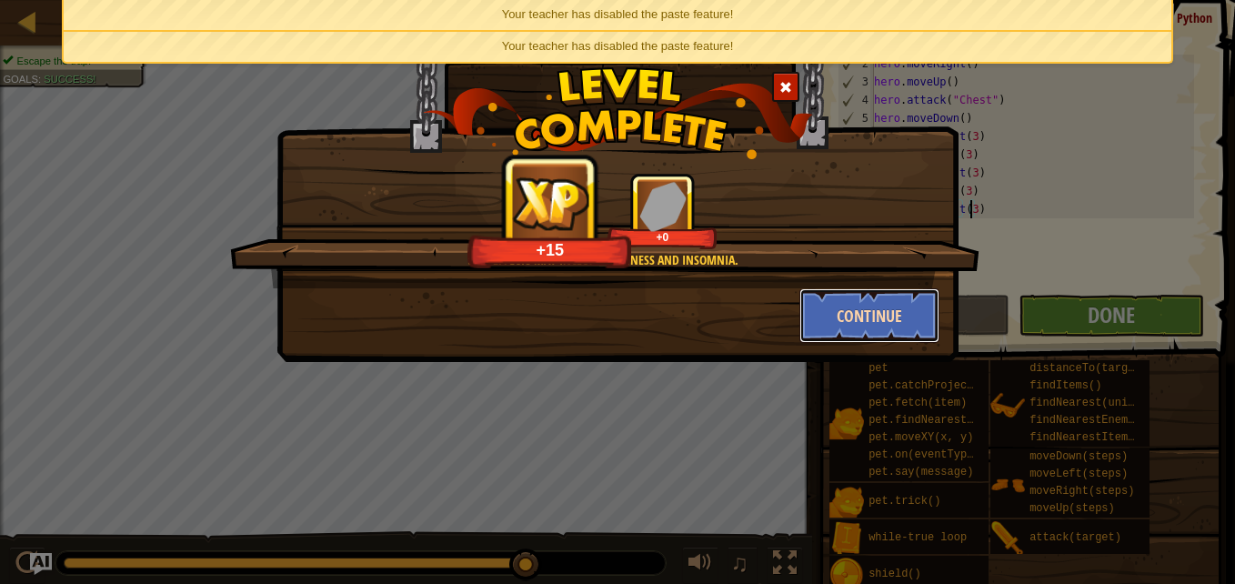
click at [882, 303] on button "Continue" at bounding box center [869, 315] width 141 height 55
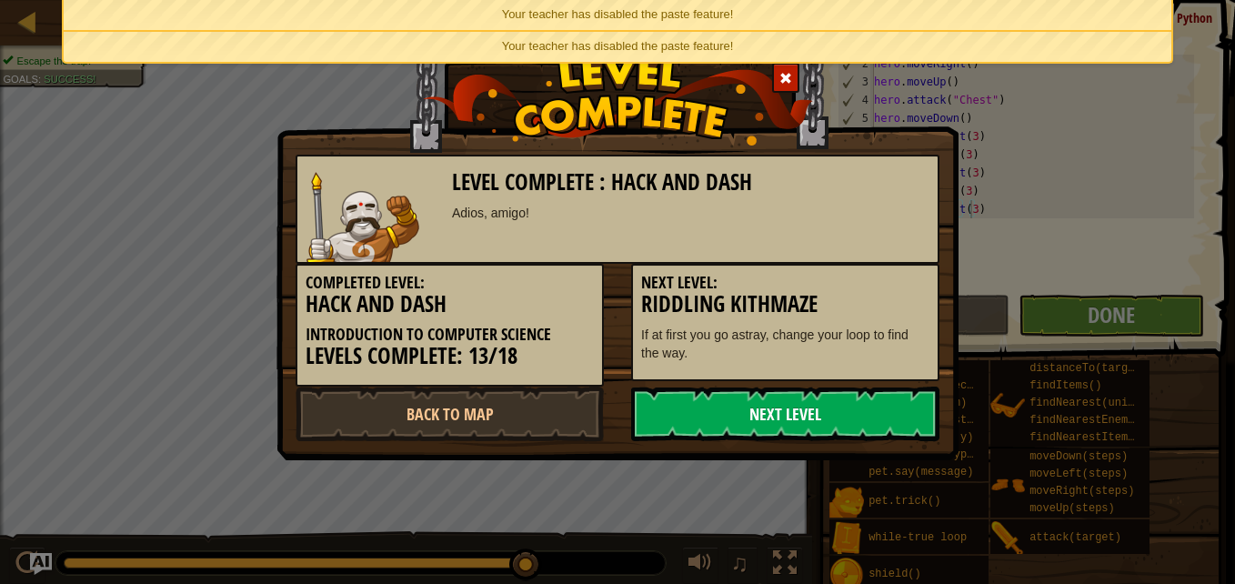
click at [814, 424] on link "Next Level" at bounding box center [785, 413] width 308 height 55
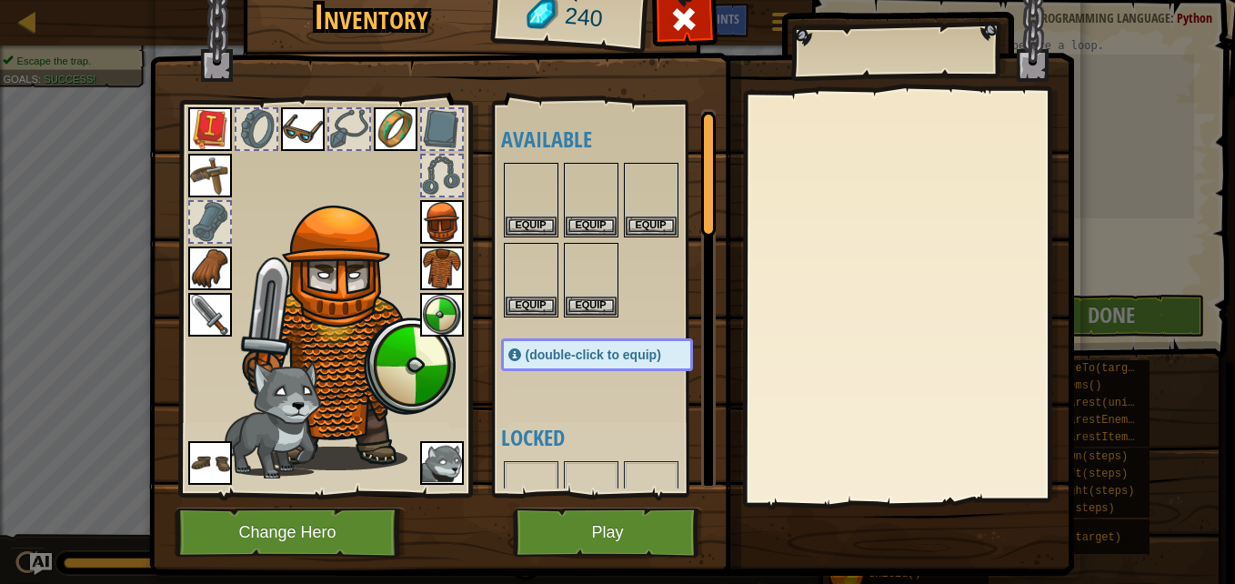
click at [814, 413] on div at bounding box center [907, 297] width 321 height 408
